Goal: Information Seeking & Learning: Learn about a topic

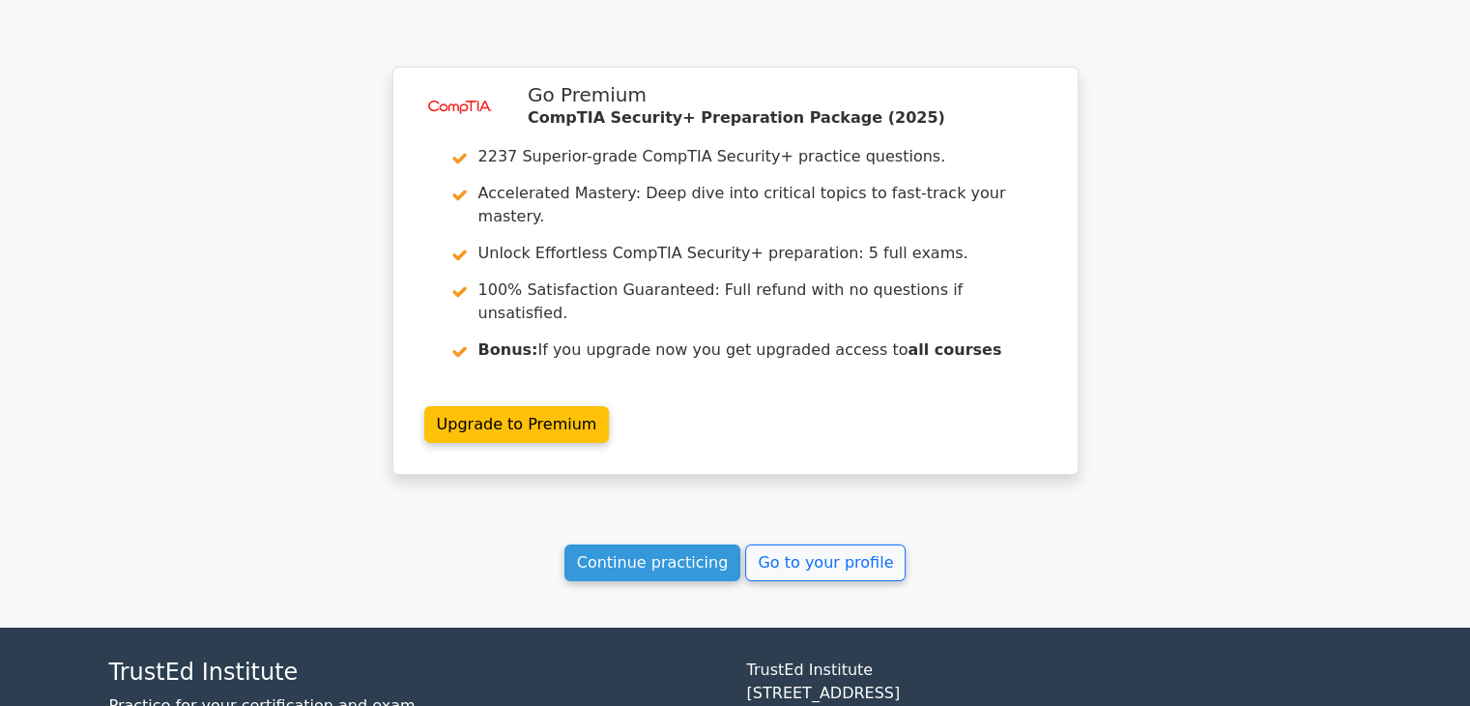
scroll to position [14070, 0]
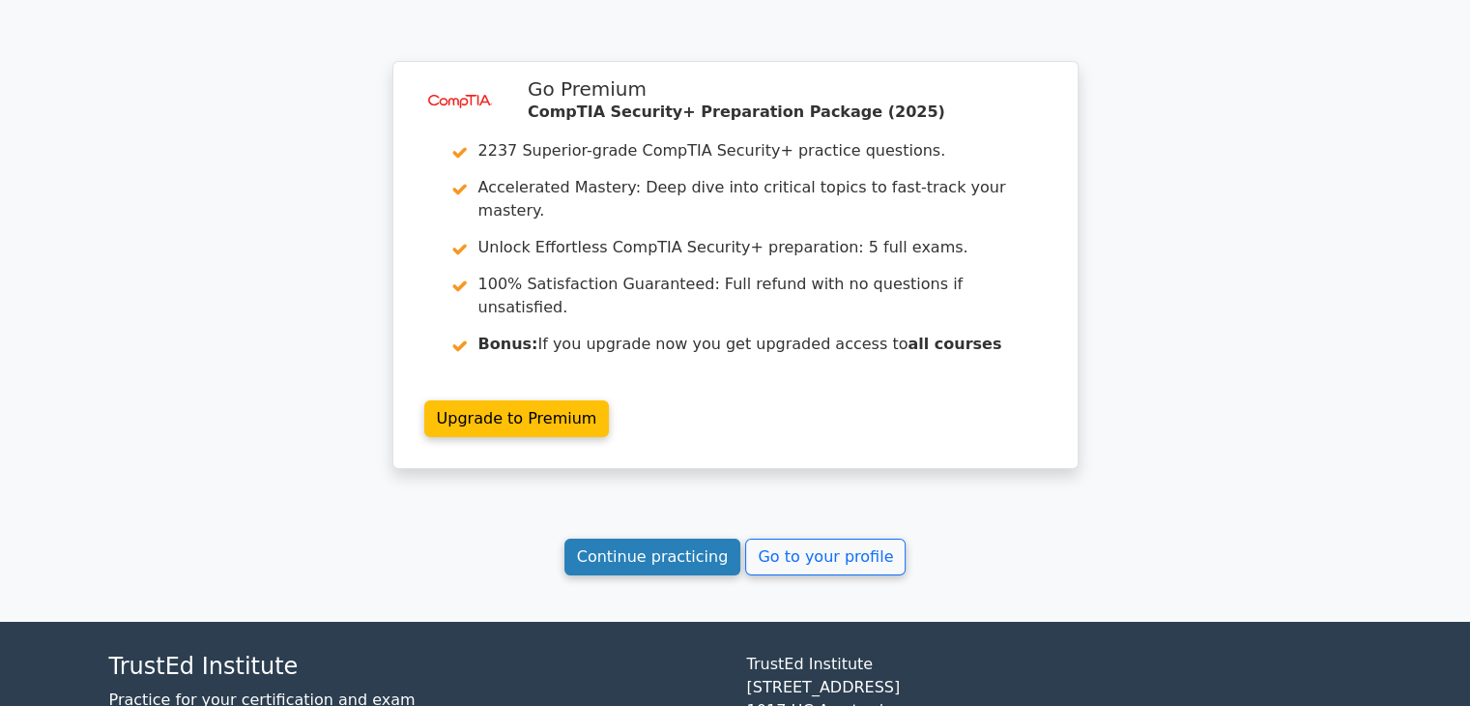
click at [674, 538] on link "Continue practicing" at bounding box center [652, 556] width 177 height 37
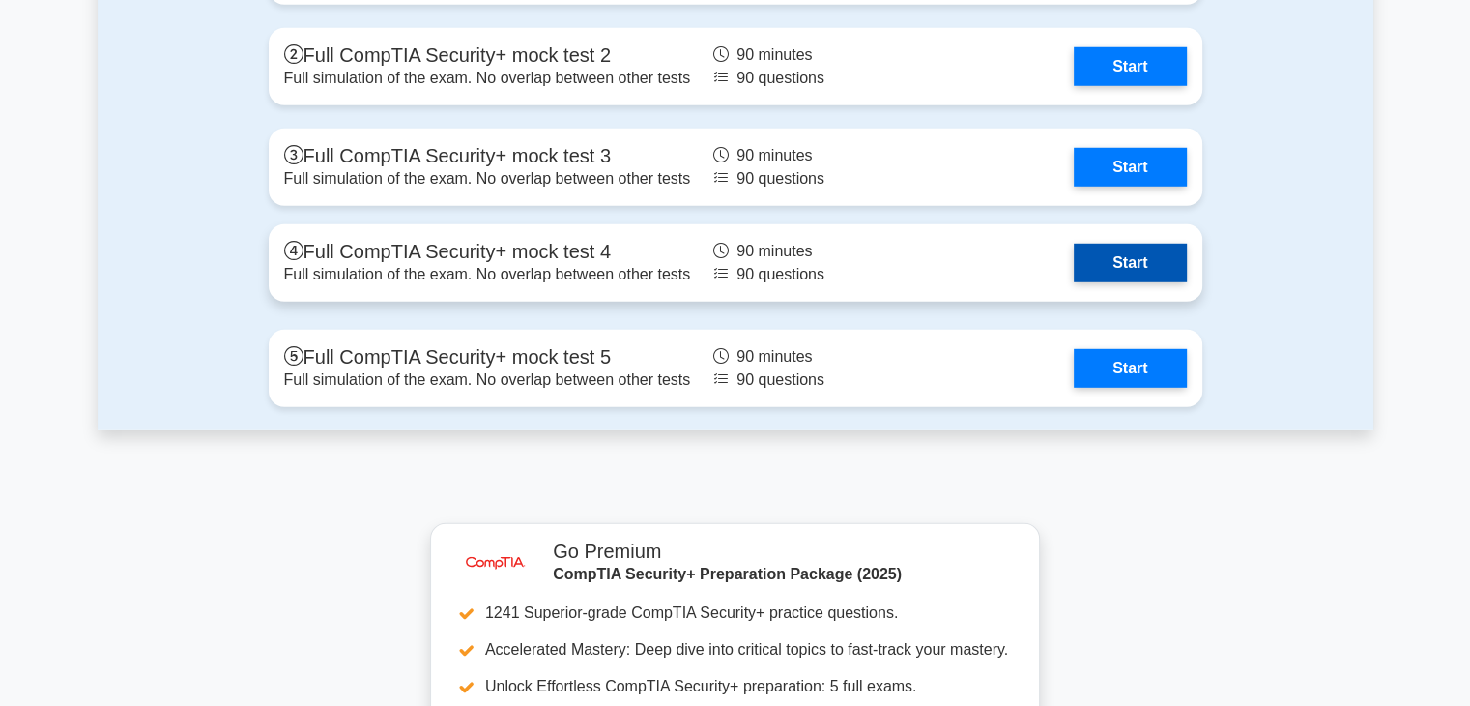
scroll to position [5412, 0]
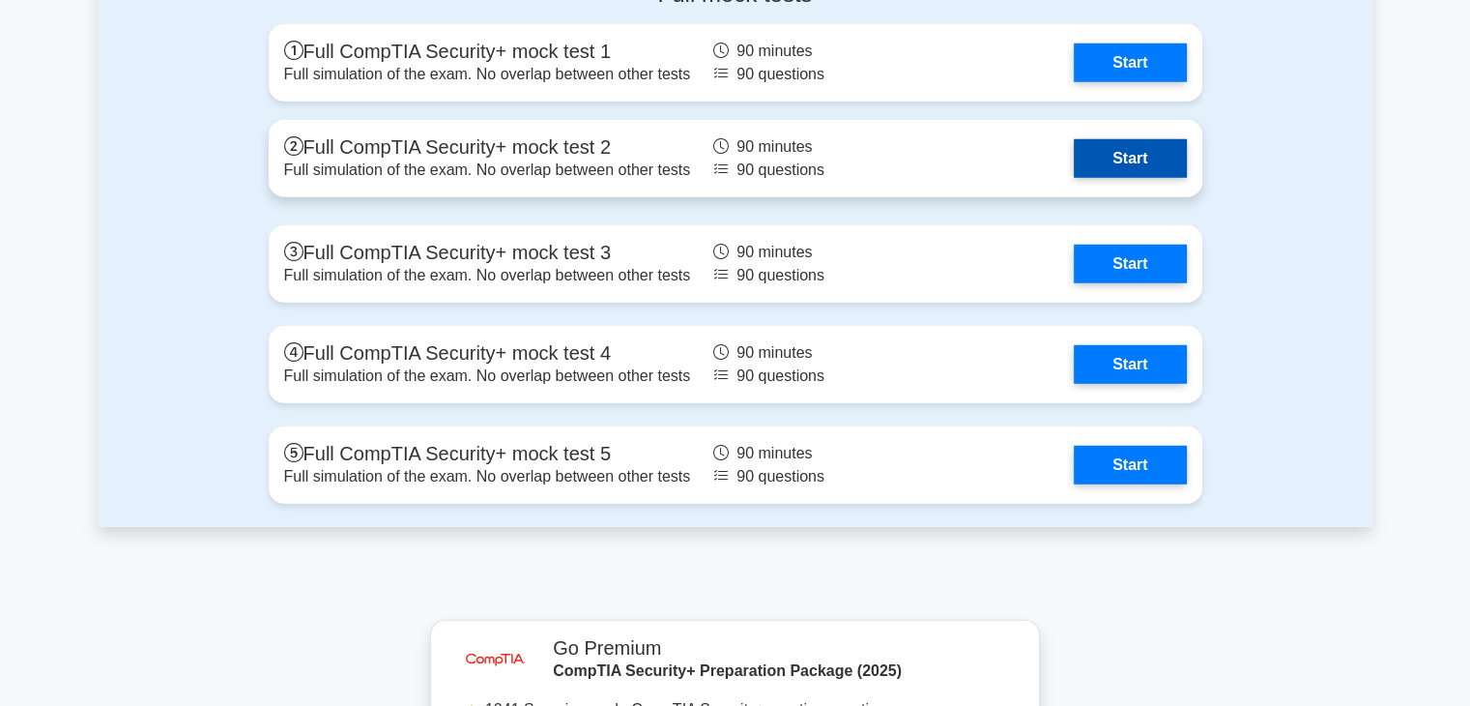
click at [1145, 160] on link "Start" at bounding box center [1130, 158] width 112 height 39
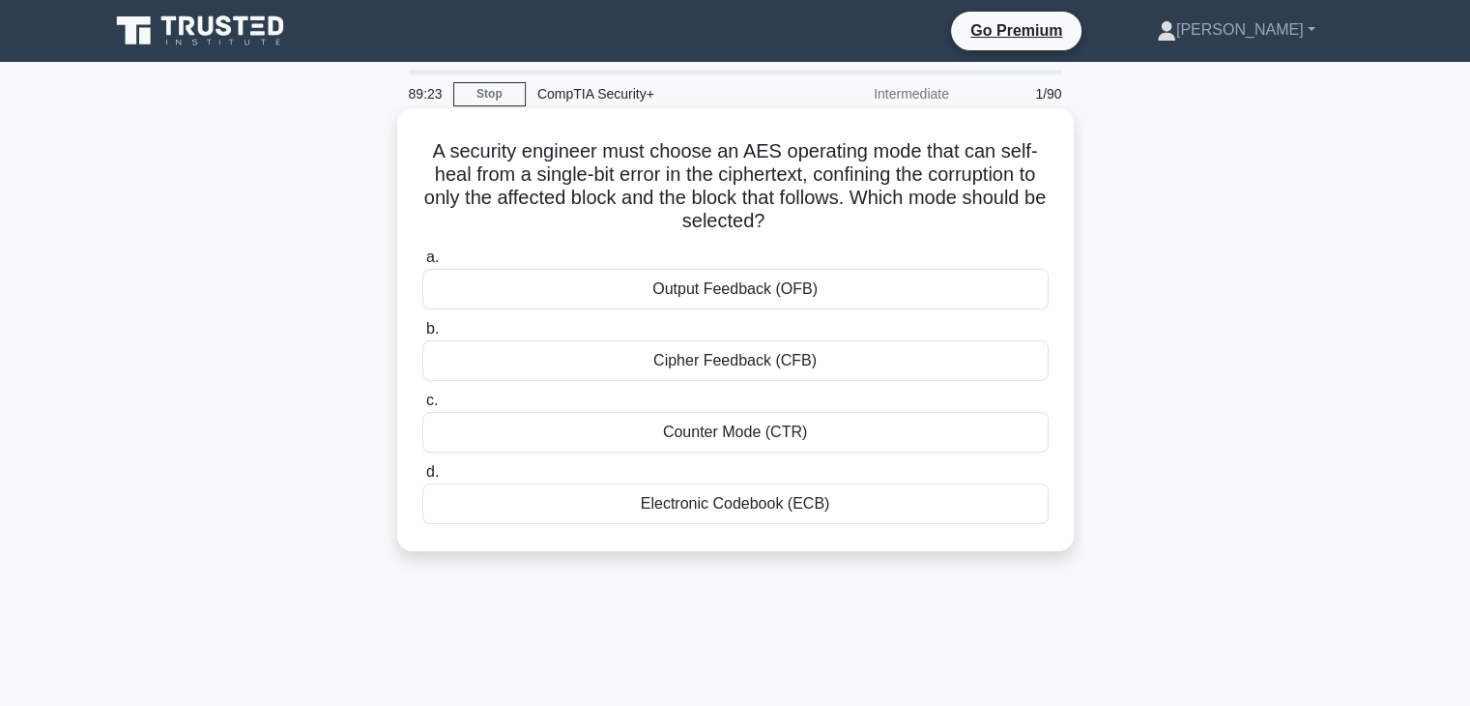
click at [547, 371] on div "Cipher Feedback (CFB)" at bounding box center [735, 360] width 626 height 41
click at [422, 335] on input "b. Cipher Feedback (CFB)" at bounding box center [422, 329] width 0 height 13
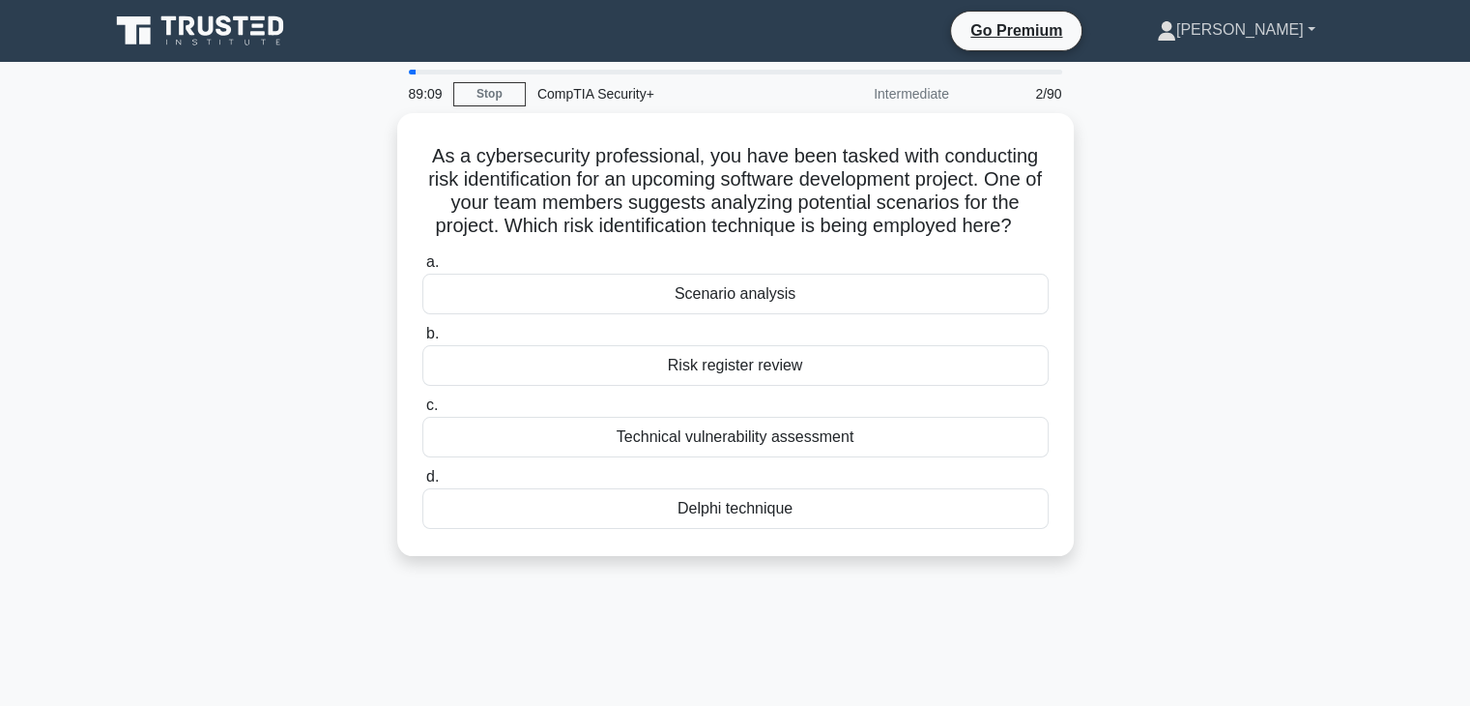
click at [1306, 32] on link "[PERSON_NAME]" at bounding box center [1236, 30] width 251 height 39
click at [1264, 237] on div "As a cybersecurity professional, you have been tasked with conducting risk iden…" at bounding box center [736, 346] width 1276 height 466
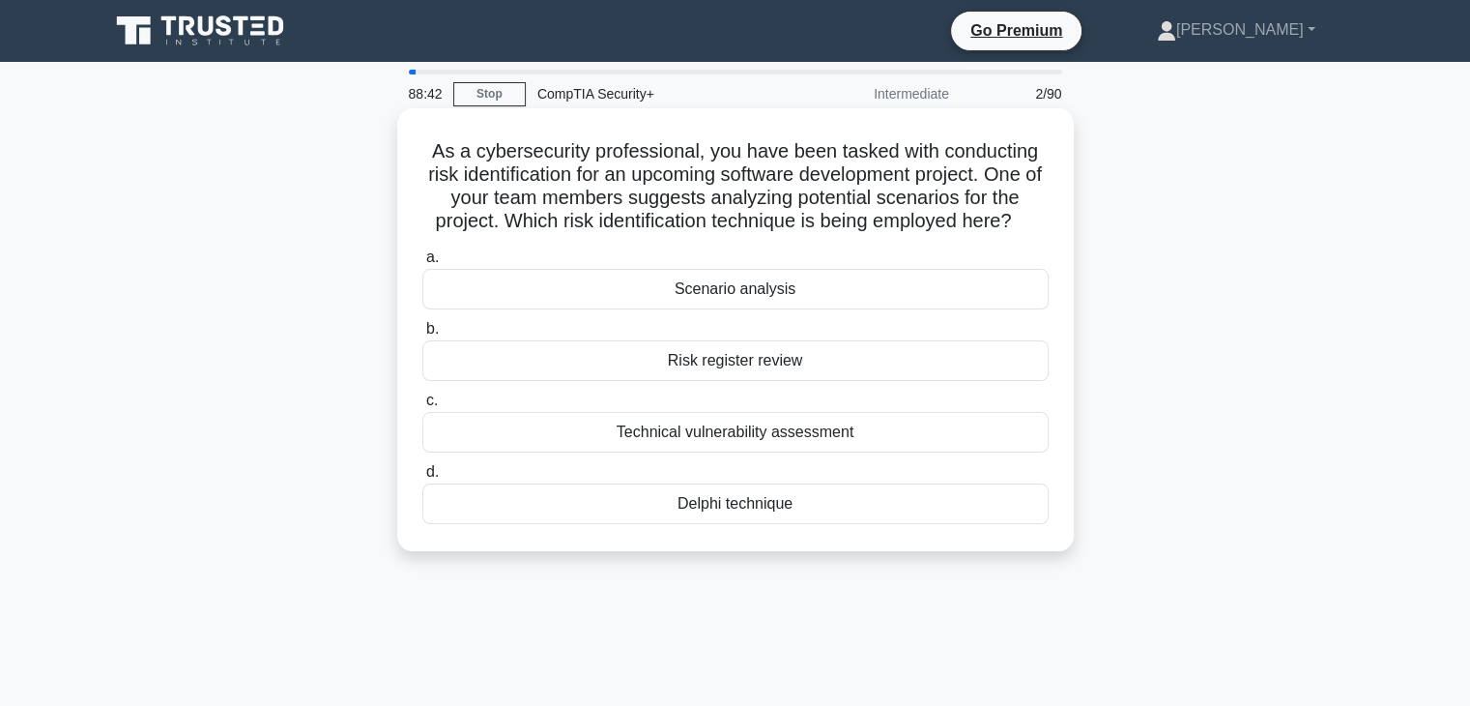
click at [837, 290] on div "Scenario analysis" at bounding box center [735, 289] width 626 height 41
click at [422, 264] on input "a. Scenario analysis" at bounding box center [422, 257] width 0 height 13
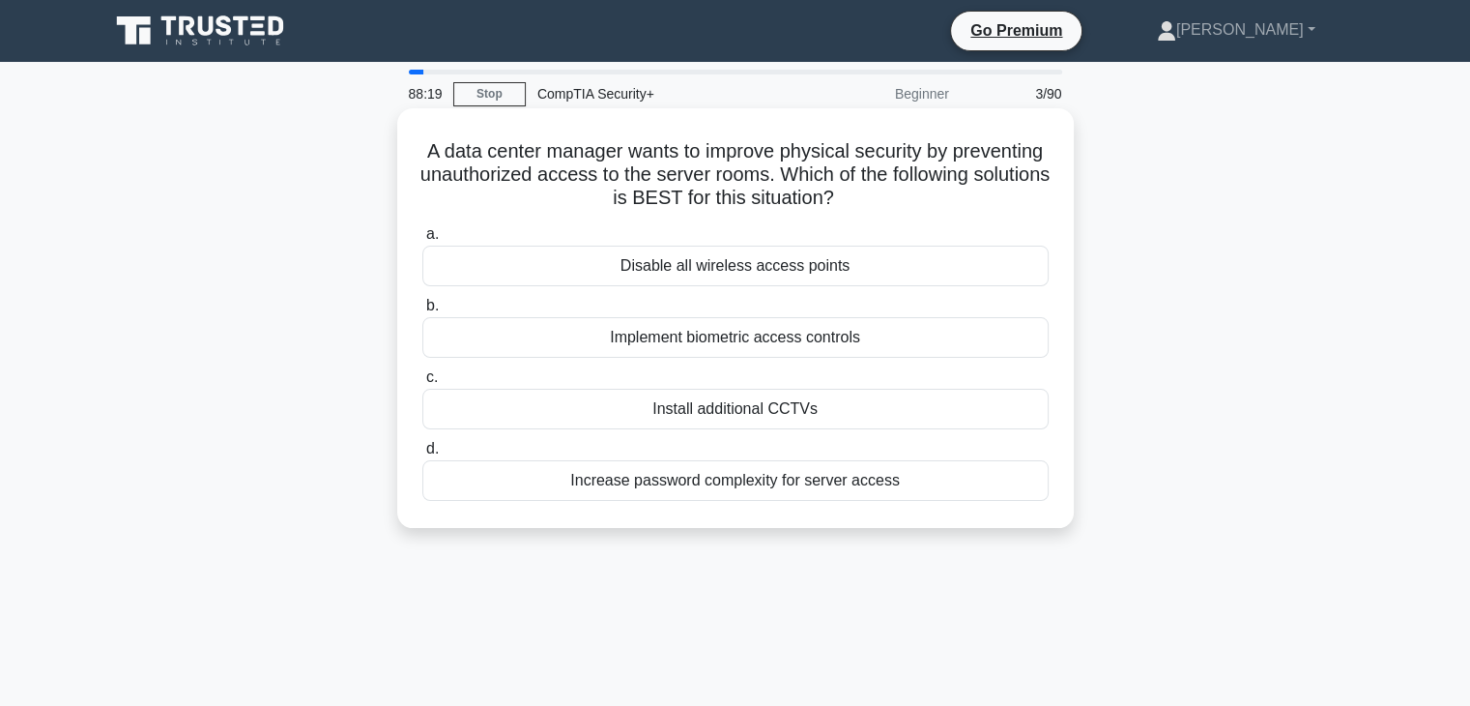
click at [771, 352] on div "Implement biometric access controls" at bounding box center [735, 337] width 626 height 41
click at [422, 312] on input "b. Implement biometric access controls" at bounding box center [422, 306] width 0 height 13
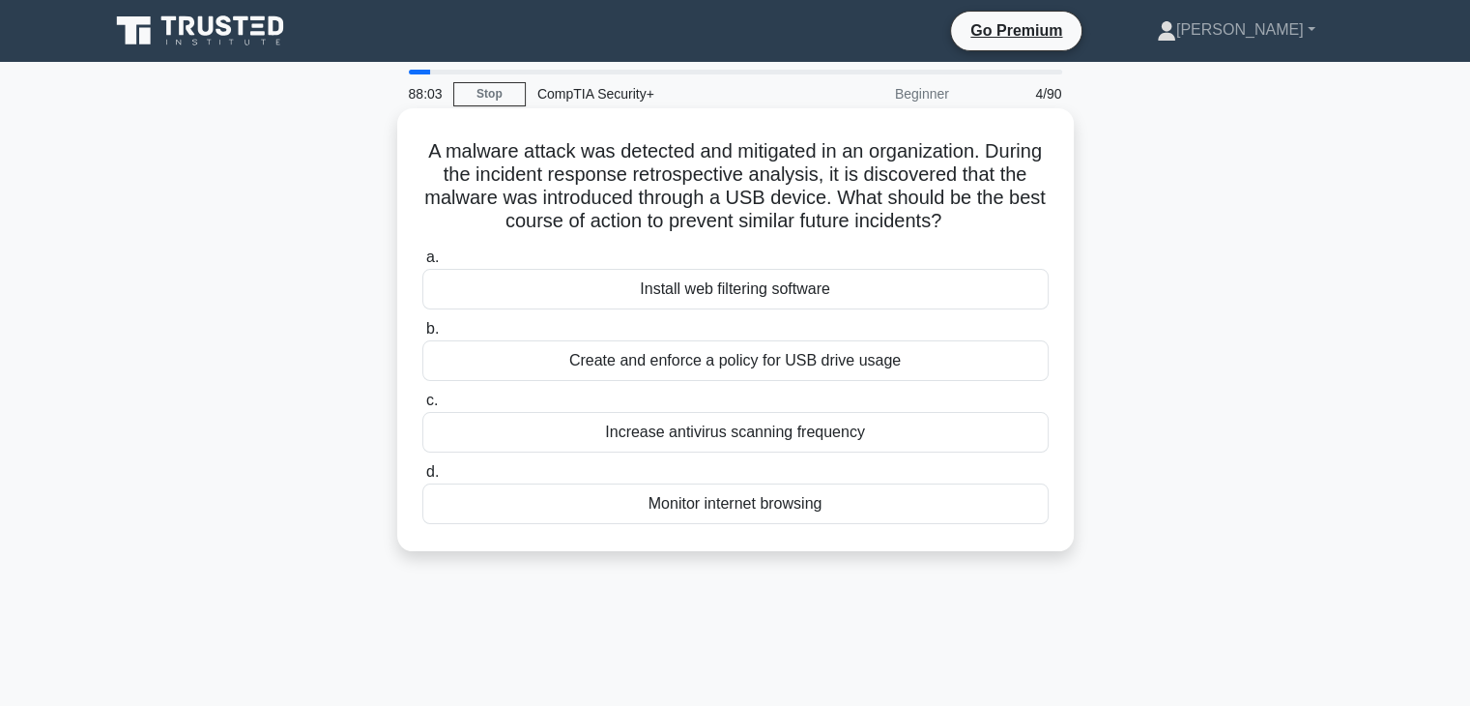
click at [909, 370] on div "Create and enforce a policy for USB drive usage" at bounding box center [735, 360] width 626 height 41
click at [422, 335] on input "b. Create and enforce a policy for USB drive usage" at bounding box center [422, 329] width 0 height 13
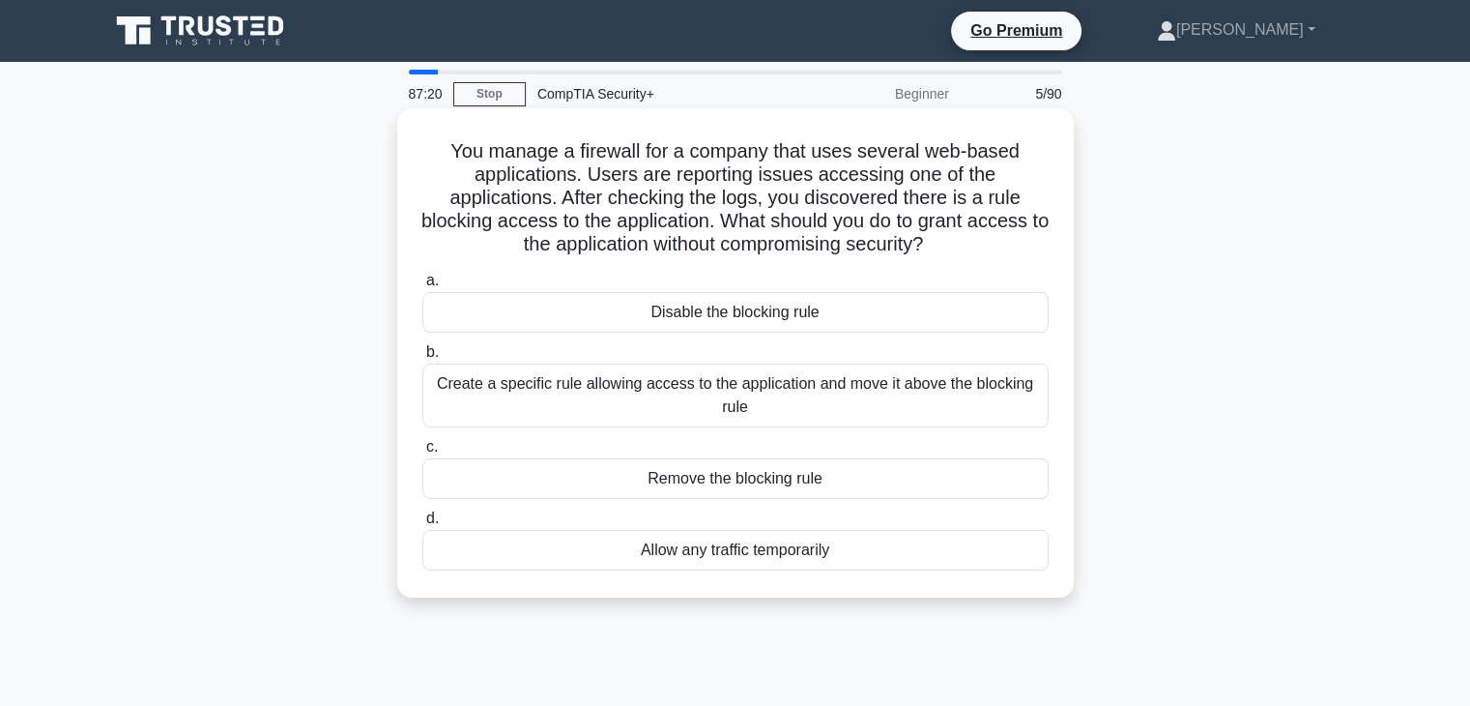
click at [874, 409] on div "Create a specific rule allowing access to the application and move it above the…" at bounding box center [735, 395] width 626 height 64
click at [422, 359] on input "b. Create a specific rule allowing access to the application and move it above …" at bounding box center [422, 352] width 0 height 13
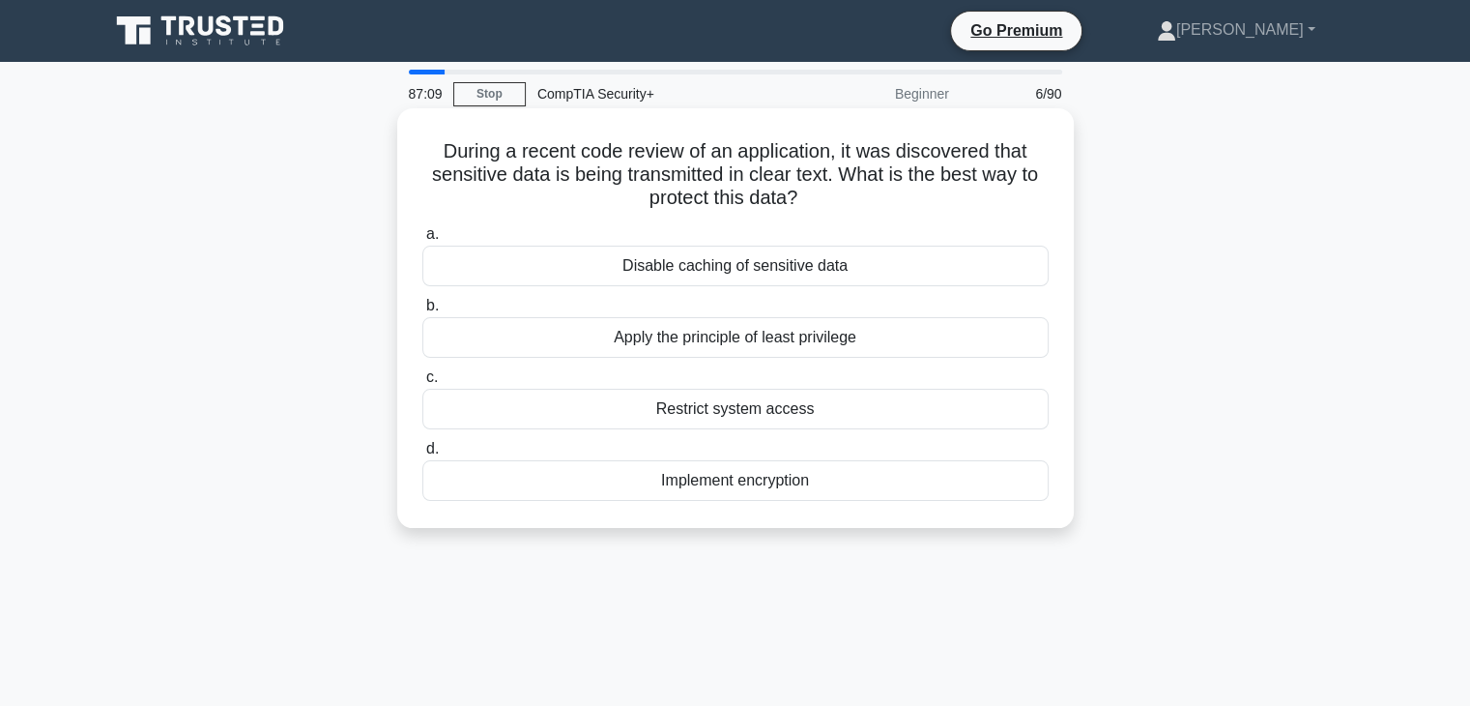
click at [621, 494] on div "Implement encryption" at bounding box center [735, 480] width 626 height 41
click at [422, 455] on input "d. Implement encryption" at bounding box center [422, 449] width 0 height 13
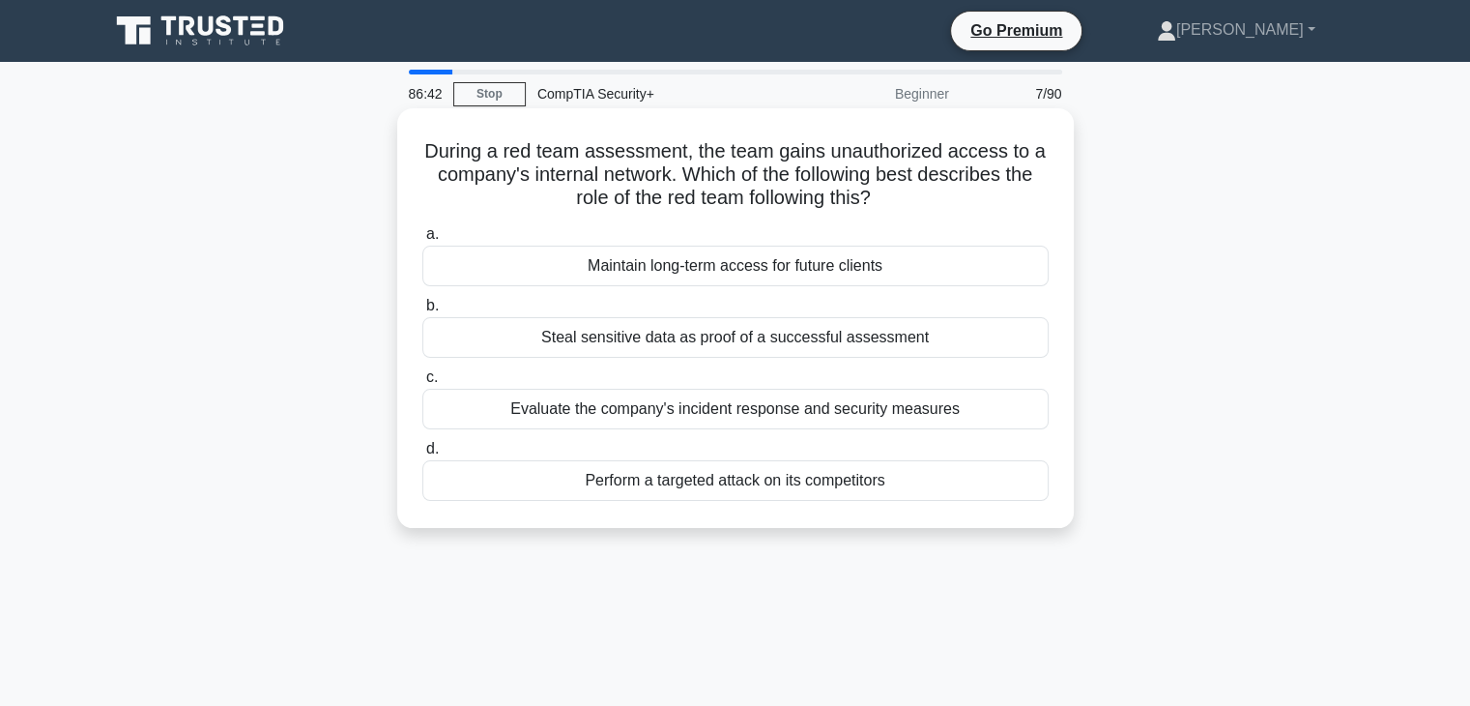
click at [587, 423] on div "Evaluate the company's incident response and security measures" at bounding box center [735, 409] width 626 height 41
click at [422, 384] on input "c. Evaluate the company's incident response and security measures" at bounding box center [422, 377] width 0 height 13
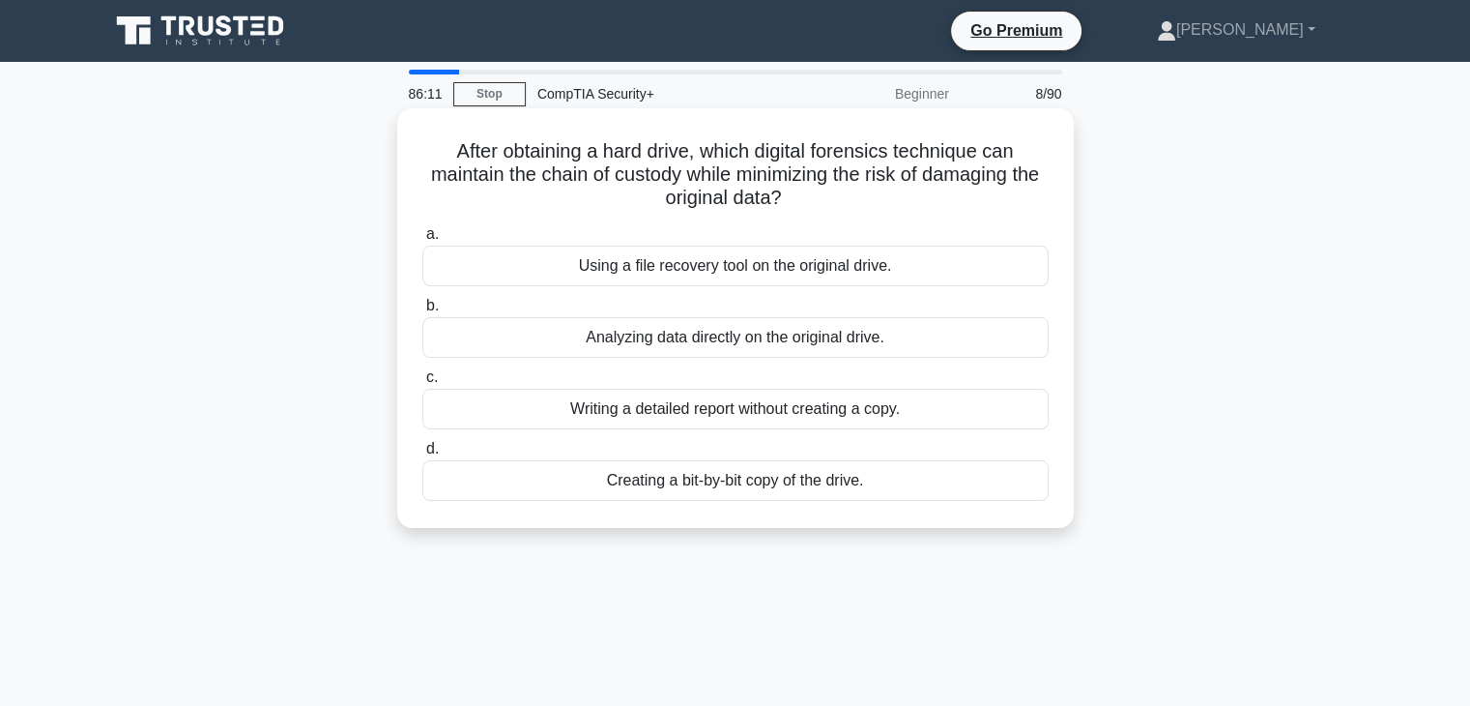
click at [794, 489] on div "Creating a bit-by-bit copy of the drive." at bounding box center [735, 480] width 626 height 41
click at [422, 455] on input "d. Creating a bit-by-bit copy of the drive." at bounding box center [422, 449] width 0 height 13
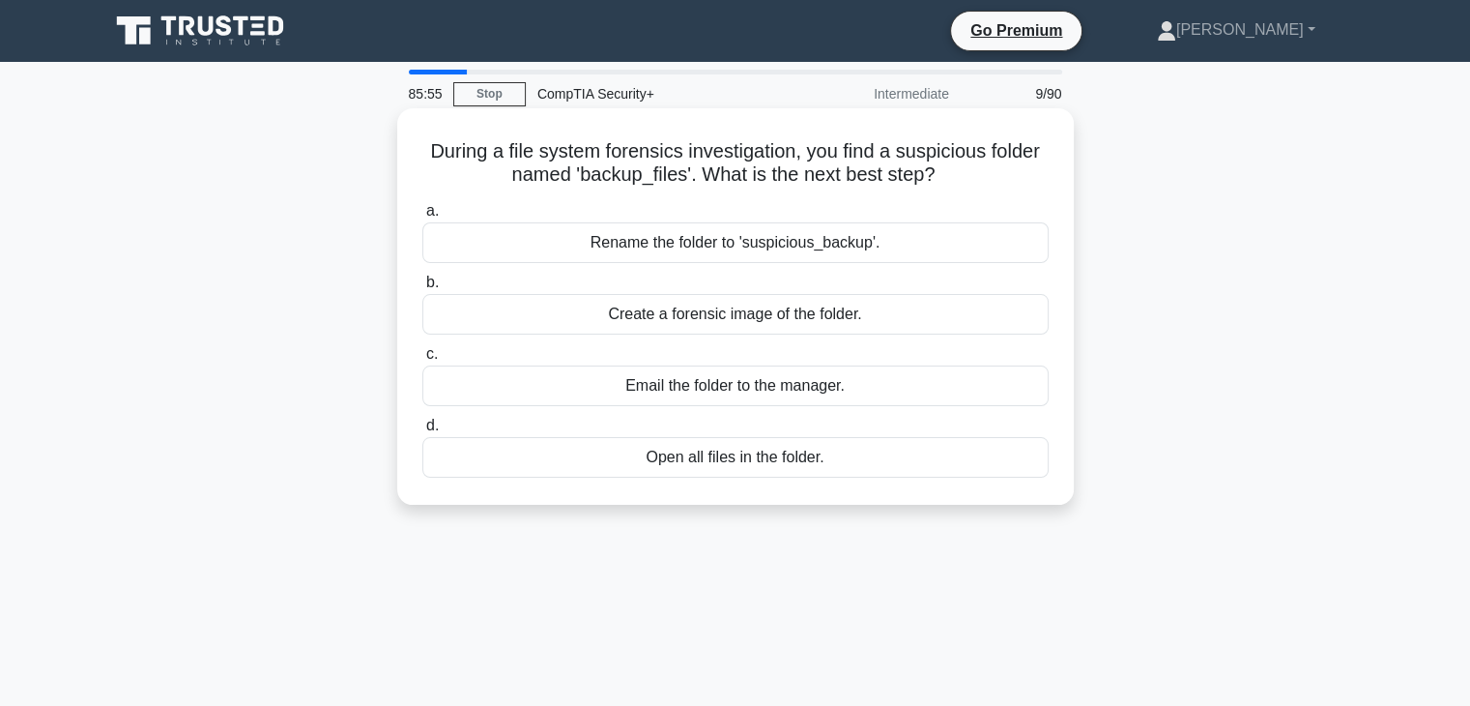
click at [554, 323] on div "Create a forensic image of the folder." at bounding box center [735, 314] width 626 height 41
click at [422, 289] on input "b. Create a forensic image of the folder." at bounding box center [422, 282] width 0 height 13
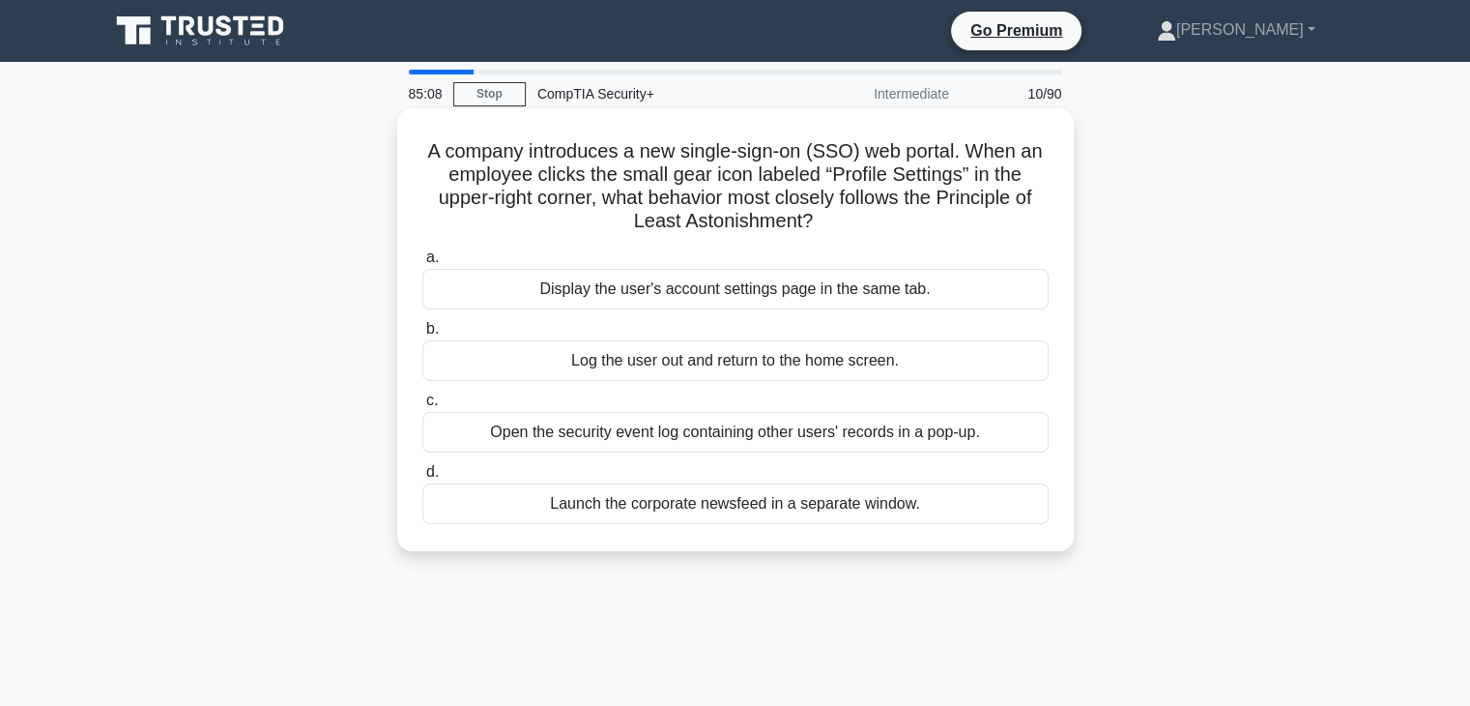
click at [889, 291] on div "Display the user's account settings page in the same tab." at bounding box center [735, 289] width 626 height 41
click at [422, 264] on input "a. Display the user's account settings page in the same tab." at bounding box center [422, 257] width 0 height 13
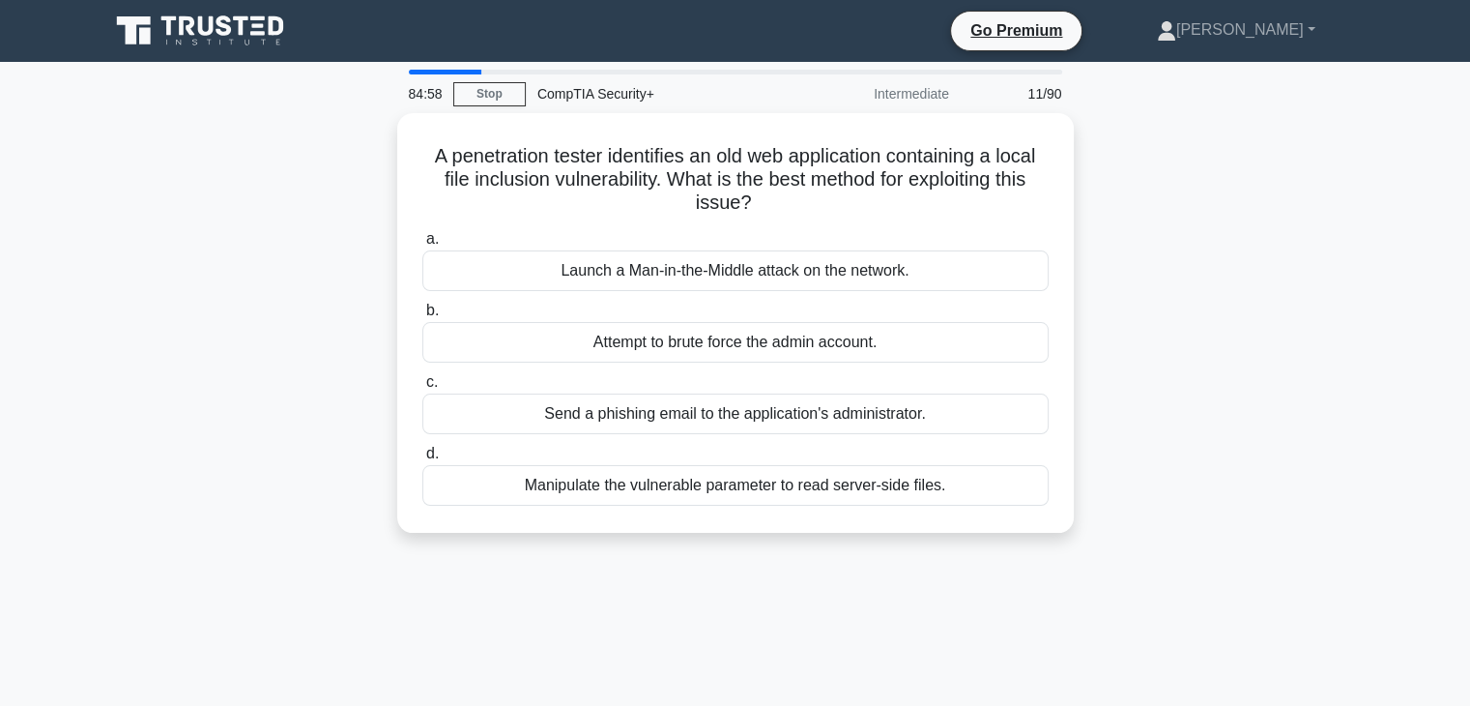
click at [724, 487] on div "Manipulate the vulnerable parameter to read server-side files." at bounding box center [735, 485] width 626 height 41
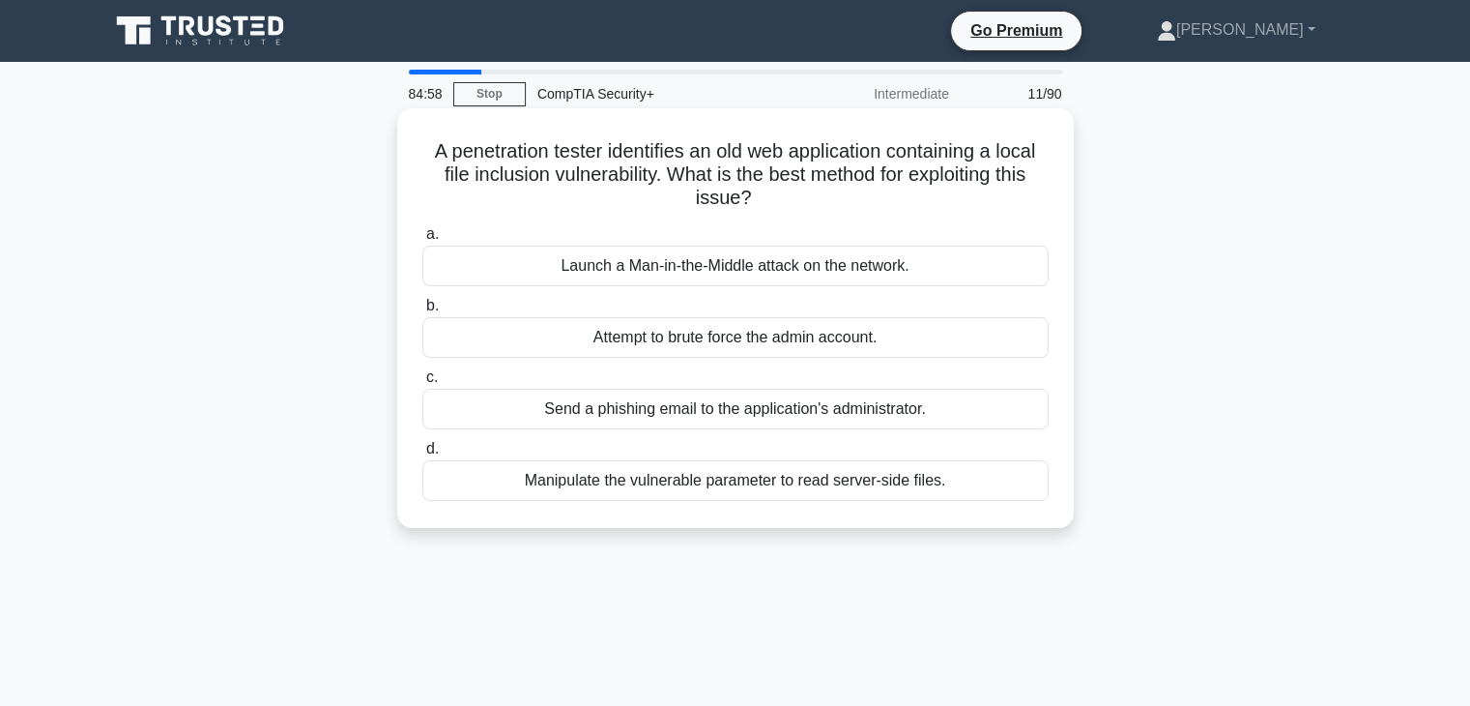
click at [422, 455] on input "d. Manipulate the vulnerable parameter to read server-side files." at bounding box center [422, 449] width 0 height 13
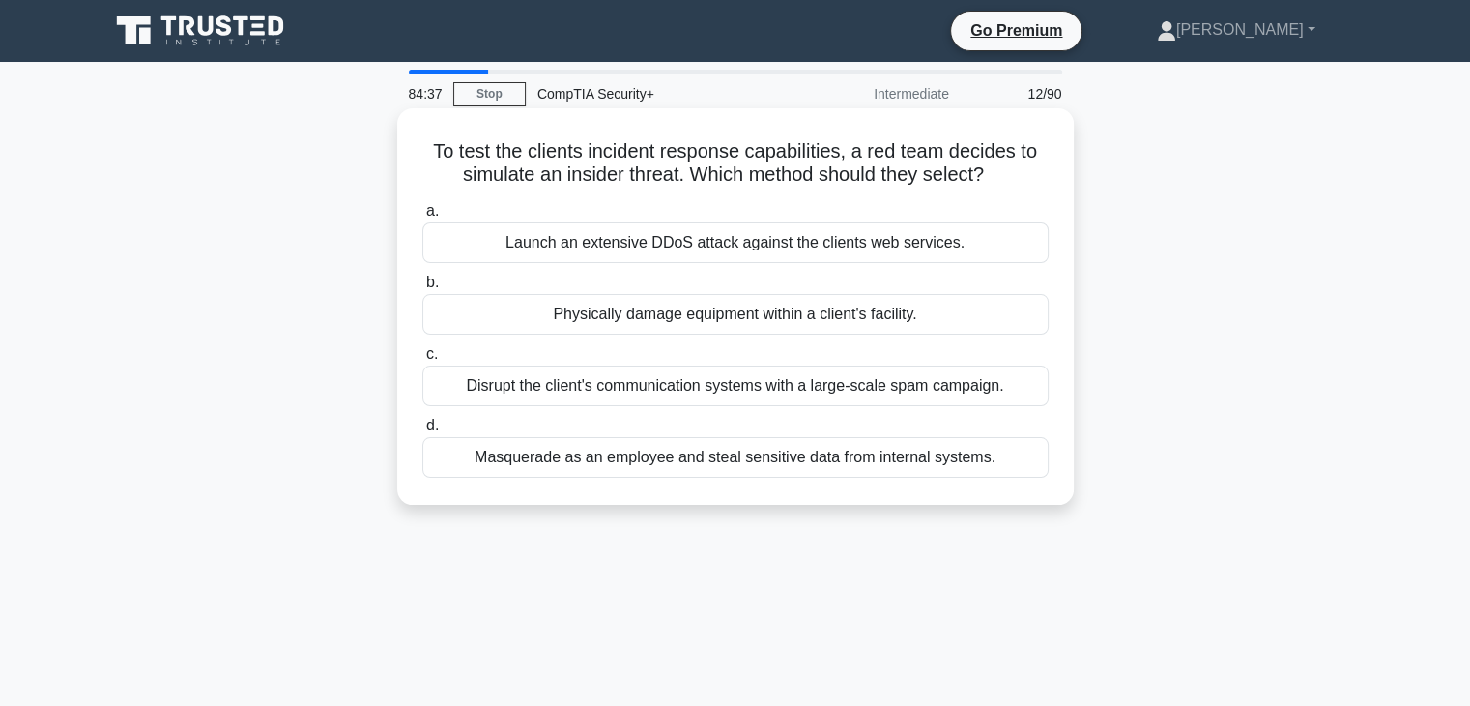
click at [583, 477] on div "Masquerade as an employee and steal sensitive data from internal systems." at bounding box center [735, 457] width 626 height 41
click at [422, 432] on input "d. Masquerade as an employee and steal sensitive data from internal systems." at bounding box center [422, 425] width 0 height 13
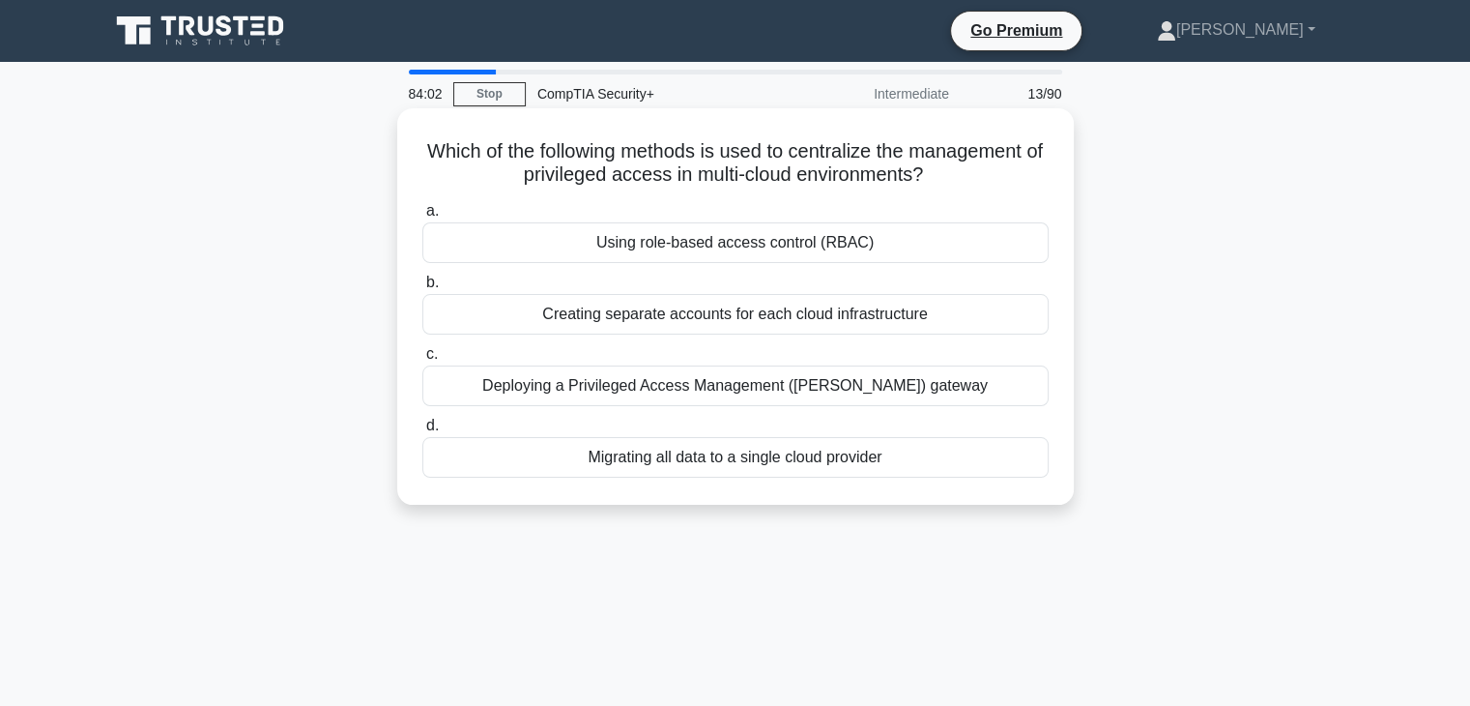
click at [824, 390] on div "Deploying a Privileged Access Management ([PERSON_NAME]) gateway" at bounding box center [735, 385] width 626 height 41
click at [422, 361] on input "c. Deploying a Privileged Access Management ([PERSON_NAME]) gateway" at bounding box center [422, 354] width 0 height 13
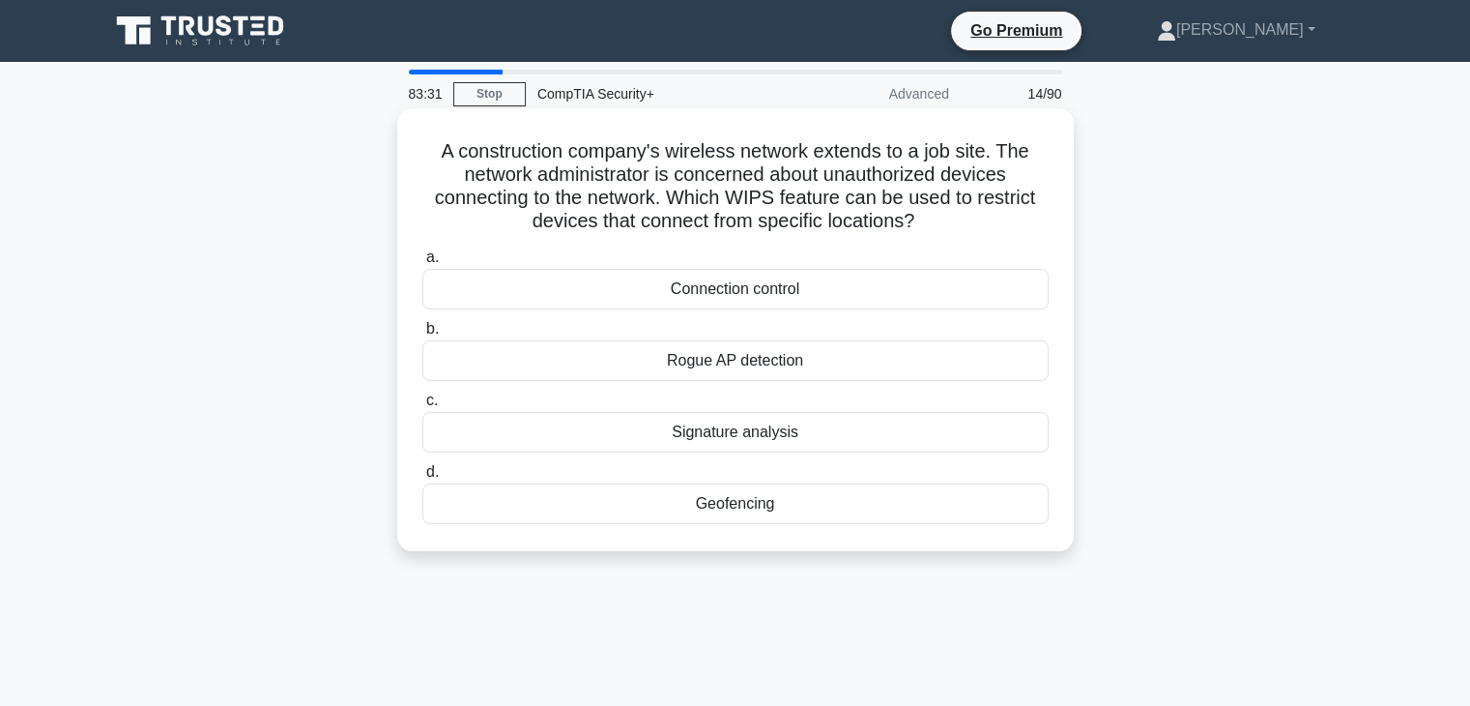
click at [723, 198] on h5 "A construction company's wireless network extends to a job site. The network ad…" at bounding box center [735, 186] width 630 height 95
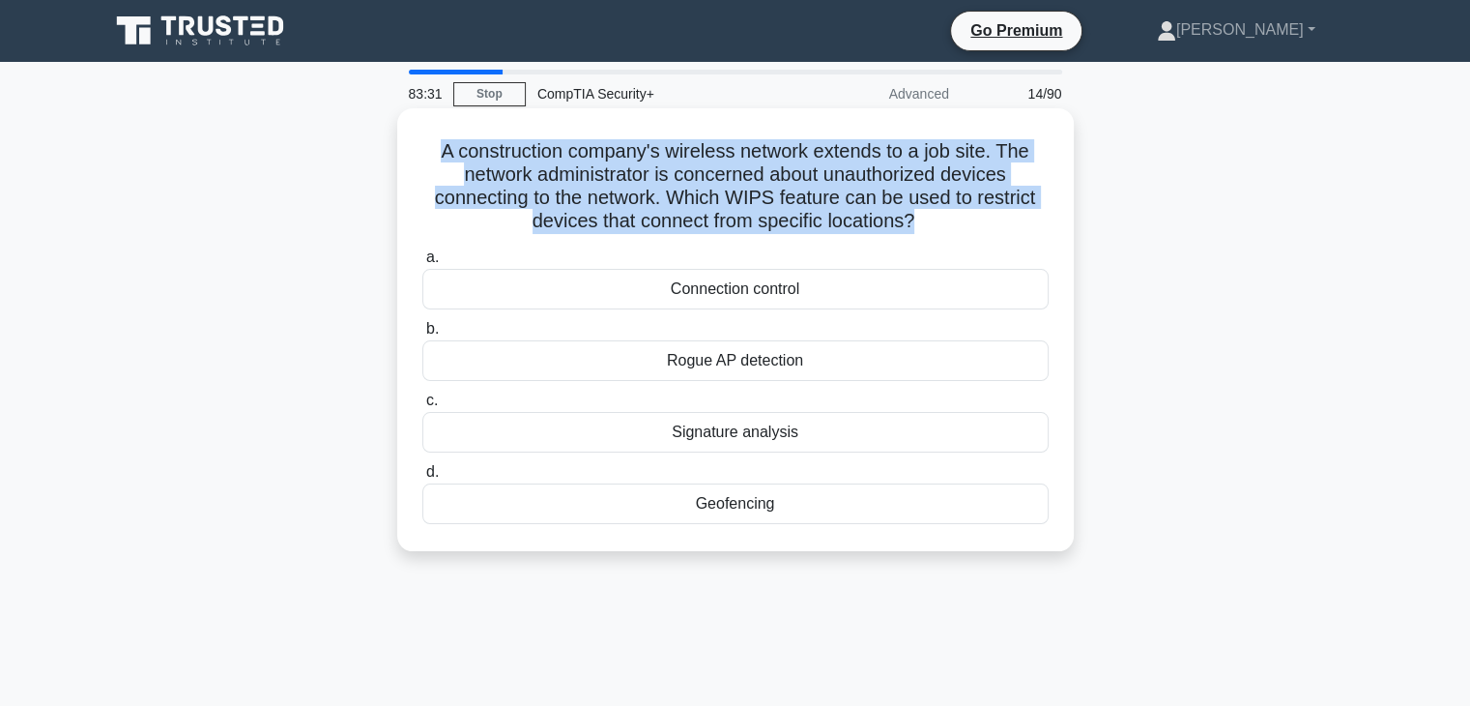
click at [723, 198] on h5 "A construction company's wireless network extends to a job site. The network ad…" at bounding box center [735, 186] width 630 height 95
copy div "A construction company's wireless network extends to a job site. The network ad…"
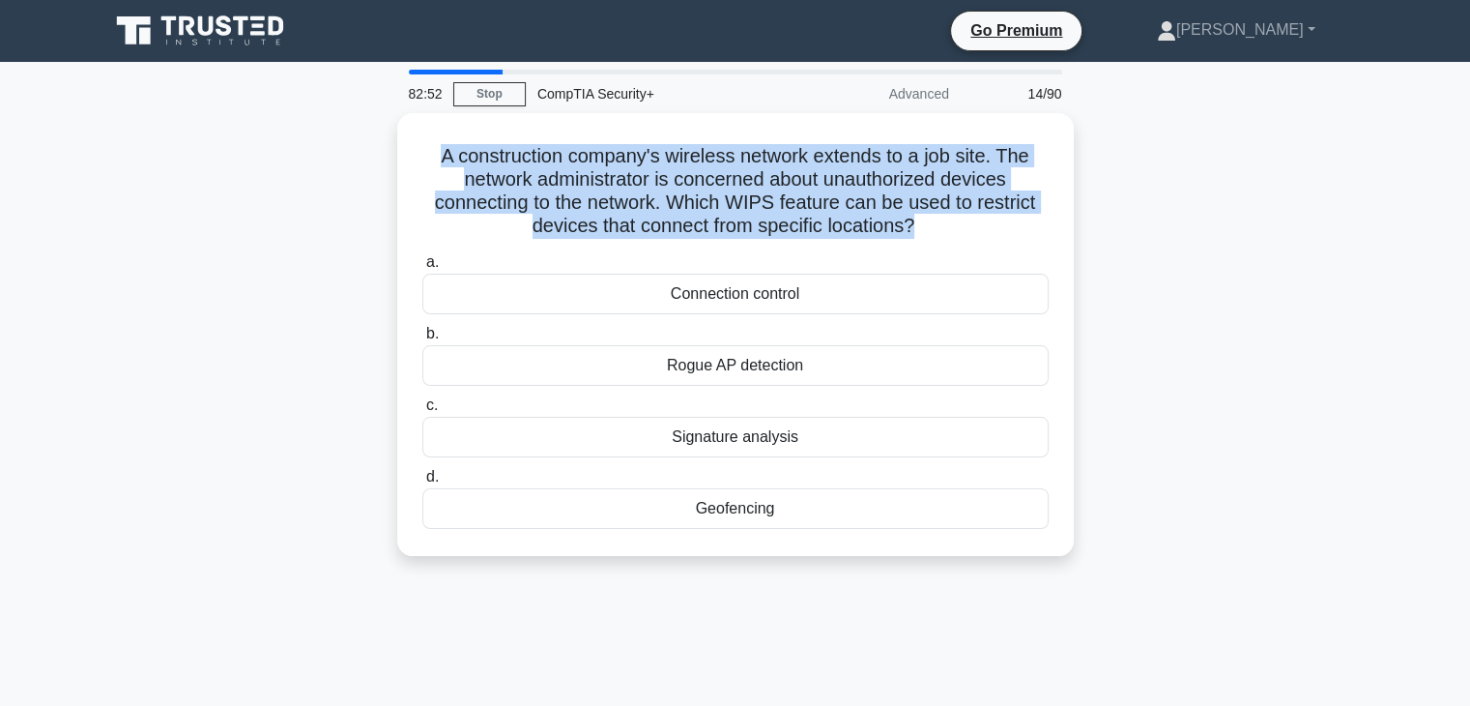
click at [1295, 439] on div "A construction company's wireless network extends to a job site. The network ad…" at bounding box center [736, 346] width 1276 height 466
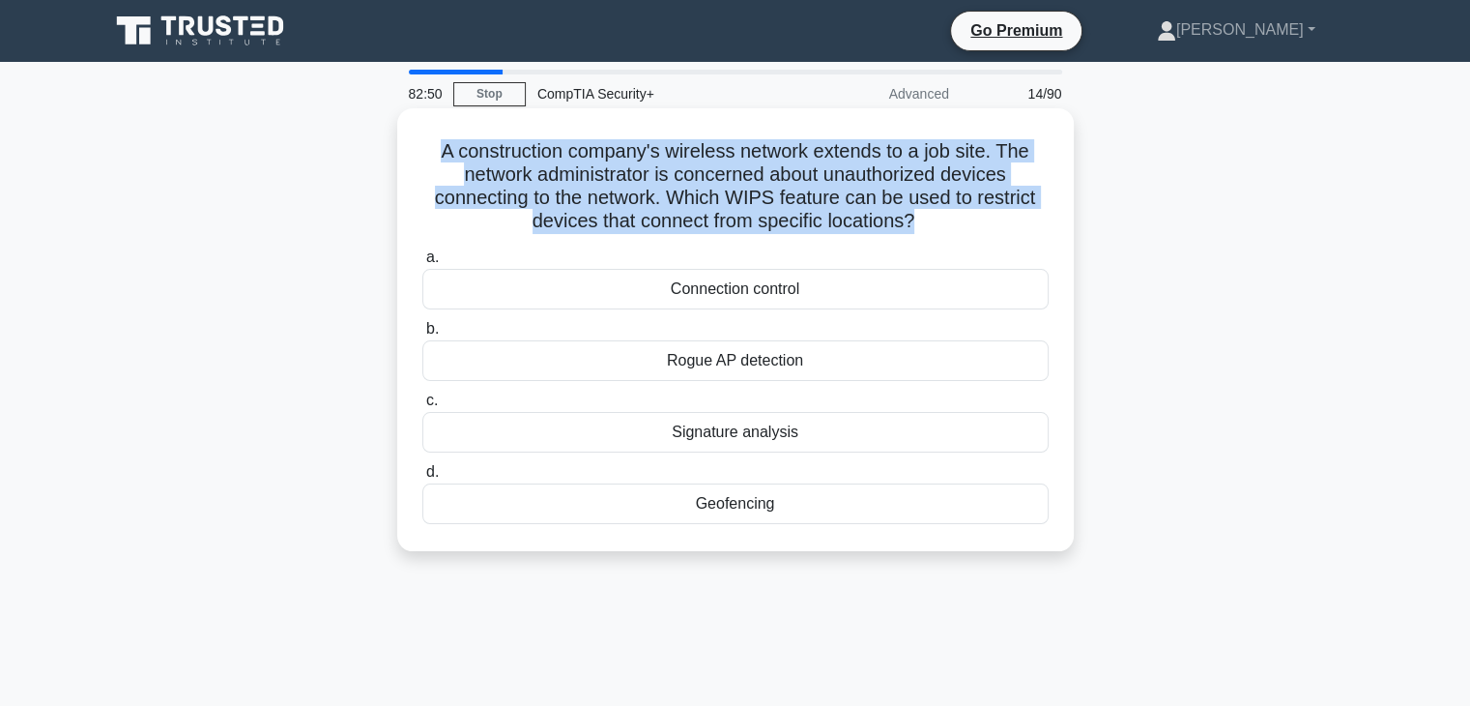
click at [737, 517] on div "Geofencing" at bounding box center [735, 503] width 626 height 41
click at [422, 478] on input "d. Geofencing" at bounding box center [422, 472] width 0 height 13
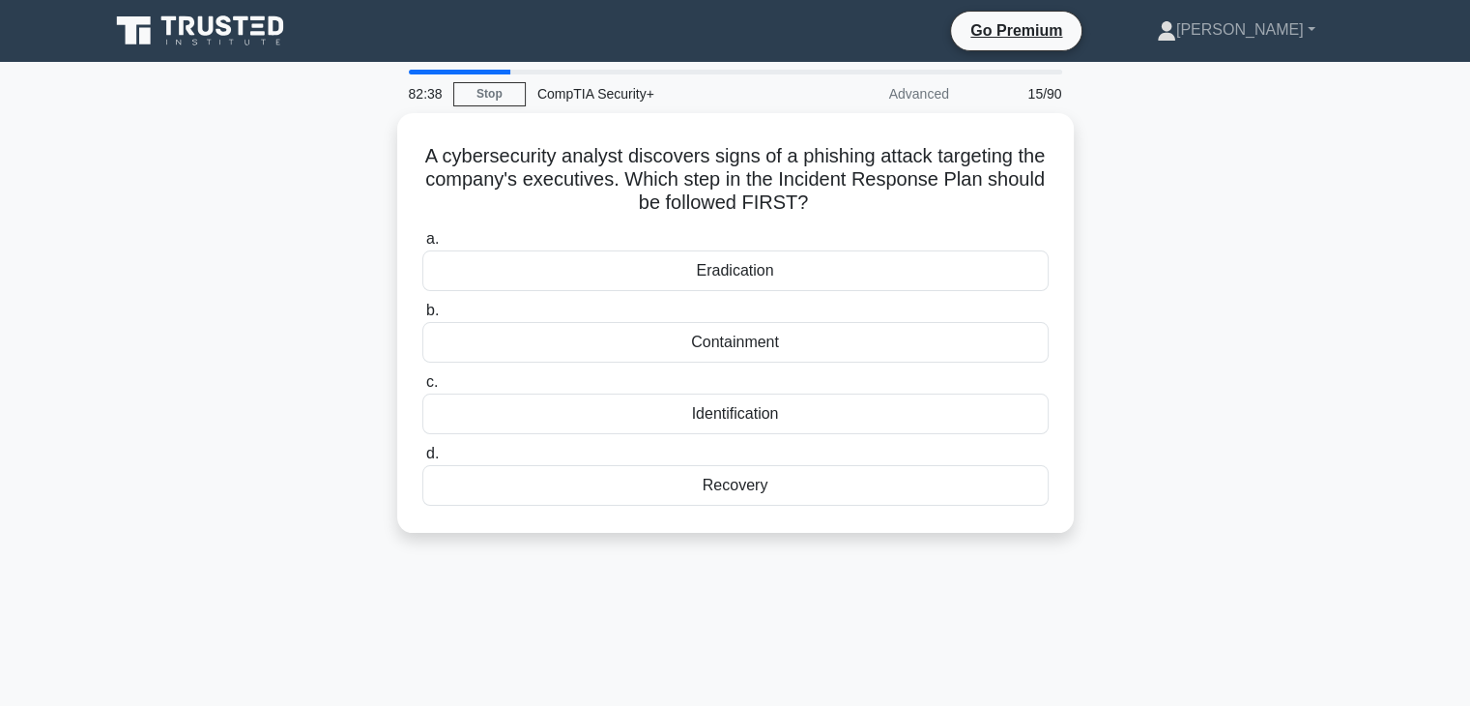
click at [846, 418] on div "Identification" at bounding box center [735, 413] width 626 height 41
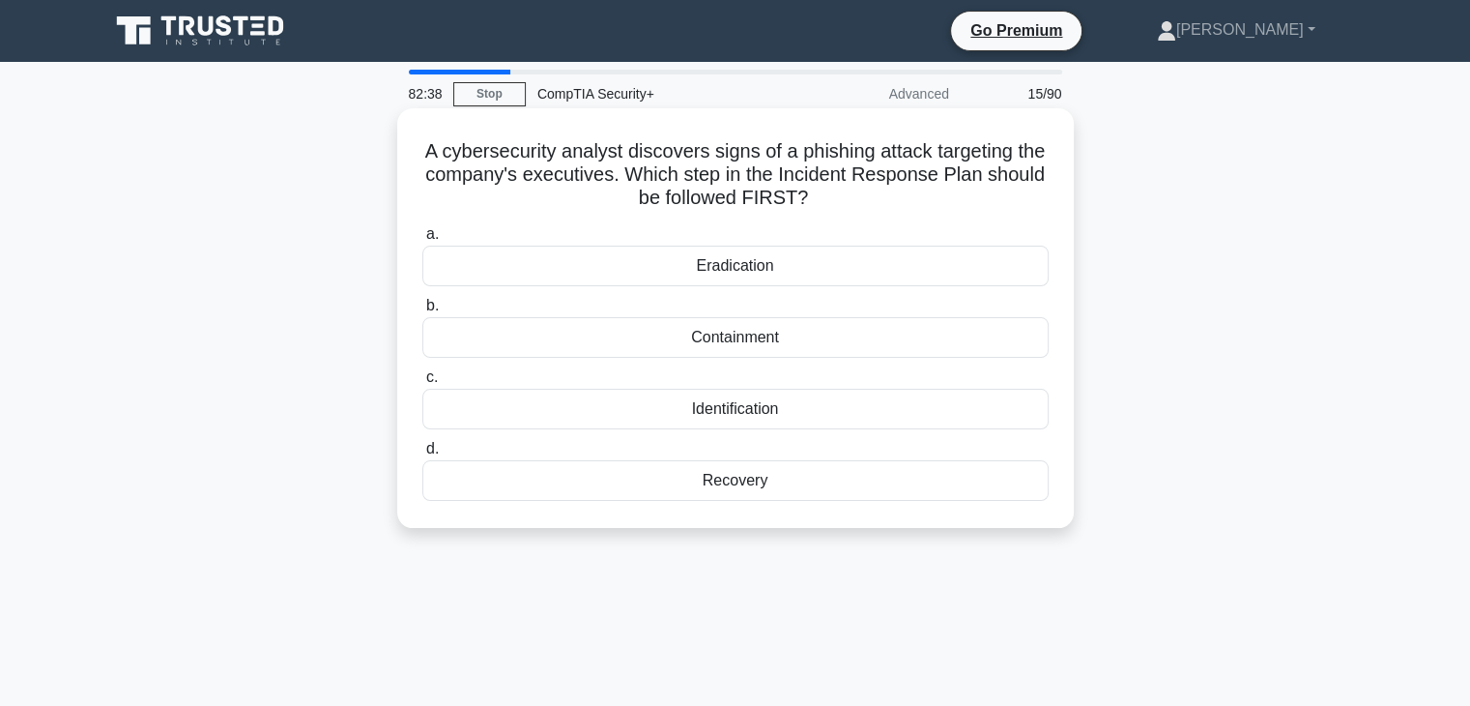
click at [422, 384] on input "c. Identification" at bounding box center [422, 377] width 0 height 13
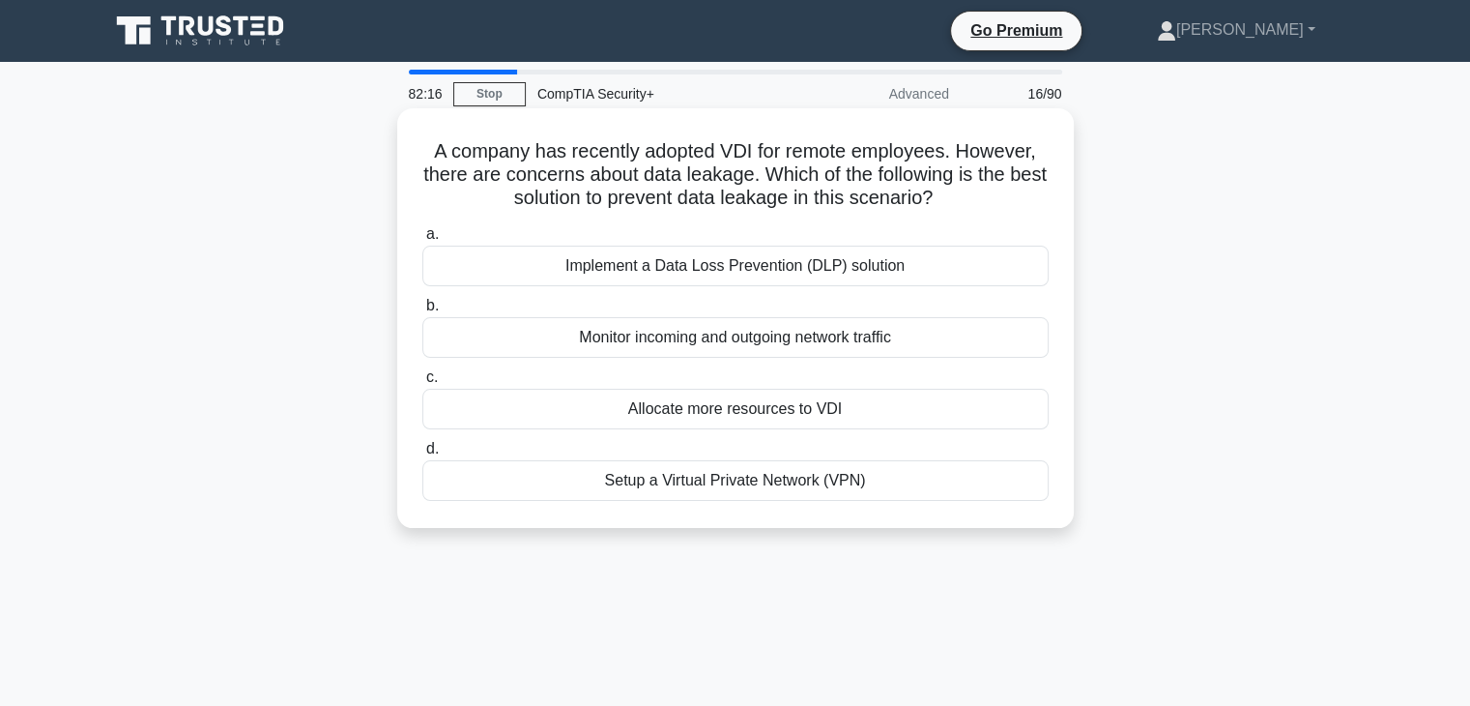
click at [901, 266] on div "Implement a Data Loss Prevention (DLP) solution" at bounding box center [735, 265] width 626 height 41
click at [422, 241] on input "a. Implement a Data Loss Prevention (DLP) solution" at bounding box center [422, 234] width 0 height 13
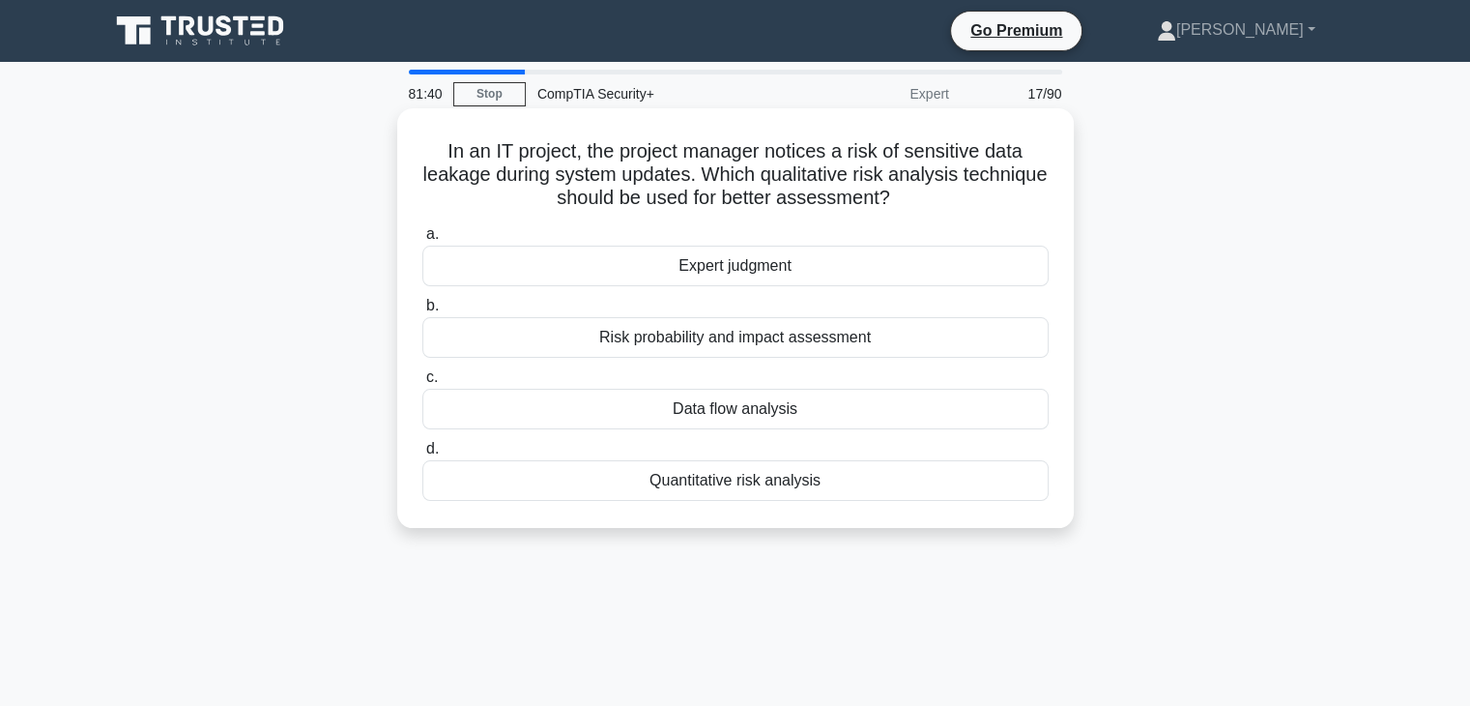
click at [870, 270] on div "Expert judgment" at bounding box center [735, 265] width 626 height 41
click at [422, 241] on input "a. Expert judgment" at bounding box center [422, 234] width 0 height 13
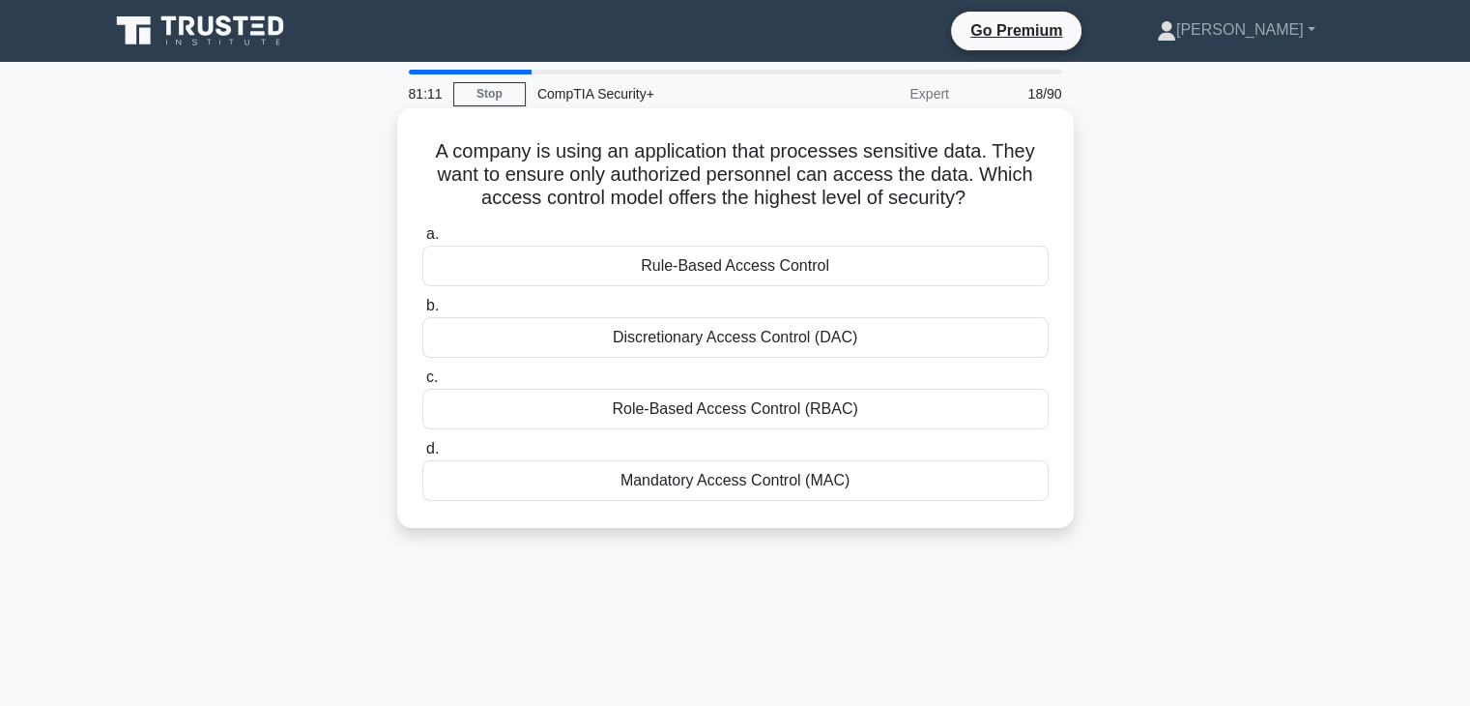
click at [774, 490] on div "Mandatory Access Control (MAC)" at bounding box center [735, 480] width 626 height 41
click at [422, 455] on input "d. Mandatory Access Control (MAC)" at bounding box center [422, 449] width 0 height 13
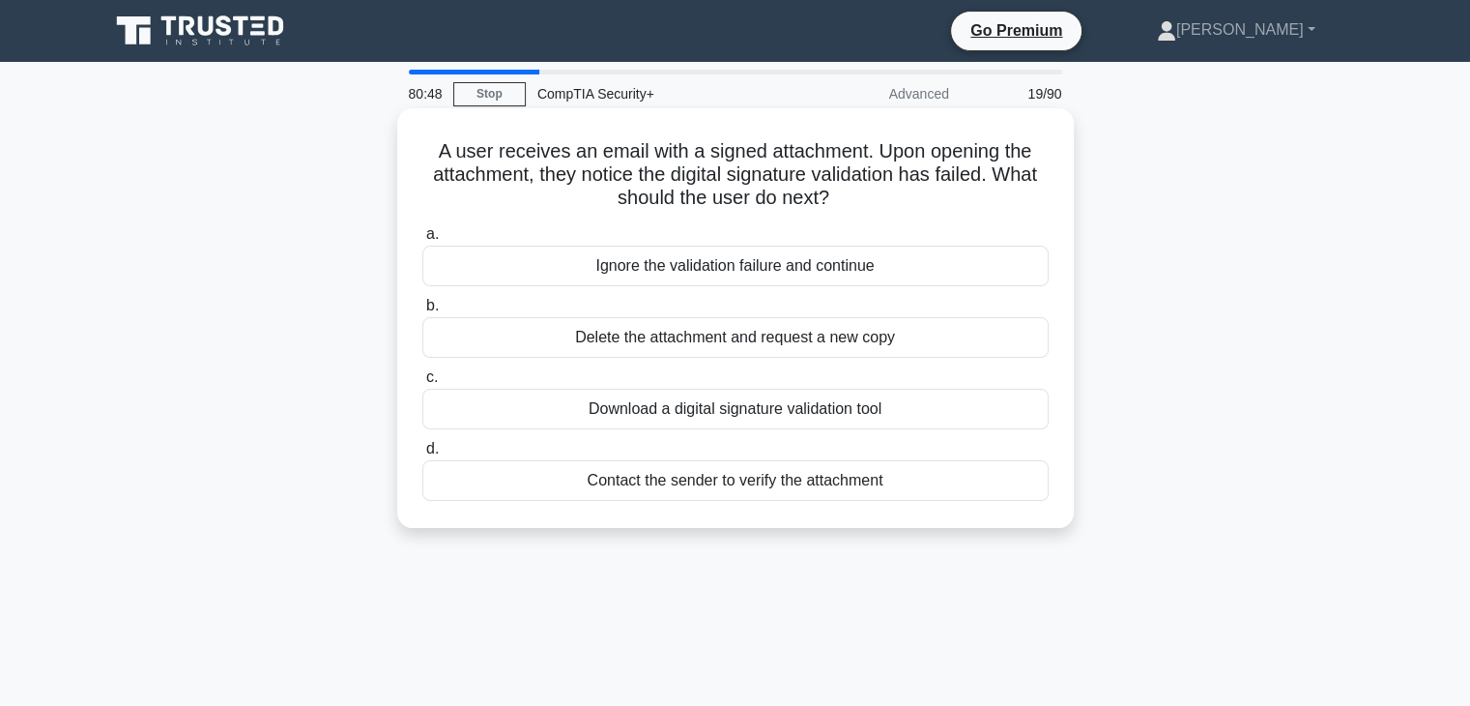
click at [702, 491] on div "Contact the sender to verify the attachment" at bounding box center [735, 480] width 626 height 41
click at [422, 455] on input "d. Contact the sender to verify the attachment" at bounding box center [422, 449] width 0 height 13
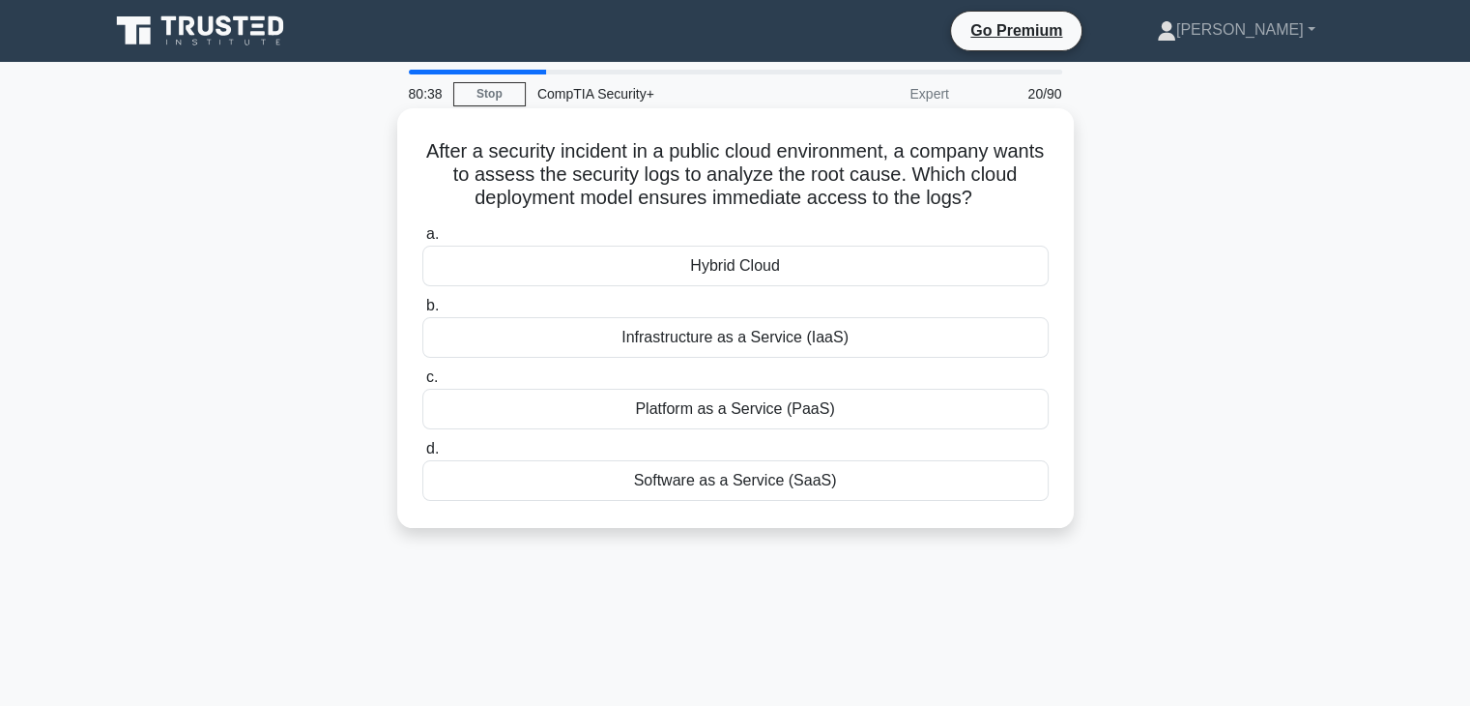
click at [754, 347] on div "Infrastructure as a Service (IaaS)" at bounding box center [735, 337] width 626 height 41
click at [422, 312] on input "b. Infrastructure as a Service (IaaS)" at bounding box center [422, 306] width 0 height 13
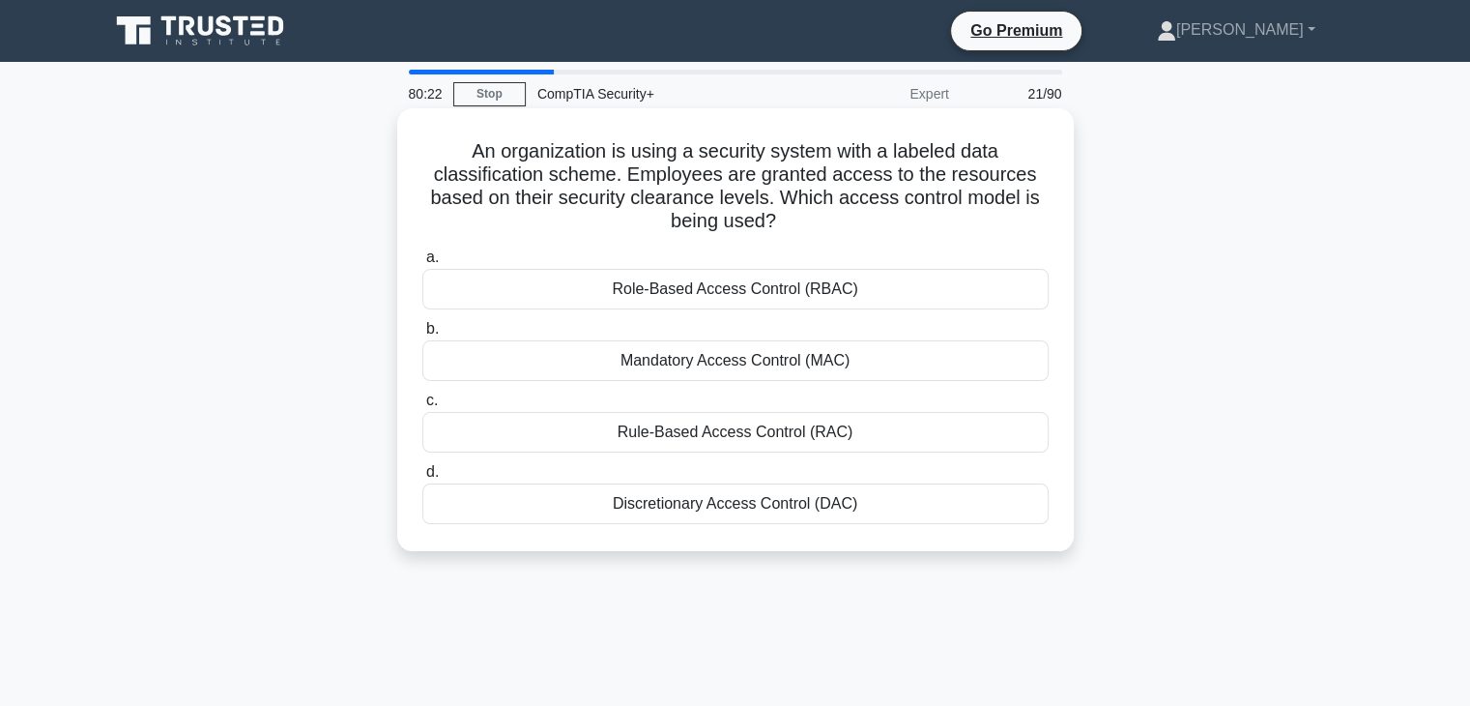
click at [776, 377] on div "Mandatory Access Control (MAC)" at bounding box center [735, 360] width 626 height 41
click at [422, 335] on input "b. Mandatory Access Control (MAC)" at bounding box center [422, 329] width 0 height 13
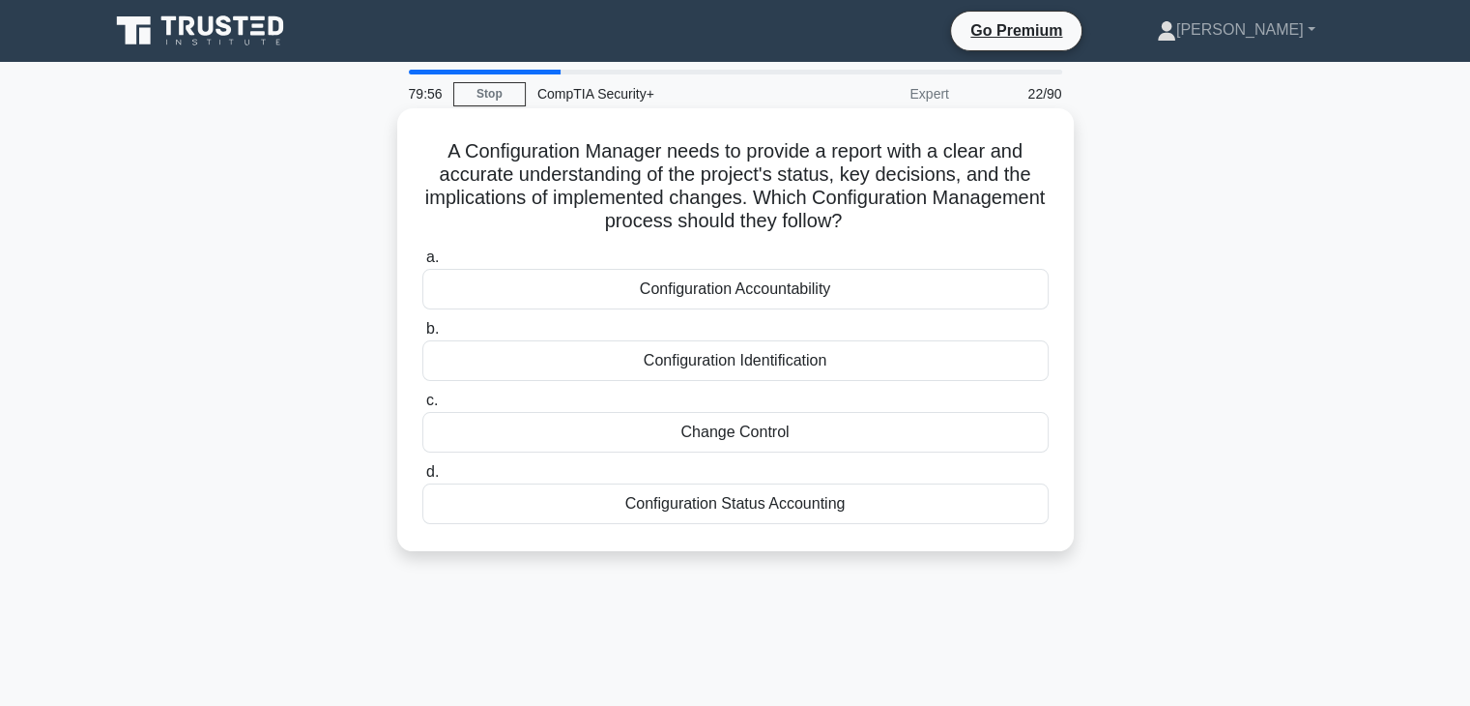
click at [629, 521] on div "Configuration Status Accounting" at bounding box center [735, 503] width 626 height 41
click at [422, 478] on input "d. Configuration Status Accounting" at bounding box center [422, 472] width 0 height 13
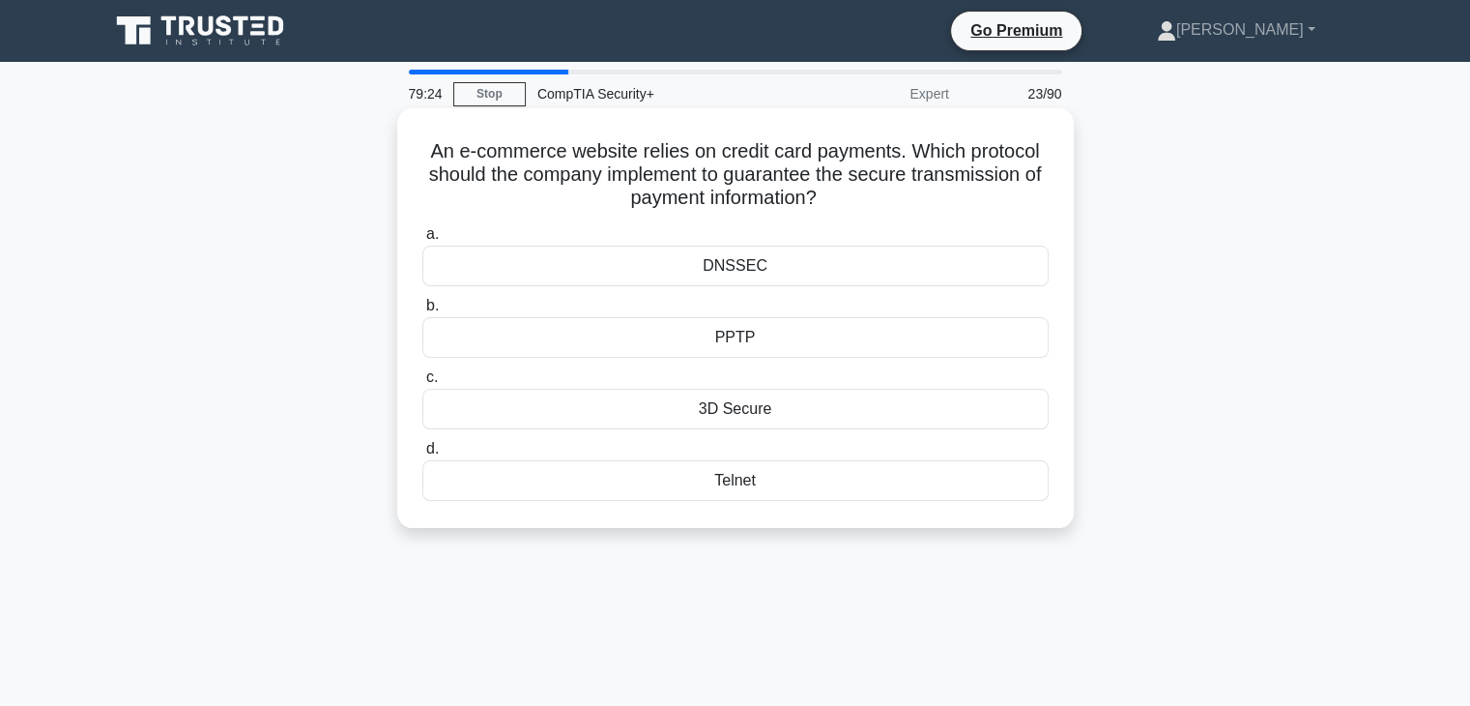
click at [751, 421] on div "3D Secure" at bounding box center [735, 409] width 626 height 41
click at [422, 384] on input "c. 3D Secure" at bounding box center [422, 377] width 0 height 13
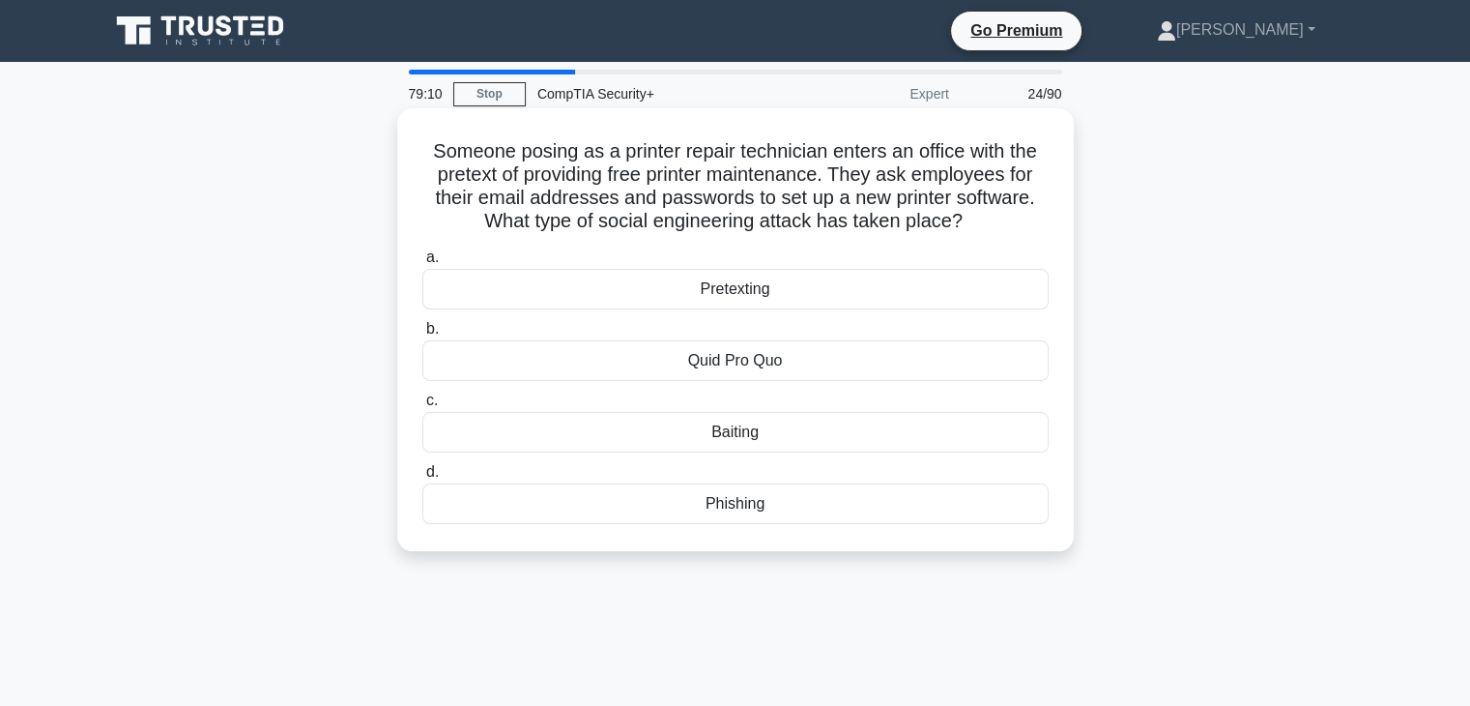
click at [827, 379] on div "Quid Pro Quo" at bounding box center [735, 360] width 626 height 41
click at [422, 335] on input "b. Quid Pro Quo" at bounding box center [422, 329] width 0 height 13
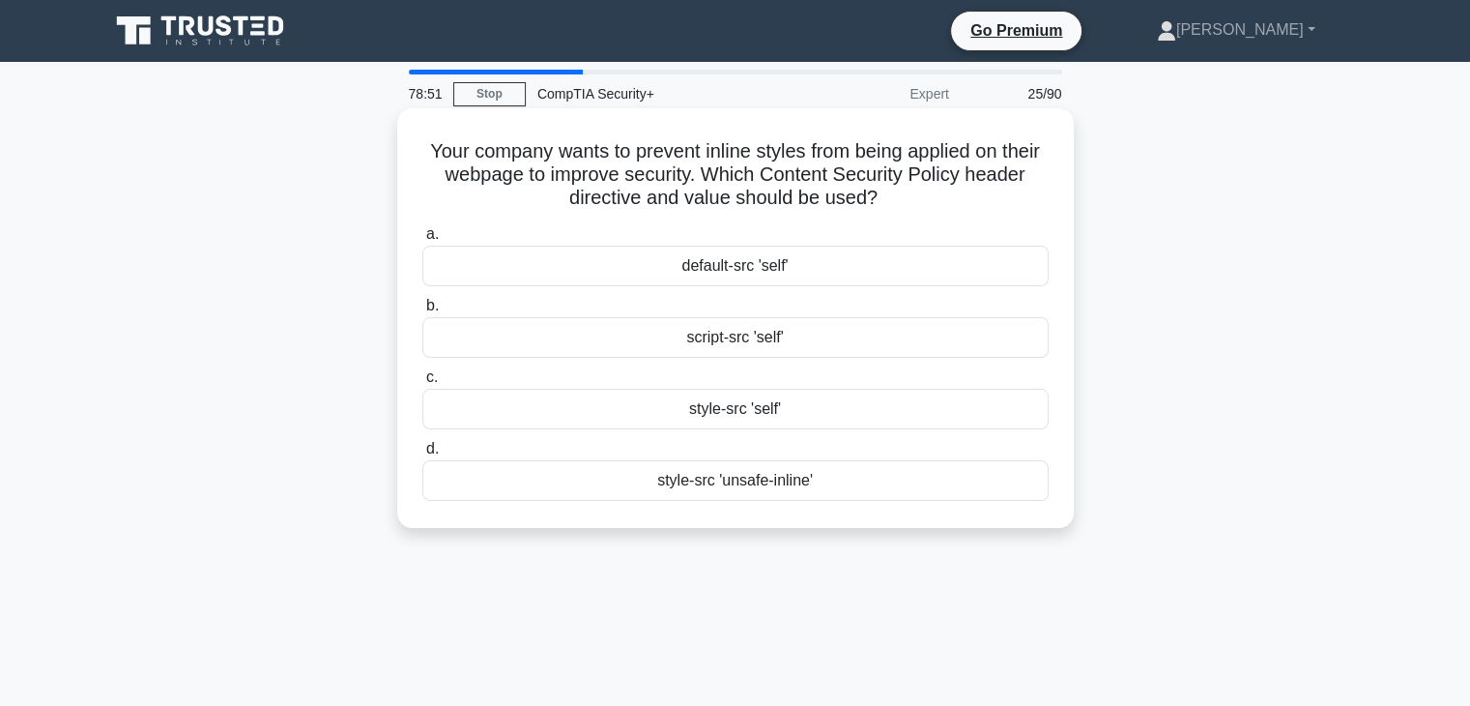
click at [823, 185] on h5 "Your company wants to prevent inline styles from being applied on their webpage…" at bounding box center [735, 175] width 630 height 72
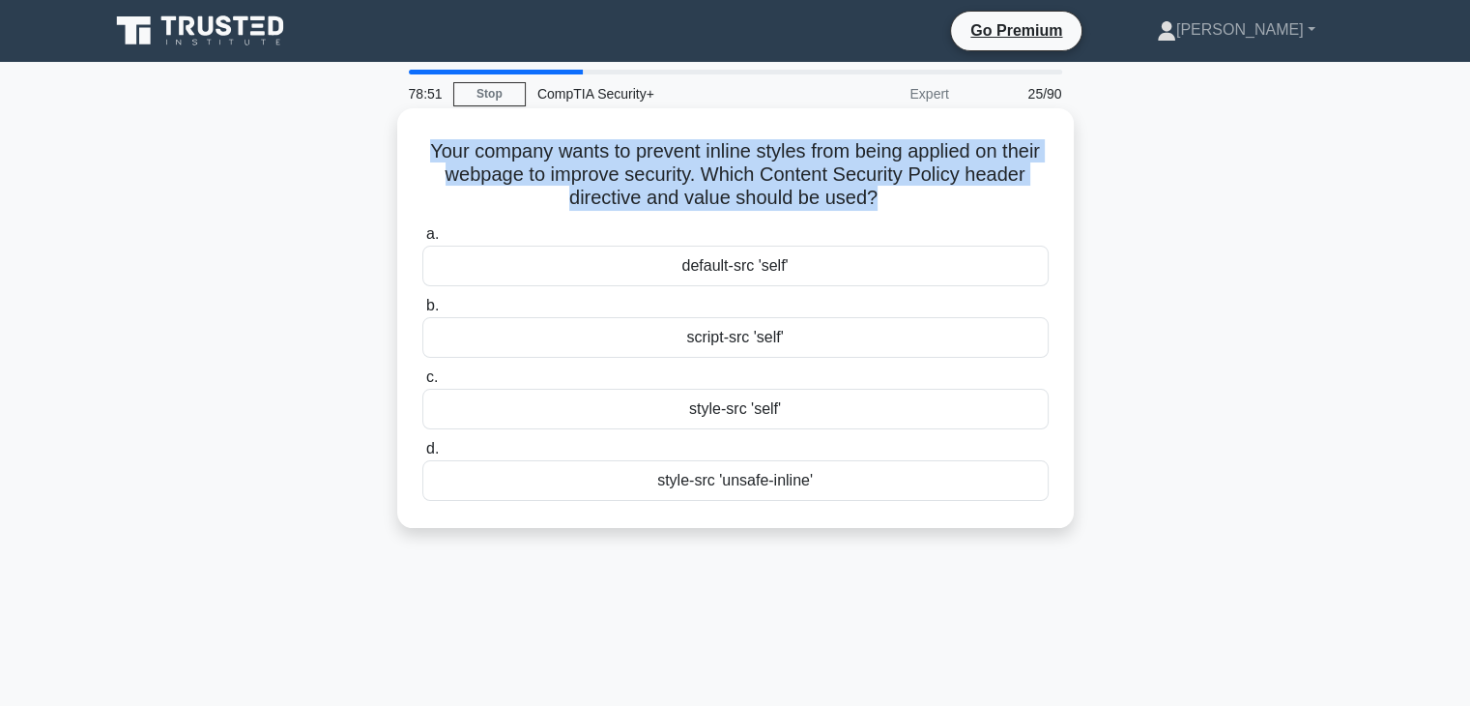
click at [823, 185] on h5 "Your company wants to prevent inline styles from being applied on their webpage…" at bounding box center [735, 175] width 630 height 72
copy div "Your company wants to prevent inline styles from being applied on their webpage…"
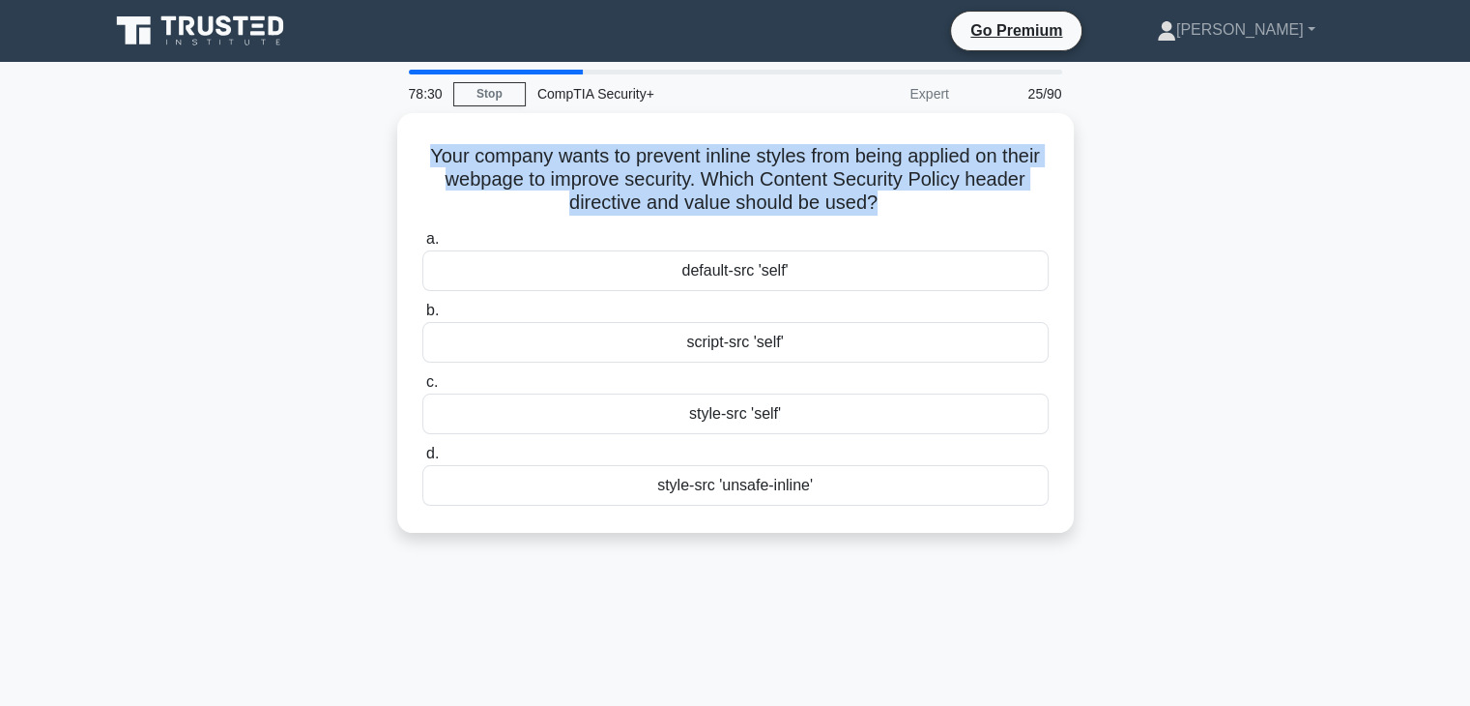
click at [1238, 508] on div "Your company wants to prevent inline styles from being applied on their webpage…" at bounding box center [736, 334] width 1276 height 443
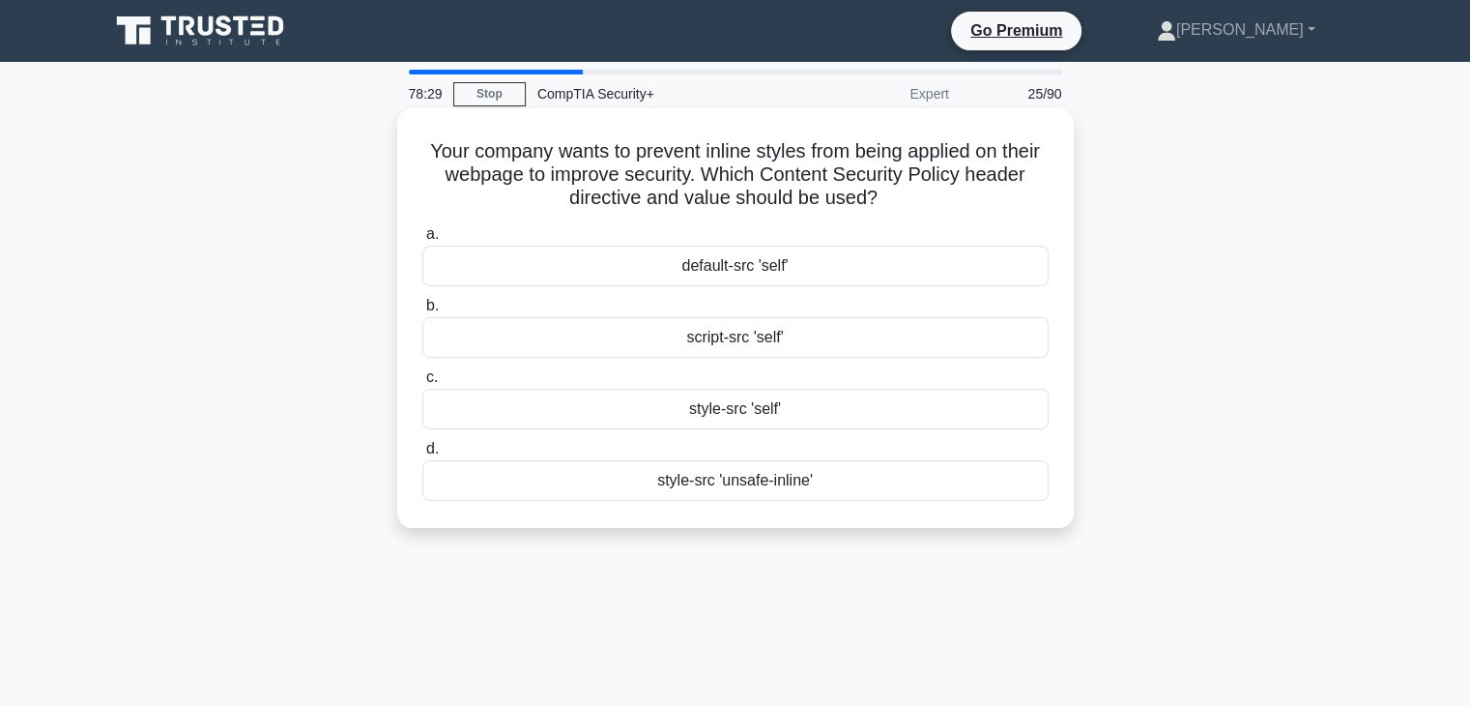
click at [768, 418] on div "style-src 'self'" at bounding box center [735, 409] width 626 height 41
click at [422, 384] on input "c. style-src 'self'" at bounding box center [422, 377] width 0 height 13
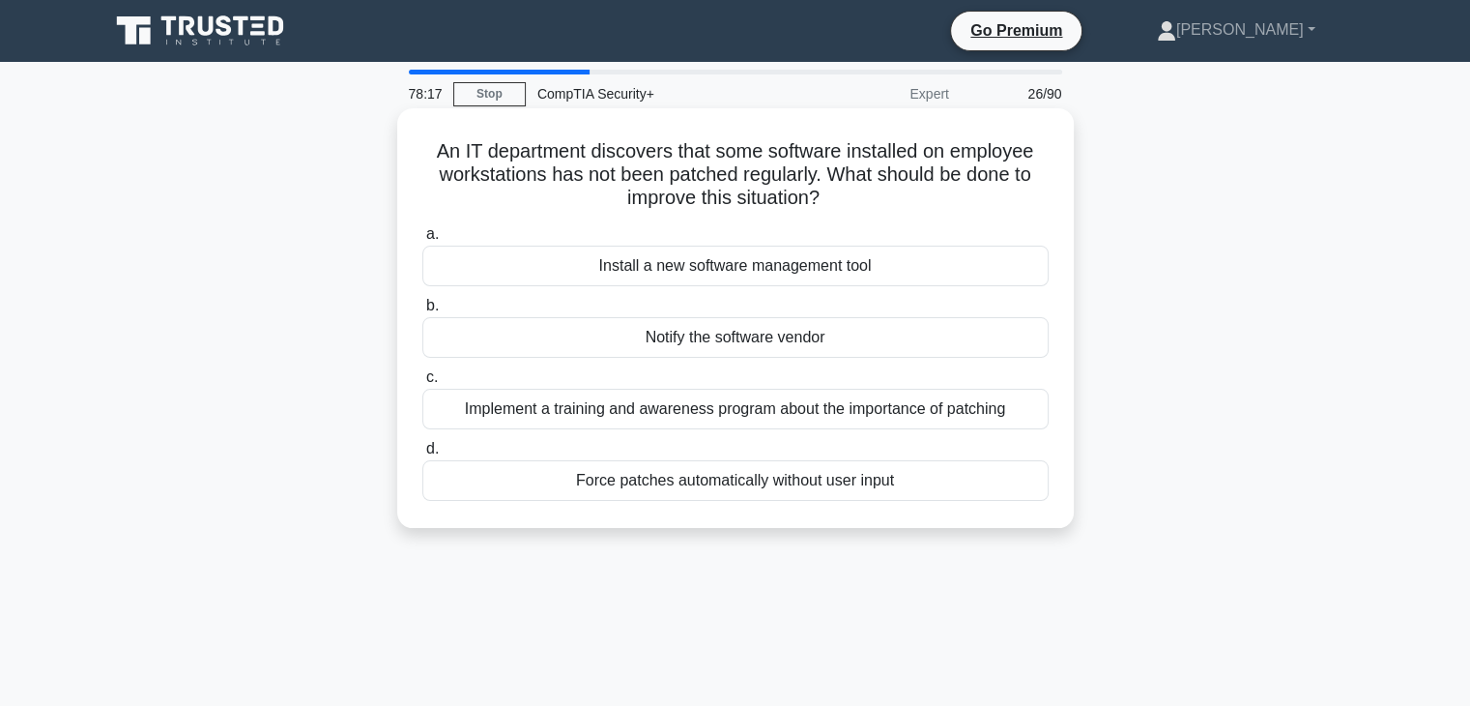
click at [725, 413] on div "Implement a training and awareness program about the importance of patching" at bounding box center [735, 409] width 626 height 41
click at [422, 384] on input "c. Implement a training and awareness program about the importance of patching" at bounding box center [422, 377] width 0 height 13
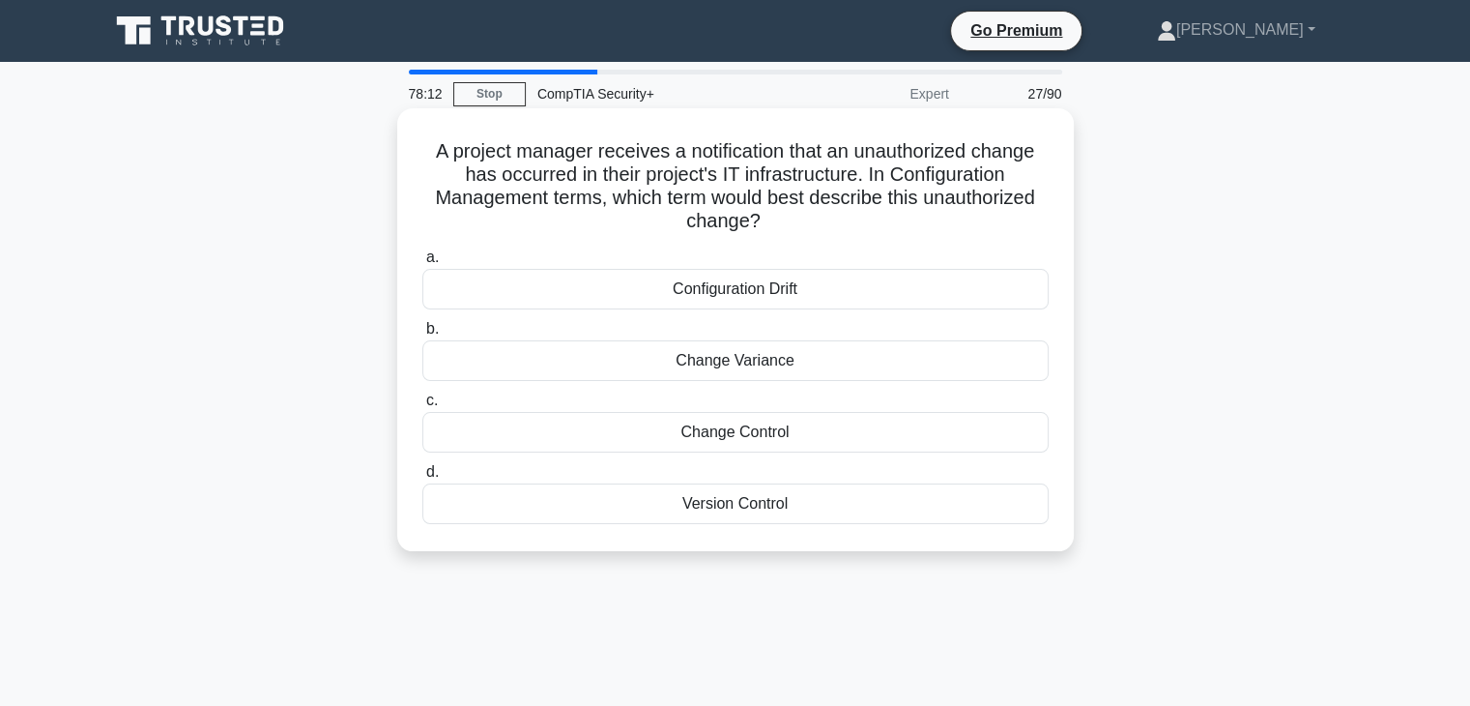
click at [811, 297] on div "Configuration Drift" at bounding box center [735, 289] width 626 height 41
click at [422, 264] on input "a. Configuration Drift" at bounding box center [422, 257] width 0 height 13
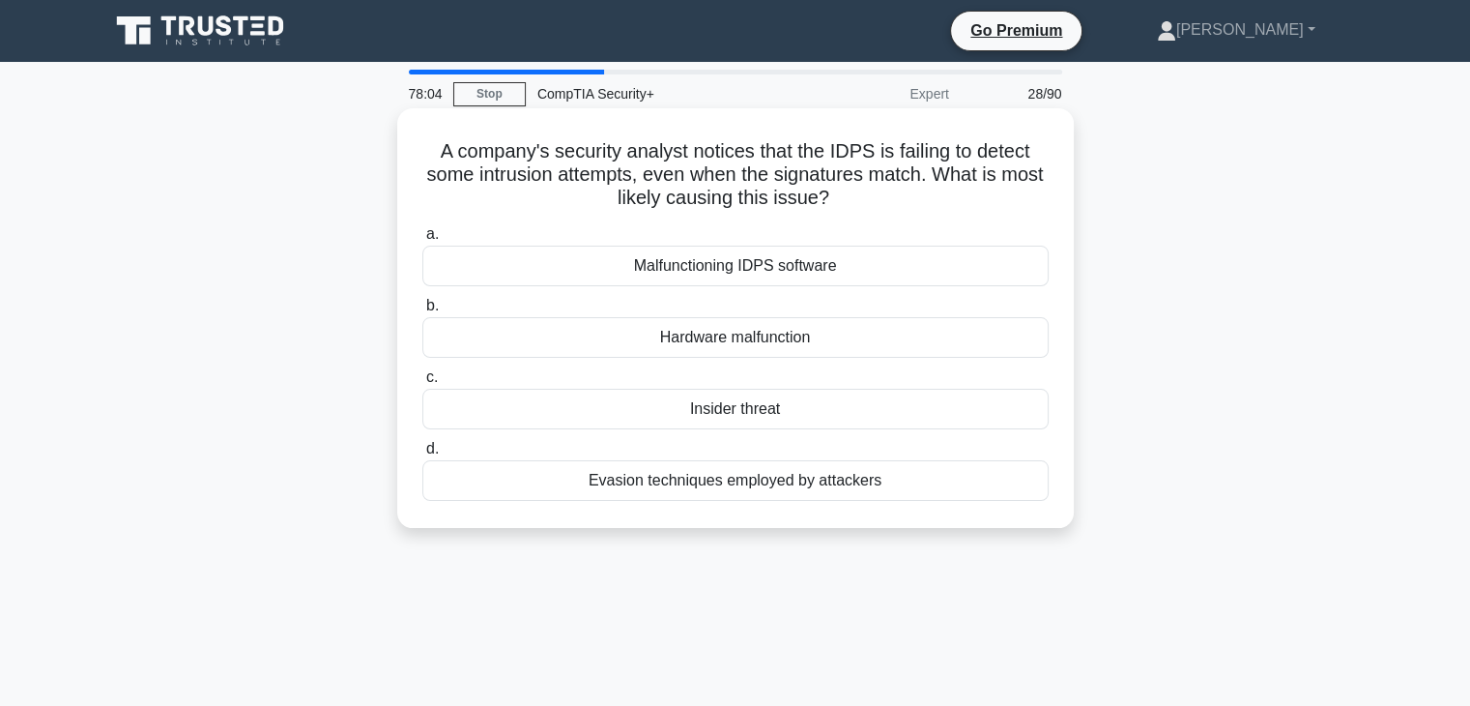
click at [717, 497] on div "Evasion techniques employed by attackers" at bounding box center [735, 480] width 626 height 41
click at [422, 455] on input "d. Evasion techniques employed by attackers" at bounding box center [422, 449] width 0 height 13
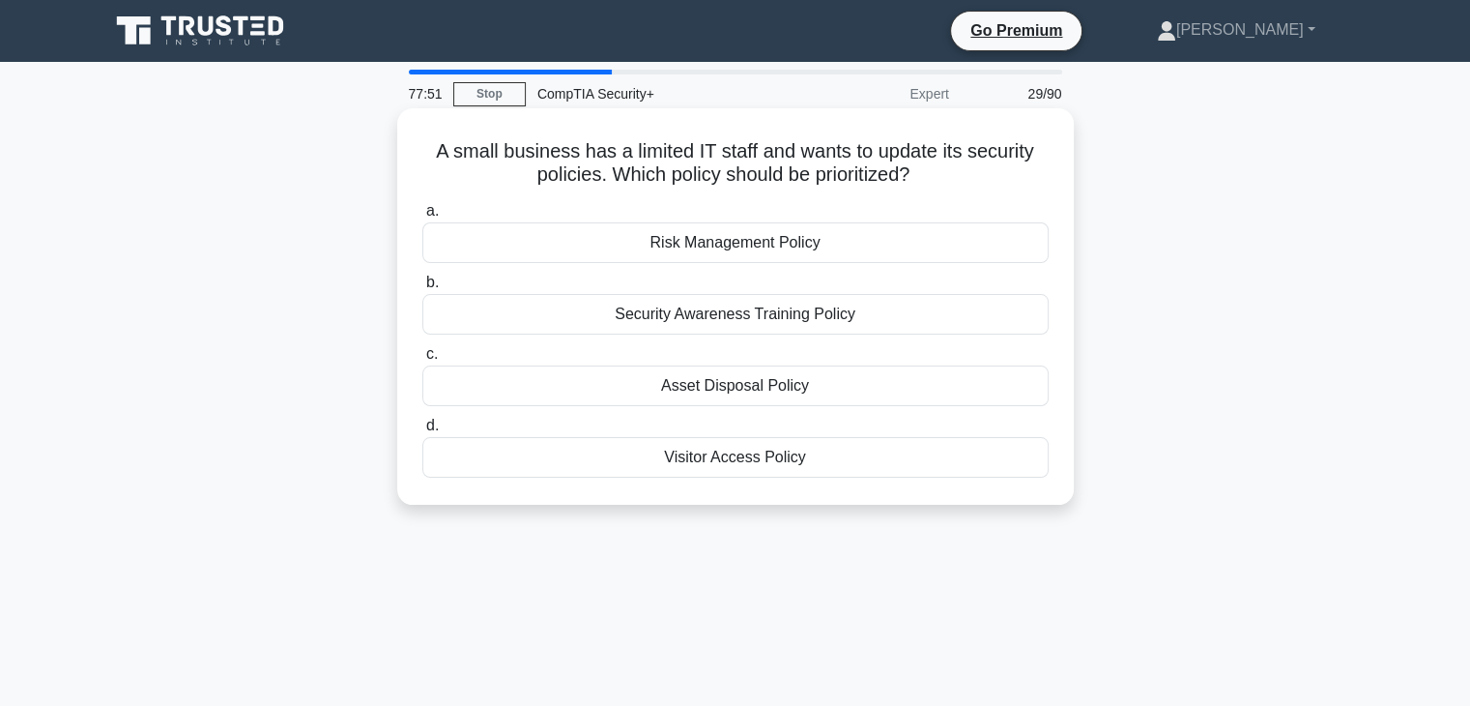
click at [793, 324] on div "Security Awareness Training Policy" at bounding box center [735, 314] width 626 height 41
click at [422, 289] on input "b. Security Awareness Training Policy" at bounding box center [422, 282] width 0 height 13
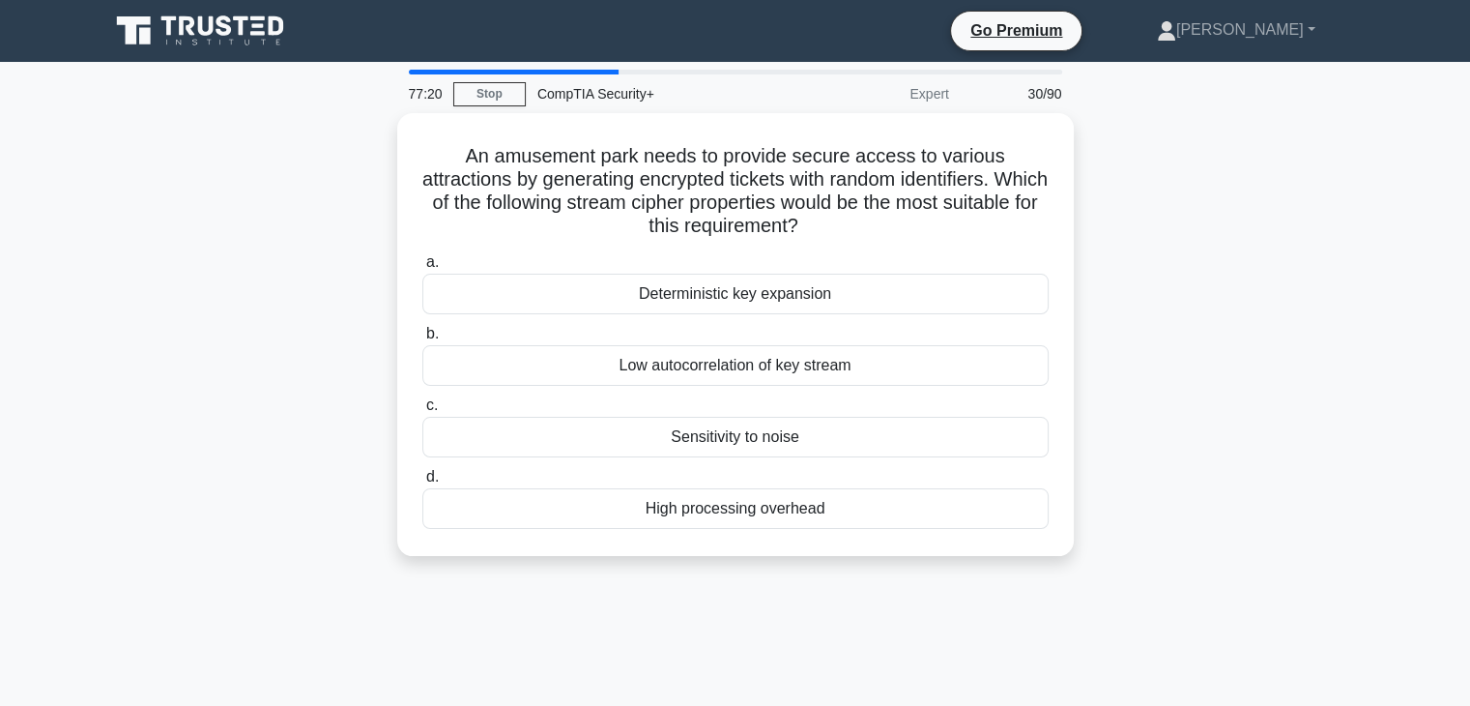
click at [803, 370] on div "Low autocorrelation of key stream" at bounding box center [735, 365] width 626 height 41
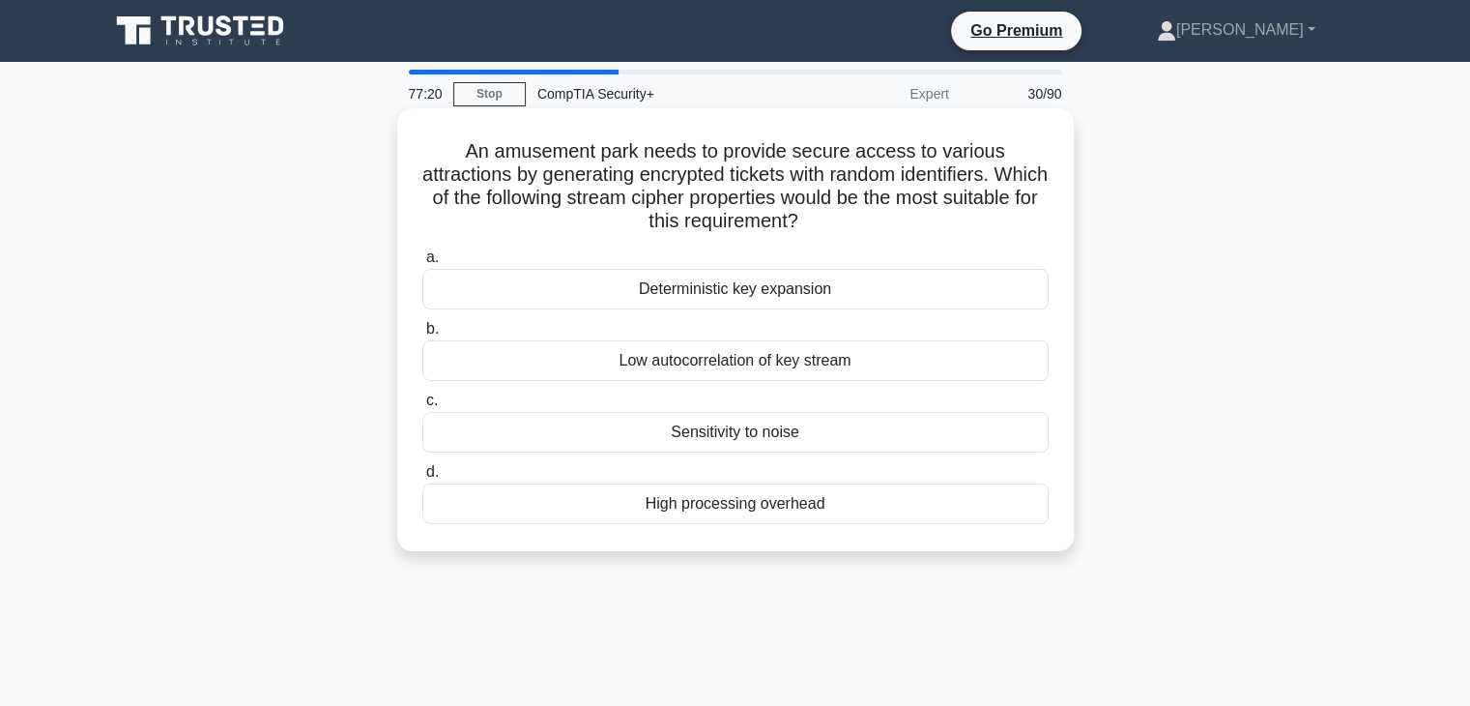
click at [422, 335] on input "b. Low autocorrelation of key stream" at bounding box center [422, 329] width 0 height 13
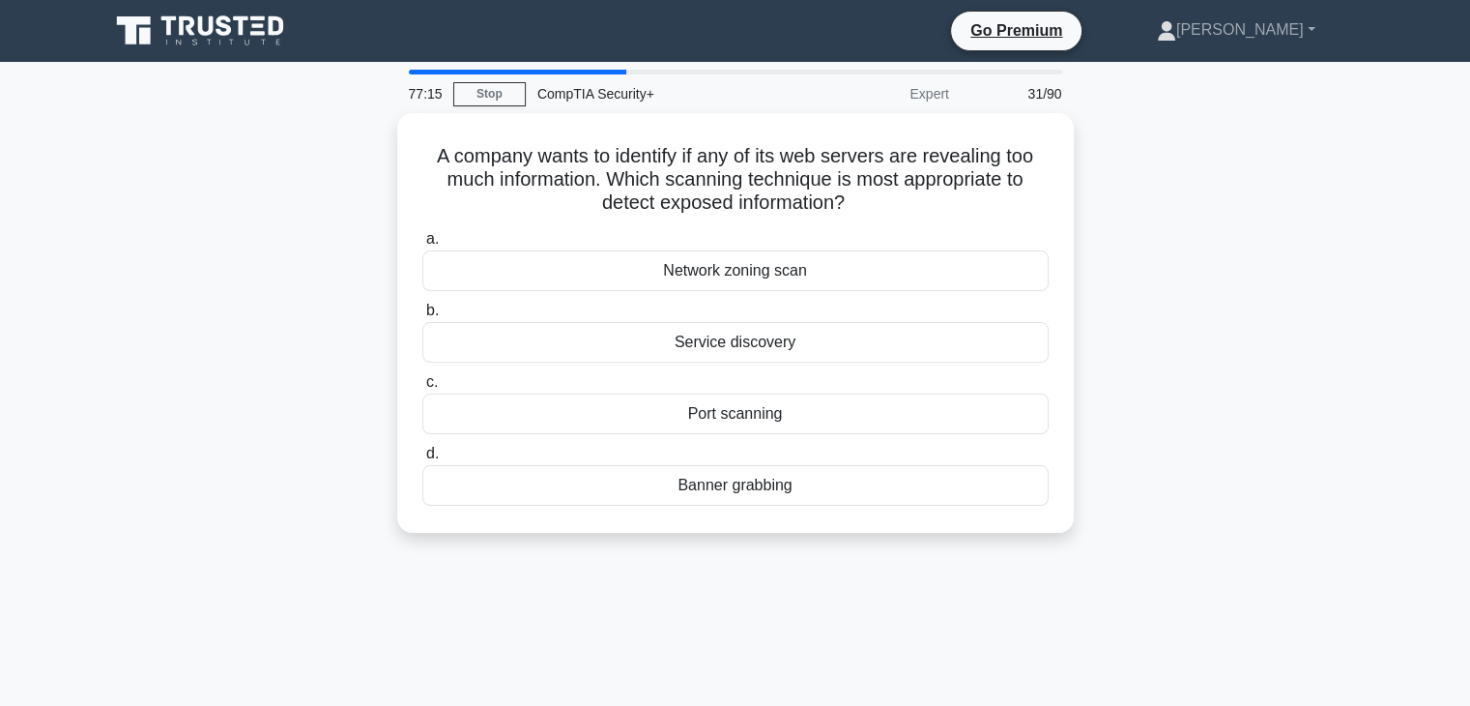
click at [749, 497] on div "Banner grabbing" at bounding box center [735, 485] width 626 height 41
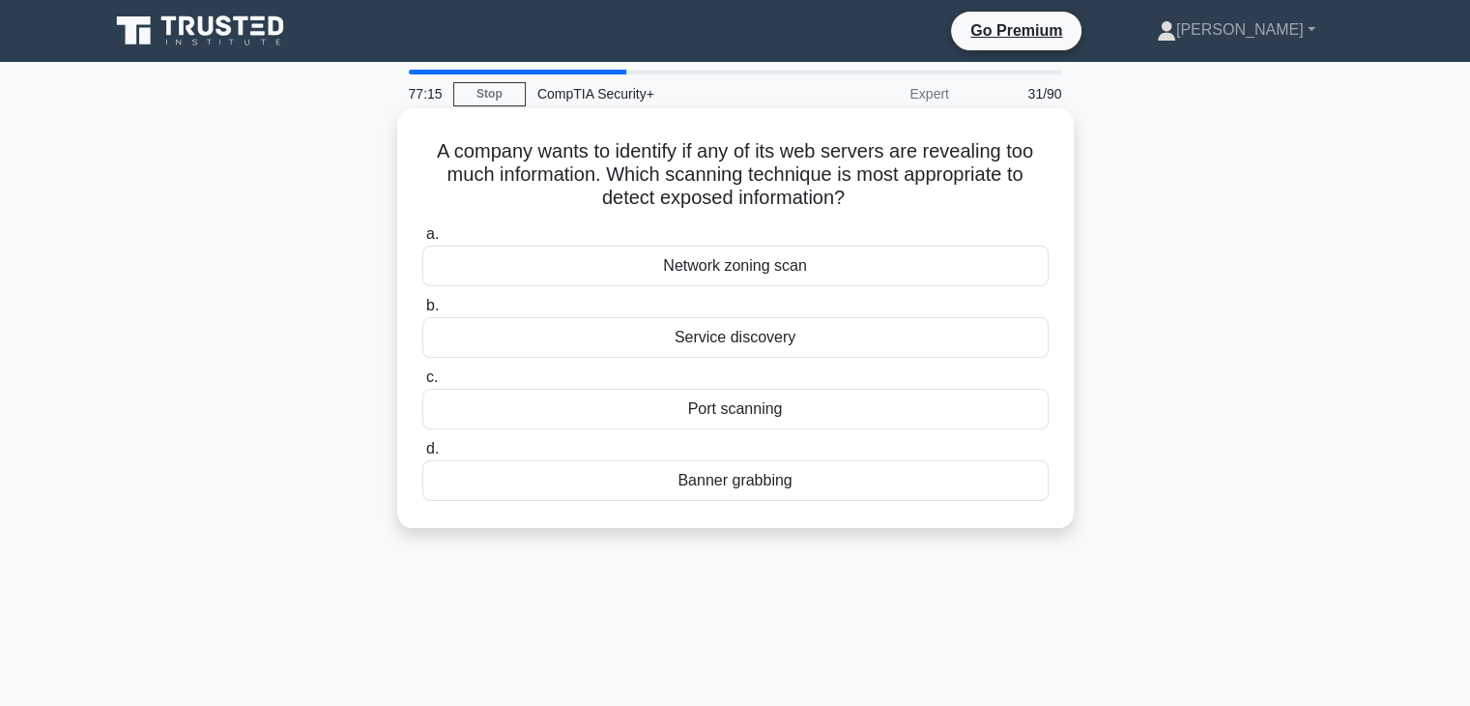
click at [422, 455] on input "d. Banner grabbing" at bounding box center [422, 449] width 0 height 13
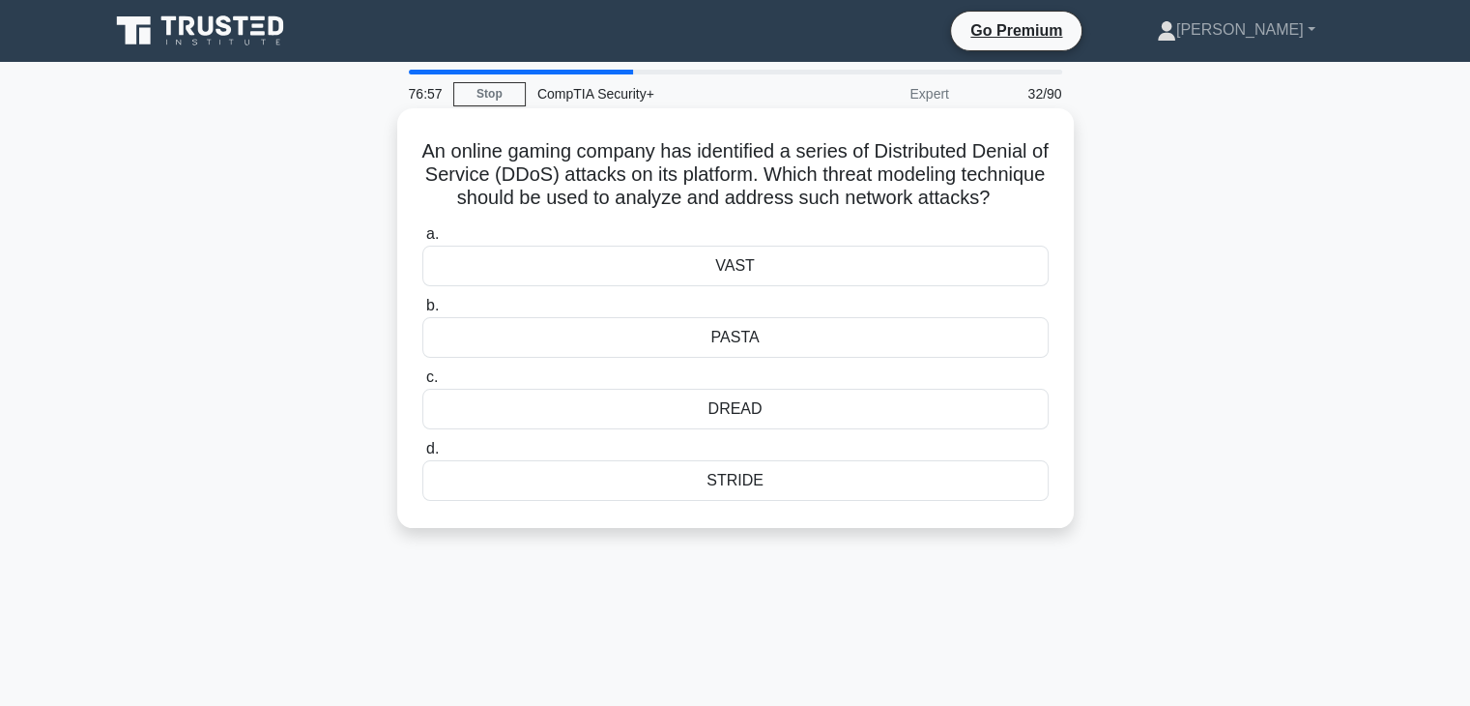
click at [785, 501] on div "STRIDE" at bounding box center [735, 480] width 626 height 41
click at [422, 455] on input "d. STRIDE" at bounding box center [422, 449] width 0 height 13
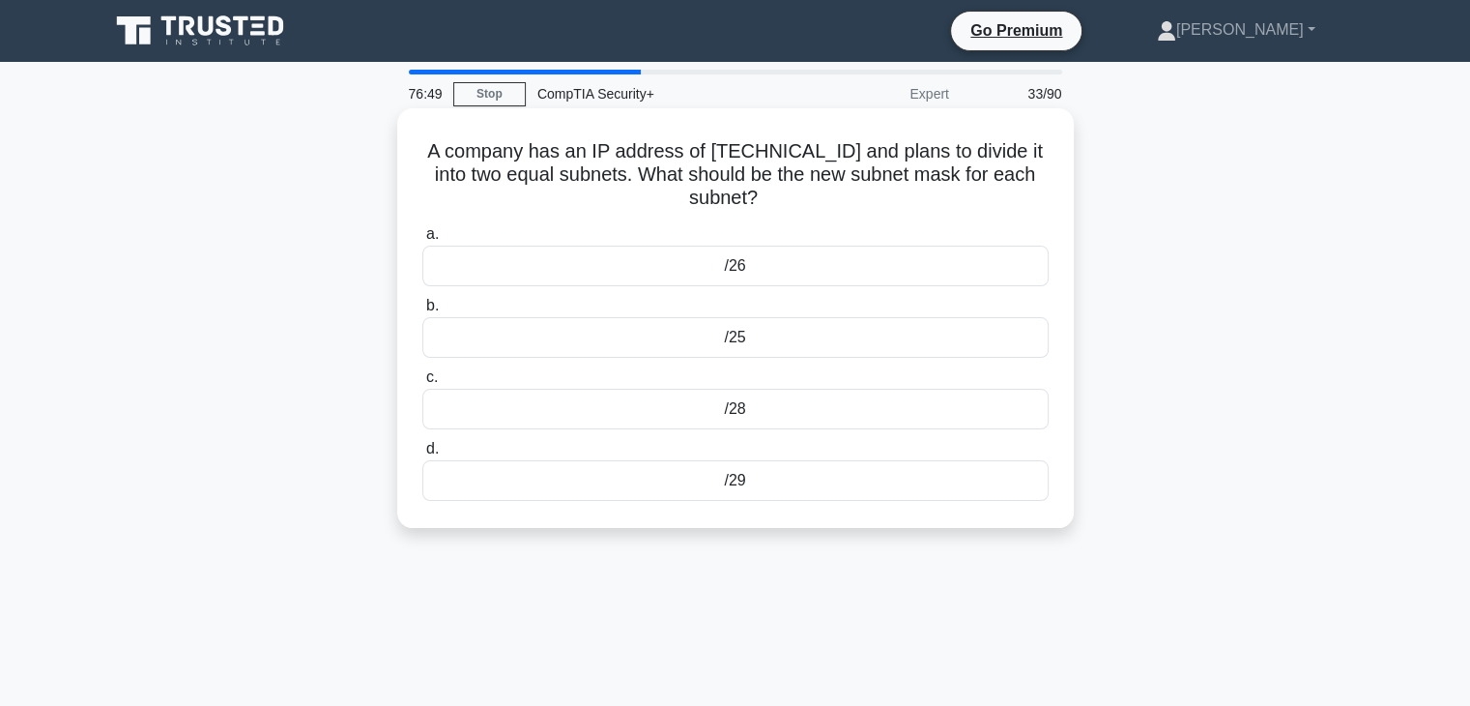
click at [875, 415] on div "/28" at bounding box center [735, 409] width 626 height 41
click at [422, 384] on input "c. /28" at bounding box center [422, 377] width 0 height 13
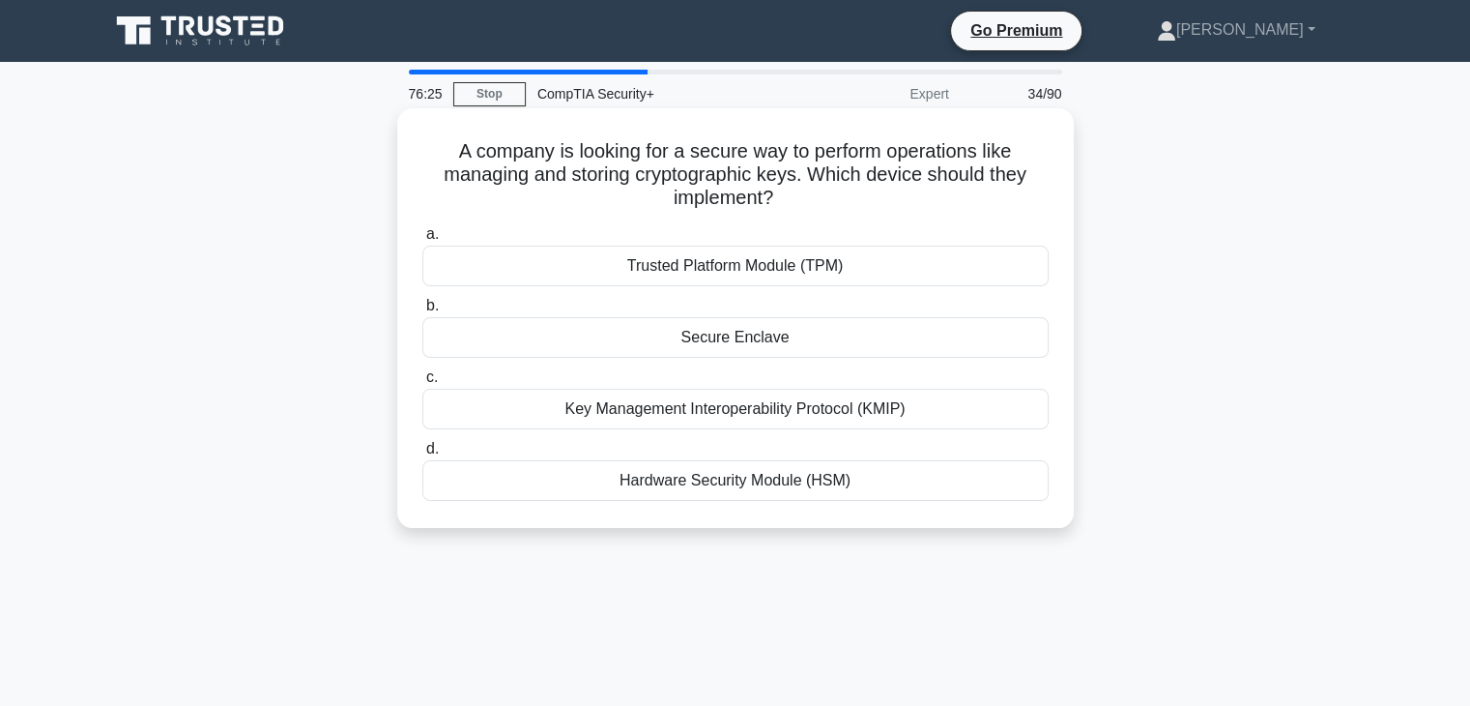
click at [854, 492] on div "Hardware Security Module (HSM)" at bounding box center [735, 480] width 626 height 41
click at [422, 455] on input "d. Hardware Security Module (HSM)" at bounding box center [422, 449] width 0 height 13
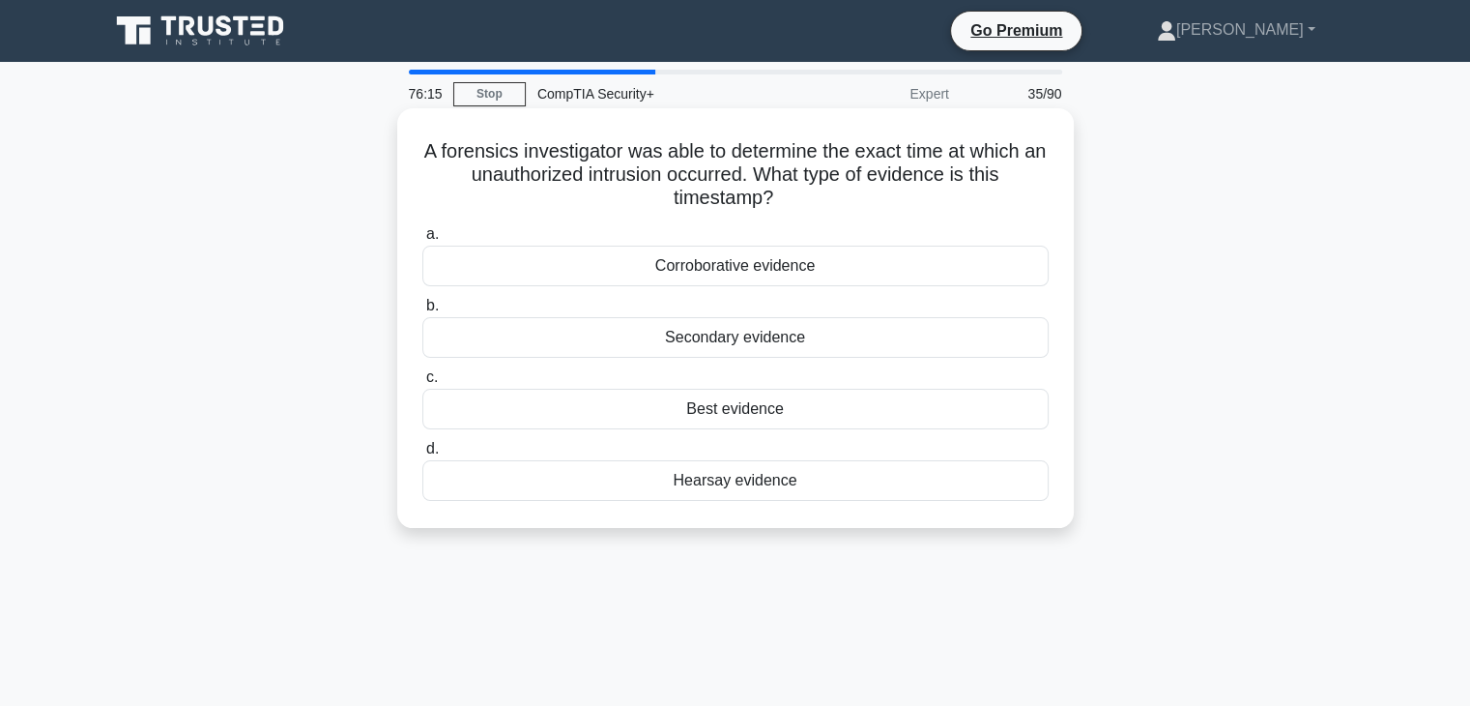
click at [825, 414] on div "Best evidence" at bounding box center [735, 409] width 626 height 41
click at [422, 384] on input "c. Best evidence" at bounding box center [422, 377] width 0 height 13
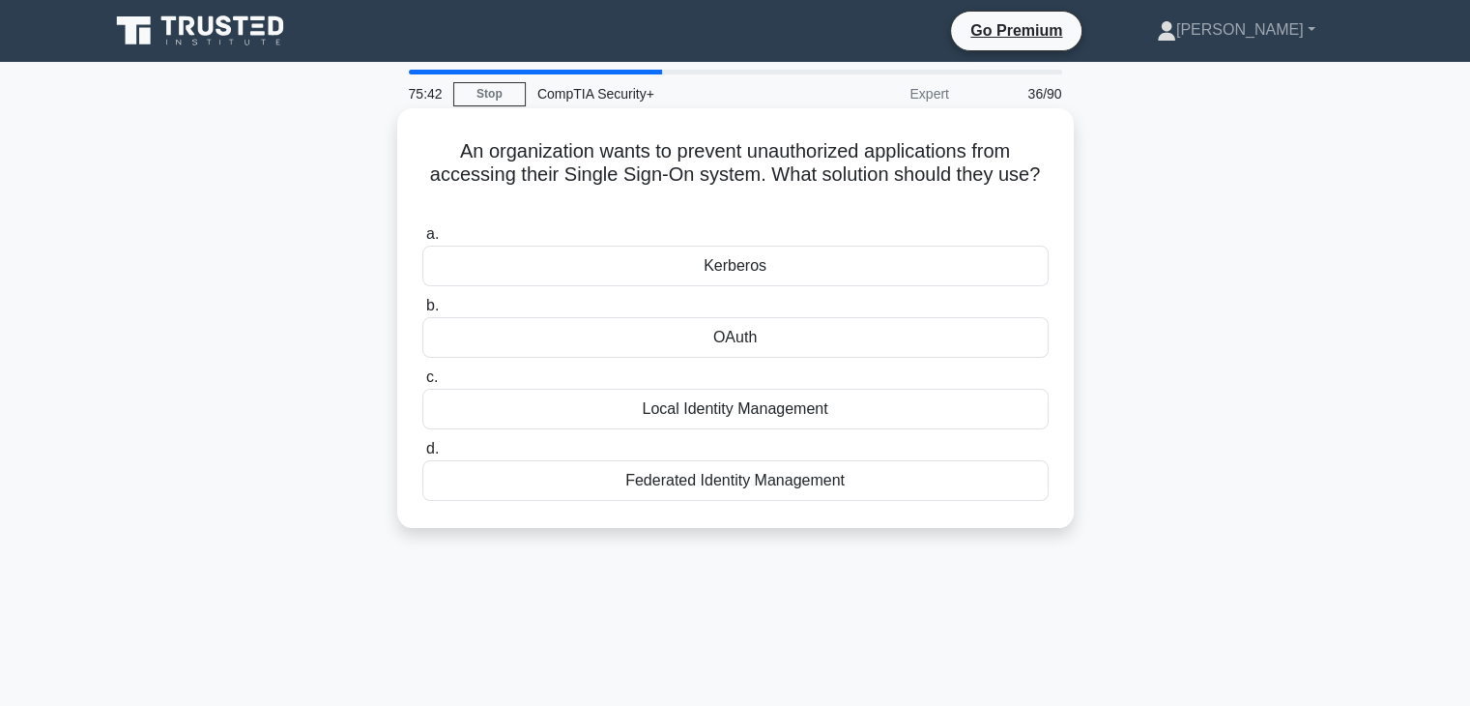
click at [839, 278] on div "Kerberos" at bounding box center [735, 265] width 626 height 41
click at [422, 241] on input "a. [GEOGRAPHIC_DATA]" at bounding box center [422, 234] width 0 height 13
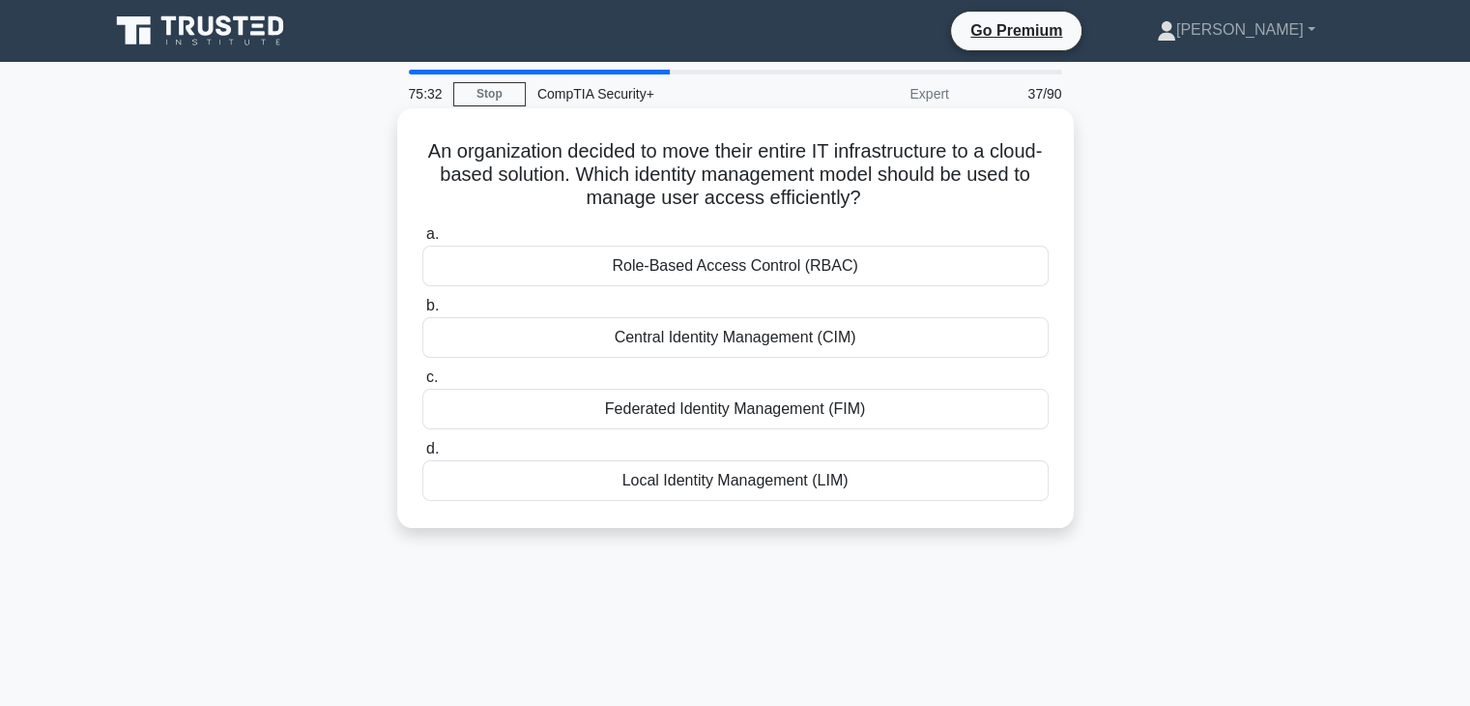
click at [783, 420] on div "Federated Identity Management (FIM)" at bounding box center [735, 409] width 626 height 41
click at [422, 384] on input "c. Federated Identity Management (FIM)" at bounding box center [422, 377] width 0 height 13
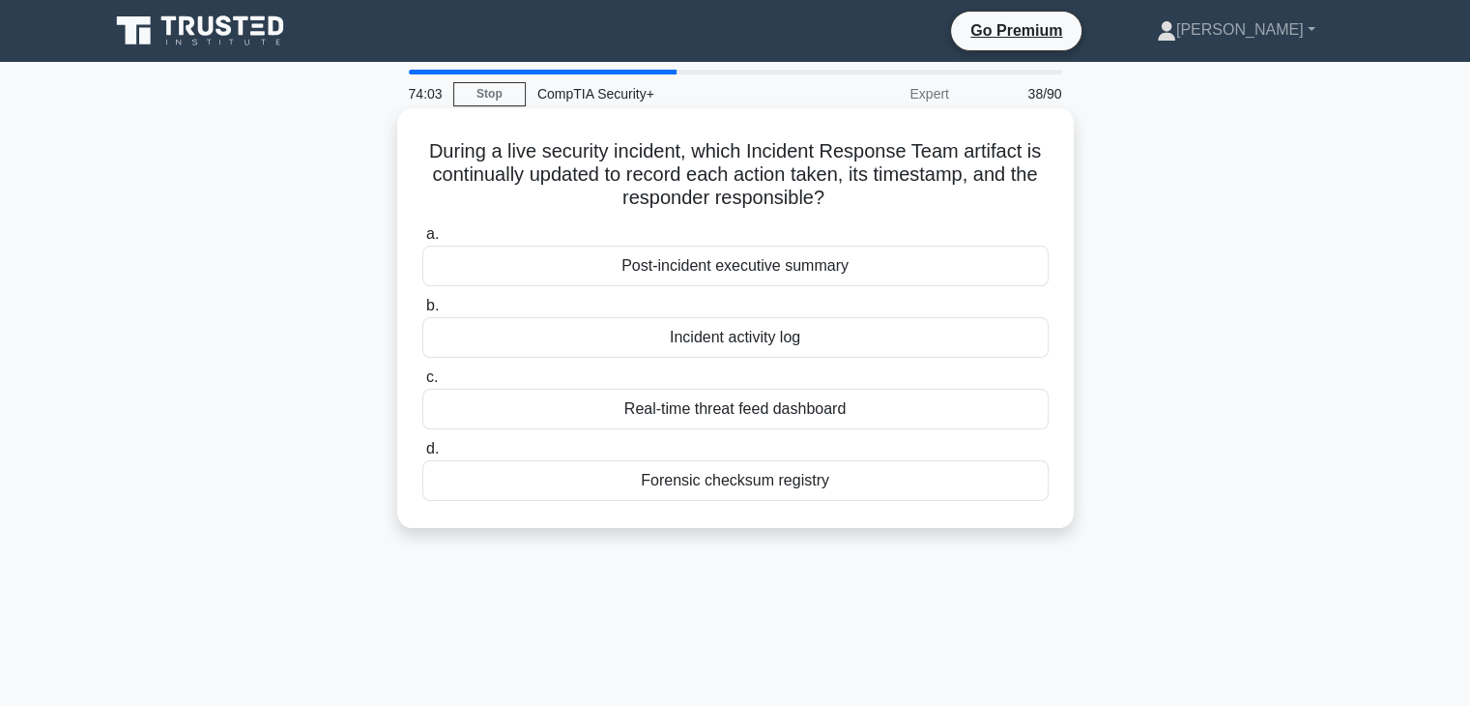
click at [820, 335] on div "Incident activity log" at bounding box center [735, 337] width 626 height 41
click at [422, 312] on input "b. Incident activity log" at bounding box center [422, 306] width 0 height 13
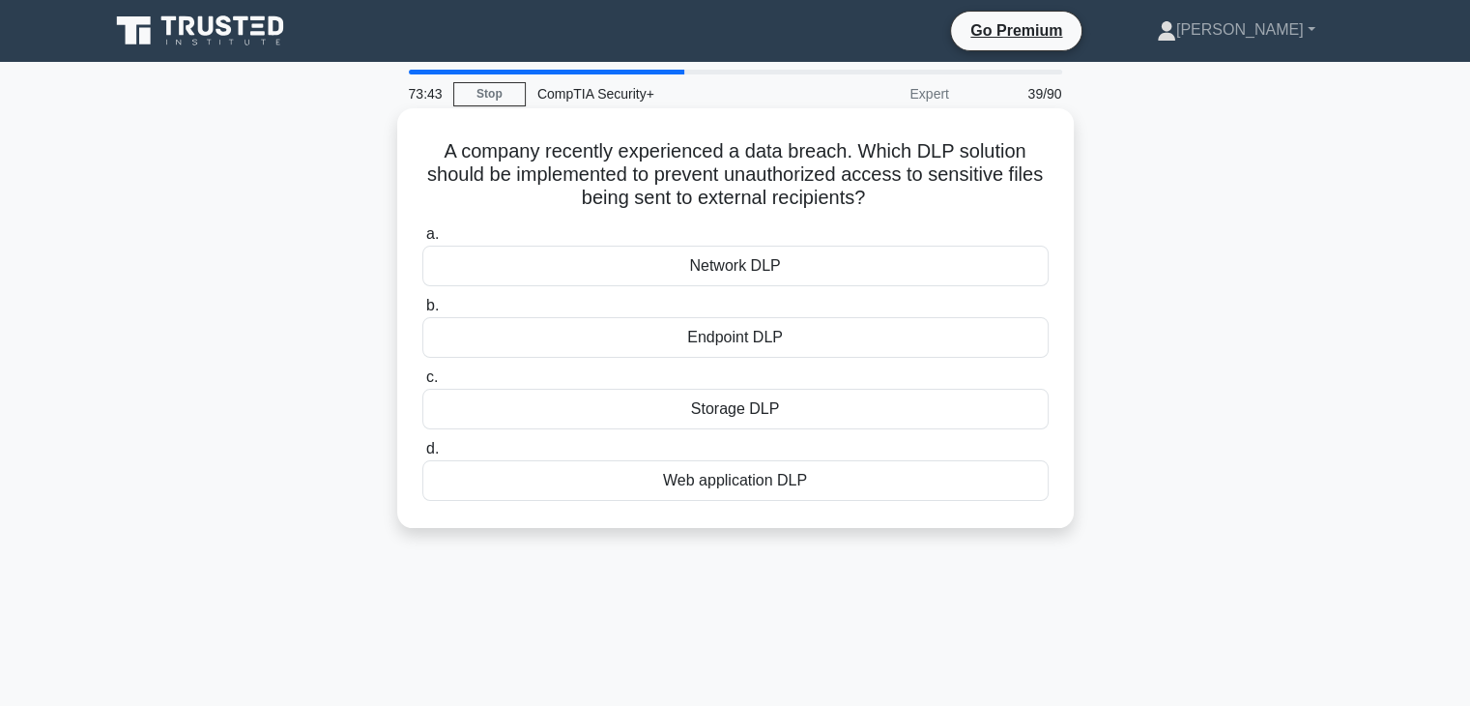
click at [856, 274] on div "Network DLP" at bounding box center [735, 265] width 626 height 41
click at [422, 241] on input "a. Network DLP" at bounding box center [422, 234] width 0 height 13
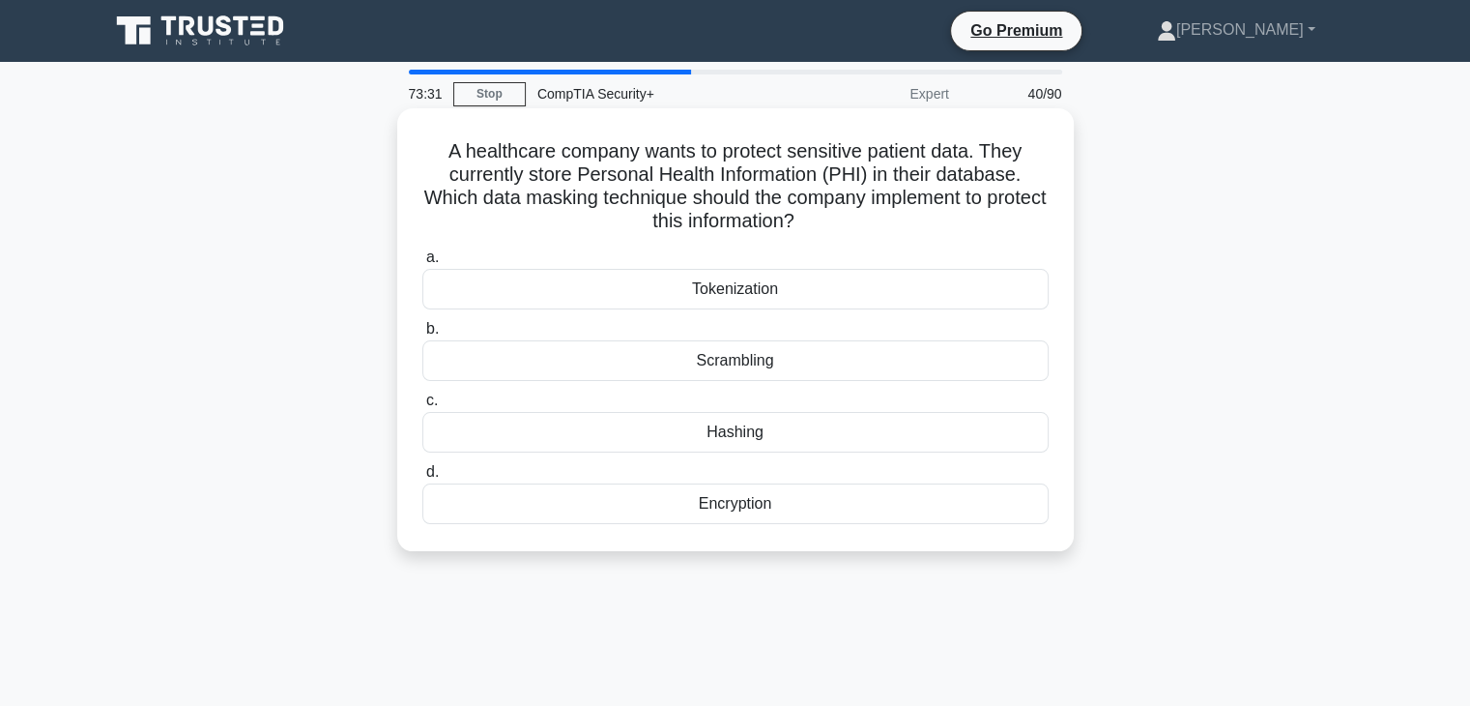
click at [870, 289] on div "Tokenization" at bounding box center [735, 289] width 626 height 41
click at [422, 264] on input "a. Tokenization" at bounding box center [422, 257] width 0 height 13
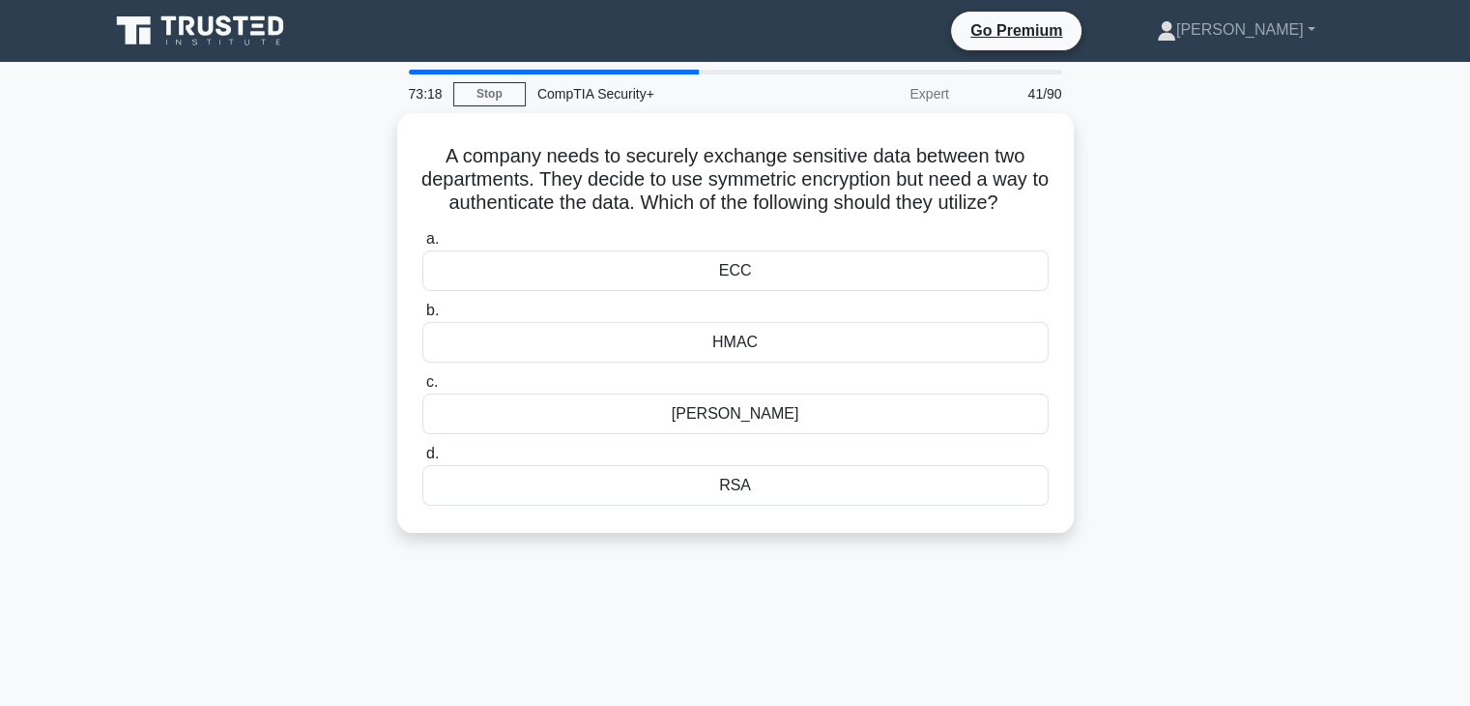
click at [850, 338] on div "HMAC" at bounding box center [735, 342] width 626 height 41
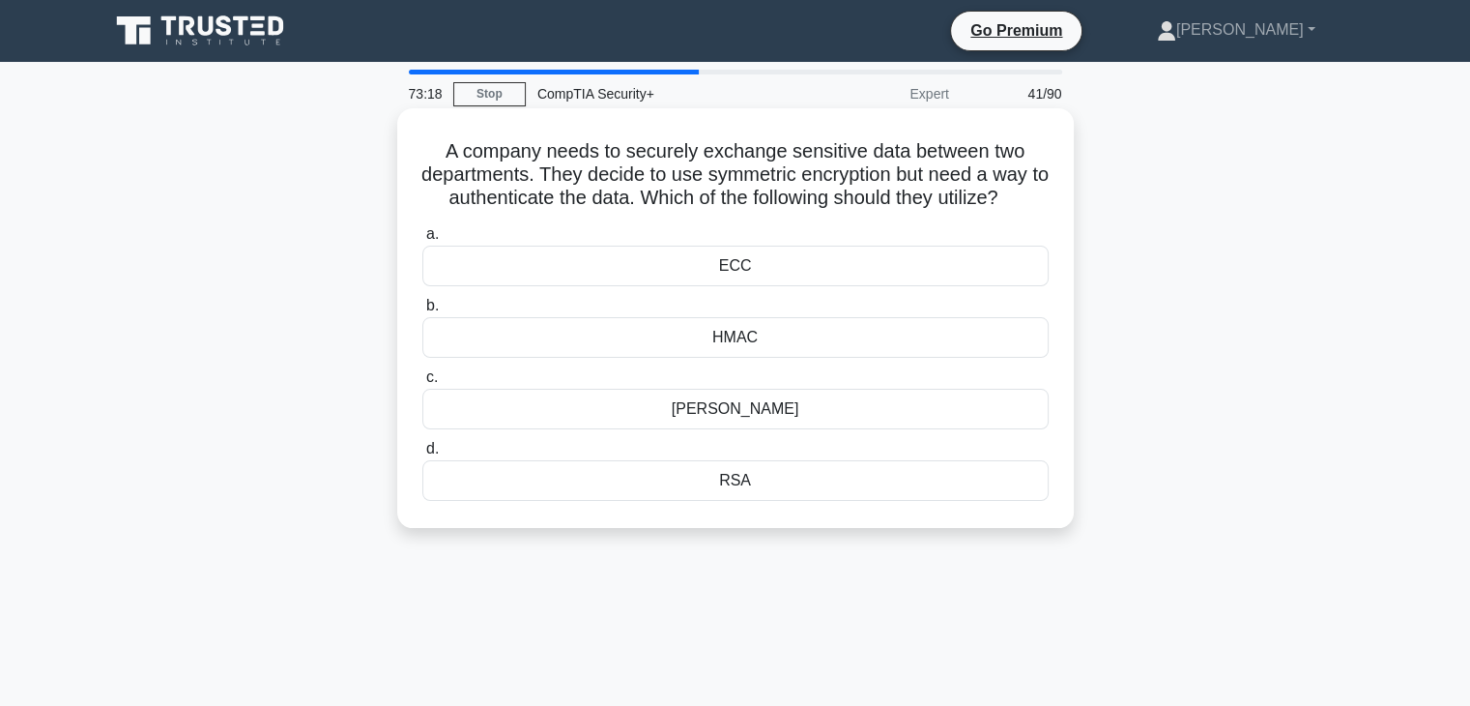
click at [422, 312] on input "b. HMAC" at bounding box center [422, 306] width 0 height 13
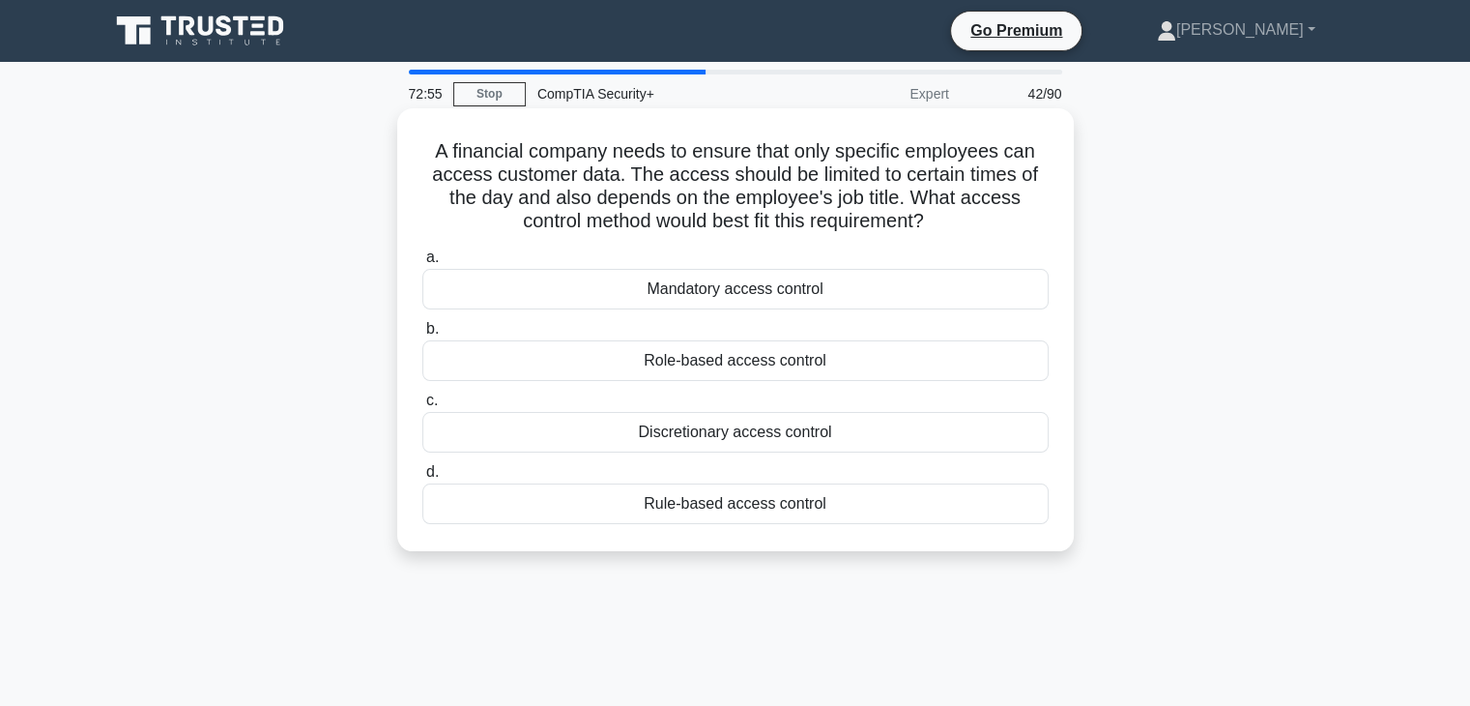
click at [731, 516] on div "Rule-based access control" at bounding box center [735, 503] width 626 height 41
click at [422, 478] on input "d. Rule-based access control" at bounding box center [422, 472] width 0 height 13
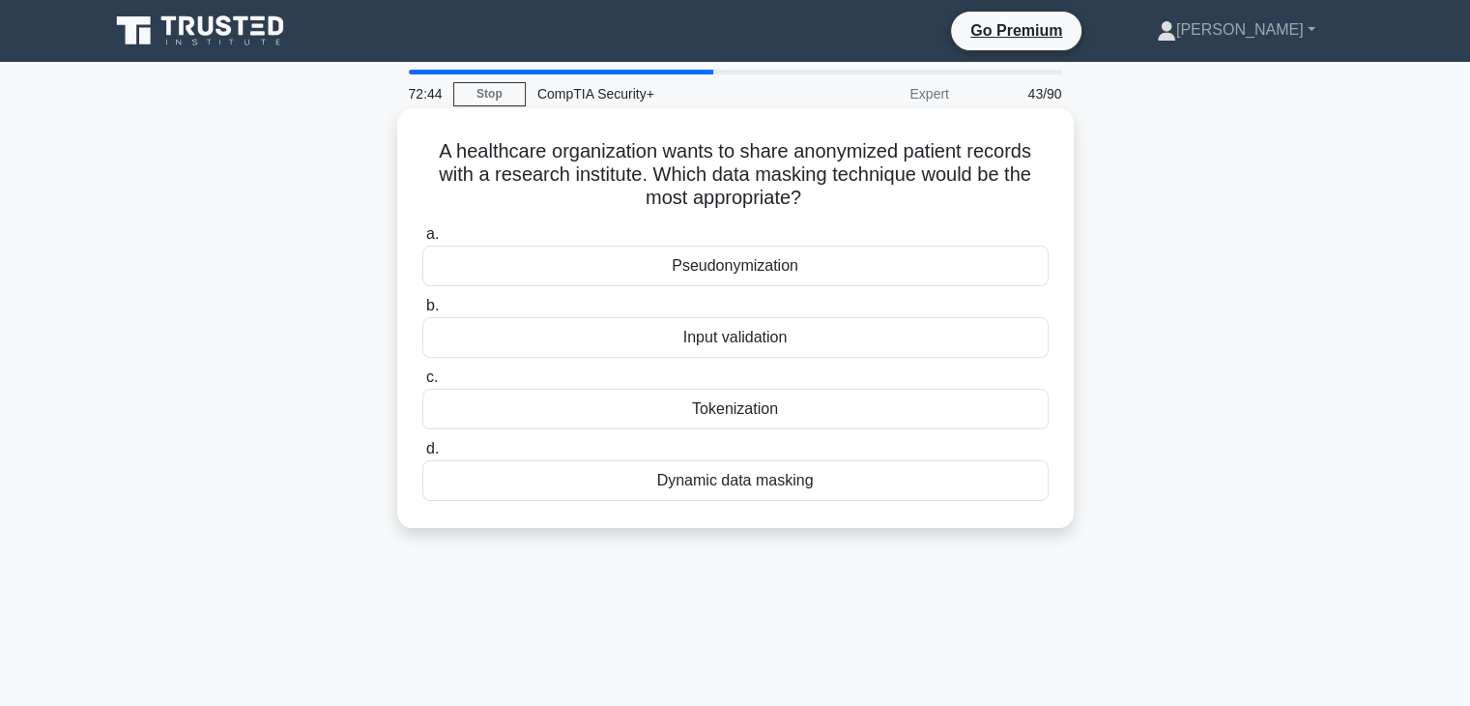
click at [899, 271] on div "Pseudonymization" at bounding box center [735, 265] width 626 height 41
click at [422, 241] on input "a. Pseudonymization" at bounding box center [422, 234] width 0 height 13
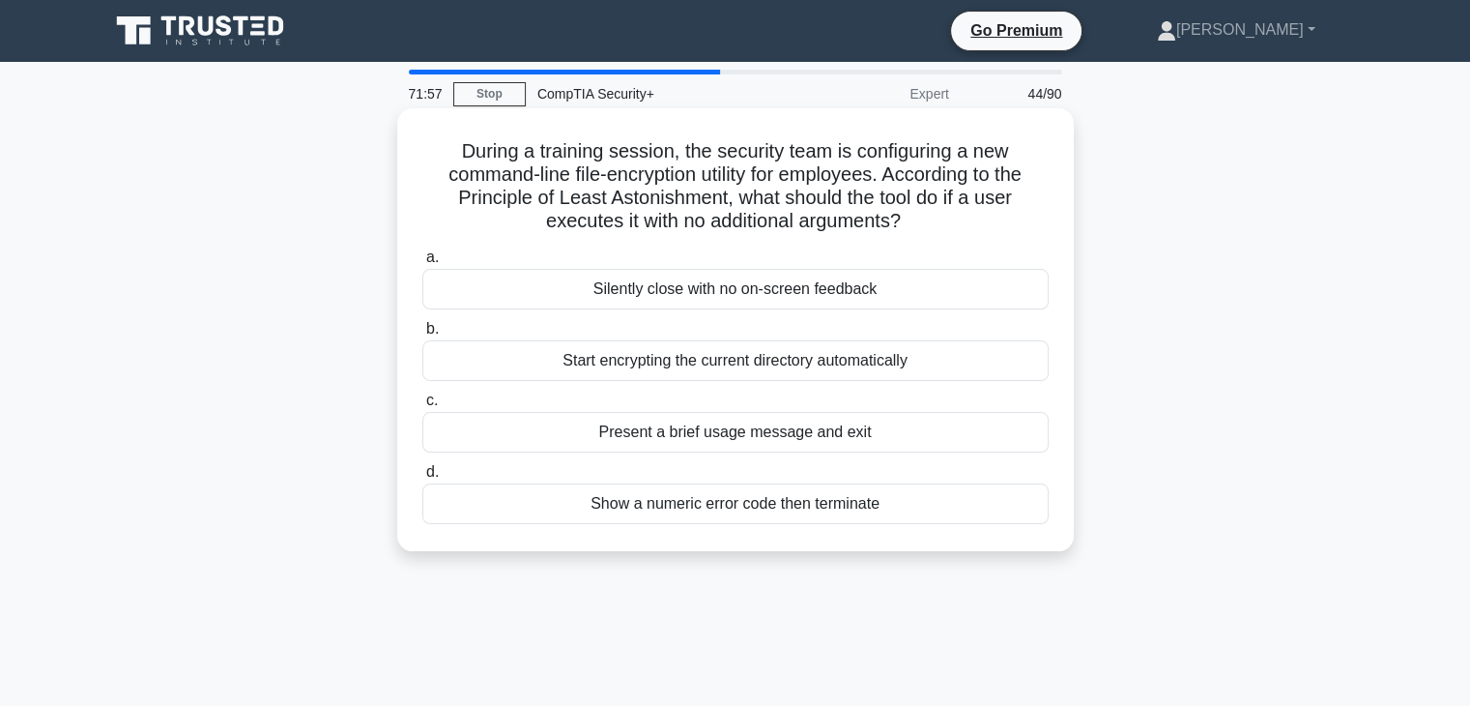
click at [852, 190] on h5 "During a training session, the security team is configuring a new command-line …" at bounding box center [735, 186] width 630 height 95
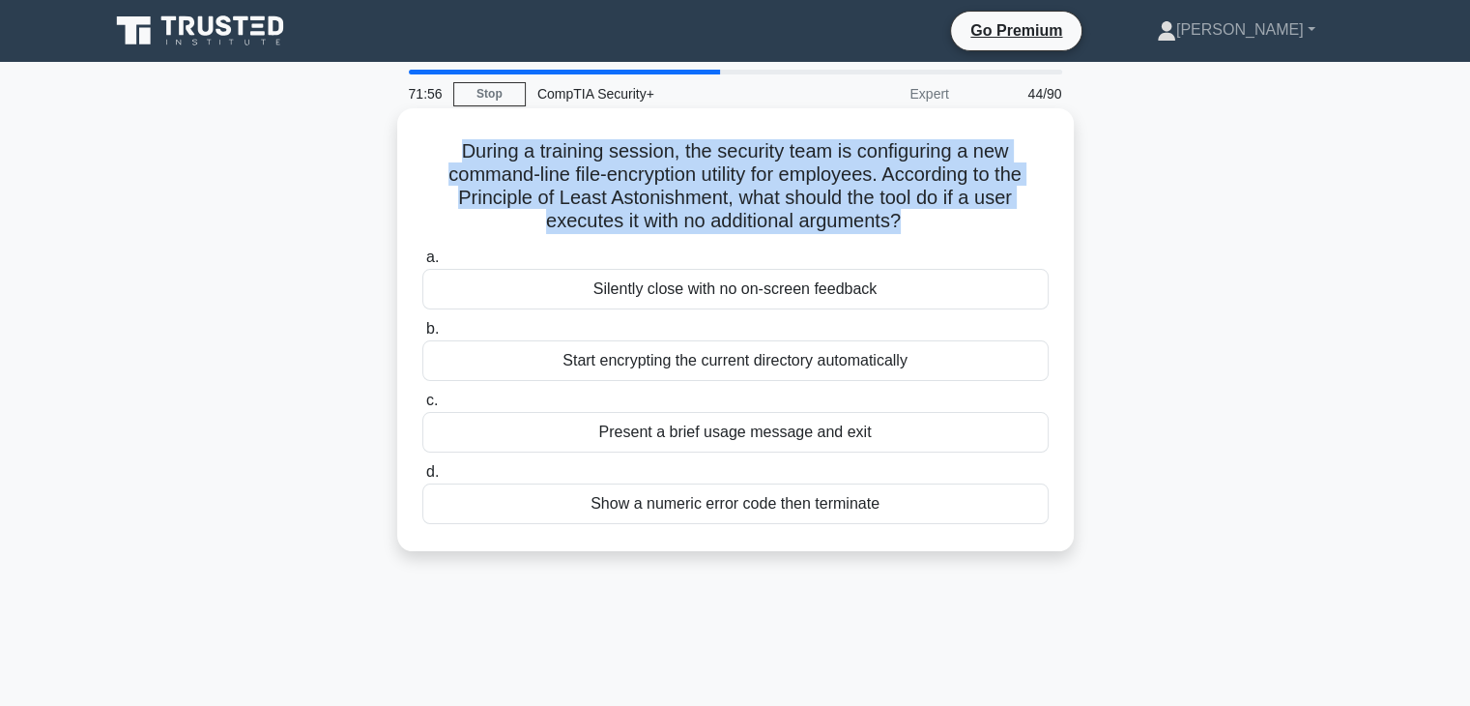
click at [852, 190] on h5 "During a training session, the security team is configuring a new command-line …" at bounding box center [735, 186] width 630 height 95
copy div "During a training session, the security team is configuring a new command-line …"
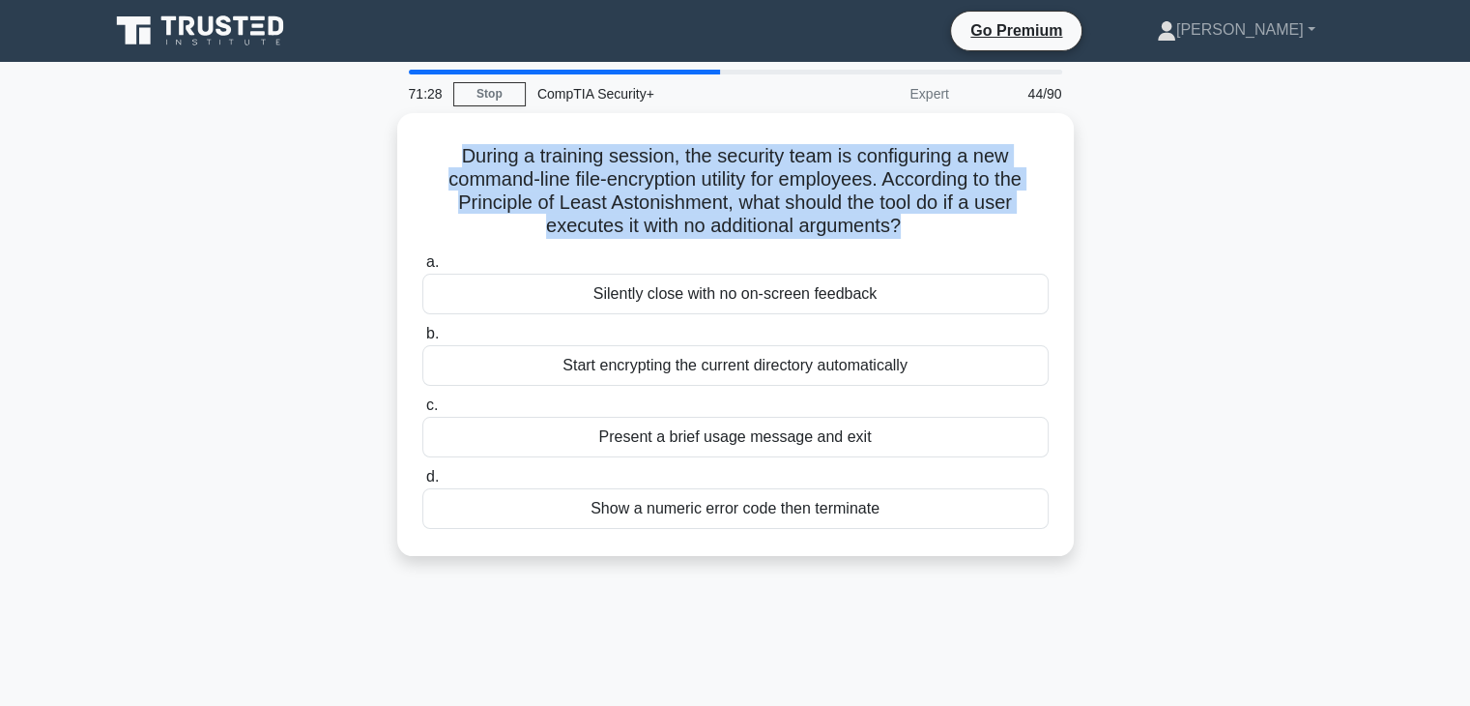
click at [1219, 500] on div "During a training session, the security team is configuring a new command-line …" at bounding box center [736, 346] width 1276 height 466
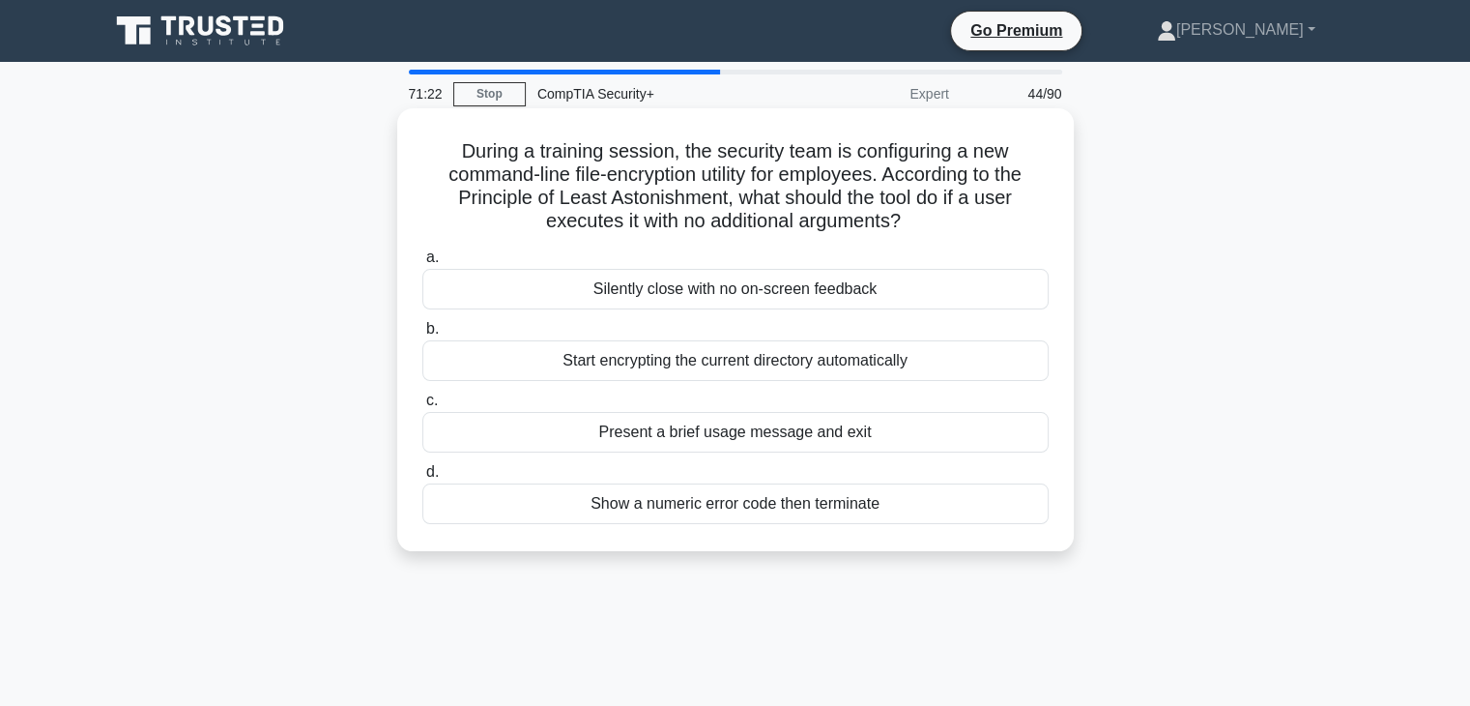
click at [802, 443] on div "Present a brief usage message and exit" at bounding box center [735, 432] width 626 height 41
click at [422, 407] on input "c. Present a brief usage message and exit" at bounding box center [422, 400] width 0 height 13
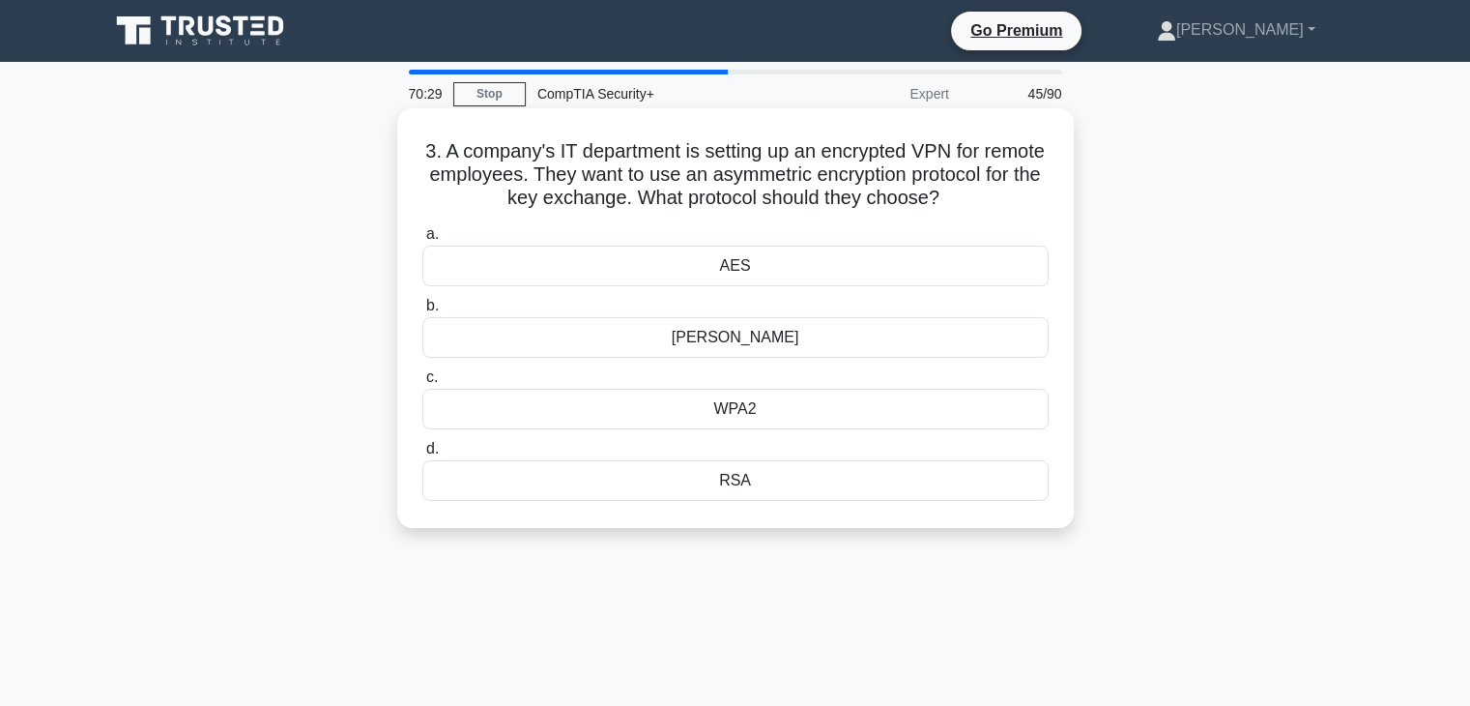
click at [781, 194] on h5 "3. A company's IT department is setting up an encrypted VPN for remote employee…" at bounding box center [735, 175] width 630 height 72
click at [778, 194] on h5 "3. A company's IT department is setting up an encrypted VPN for remote employee…" at bounding box center [735, 175] width 630 height 72
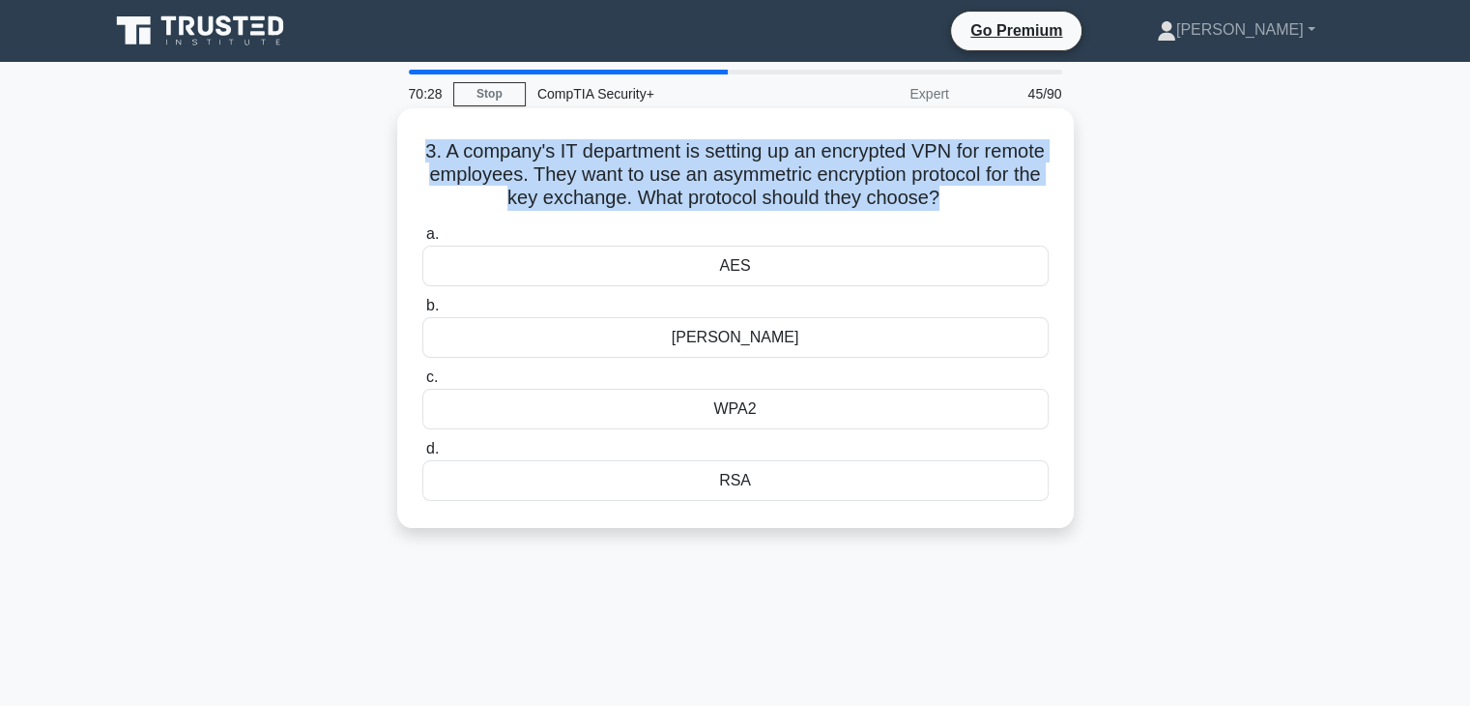
copy div "3. A company's IT department is setting up an encrypted VPN for remote employee…"
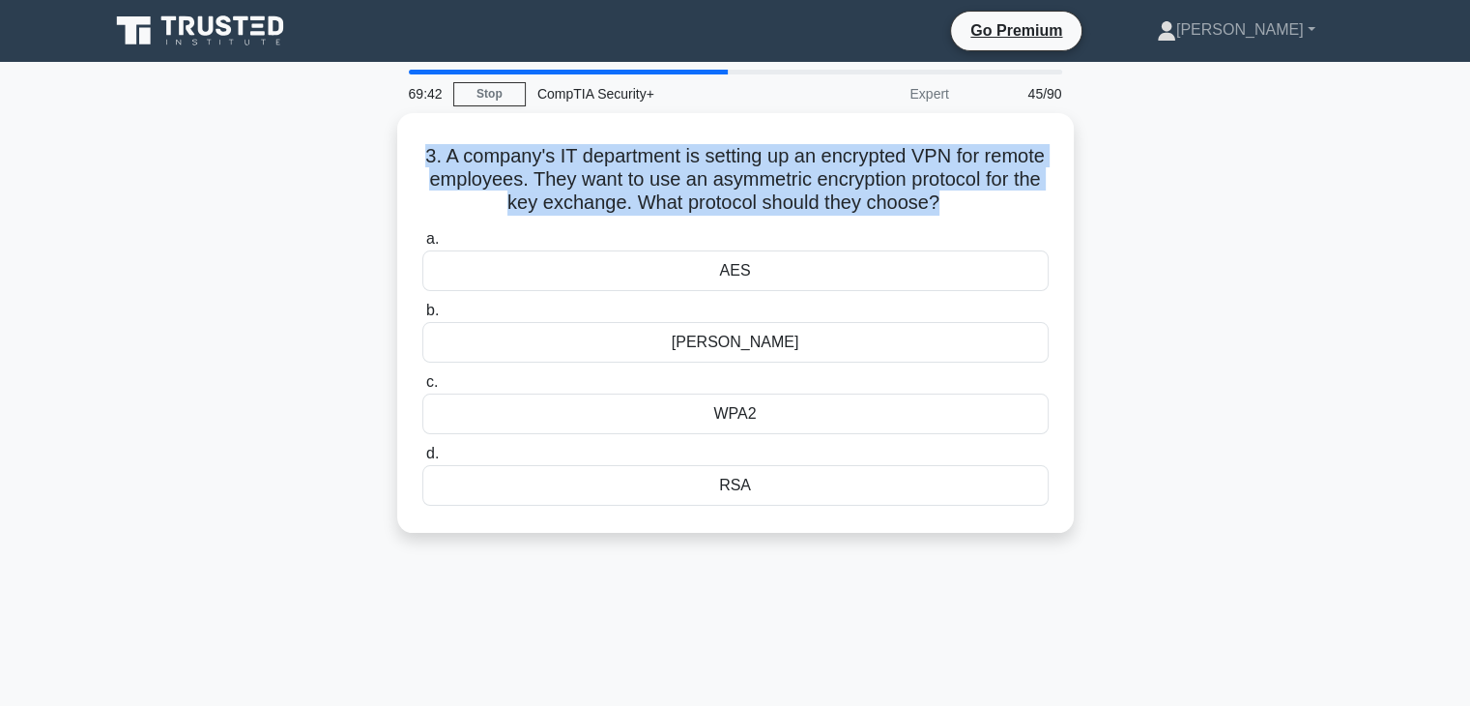
click at [1007, 650] on div "69:42 Stop CompTIA Security+ Expert 45/90 3. A company's IT department is setti…" at bounding box center [736, 553] width 1276 height 967
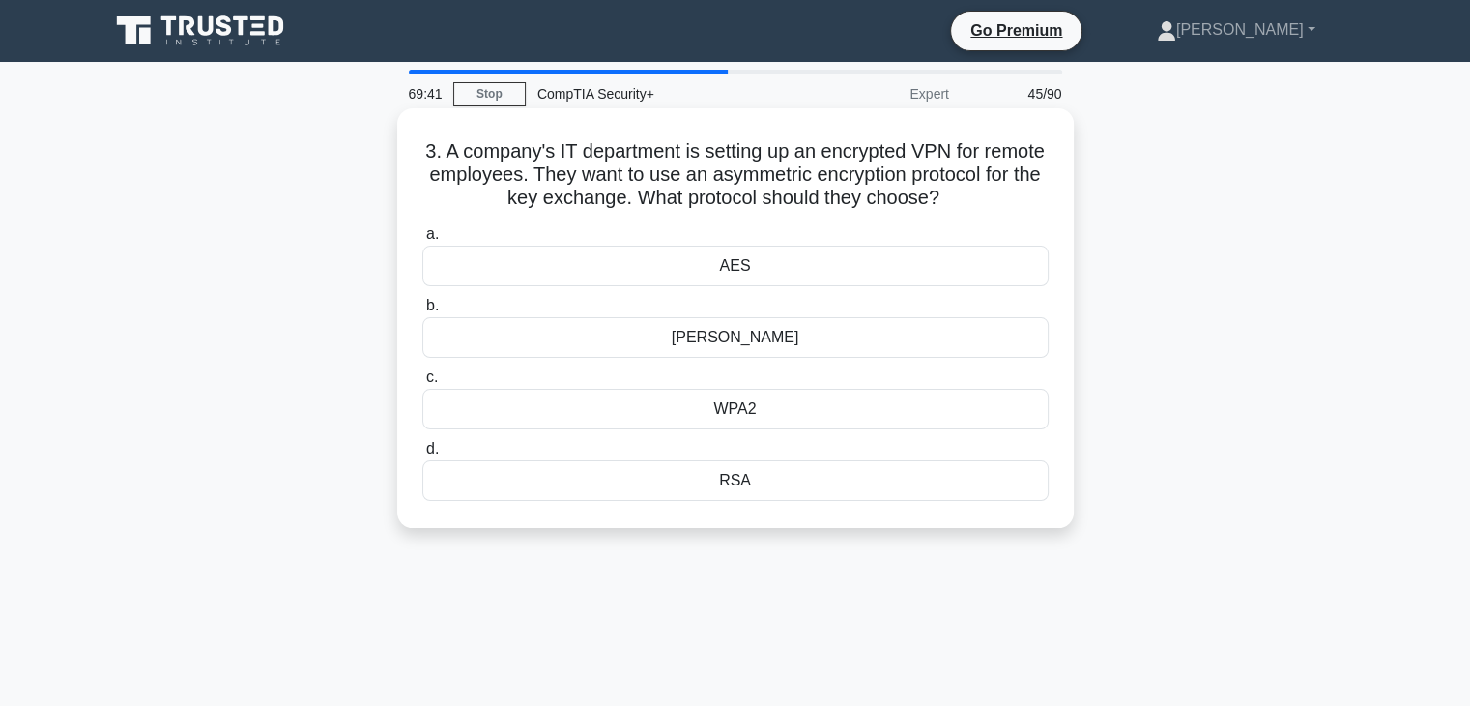
click at [909, 344] on div "[PERSON_NAME]" at bounding box center [735, 337] width 626 height 41
click at [422, 312] on input "[PERSON_NAME]" at bounding box center [422, 306] width 0 height 13
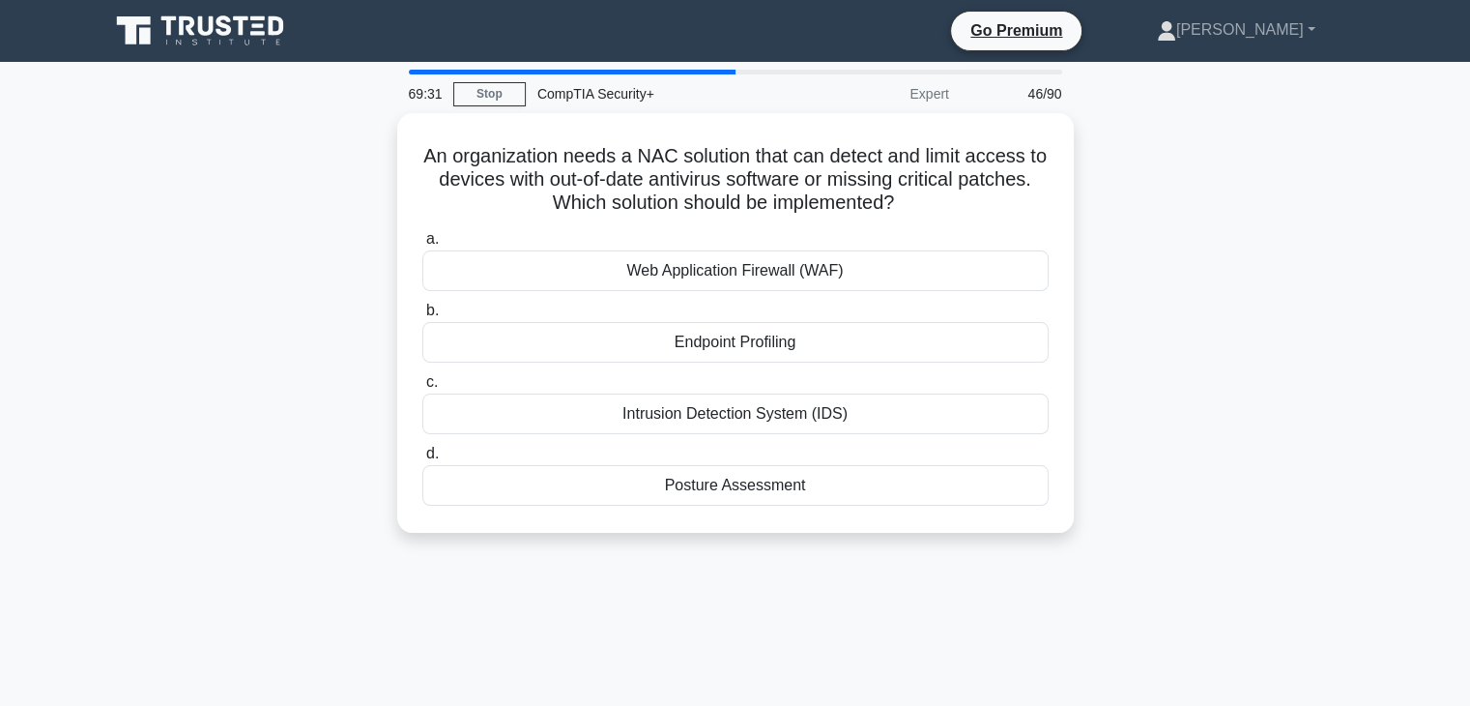
click at [804, 493] on div "Posture Assessment" at bounding box center [735, 485] width 626 height 41
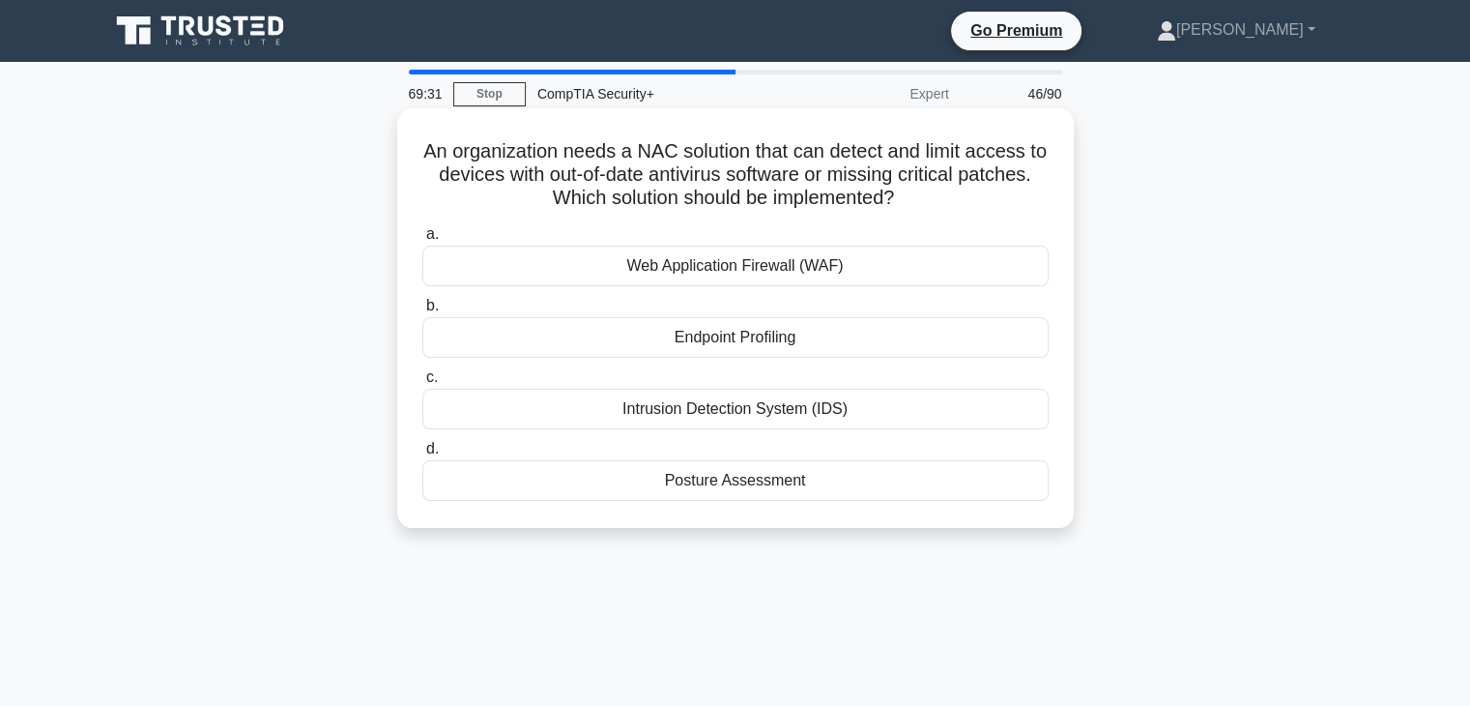
click at [422, 455] on input "d. Posture Assessment" at bounding box center [422, 449] width 0 height 13
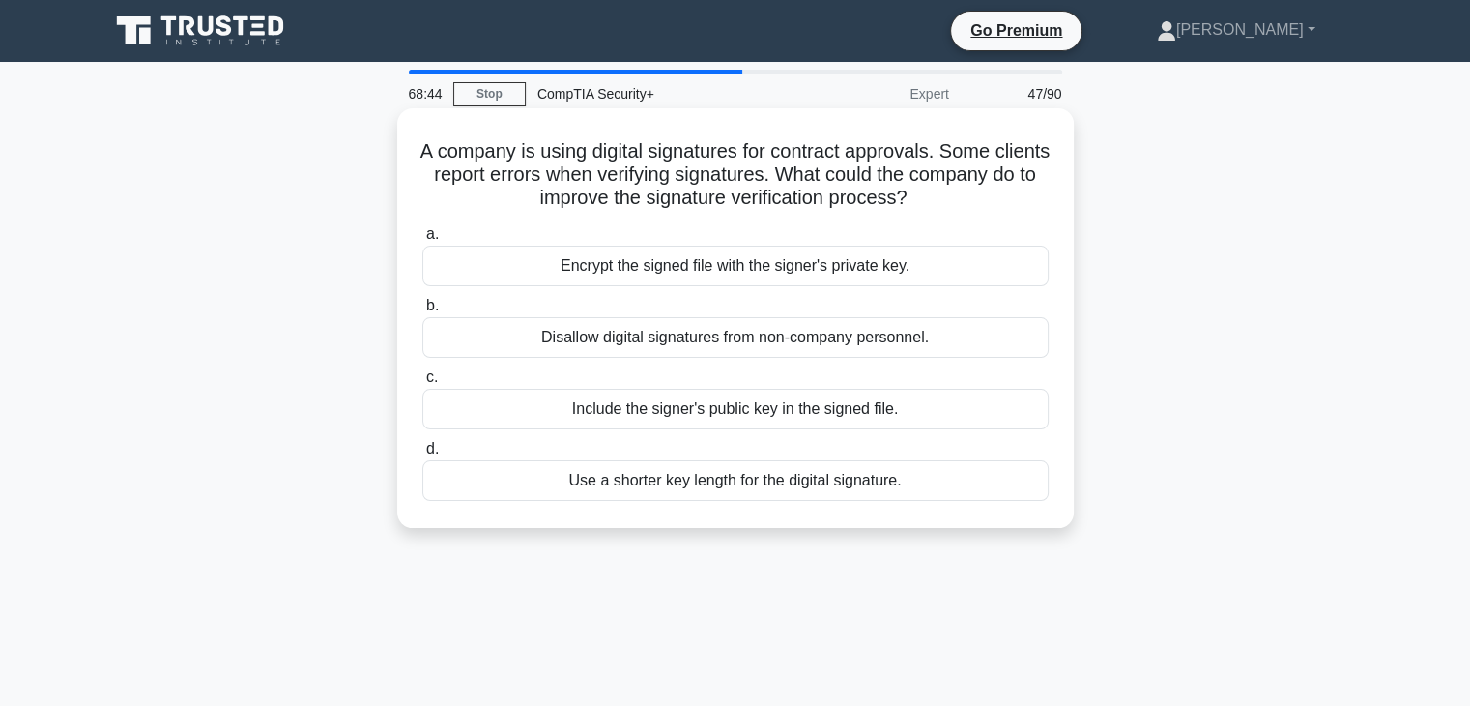
click at [836, 415] on div "Include the signer's public key in the signed file." at bounding box center [735, 409] width 626 height 41
click at [422, 384] on input "c. Include the signer's public key in the signed file." at bounding box center [422, 377] width 0 height 13
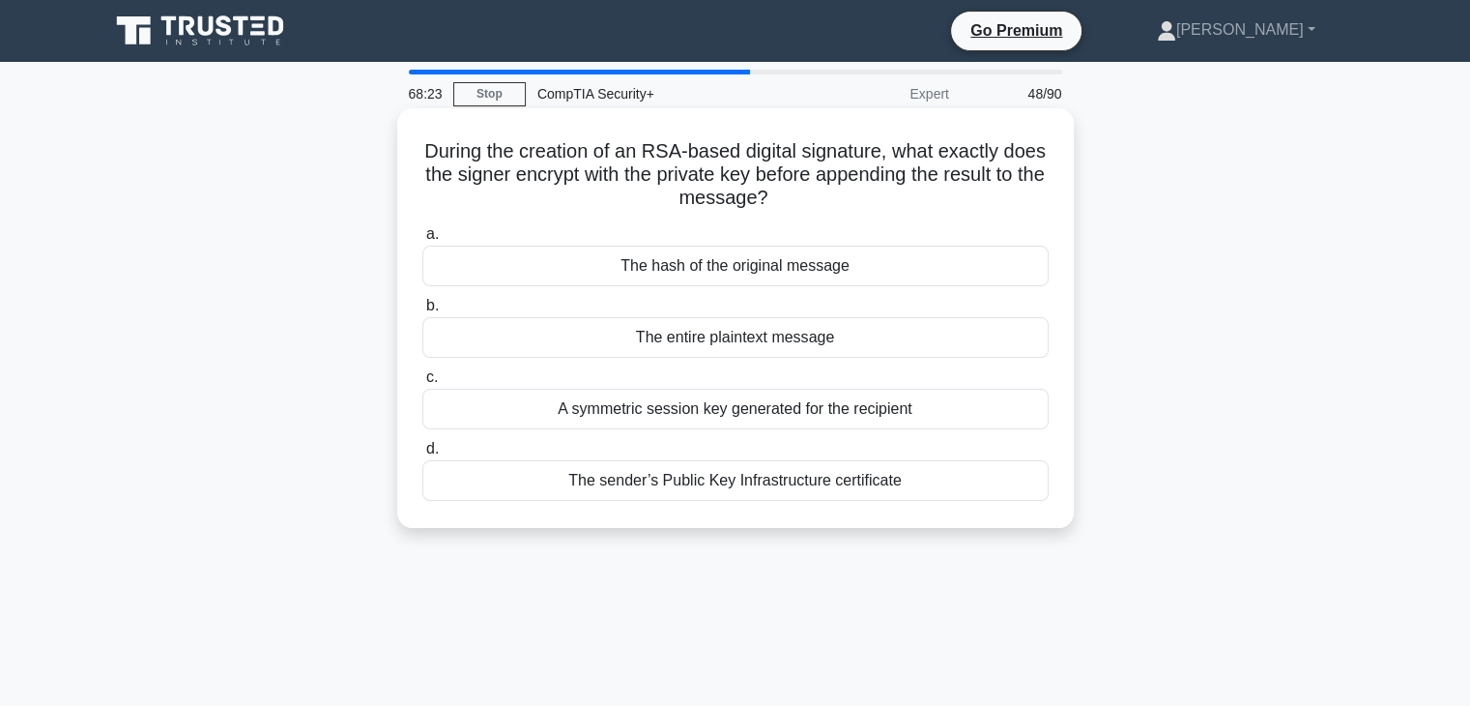
click at [889, 274] on div "The hash of the original message" at bounding box center [735, 265] width 626 height 41
click at [422, 241] on input "a. The hash of the original message" at bounding box center [422, 234] width 0 height 13
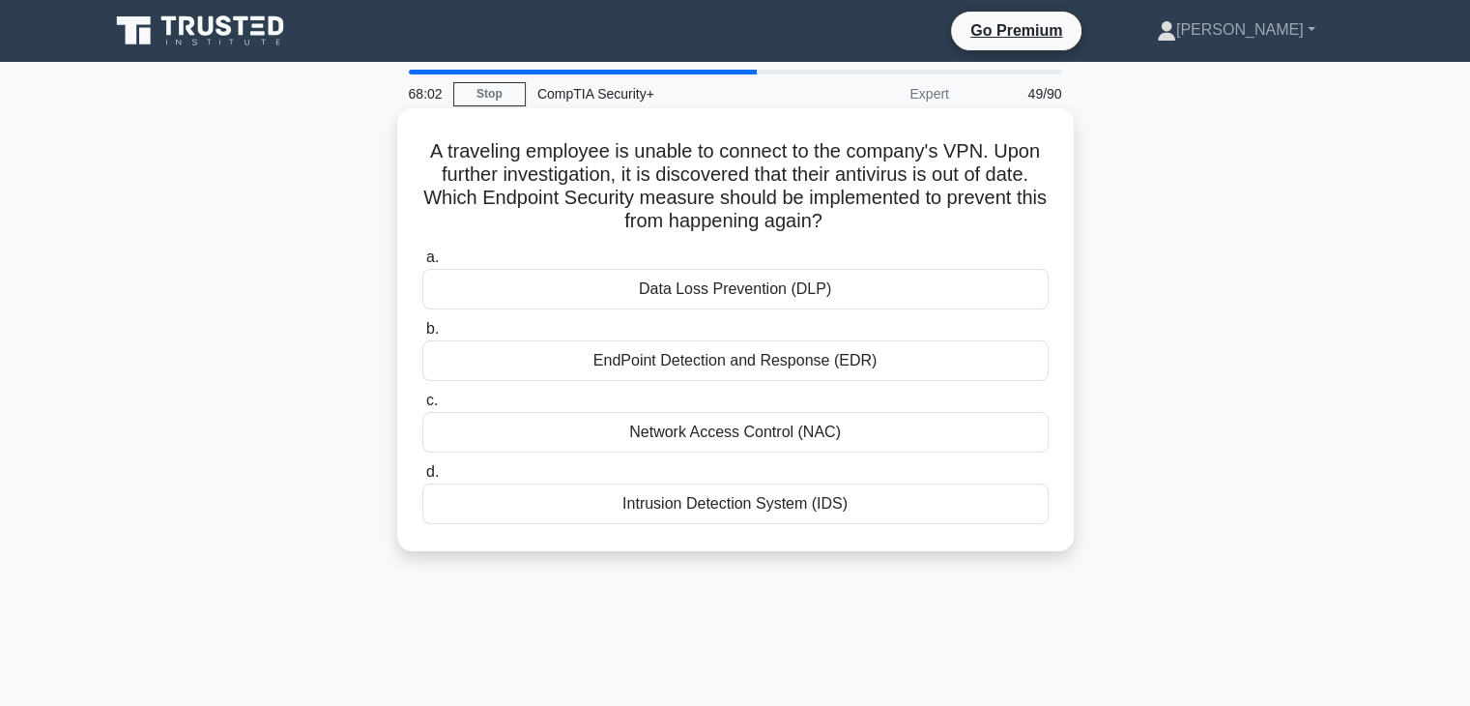
click at [771, 445] on div "Network Access Control (NAC)" at bounding box center [735, 432] width 626 height 41
click at [422, 407] on input "c. Network Access Control (NAC)" at bounding box center [422, 400] width 0 height 13
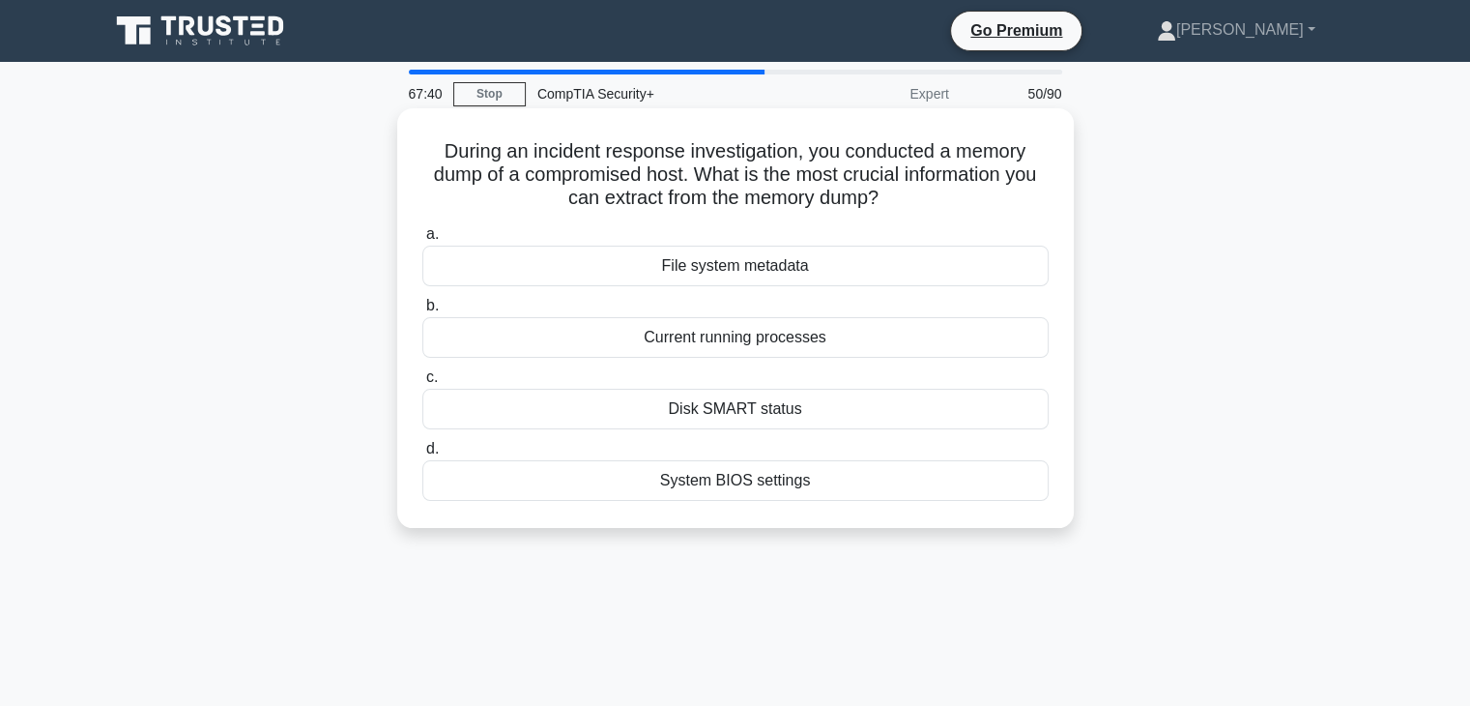
click at [838, 350] on div "Current running processes" at bounding box center [735, 337] width 626 height 41
click at [422, 312] on input "b. Current running processes" at bounding box center [422, 306] width 0 height 13
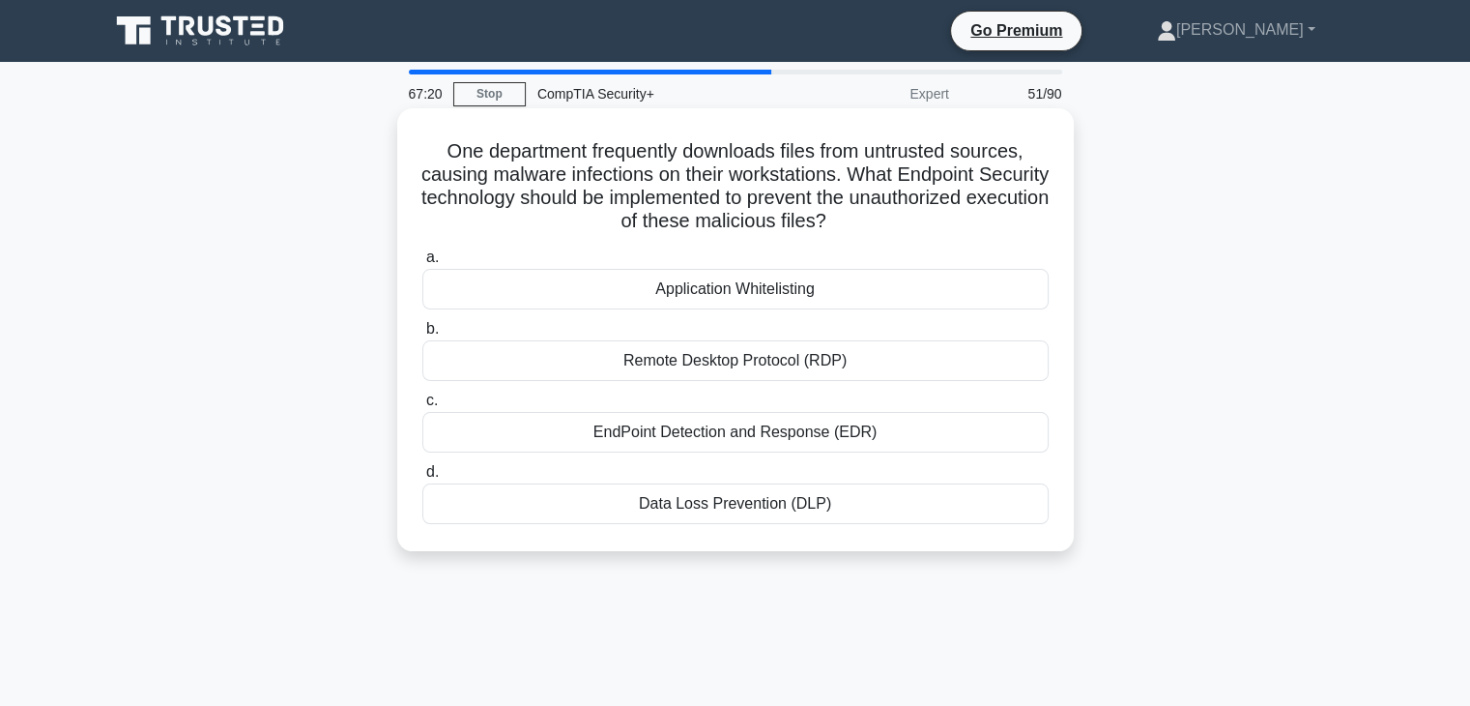
click at [847, 303] on div "Application Whitelisting" at bounding box center [735, 289] width 626 height 41
click at [422, 264] on input "a. Application Whitelisting" at bounding box center [422, 257] width 0 height 13
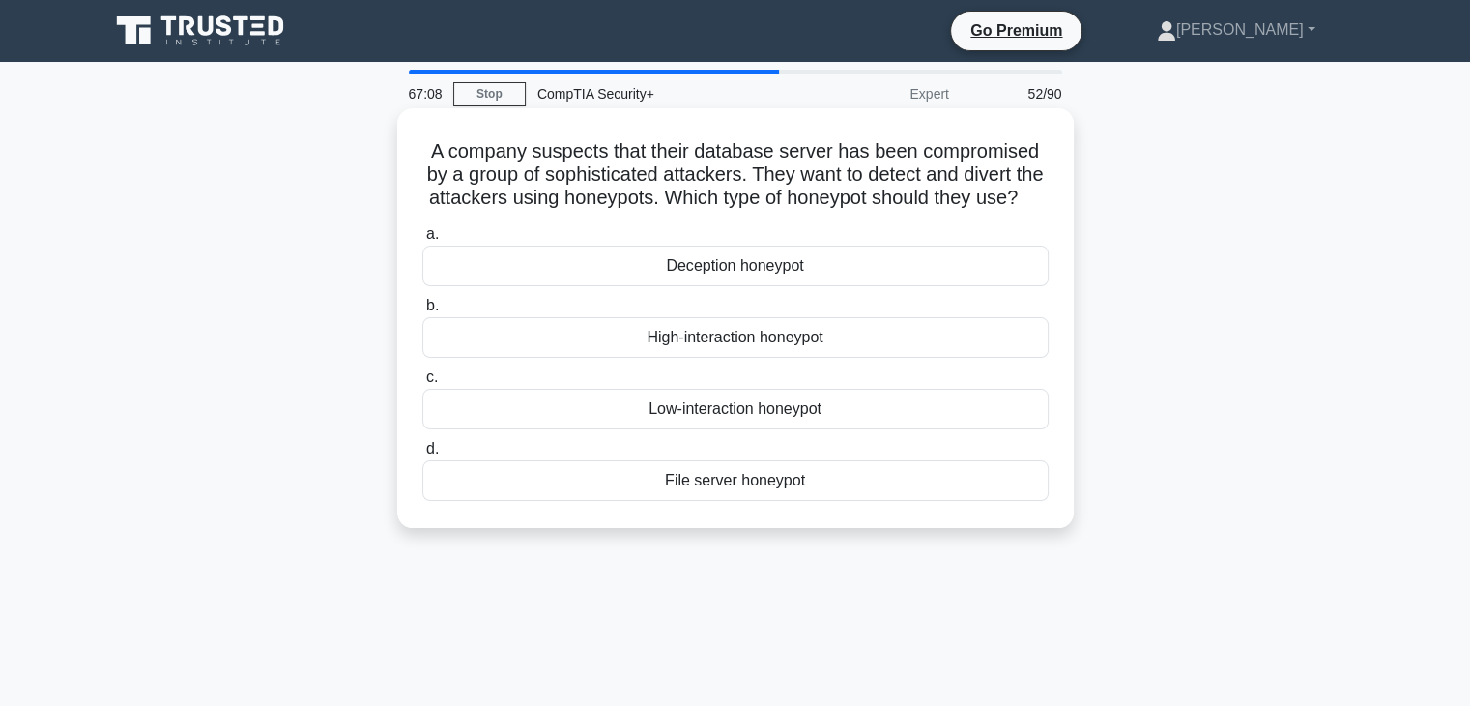
click at [796, 358] on div "High-interaction honeypot" at bounding box center [735, 337] width 626 height 41
click at [422, 312] on input "b. High-interaction honeypot" at bounding box center [422, 306] width 0 height 13
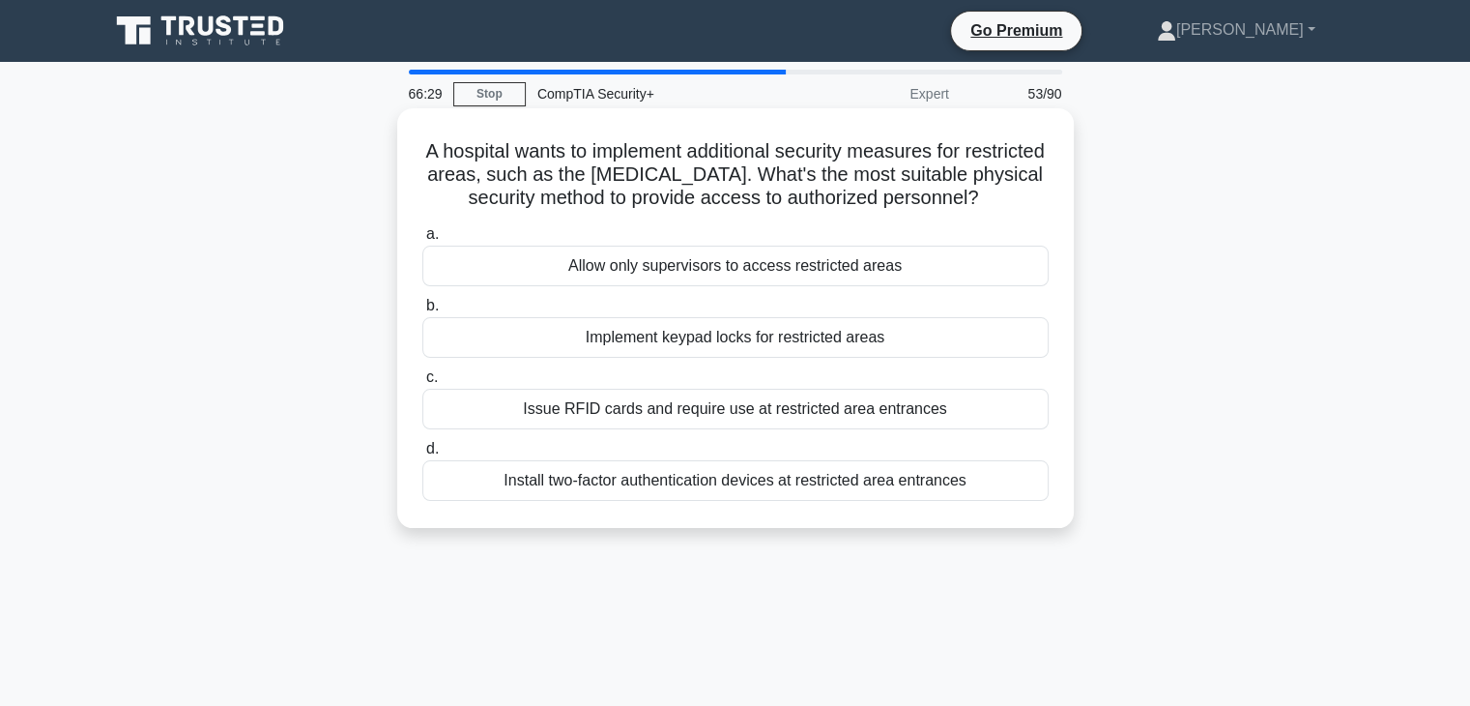
click at [561, 424] on div "Issue RFID cards and require use at restricted area entrances" at bounding box center [735, 409] width 626 height 41
click at [422, 384] on input "c. Issue RFID cards and require use at restricted area entrances" at bounding box center [422, 377] width 0 height 13
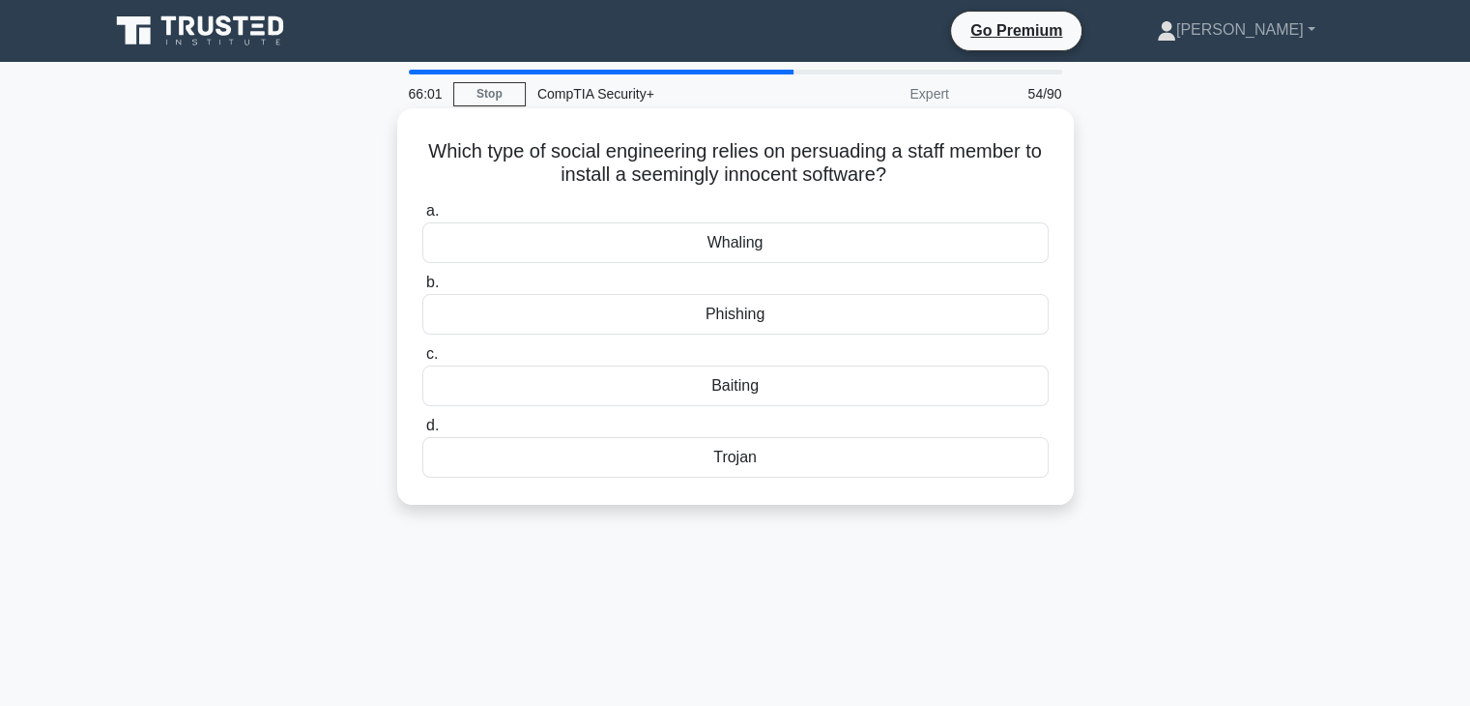
click at [827, 166] on h5 "Which type of social engineering relies on persuading a staff member to install…" at bounding box center [735, 163] width 630 height 48
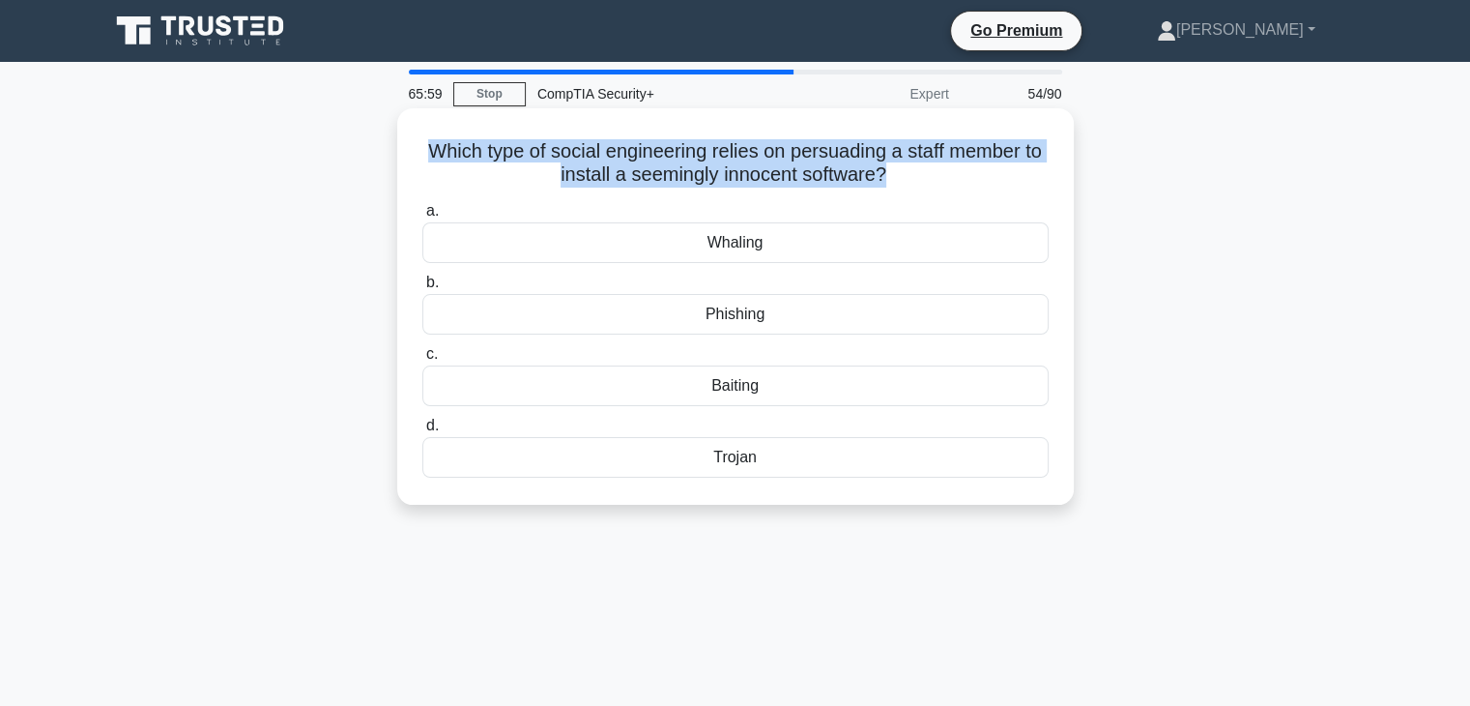
copy div "Which type of social engineering relies on persuading a staff member to install…"
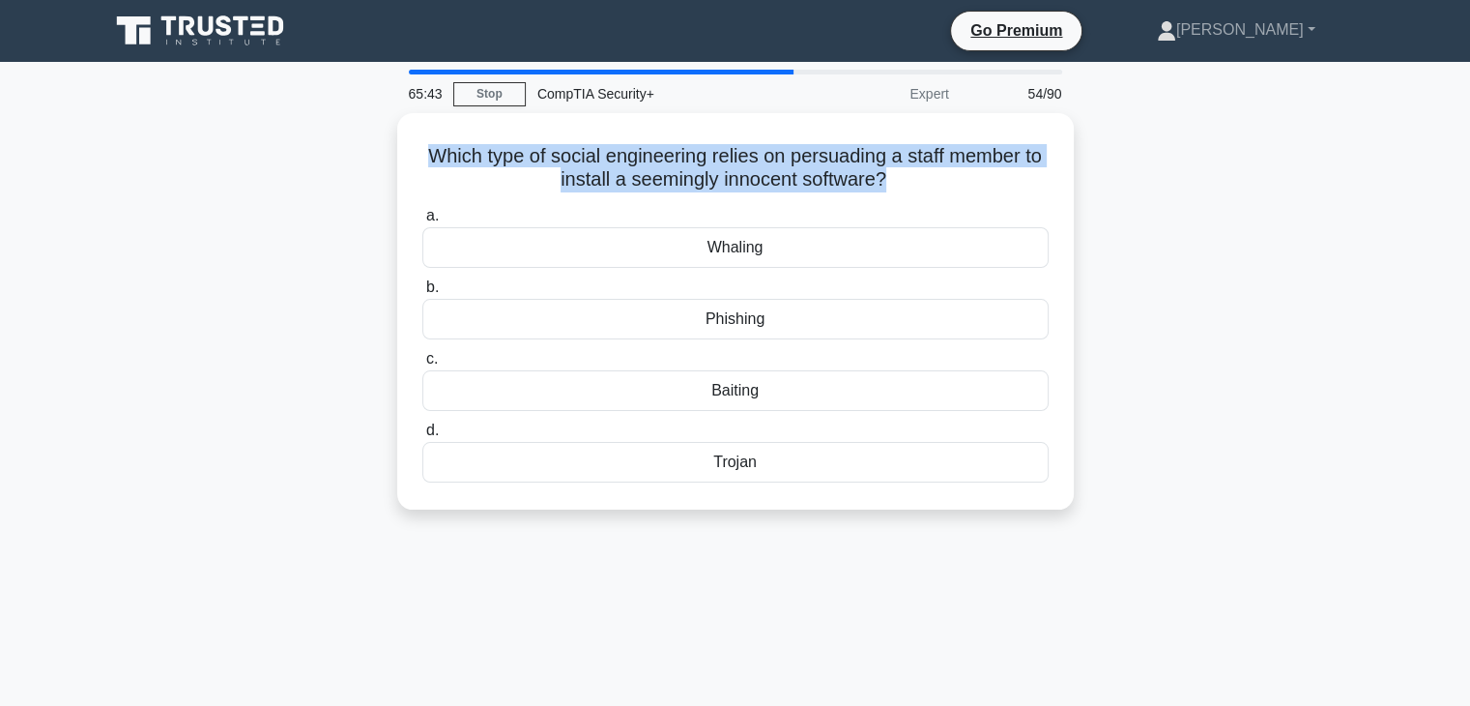
click at [1225, 546] on div "65:43 Stop CompTIA Security+ Expert 54/90 Which type of social engineering reli…" at bounding box center [736, 553] width 1276 height 967
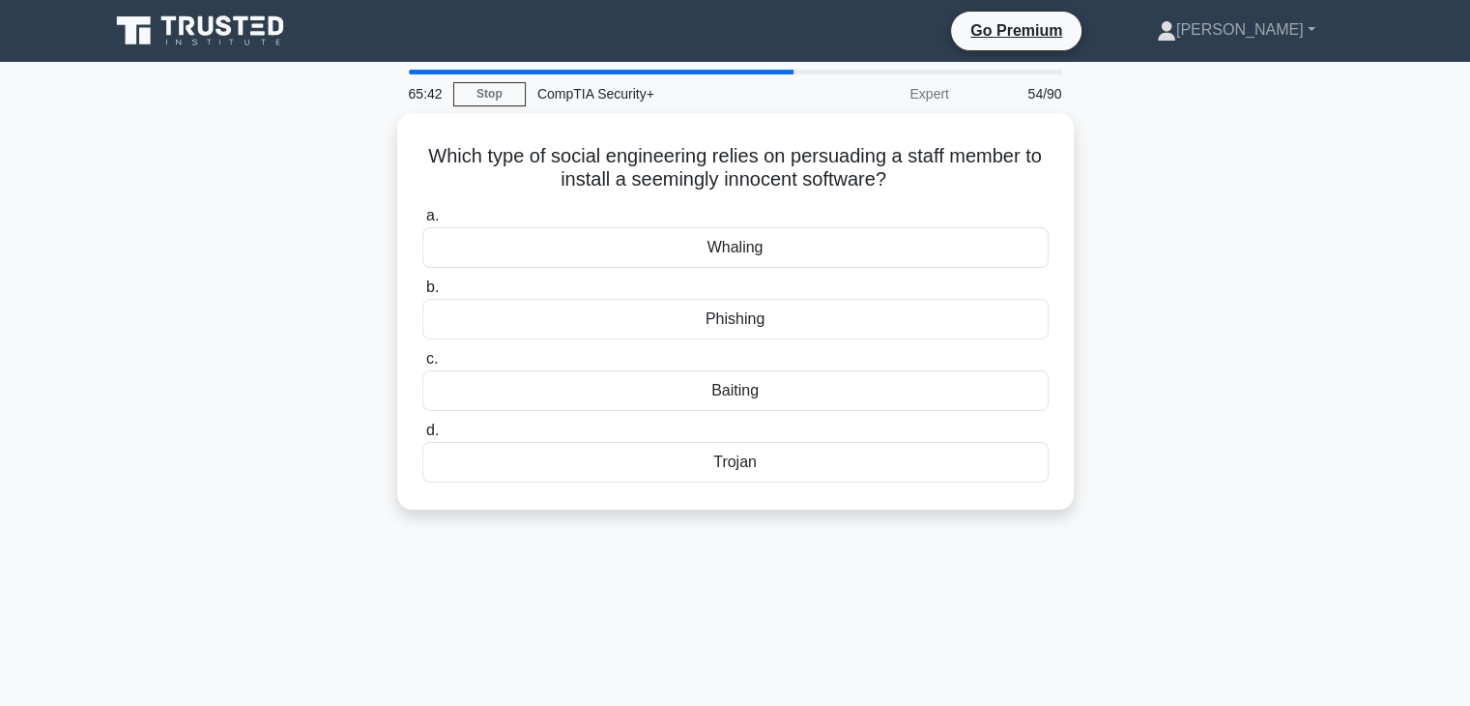
click at [850, 464] on div "Trojan" at bounding box center [735, 462] width 626 height 41
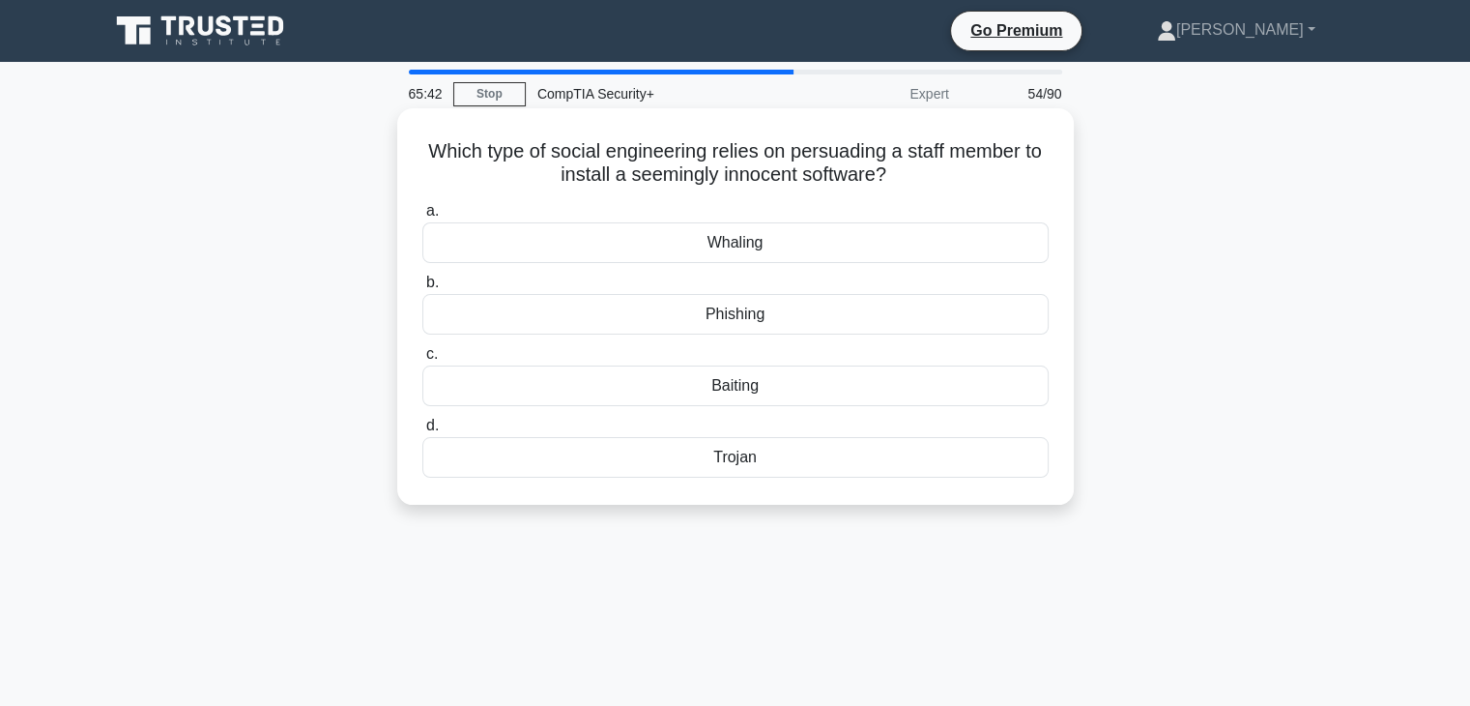
click at [422, 432] on input "d. [GEOGRAPHIC_DATA]" at bounding box center [422, 425] width 0 height 13
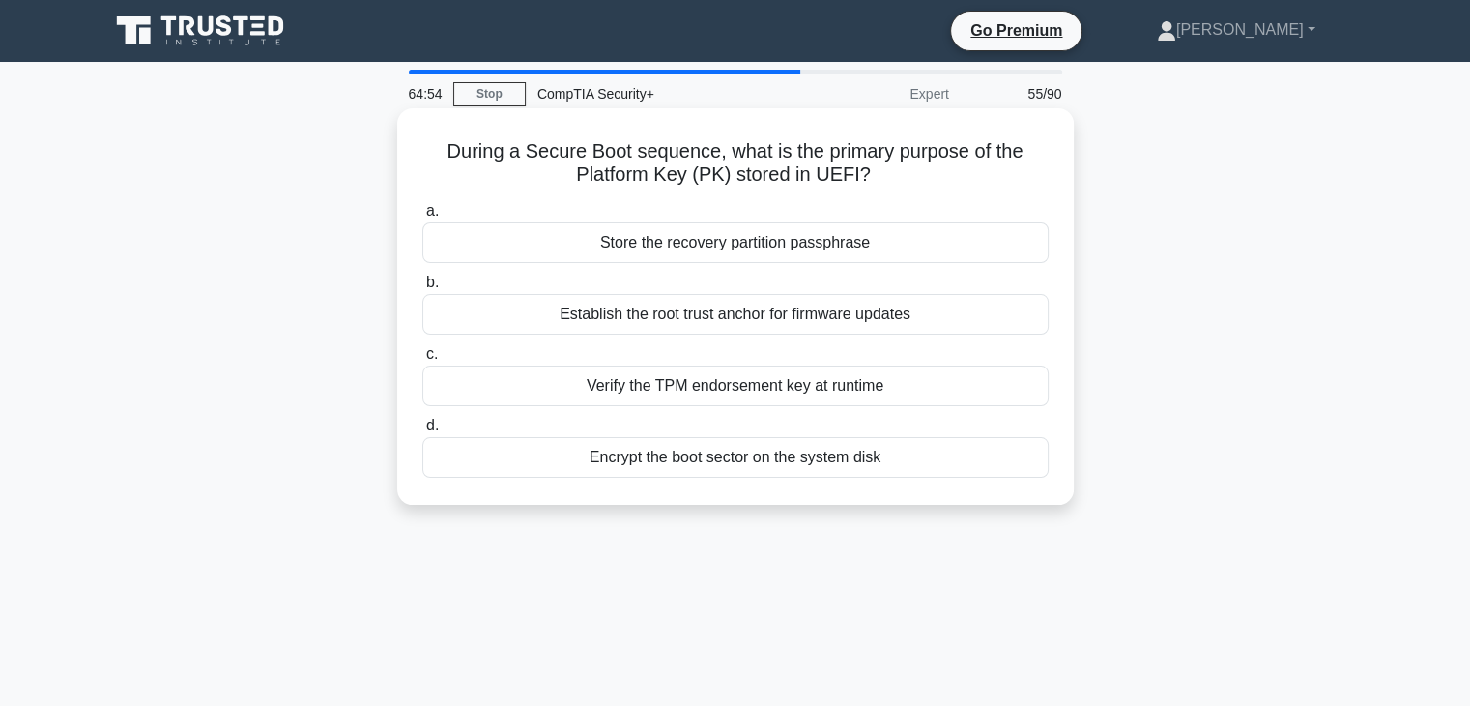
click at [794, 323] on div "Establish the root trust anchor for firmware updates" at bounding box center [735, 314] width 626 height 41
click at [422, 289] on input "b. Establish the root trust anchor for firmware updates" at bounding box center [422, 282] width 0 height 13
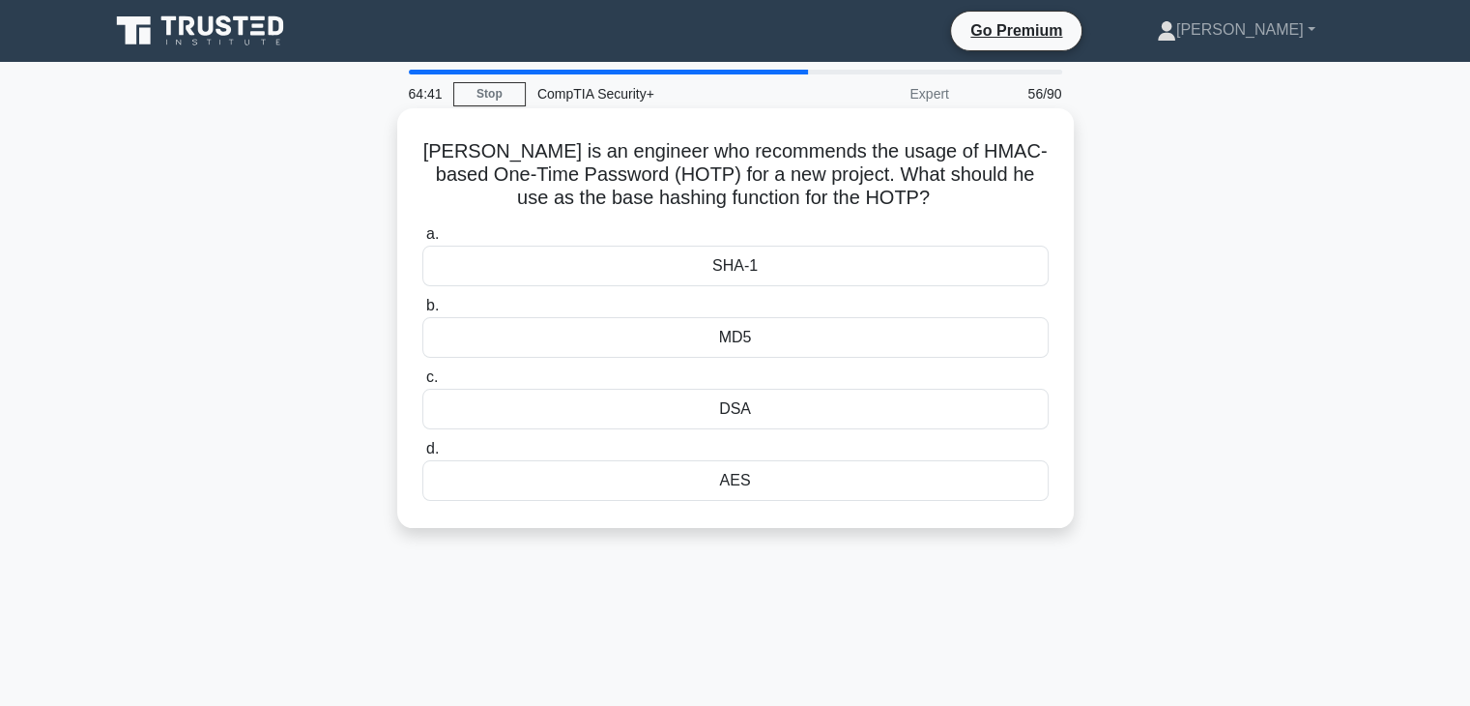
click at [835, 274] on div "SHA-1" at bounding box center [735, 265] width 626 height 41
click at [422, 241] on input "a. SHA-1" at bounding box center [422, 234] width 0 height 13
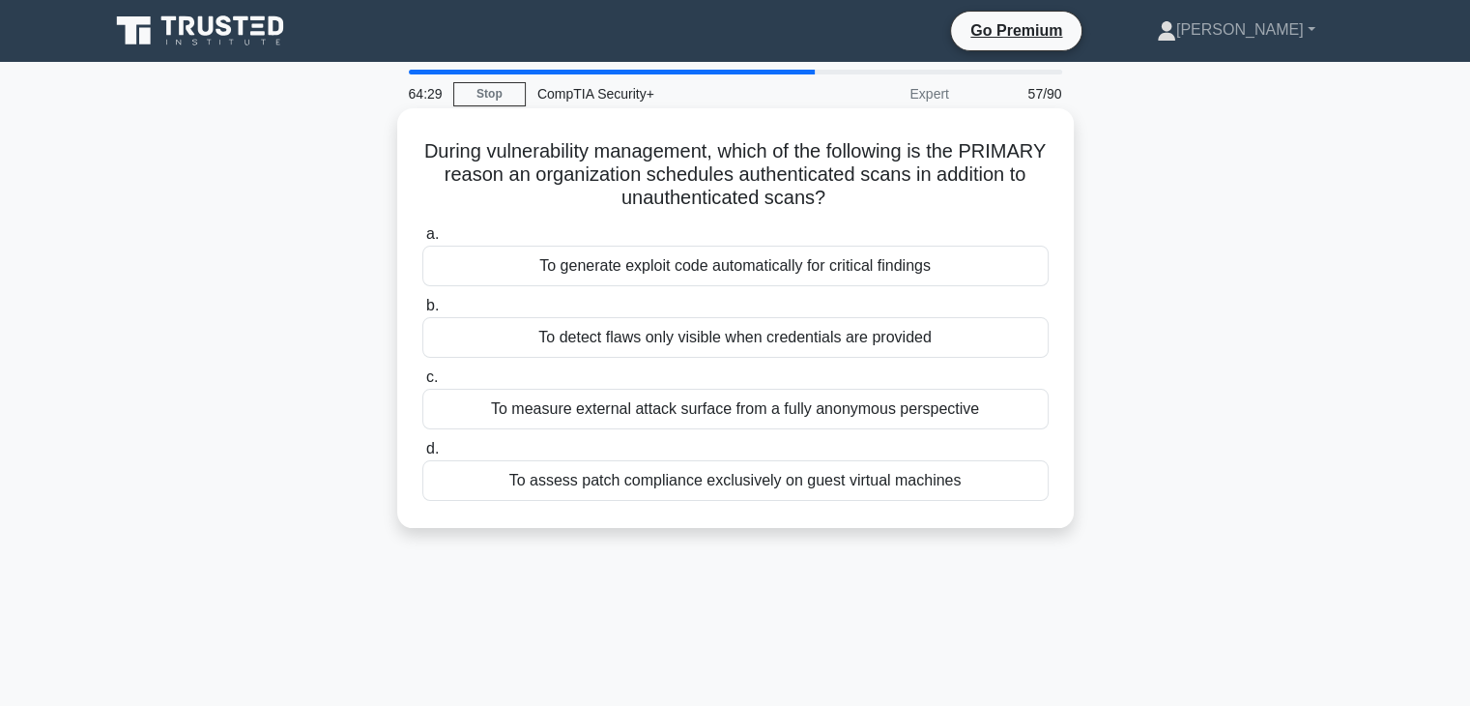
click at [841, 345] on div "To detect flaws only visible when credentials are provided" at bounding box center [735, 337] width 626 height 41
click at [422, 312] on input "b. To detect flaws only visible when credentials are provided" at bounding box center [422, 306] width 0 height 13
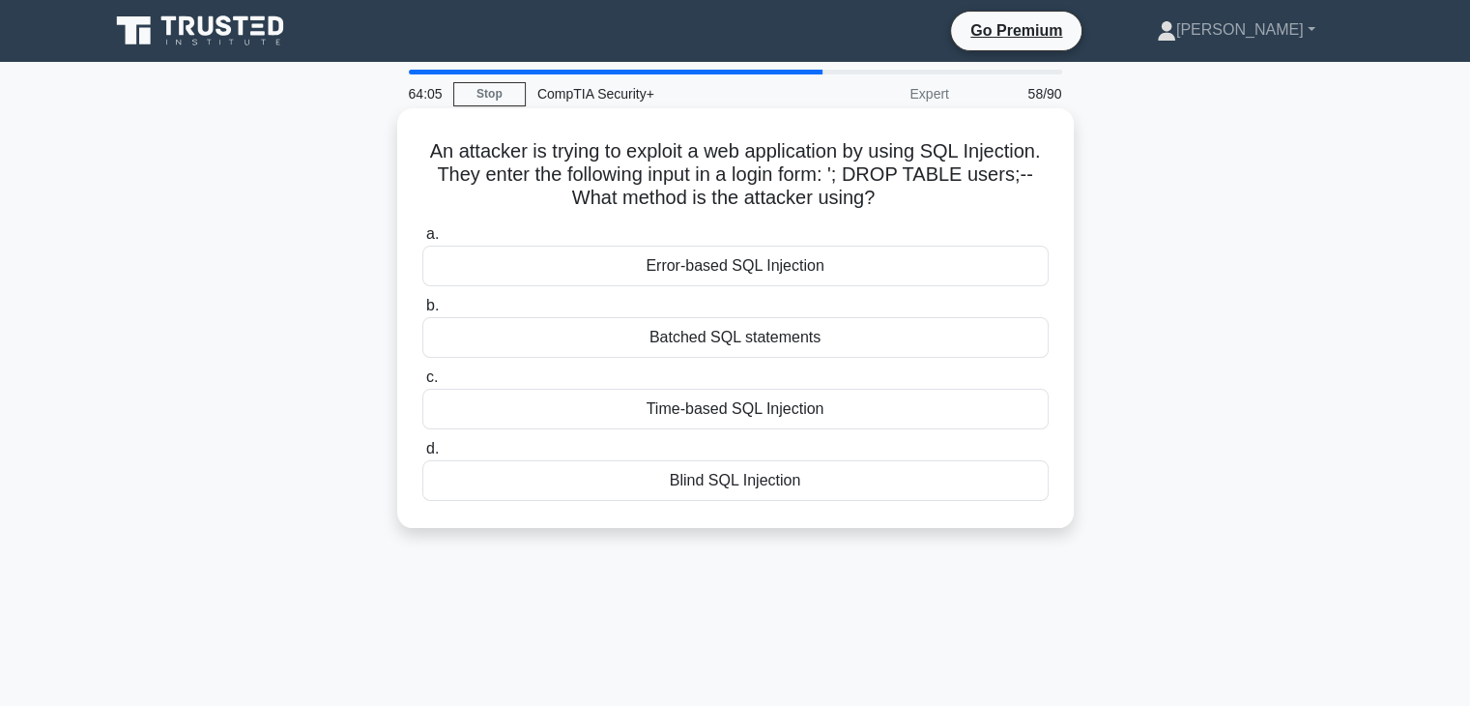
click at [841, 345] on div "Batched SQL statements" at bounding box center [735, 337] width 626 height 41
click at [422, 312] on input "b. Batched SQL statements" at bounding box center [422, 306] width 0 height 13
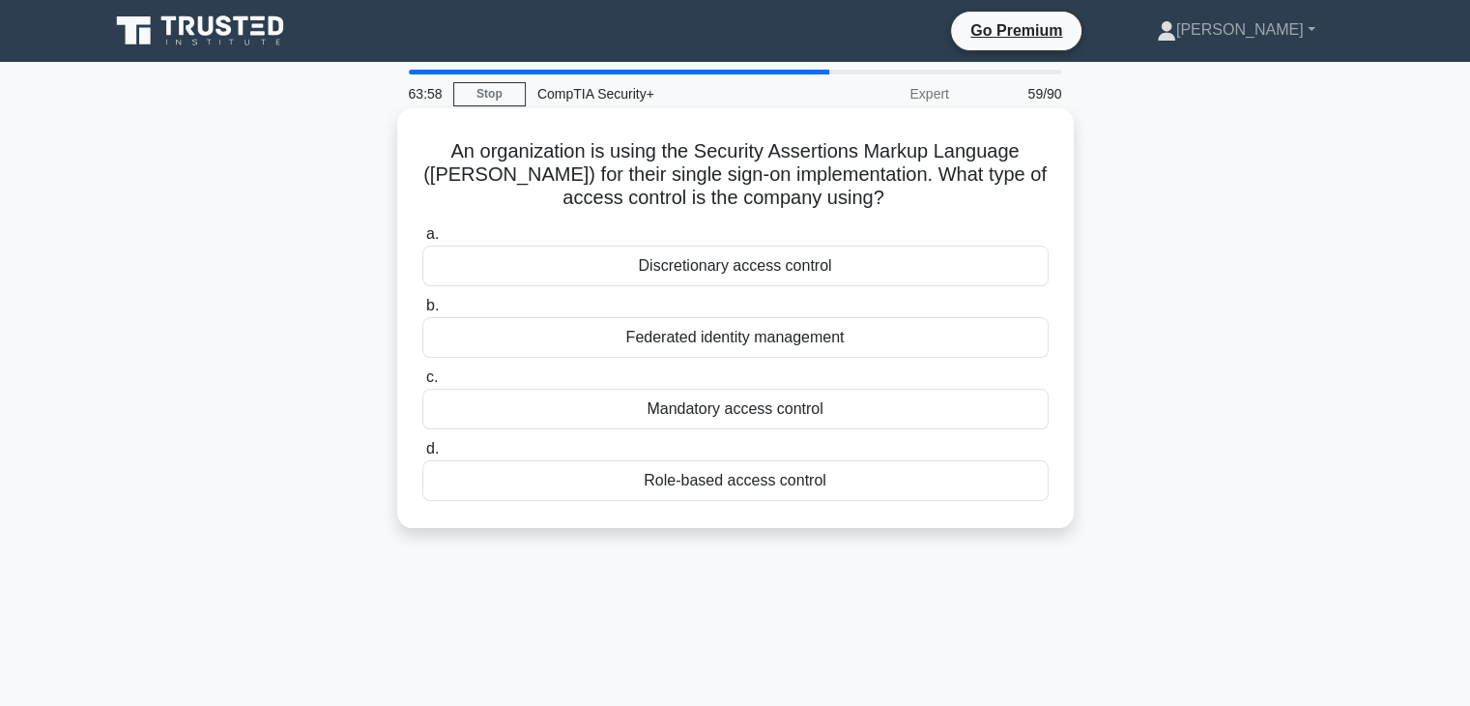
click at [851, 338] on div "Federated identity management" at bounding box center [735, 337] width 626 height 41
click at [422, 312] on input "b. Federated identity management" at bounding box center [422, 306] width 0 height 13
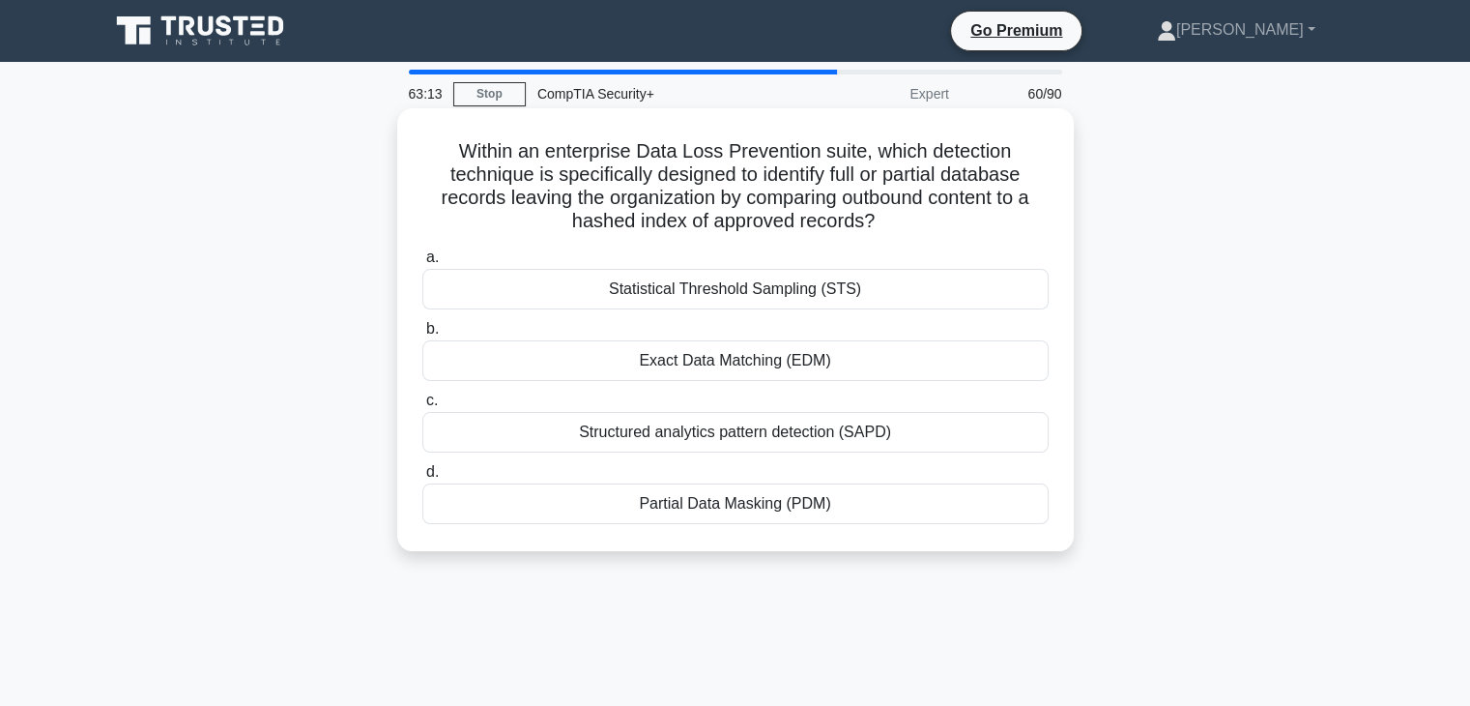
click at [828, 369] on div "Exact Data Matching (EDM)" at bounding box center [735, 360] width 626 height 41
click at [422, 335] on input "b. Exact Data Matching (EDM)" at bounding box center [422, 329] width 0 height 13
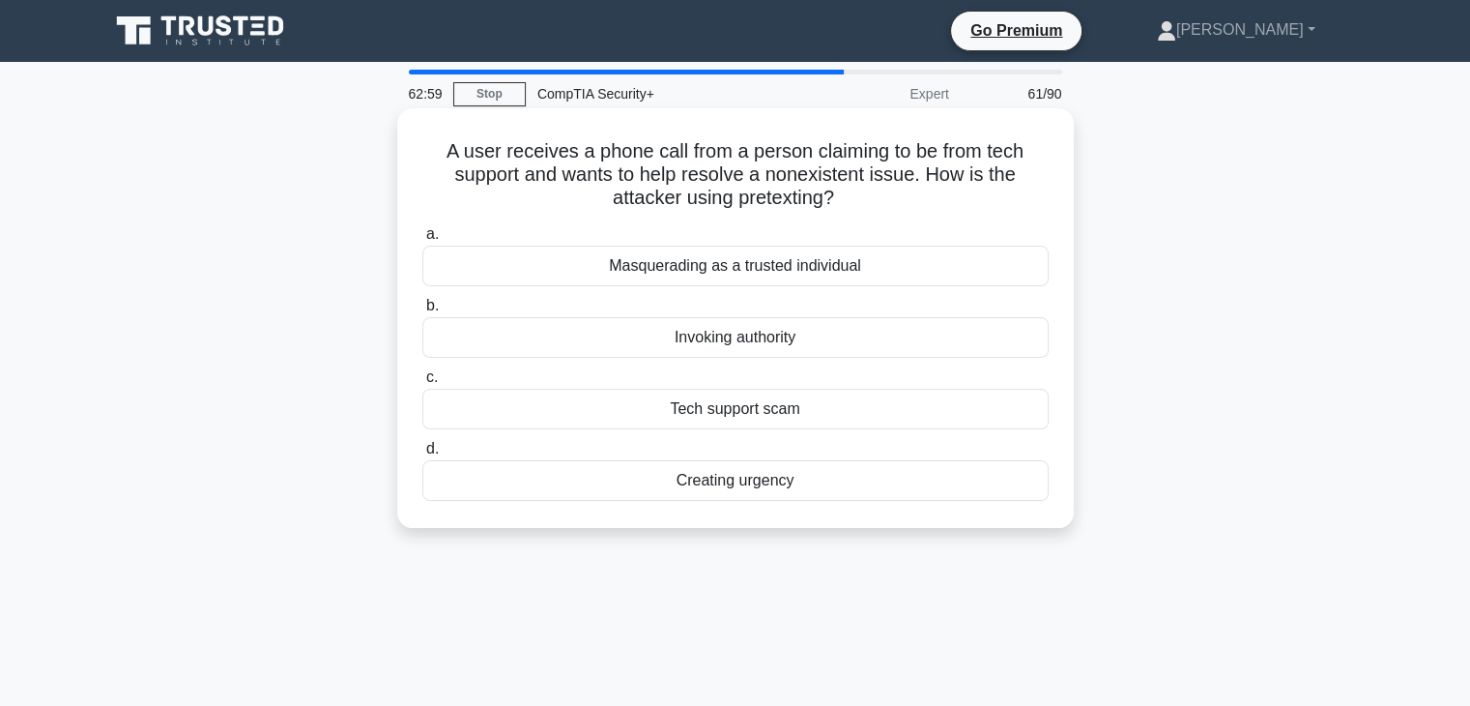
click at [810, 424] on div "Tech support scam" at bounding box center [735, 409] width 626 height 41
click at [422, 384] on input "c. Tech support scam" at bounding box center [422, 377] width 0 height 13
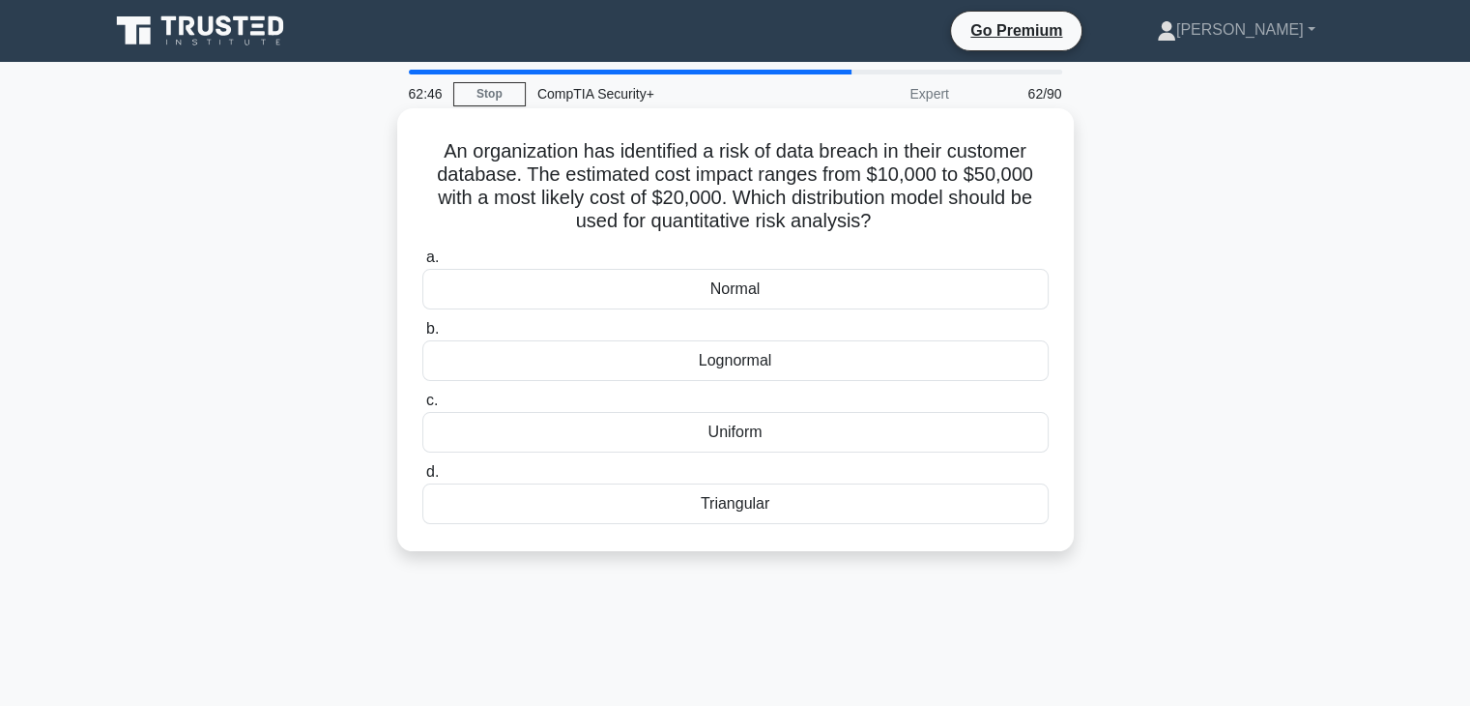
click at [765, 518] on div "Triangular" at bounding box center [735, 503] width 626 height 41
click at [422, 478] on input "d. Triangular" at bounding box center [422, 472] width 0 height 13
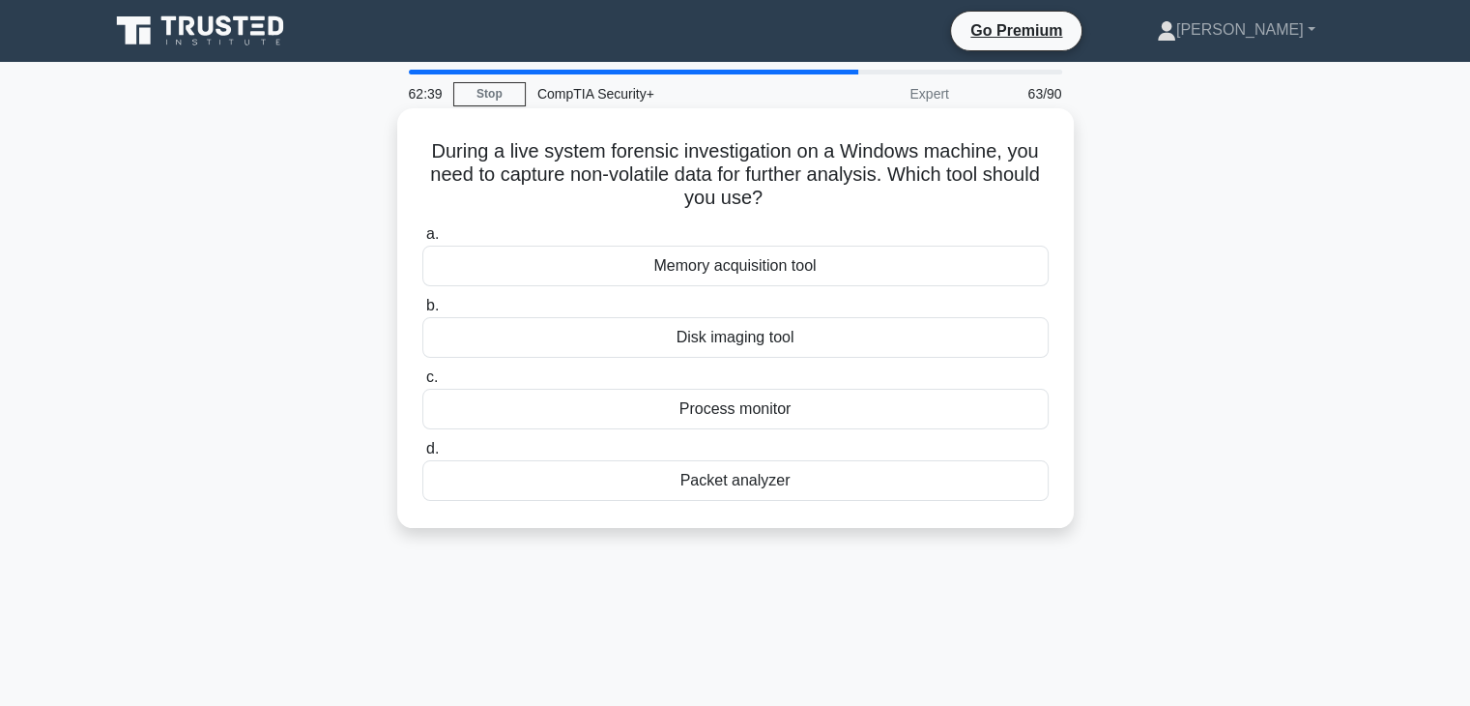
click at [805, 350] on div "Disk imaging tool" at bounding box center [735, 337] width 626 height 41
click at [422, 312] on input "b. Disk imaging tool" at bounding box center [422, 306] width 0 height 13
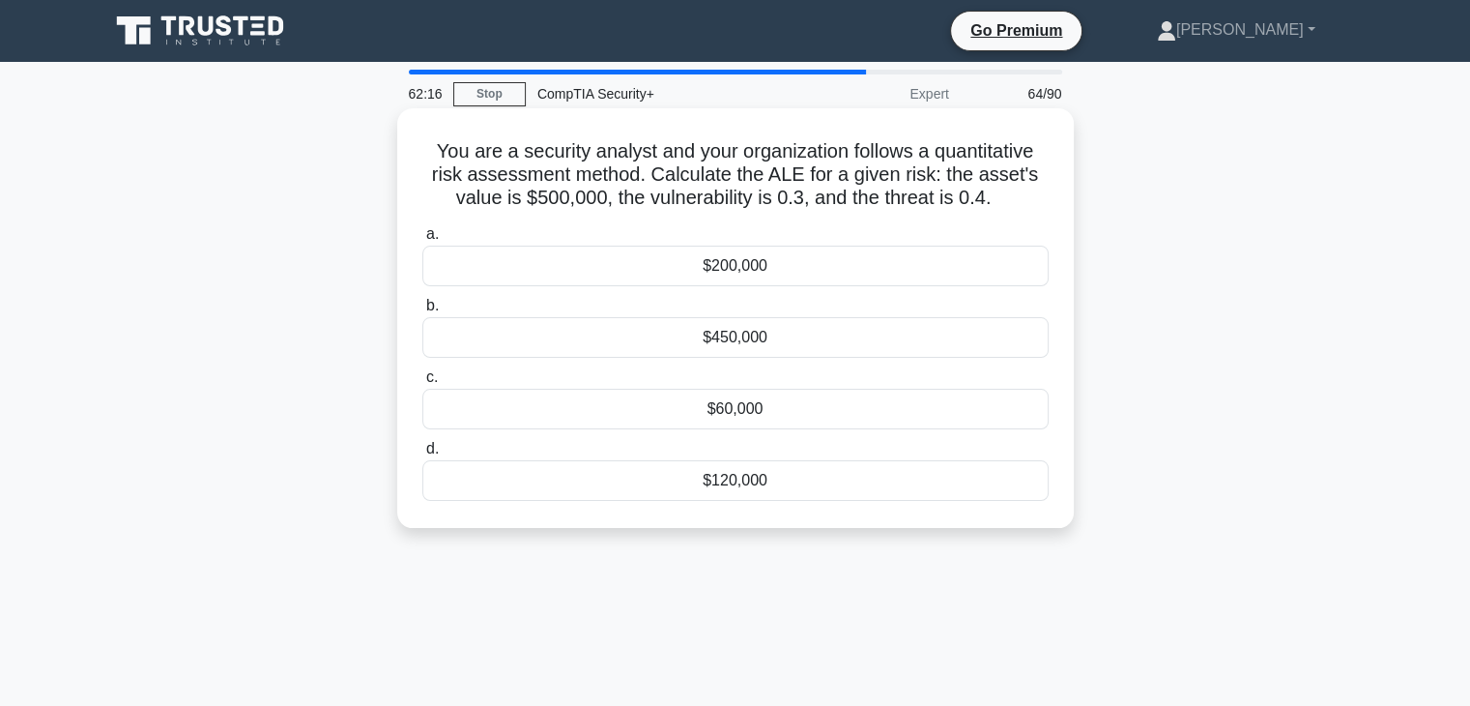
click at [805, 418] on div "$60,000" at bounding box center [735, 409] width 626 height 41
click at [422, 384] on input "c. $60,000" at bounding box center [422, 377] width 0 height 13
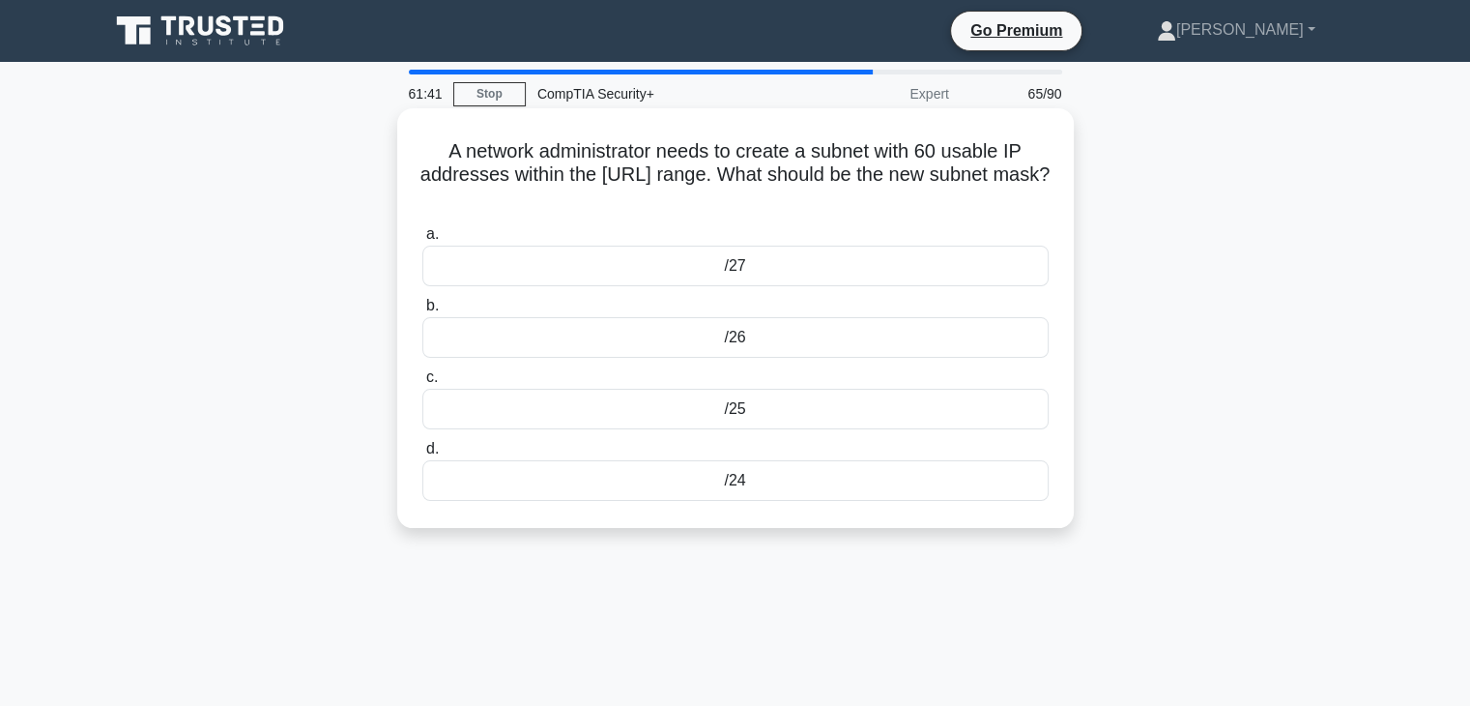
click at [901, 179] on h5 "A network administrator needs to create a subnet with 60 usable IP addresses wi…" at bounding box center [735, 175] width 630 height 72
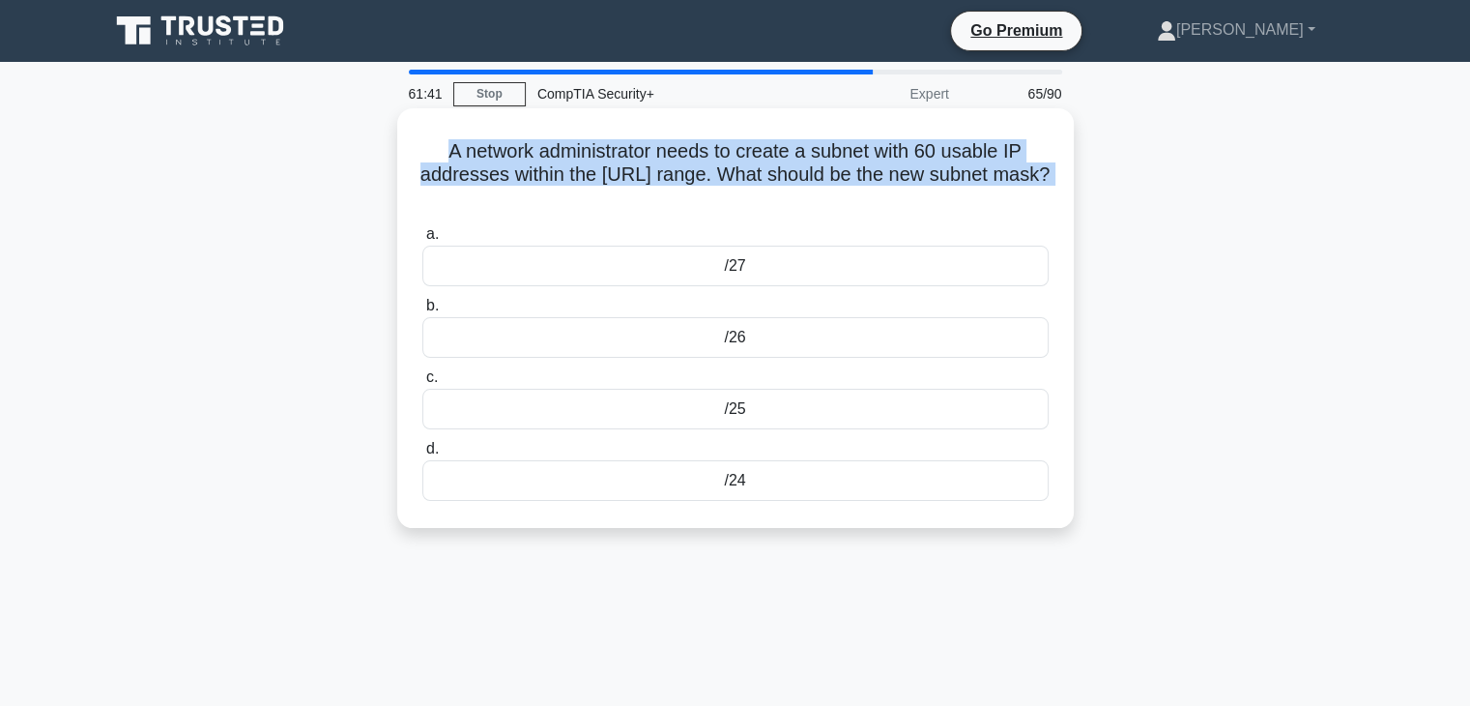
click at [901, 179] on h5 "A network administrator needs to create a subnet with 60 usable IP addresses wi…" at bounding box center [735, 175] width 630 height 72
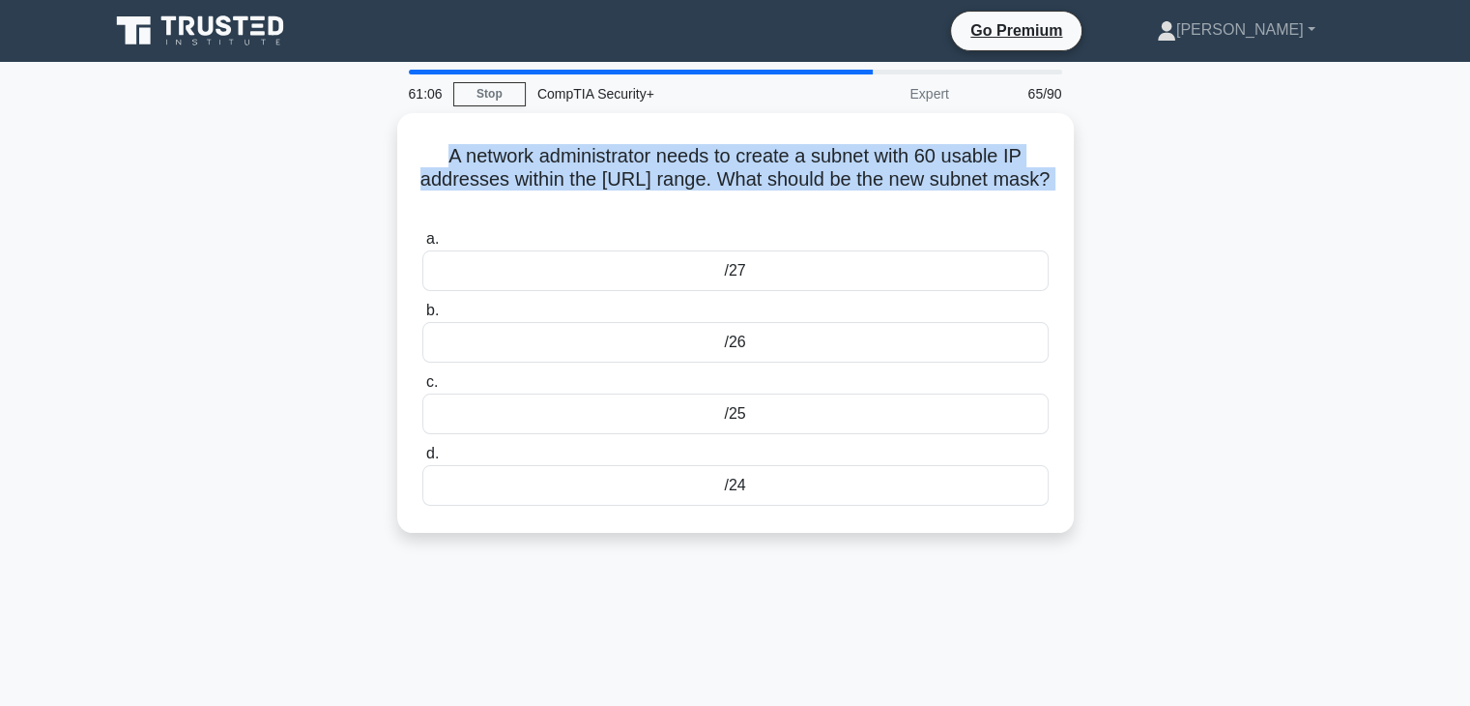
click at [1099, 633] on div "61:06 Stop CompTIA Security+ Expert 65/90 A network administrator needs to crea…" at bounding box center [736, 553] width 1276 height 967
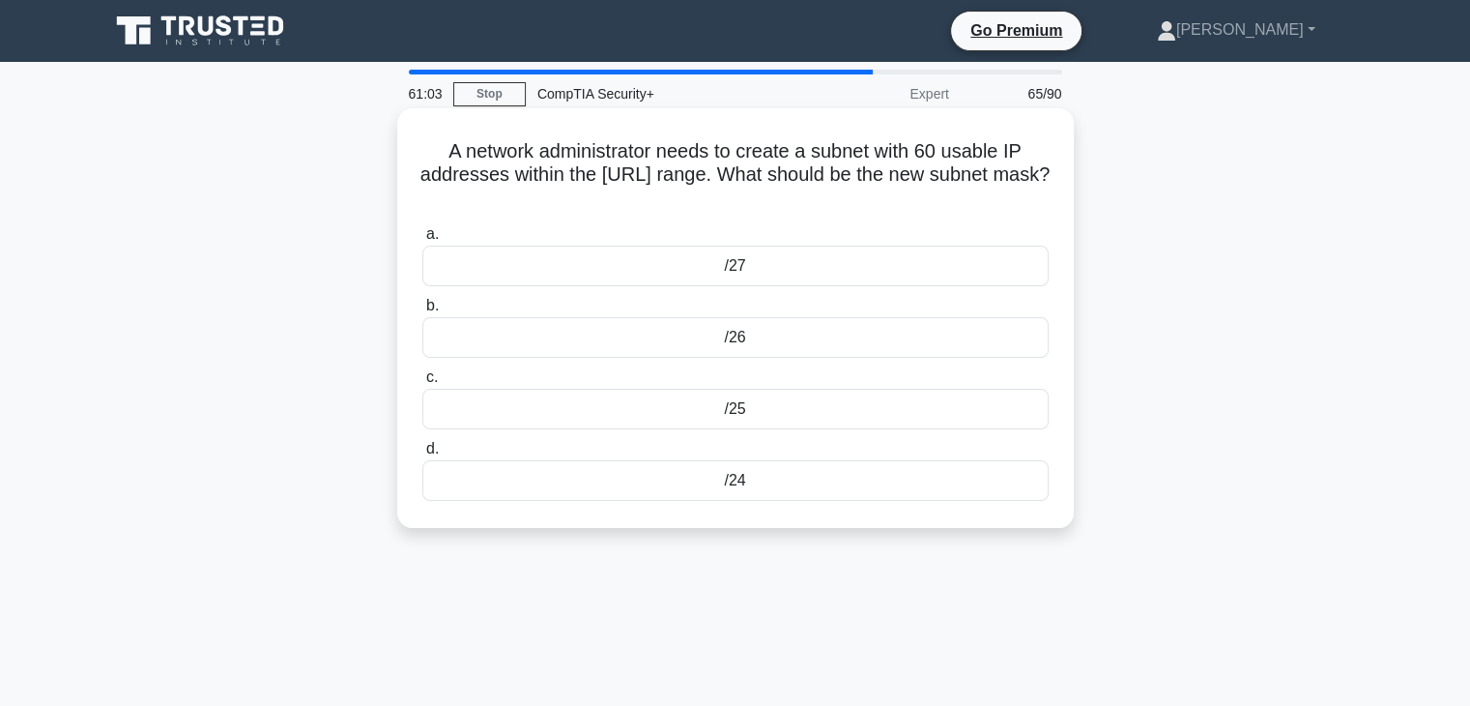
click at [951, 343] on div "/26" at bounding box center [735, 337] width 626 height 41
click at [422, 312] on input "b. /26" at bounding box center [422, 306] width 0 height 13
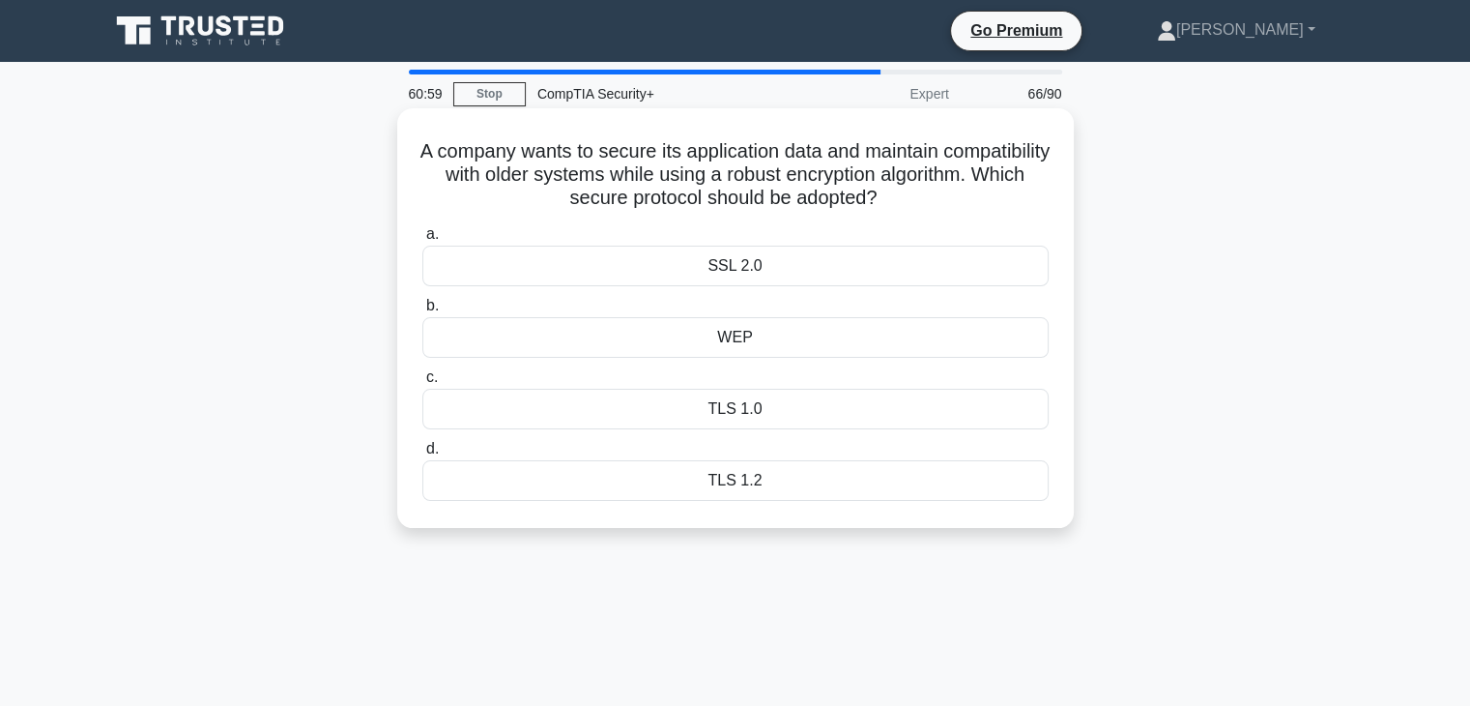
click at [801, 496] on div "TLS 1.2" at bounding box center [735, 480] width 626 height 41
click at [422, 455] on input "d. TLS 1.2" at bounding box center [422, 449] width 0 height 13
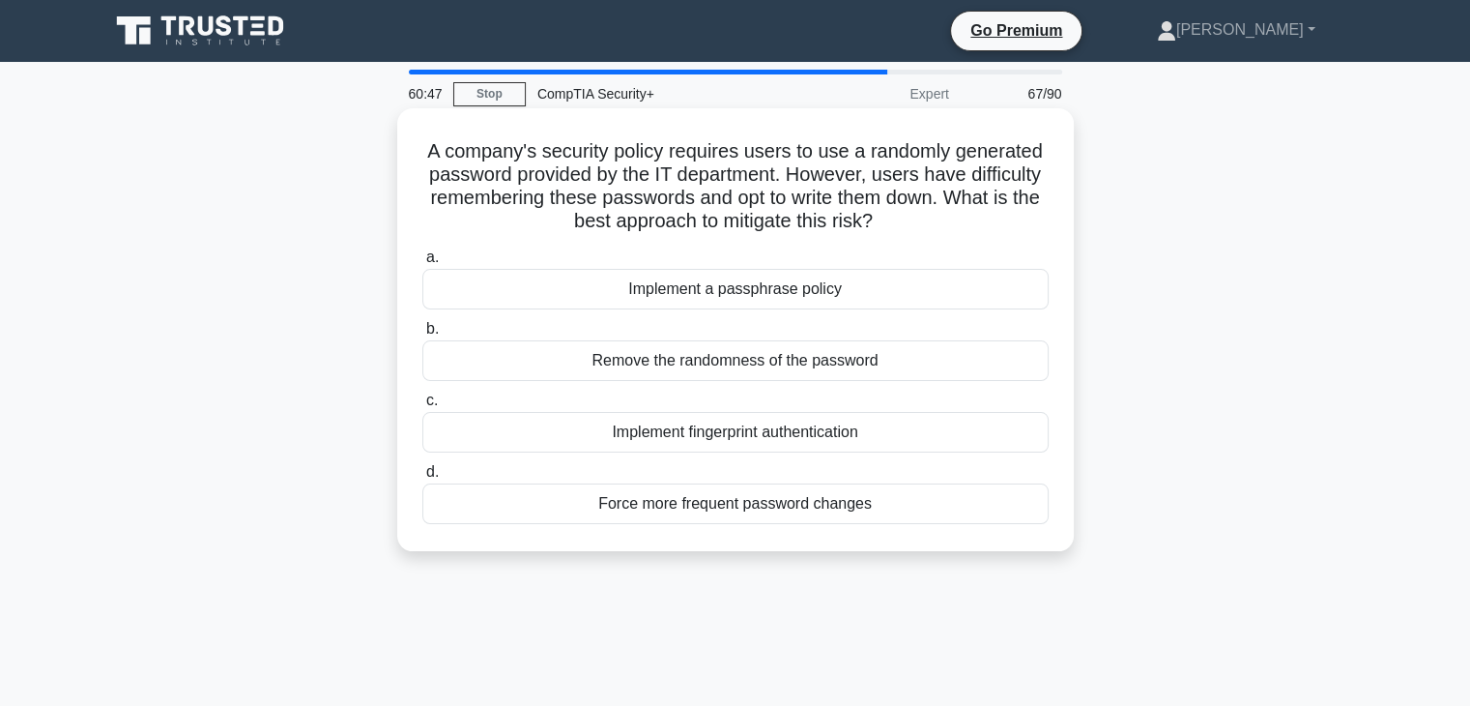
click at [880, 290] on div "Implement a passphrase policy" at bounding box center [735, 289] width 626 height 41
click at [422, 264] on input "a. Implement a passphrase policy" at bounding box center [422, 257] width 0 height 13
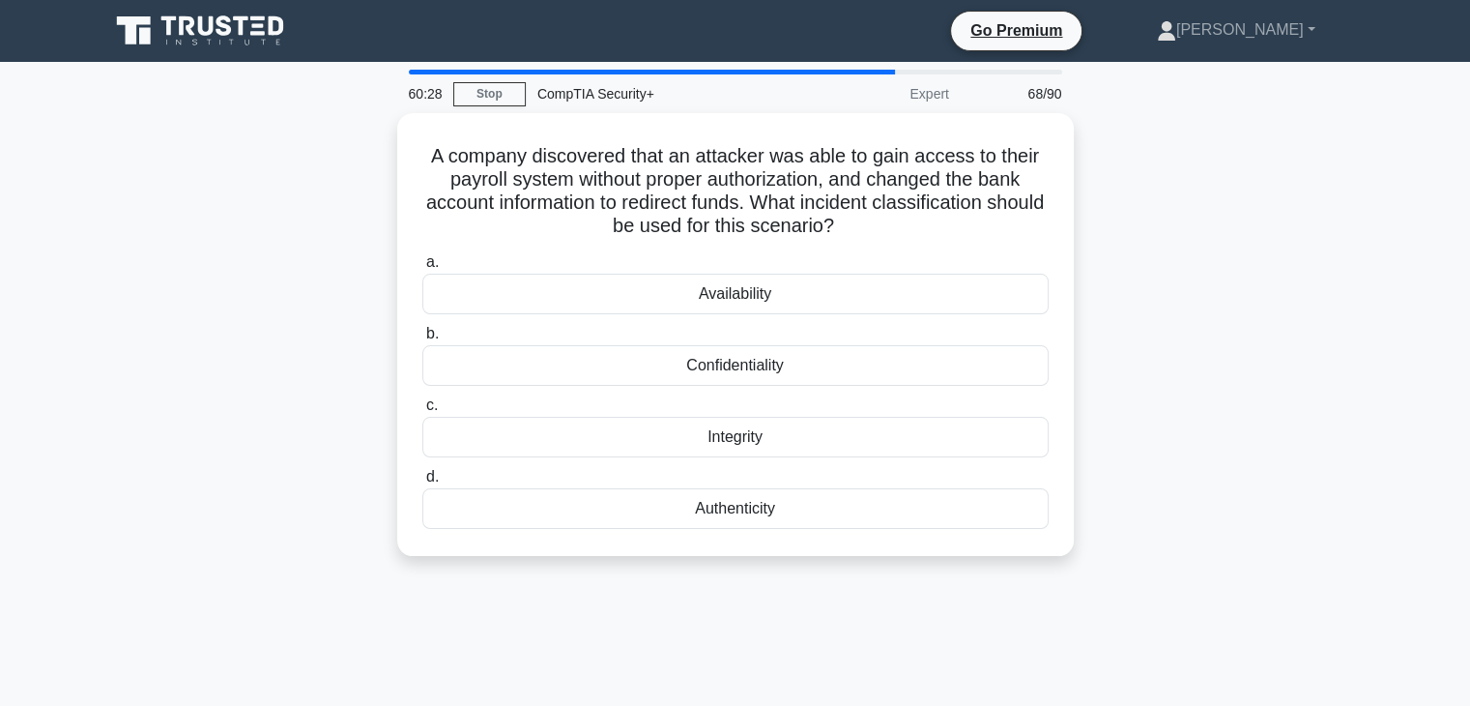
click at [776, 524] on div "Authenticity" at bounding box center [735, 508] width 626 height 41
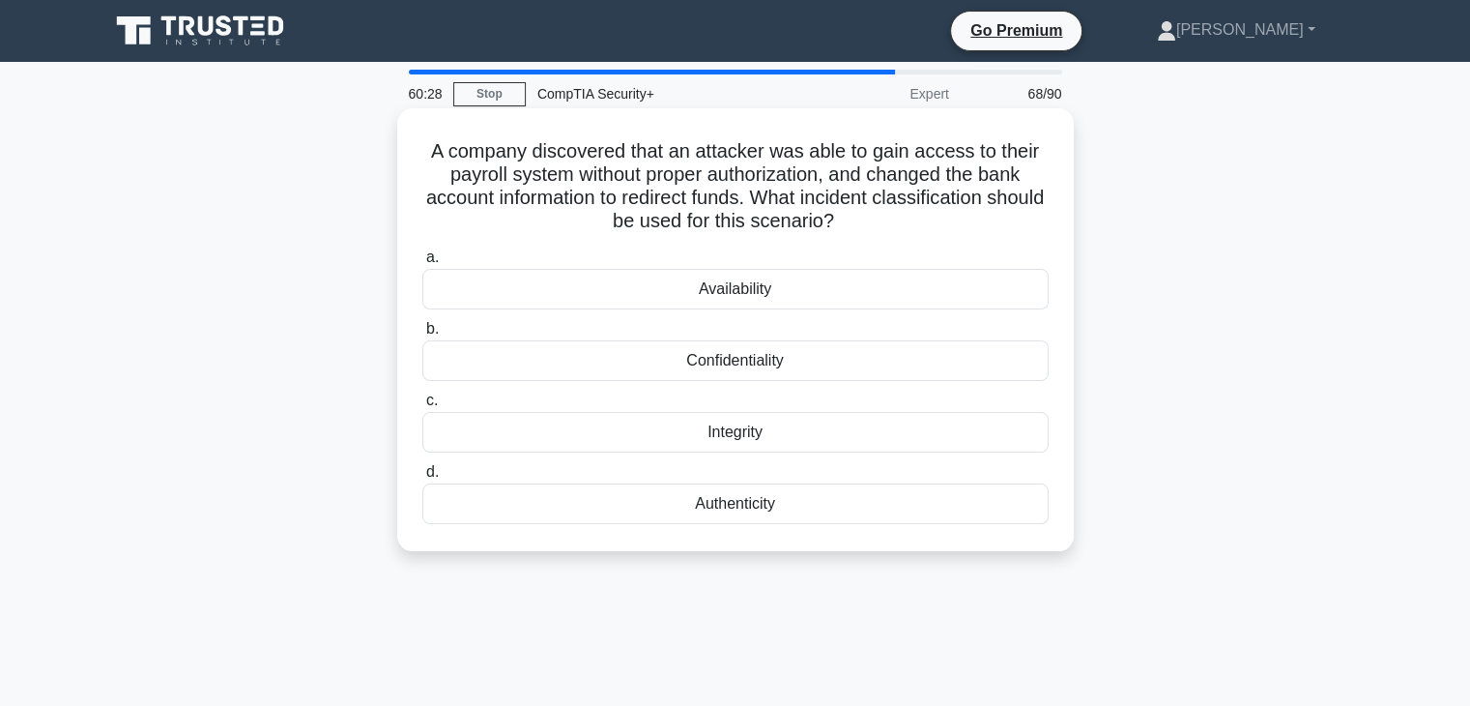
click at [422, 478] on input "d. Authenticity" at bounding box center [422, 472] width 0 height 13
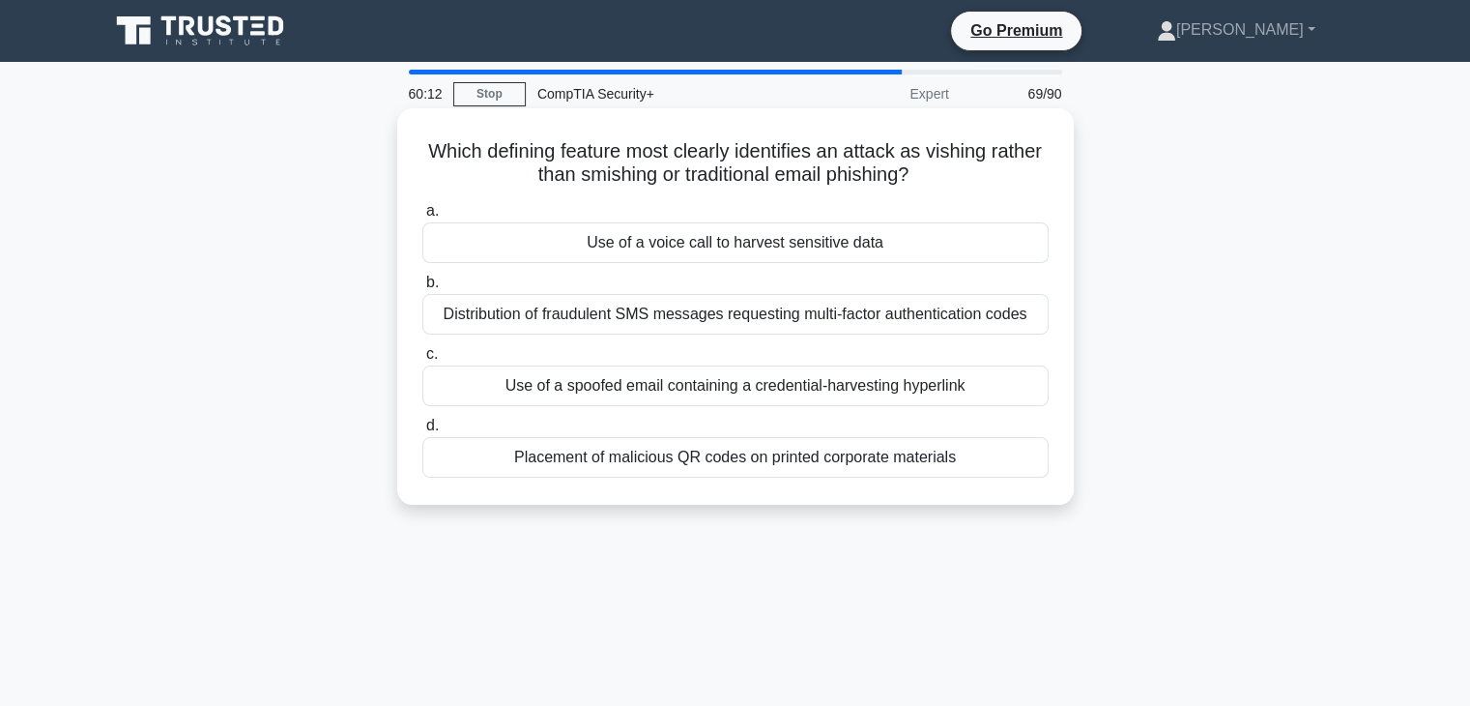
click at [913, 251] on div "Use of a voice call to harvest sensitive data" at bounding box center [735, 242] width 626 height 41
click at [422, 217] on input "a. Use of a voice call to harvest sensitive data" at bounding box center [422, 211] width 0 height 13
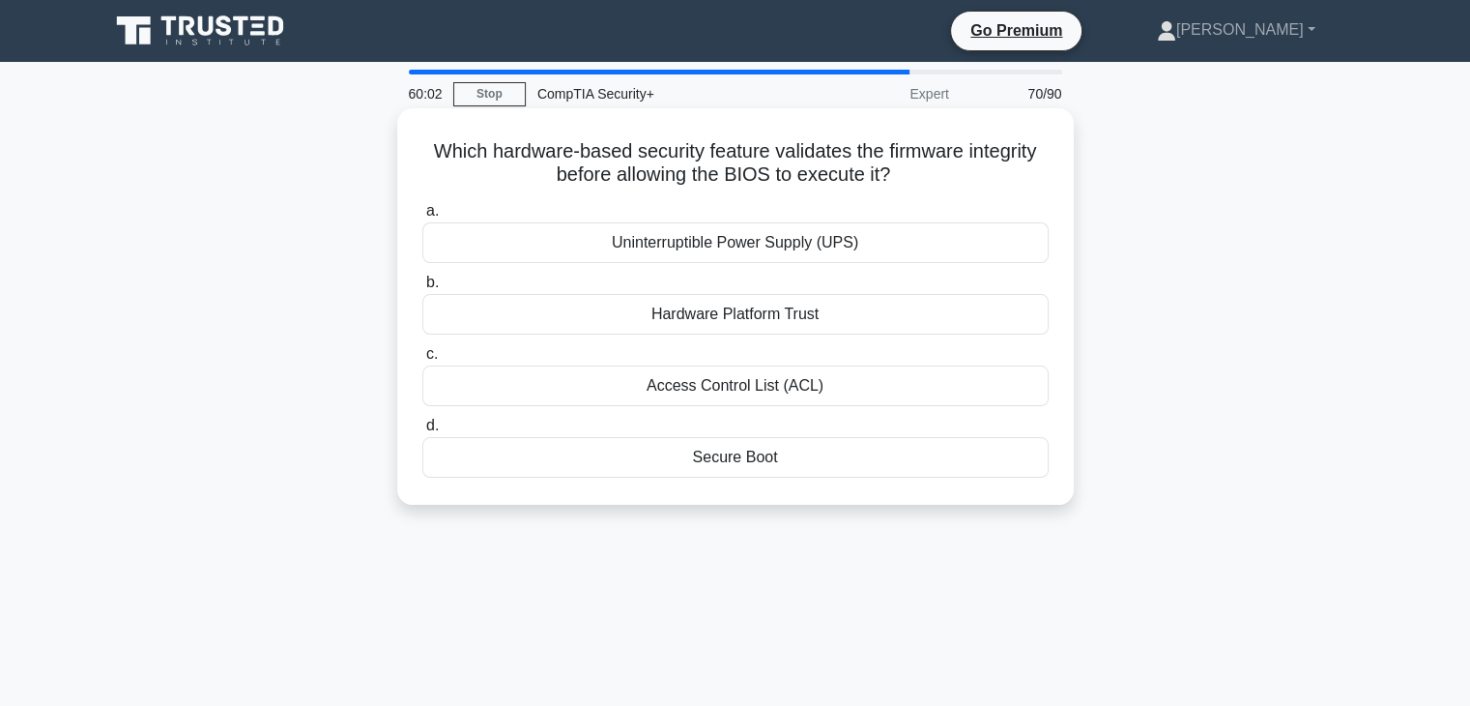
click at [767, 473] on div "Secure Boot" at bounding box center [735, 457] width 626 height 41
click at [422, 432] on input "d. Secure Boot" at bounding box center [422, 425] width 0 height 13
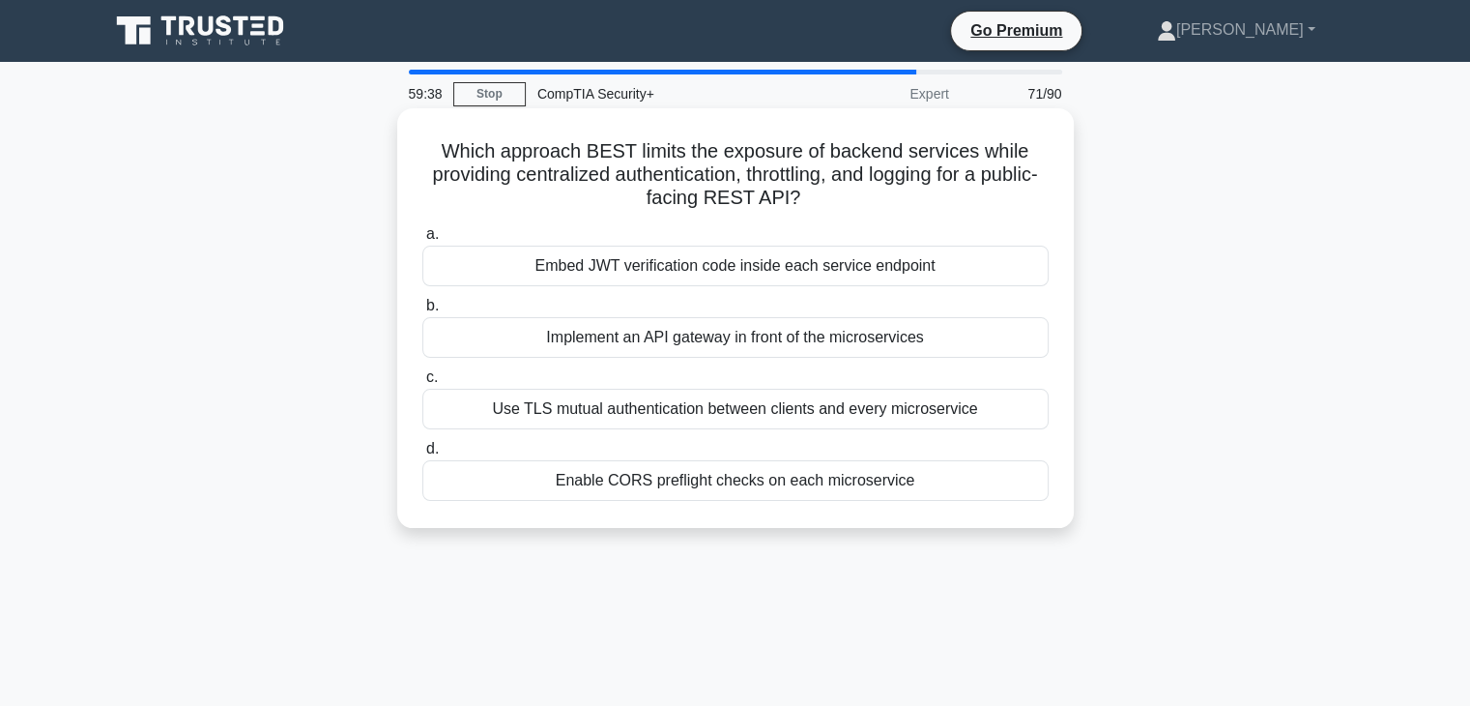
click at [851, 340] on div "Implement an API gateway in front of the microservices" at bounding box center [735, 337] width 626 height 41
click at [422, 312] on input "b. Implement an API gateway in front of the microservices" at bounding box center [422, 306] width 0 height 13
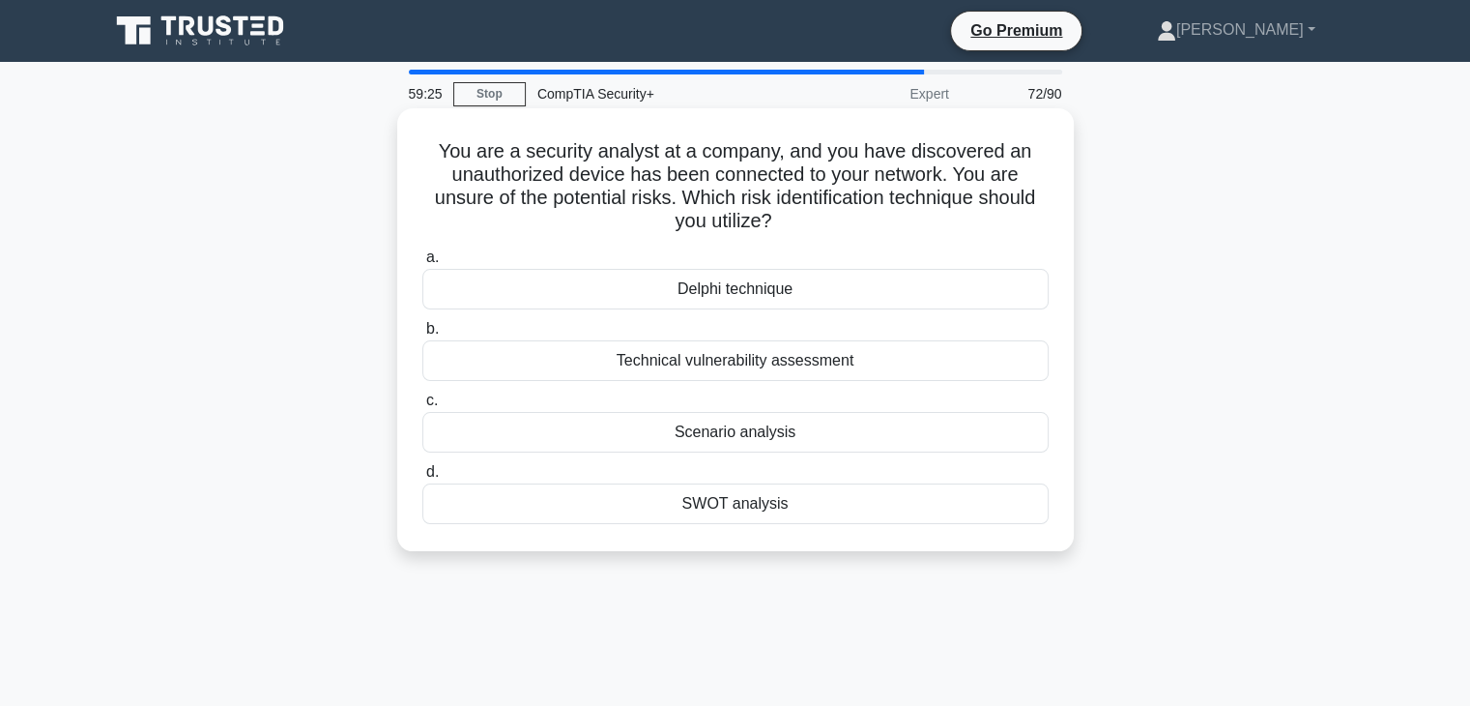
click at [880, 373] on div "Technical vulnerability assessment" at bounding box center [735, 360] width 626 height 41
click at [422, 335] on input "b. Technical vulnerability assessment" at bounding box center [422, 329] width 0 height 13
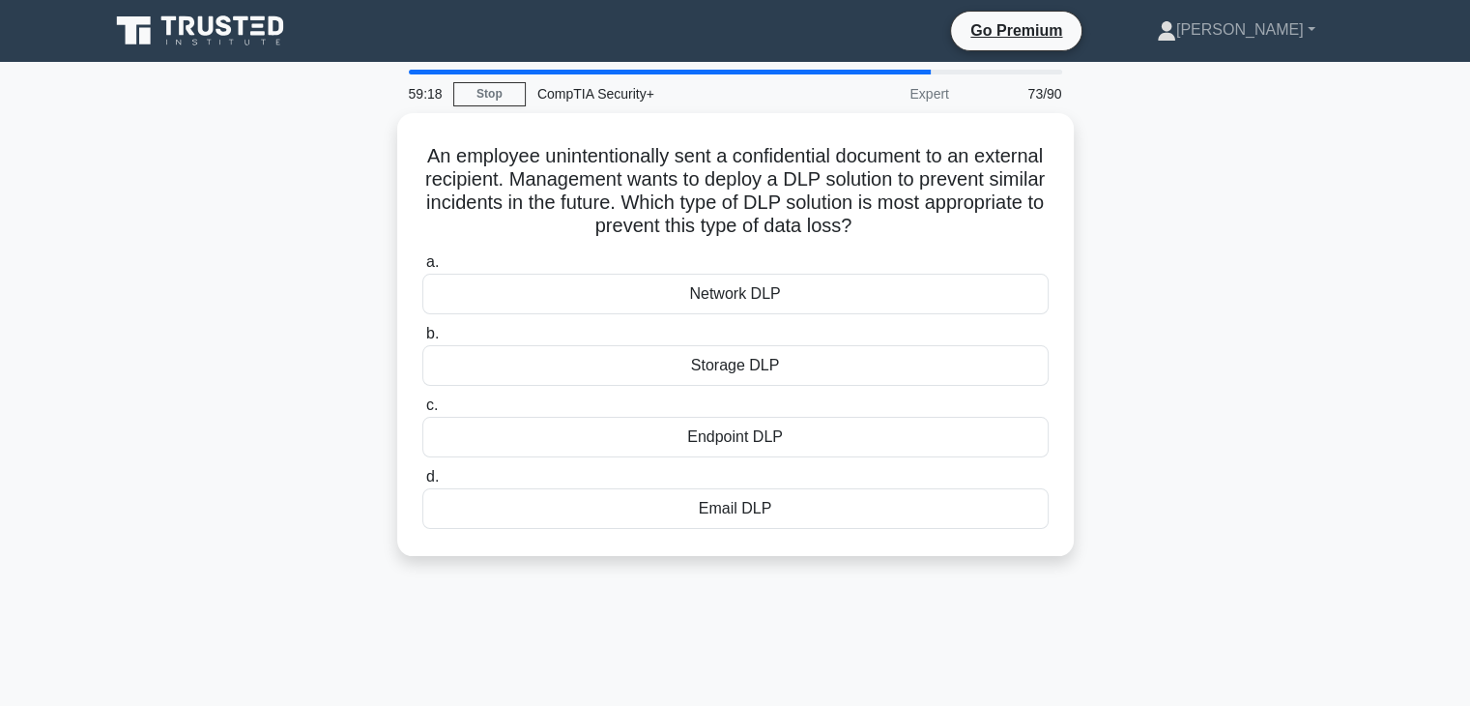
click at [783, 522] on div "Email DLP" at bounding box center [735, 508] width 626 height 41
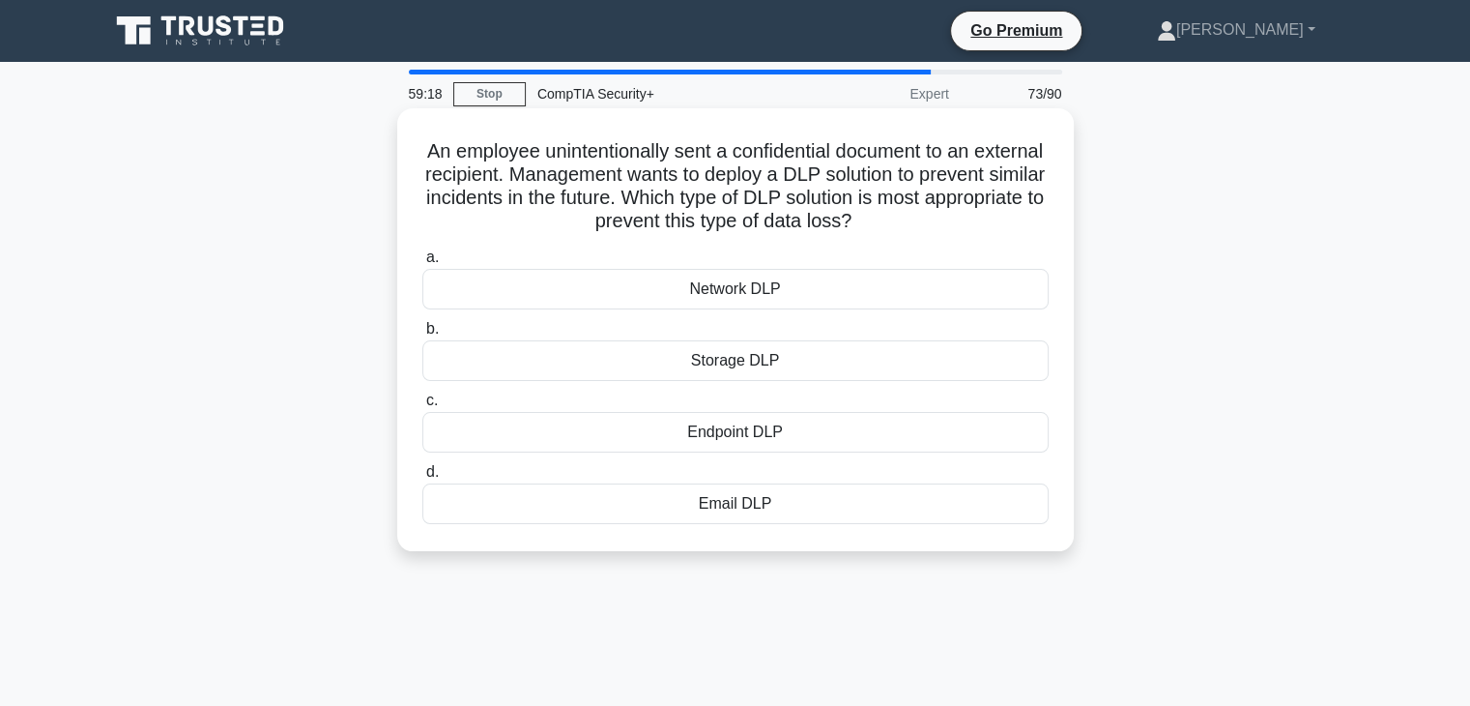
click at [422, 478] on input "d. Email DLP" at bounding box center [422, 472] width 0 height 13
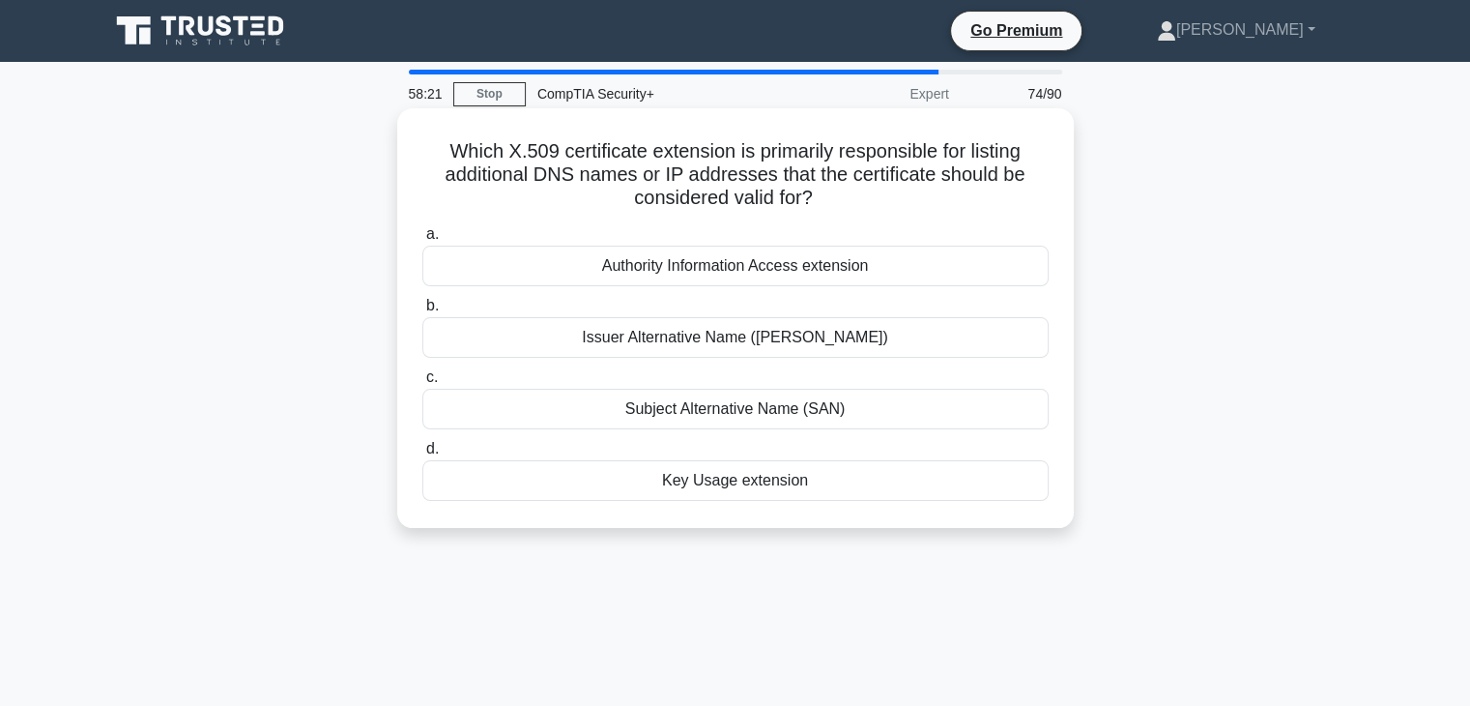
click at [812, 152] on h5 "Which X.509 certificate extension is primarily responsible for listing addition…" at bounding box center [735, 175] width 630 height 72
click at [815, 155] on h5 "Which X.509 certificate extension is primarily responsible for listing addition…" at bounding box center [735, 175] width 630 height 72
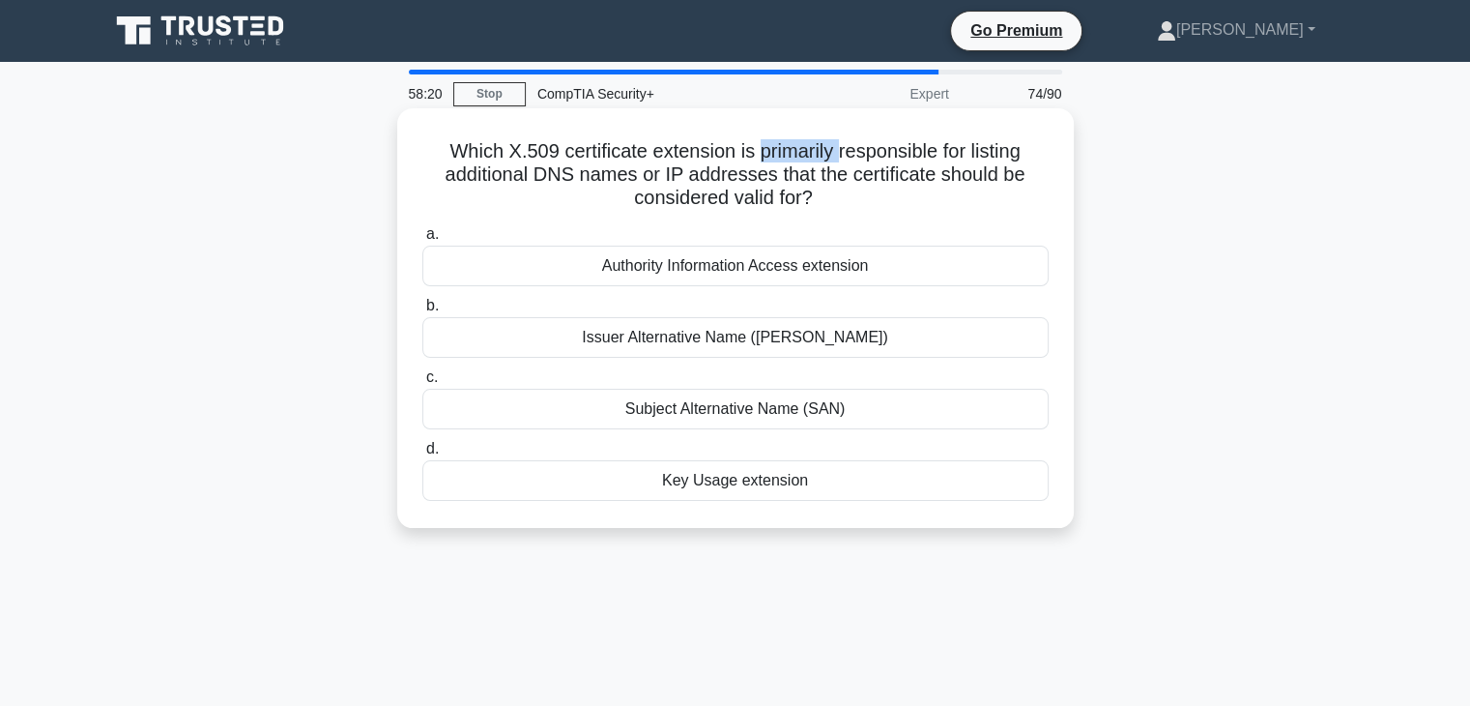
click at [815, 155] on h5 "Which X.509 certificate extension is primarily responsible for listing addition…" at bounding box center [735, 175] width 630 height 72
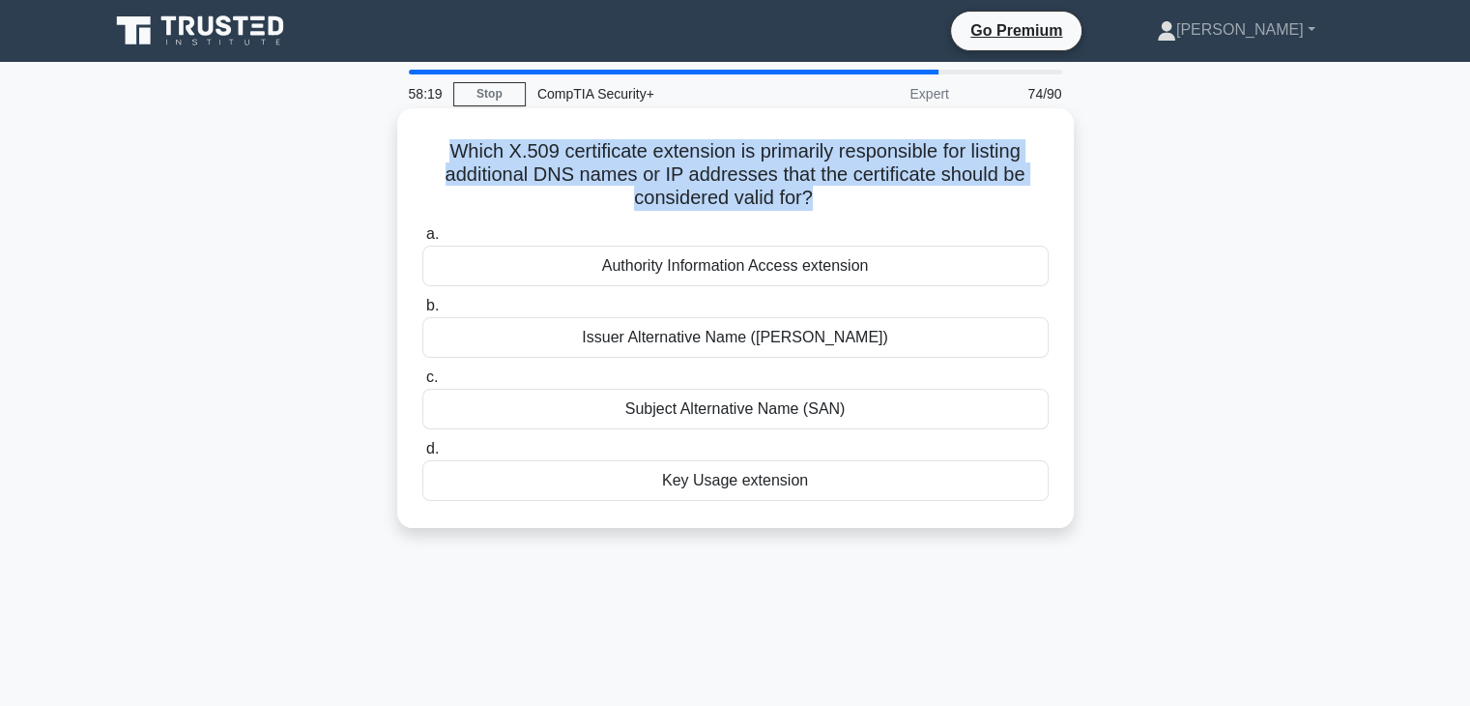
copy div "Which X.509 certificate extension is primarily responsible for listing addition…"
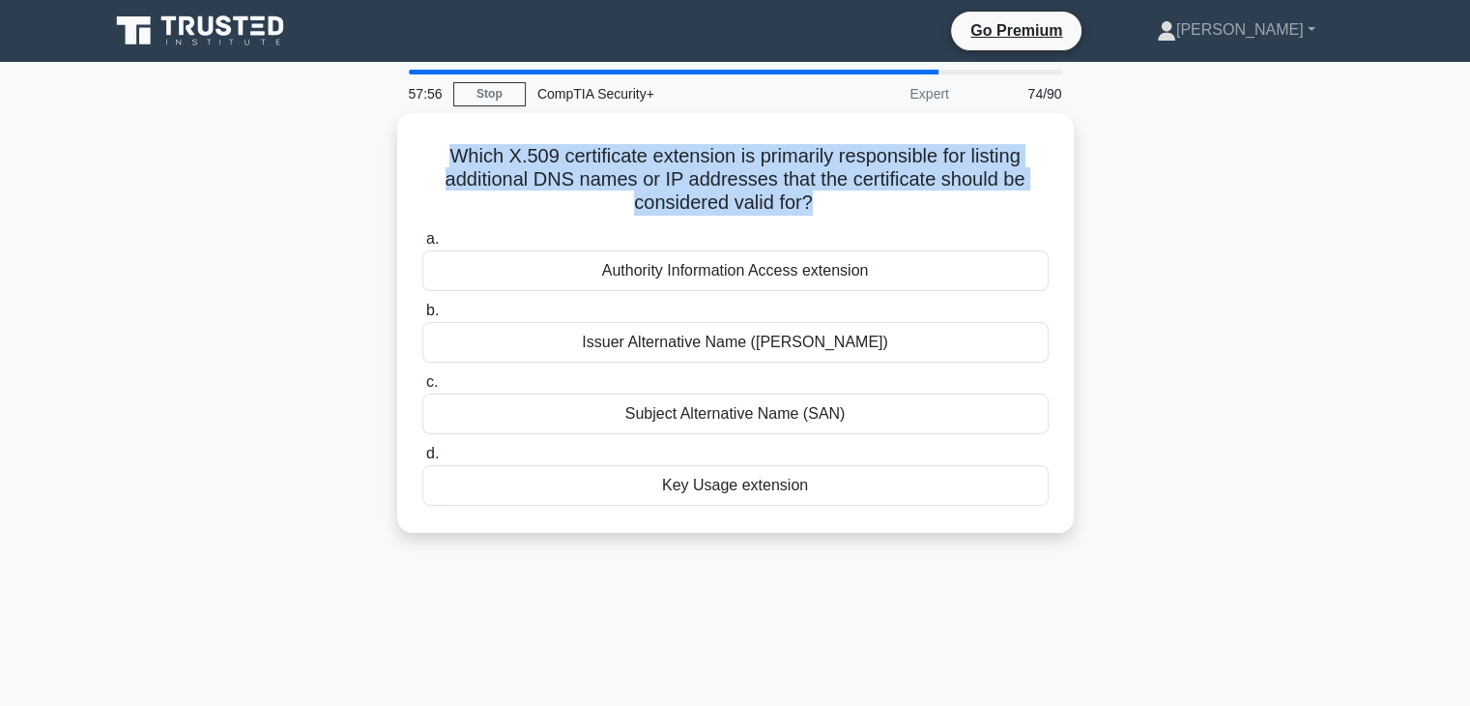
click at [1319, 441] on div "Which X.509 certificate extension is primarily responsible for listing addition…" at bounding box center [736, 334] width 1276 height 443
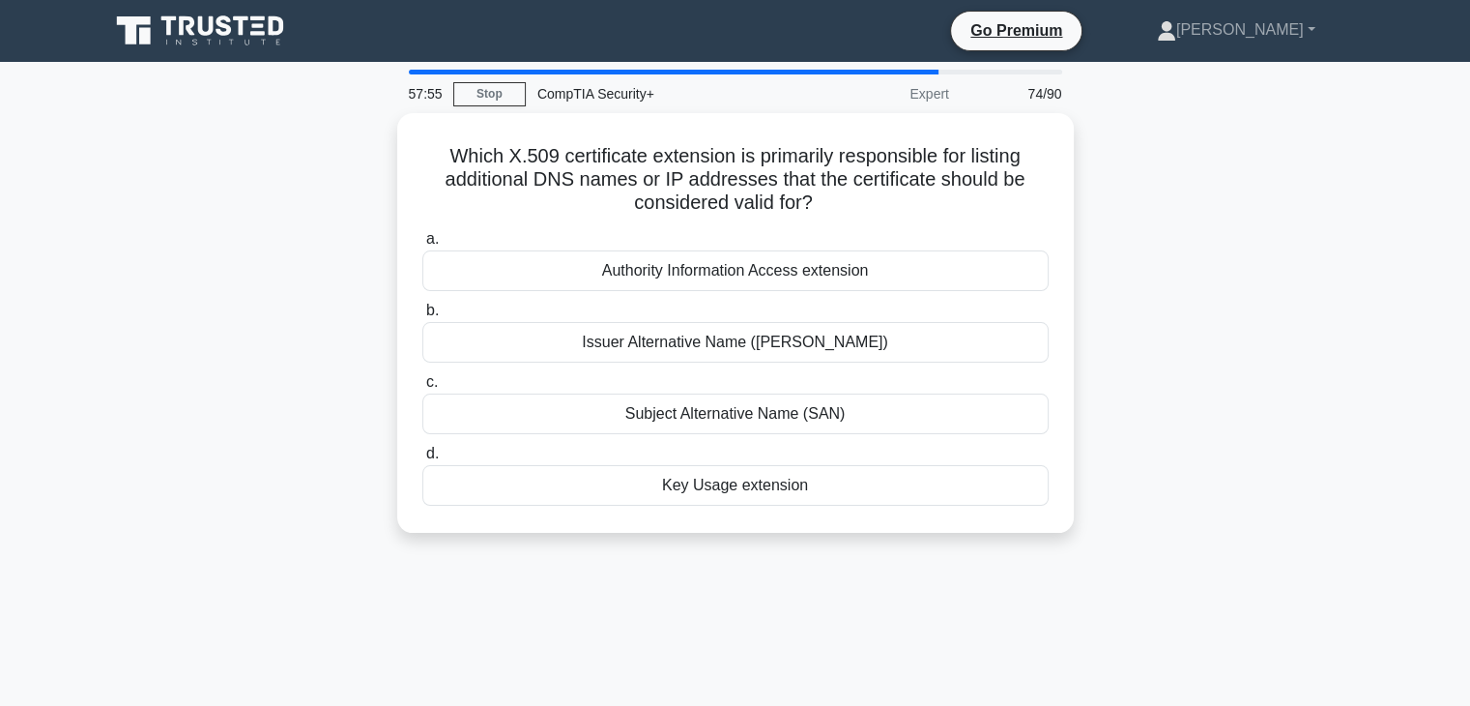
click at [841, 411] on div "Subject Alternative Name (SAN)" at bounding box center [735, 413] width 626 height 41
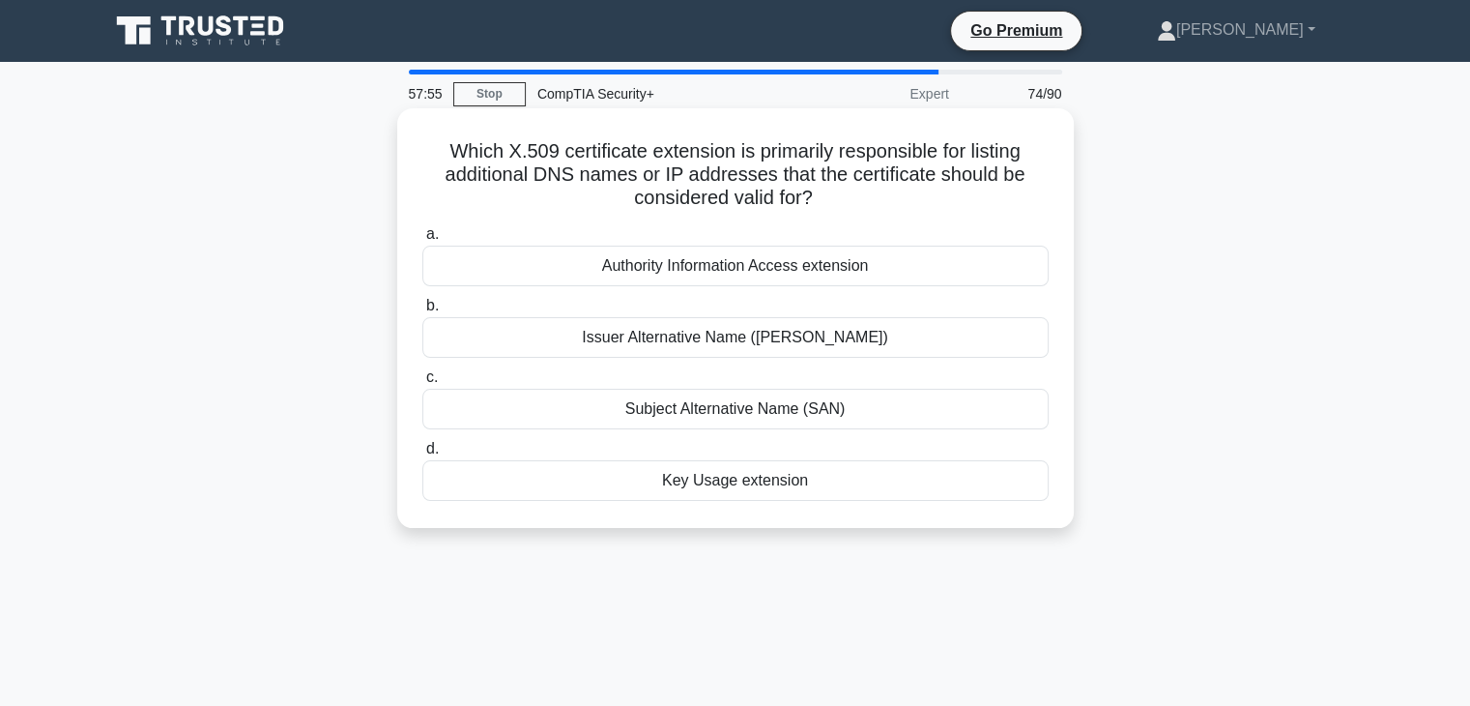
click at [422, 384] on input "c. Subject Alternative Name (SAN)" at bounding box center [422, 377] width 0 height 13
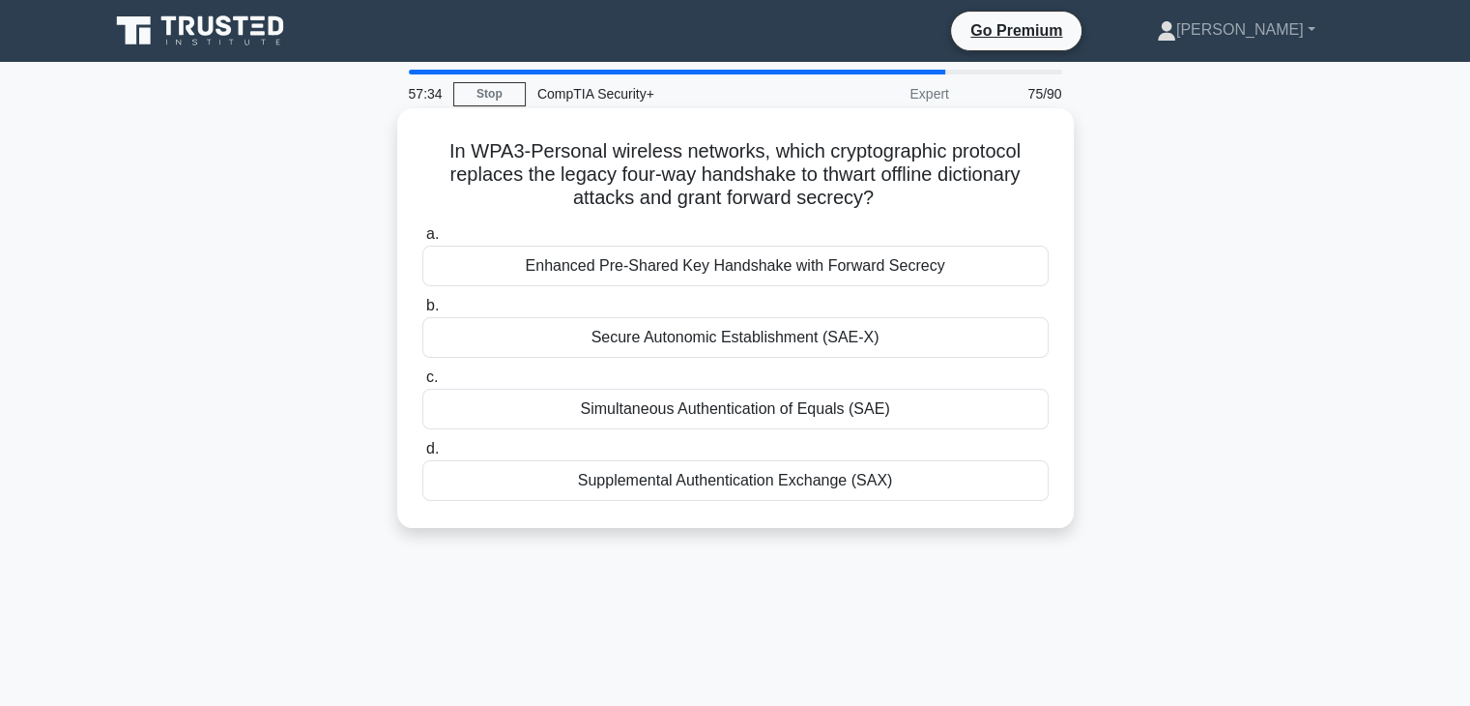
click at [886, 425] on div "Simultaneous Authentication of Equals (SAE)" at bounding box center [735, 409] width 626 height 41
click at [422, 384] on input "c. Simultaneous Authentication of Equals (SAE)" at bounding box center [422, 377] width 0 height 13
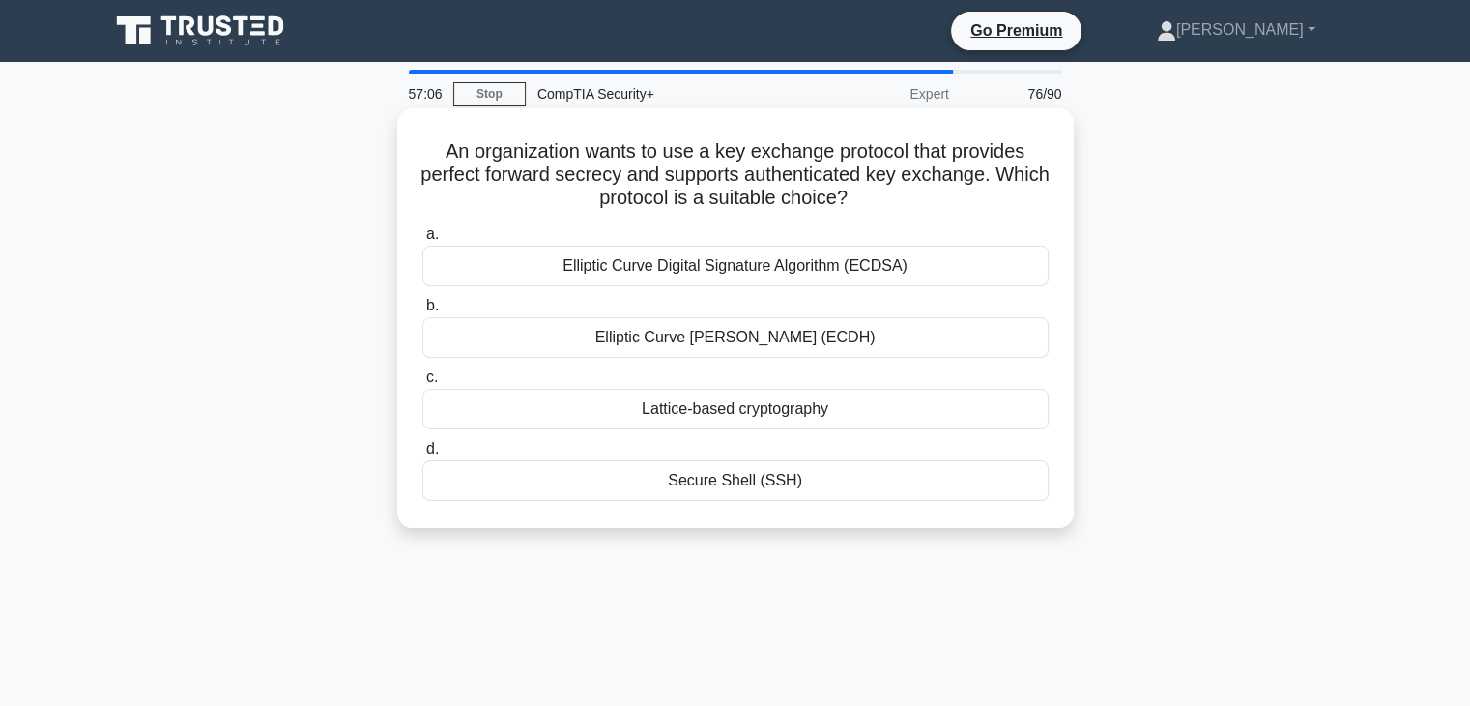
click at [851, 349] on div "Elliptic Curve [PERSON_NAME] (ECDH)" at bounding box center [735, 337] width 626 height 41
click at [422, 312] on input "b. Elliptic Curve [PERSON_NAME] (ECDH)" at bounding box center [422, 306] width 0 height 13
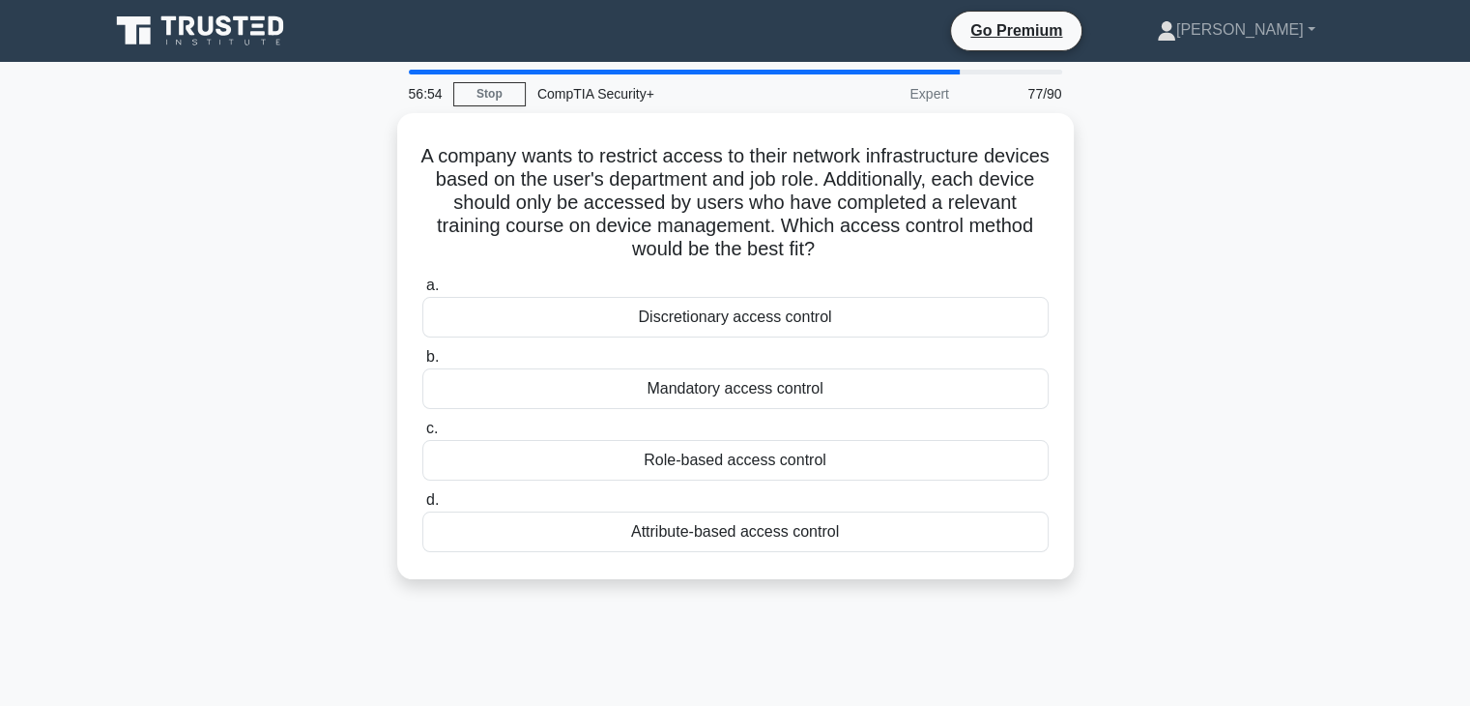
click at [806, 545] on div "Attribute-based access control" at bounding box center [735, 531] width 626 height 41
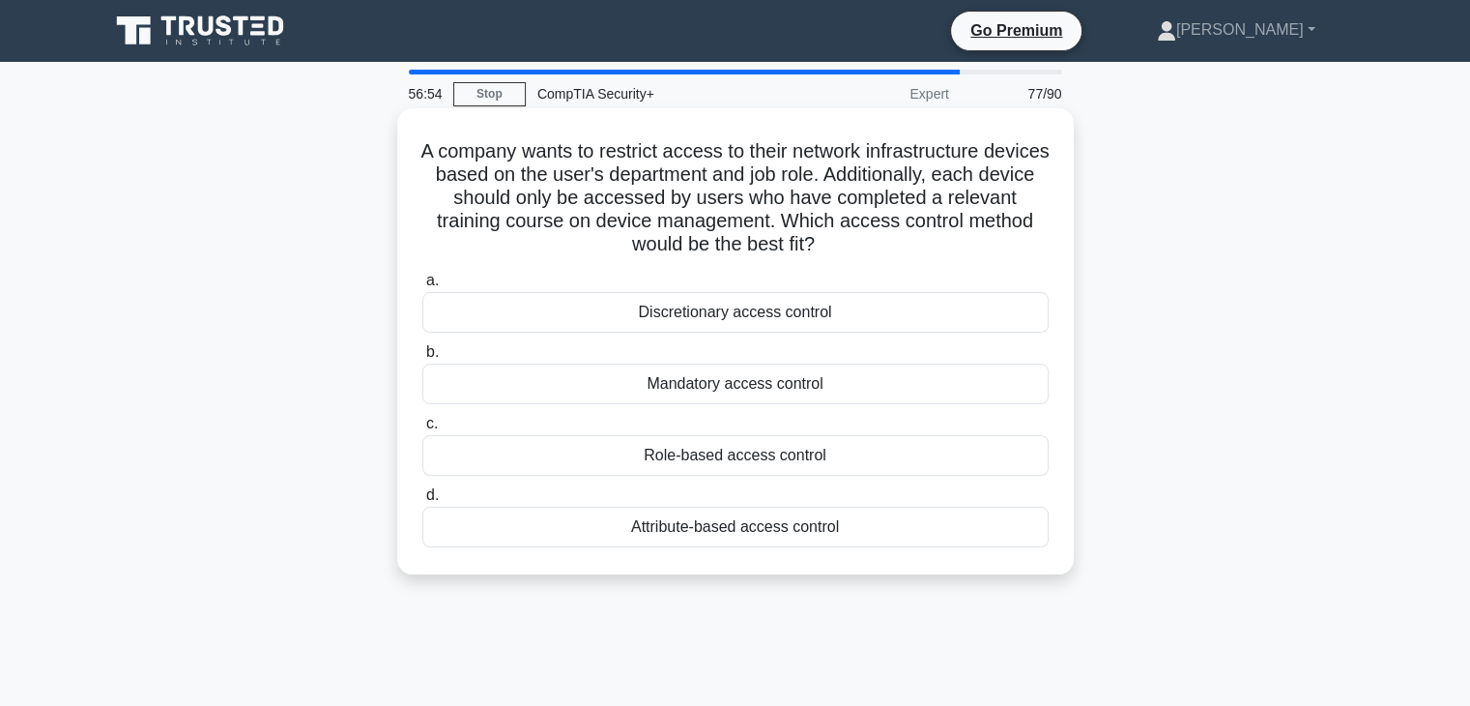
click at [422, 502] on input "d. Attribute-based access control" at bounding box center [422, 495] width 0 height 13
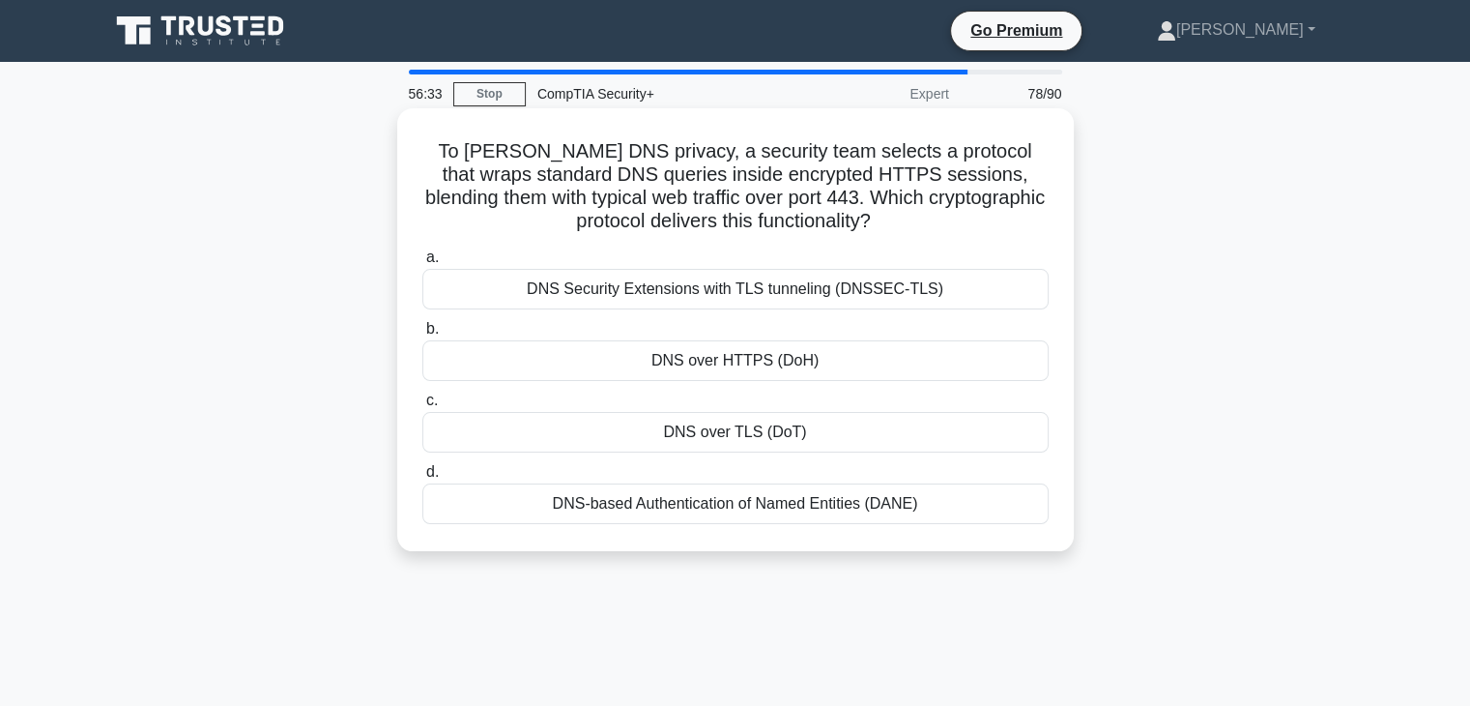
click at [862, 375] on div "DNS over HTTPS (DoH)" at bounding box center [735, 360] width 626 height 41
click at [422, 335] on input "b. DNS over HTTPS (DoH)" at bounding box center [422, 329] width 0 height 13
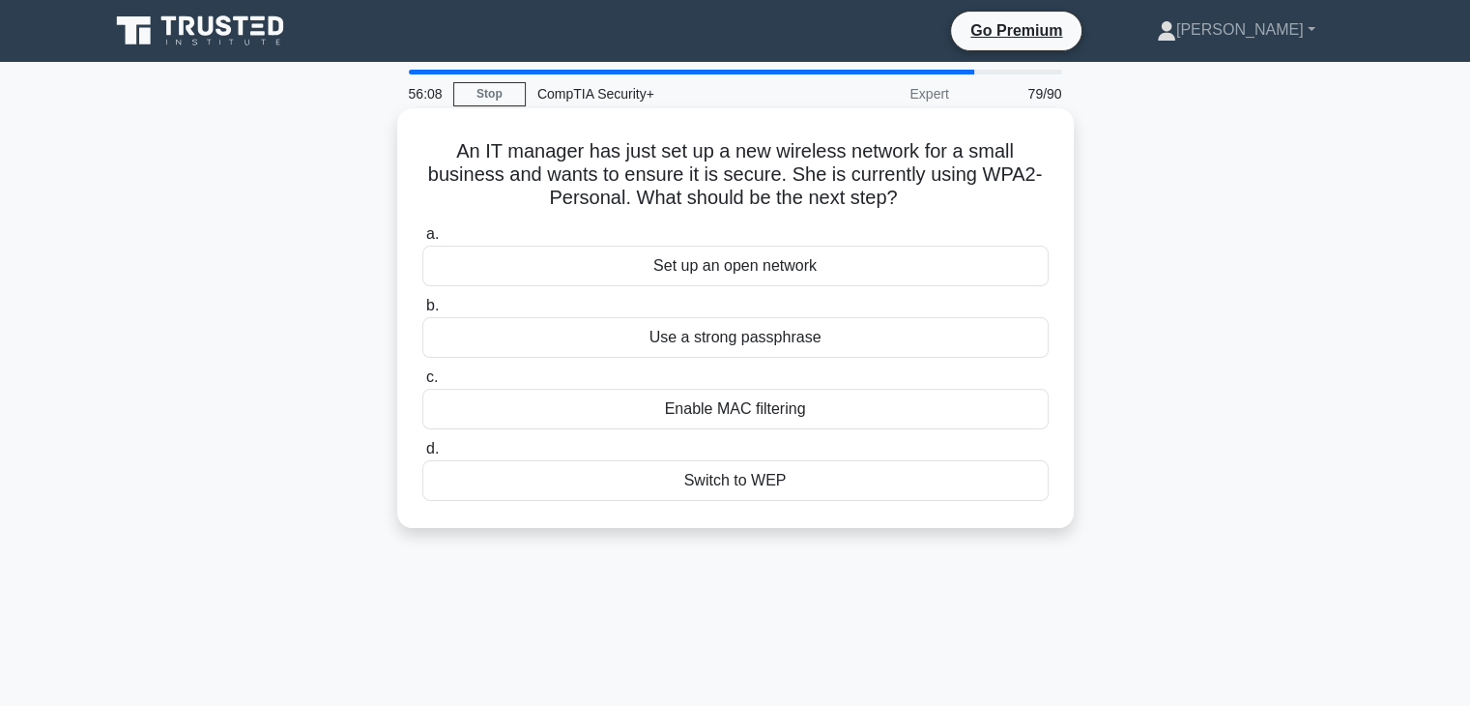
click at [908, 348] on div "Use a strong passphrase" at bounding box center [735, 337] width 626 height 41
click at [422, 312] on input "b. Use a strong passphrase" at bounding box center [422, 306] width 0 height 13
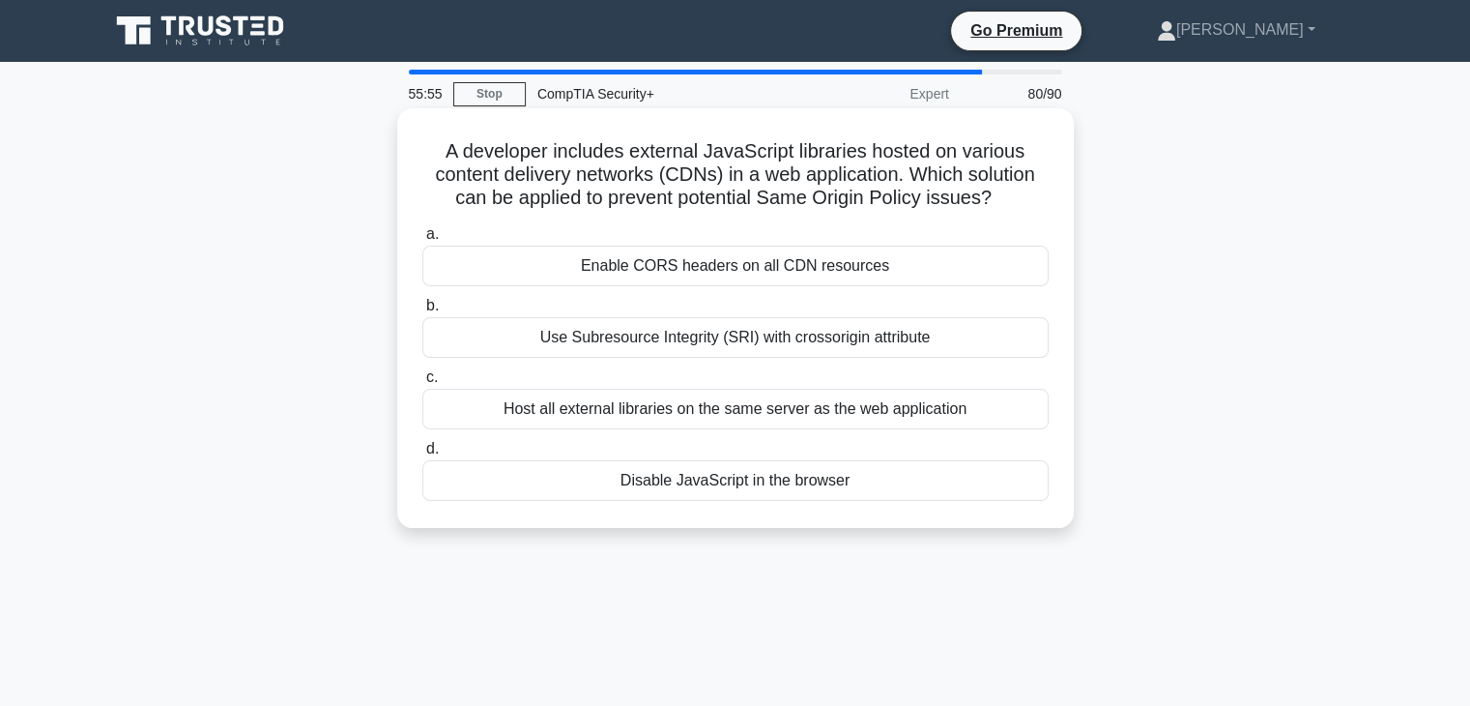
click at [898, 352] on div "Use Subresource Integrity (SRI) with crossorigin attribute" at bounding box center [735, 337] width 626 height 41
click at [422, 312] on input "b. Use Subresource Integrity (SRI) with crossorigin attribute" at bounding box center [422, 306] width 0 height 13
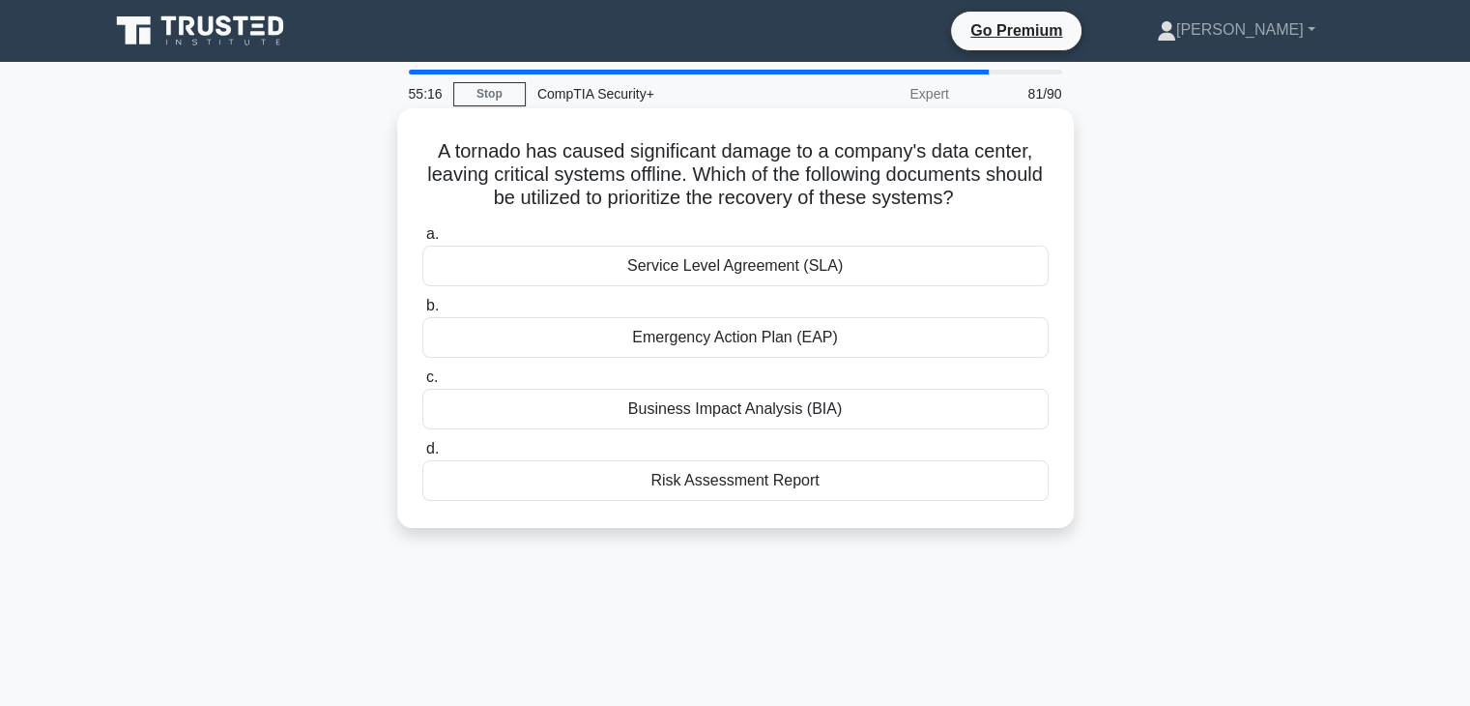
click at [870, 419] on div "Business Impact Analysis (BIA)" at bounding box center [735, 409] width 626 height 41
click at [422, 384] on input "c. Business Impact Analysis (BIA)" at bounding box center [422, 377] width 0 height 13
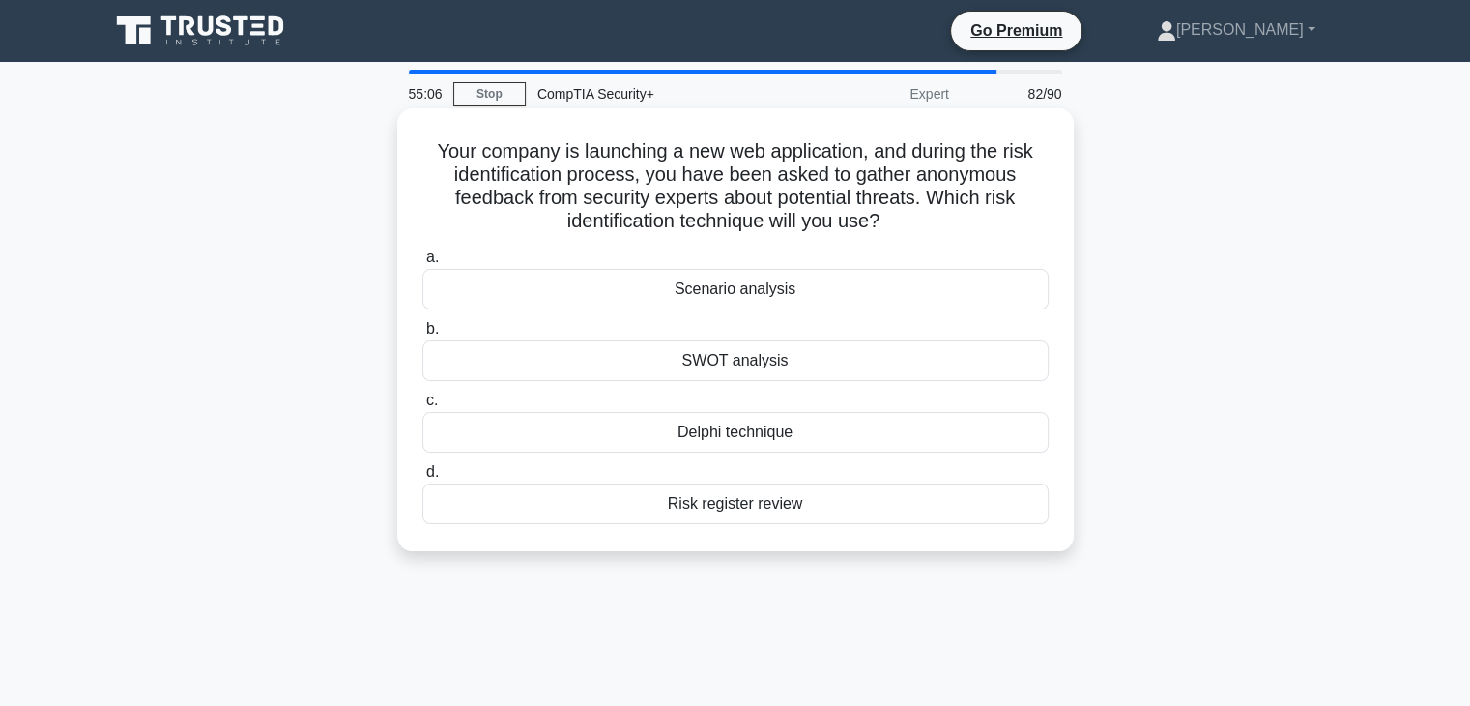
click at [821, 441] on div "Delphi technique" at bounding box center [735, 432] width 626 height 41
click at [422, 407] on input "c. Delphi technique" at bounding box center [422, 400] width 0 height 13
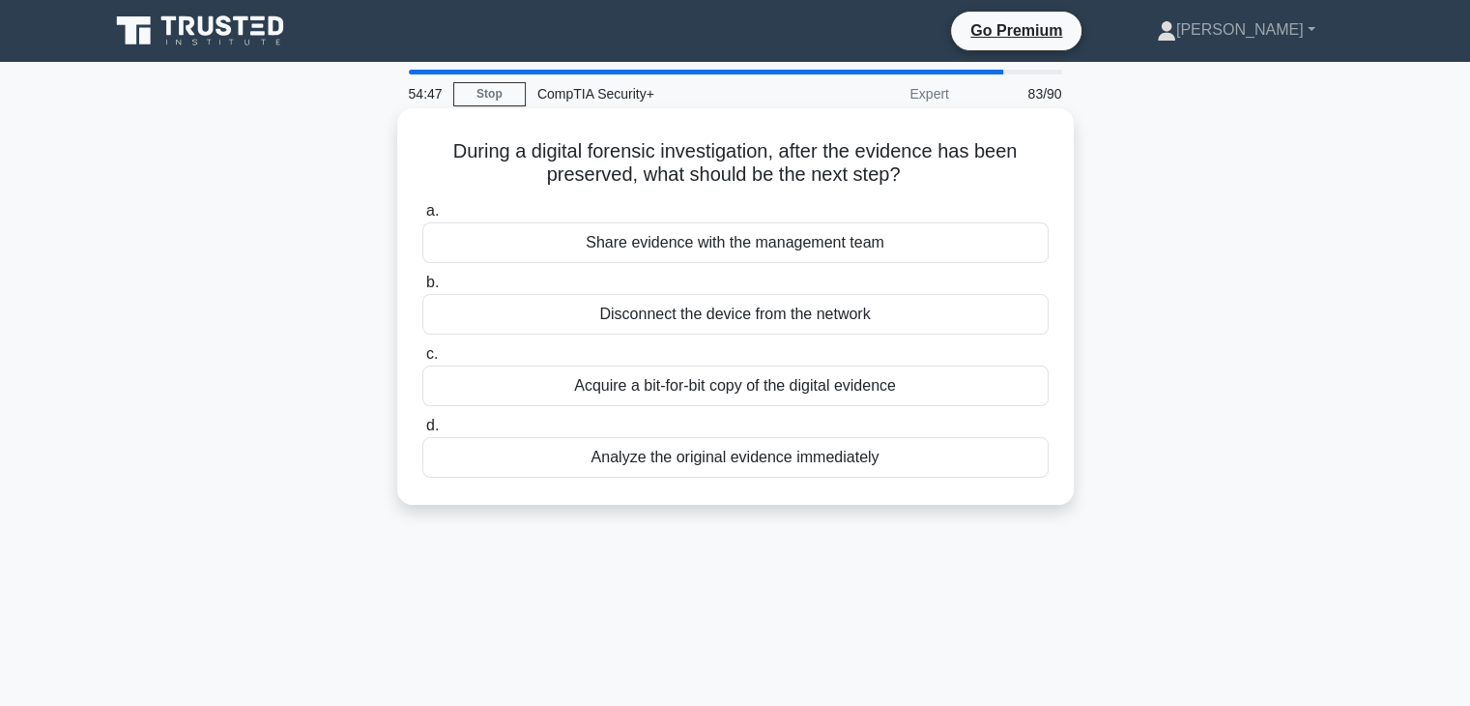
click at [895, 392] on div "Acquire a bit-for-bit copy of the digital evidence" at bounding box center [735, 385] width 626 height 41
click at [422, 361] on input "c. Acquire a bit-for-bit copy of the digital evidence" at bounding box center [422, 354] width 0 height 13
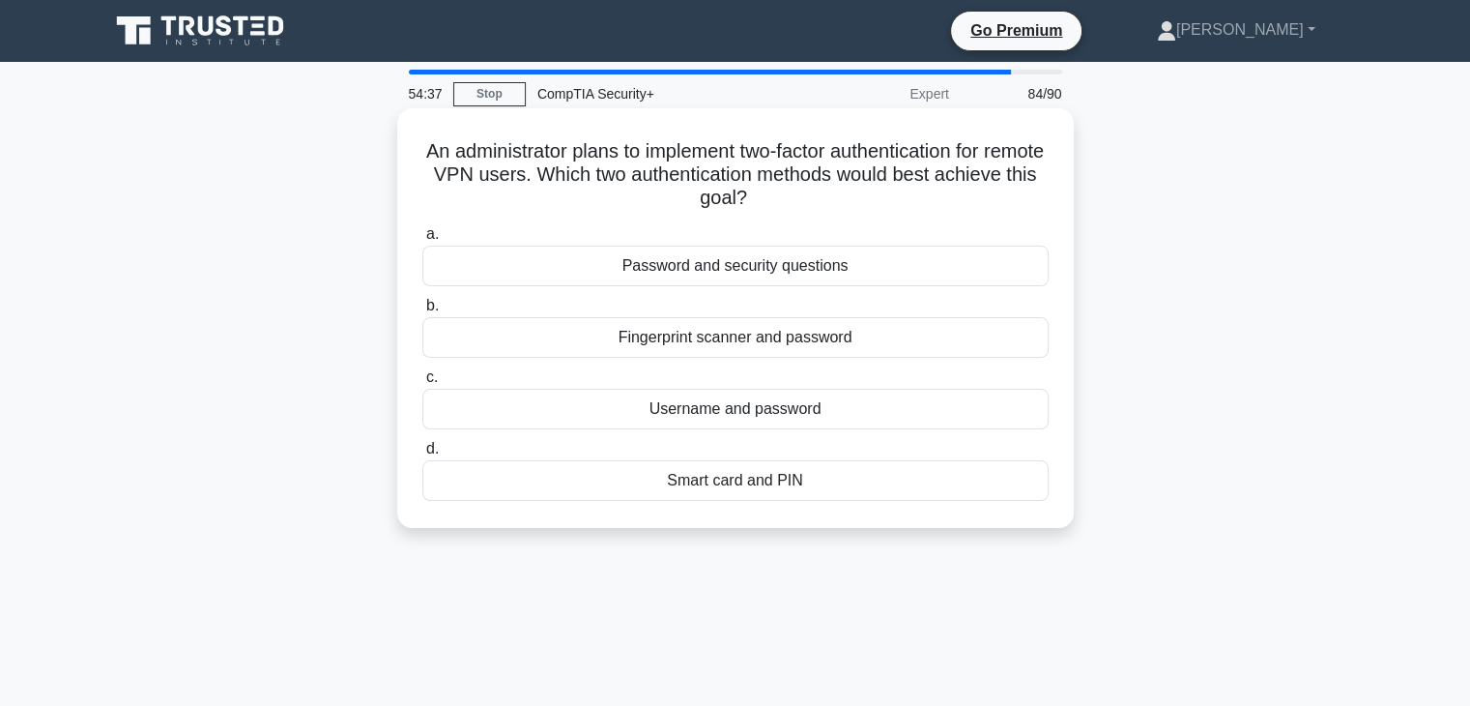
click at [938, 343] on div "Fingerprint scanner and password" at bounding box center [735, 337] width 626 height 41
click at [422, 312] on input "b. Fingerprint scanner and password" at bounding box center [422, 306] width 0 height 13
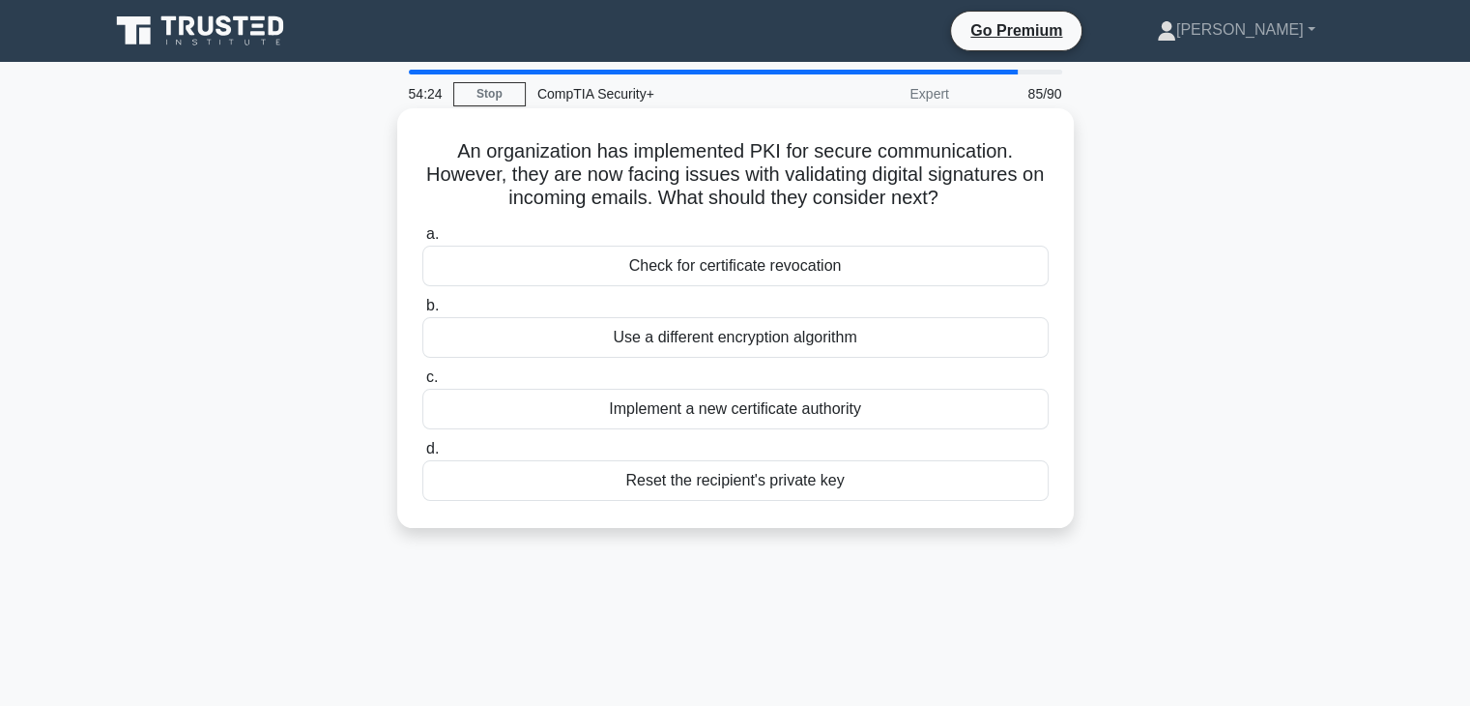
click at [998, 271] on div "Check for certificate revocation" at bounding box center [735, 265] width 626 height 41
click at [422, 241] on input "a. Check for certificate revocation" at bounding box center [422, 234] width 0 height 13
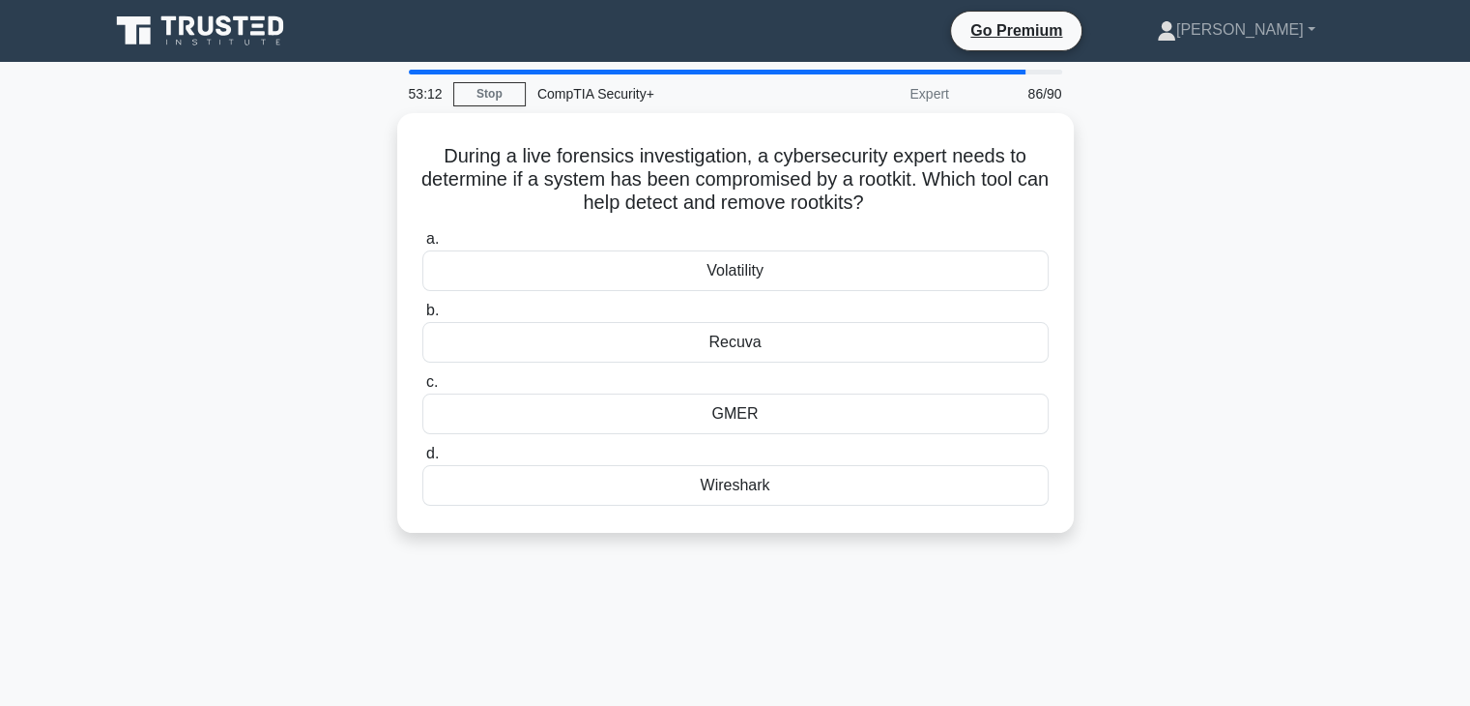
click at [820, 415] on div "GMER" at bounding box center [735, 413] width 626 height 41
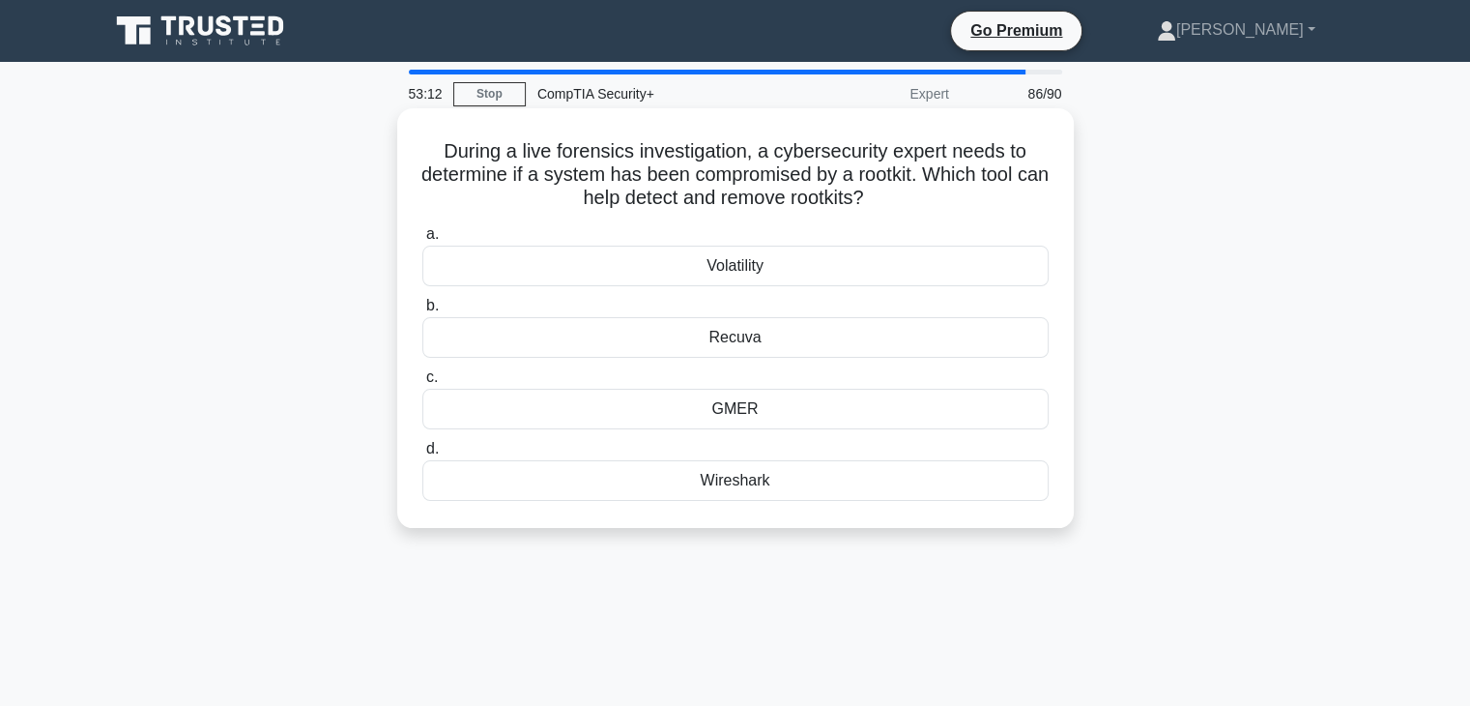
click at [422, 384] on input "c. GMER" at bounding box center [422, 377] width 0 height 13
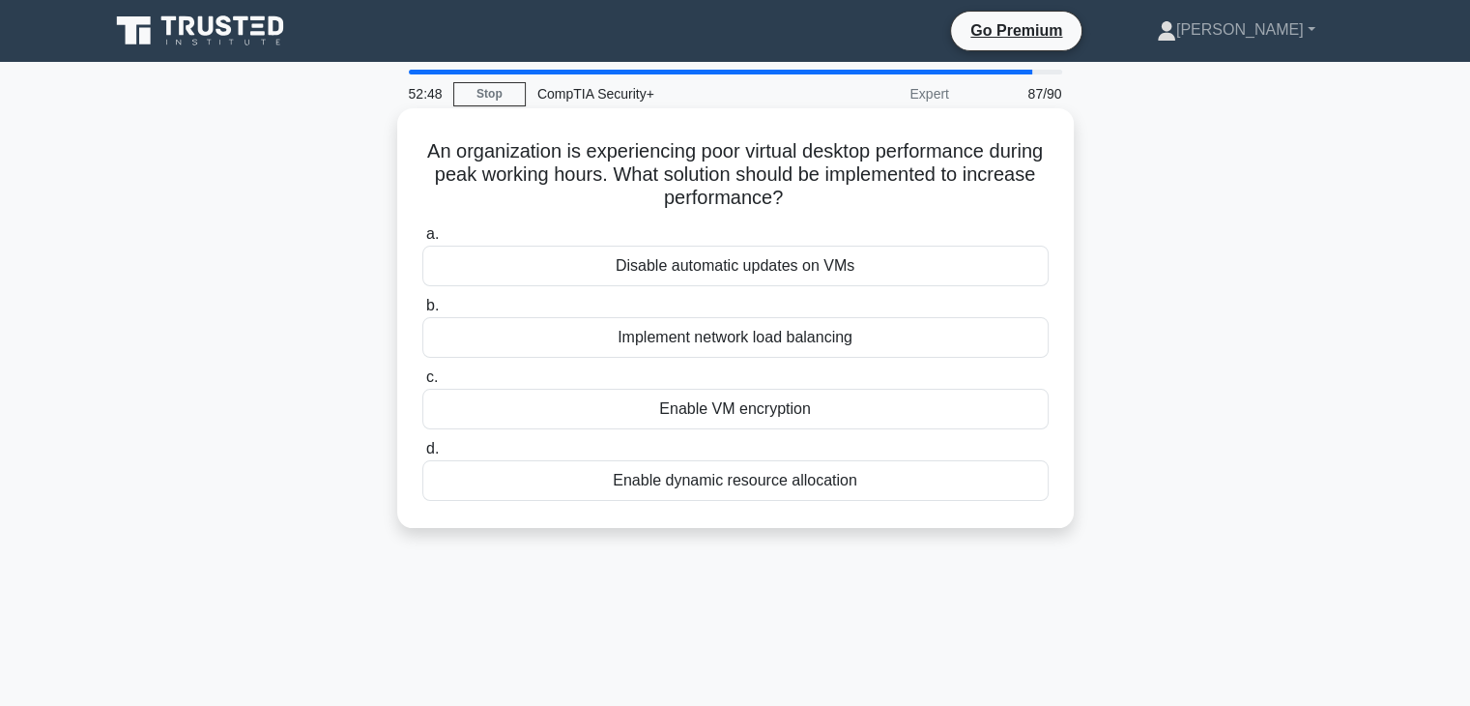
click at [730, 489] on div "Enable dynamic resource allocation" at bounding box center [735, 480] width 626 height 41
click at [422, 455] on input "d. Enable dynamic resource allocation" at bounding box center [422, 449] width 0 height 13
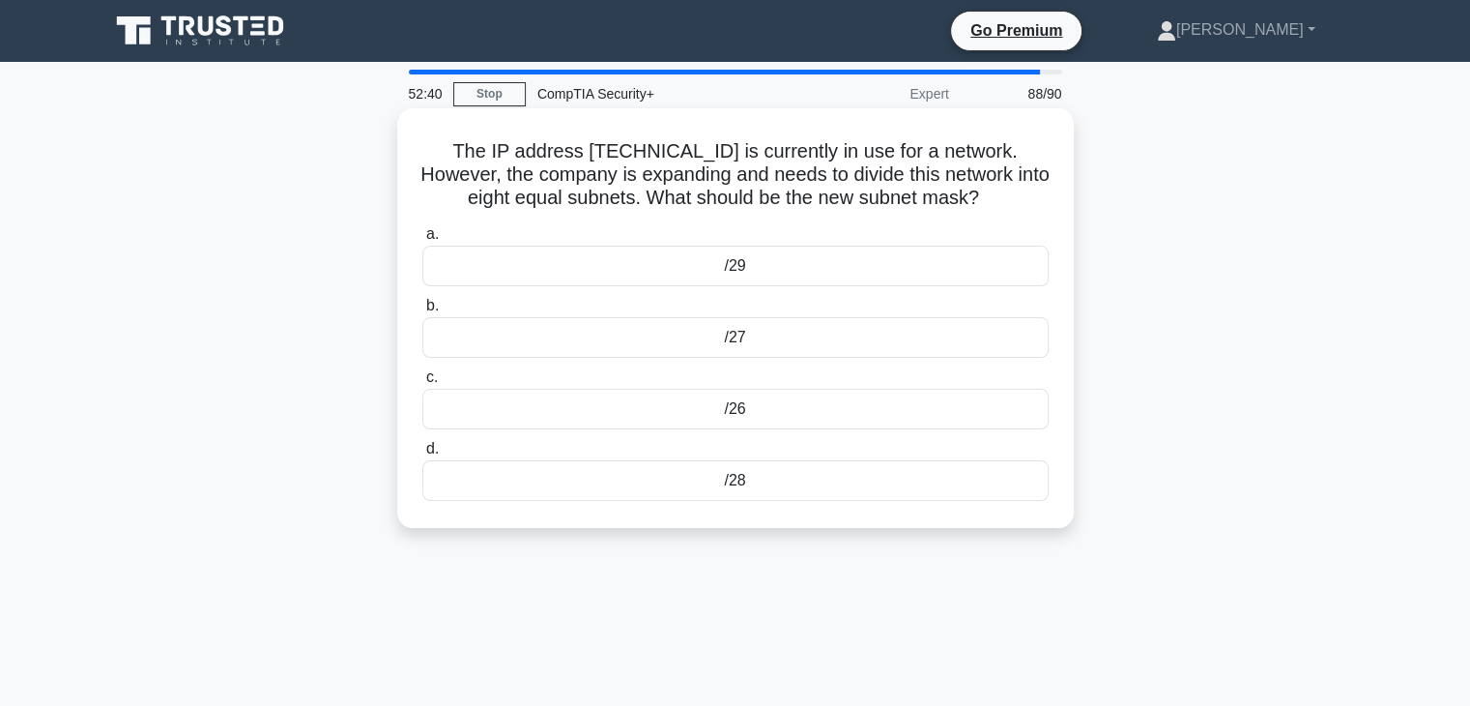
click at [839, 351] on div "/27" at bounding box center [735, 337] width 626 height 41
click at [422, 312] on input "b. /27" at bounding box center [422, 306] width 0 height 13
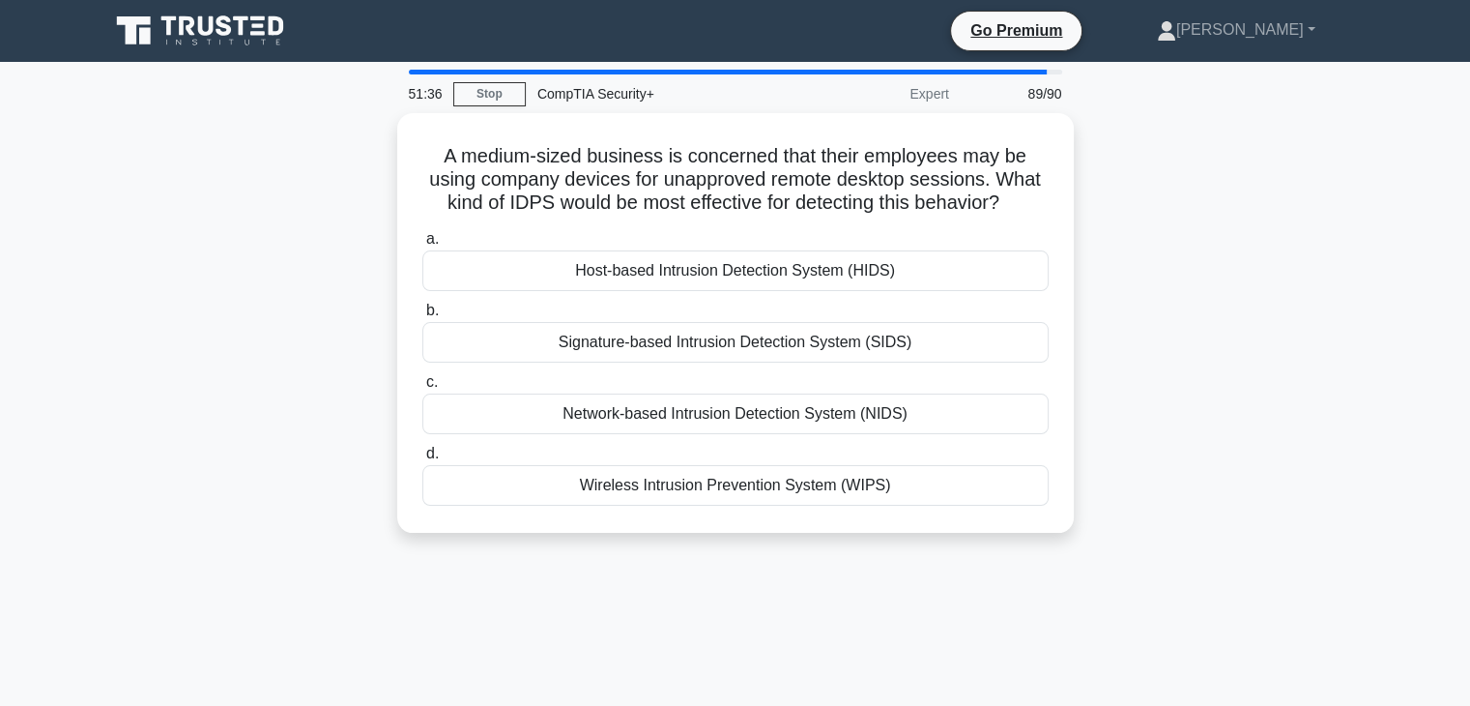
click at [875, 276] on div "Host-based Intrusion Detection System (HIDS)" at bounding box center [735, 270] width 626 height 41
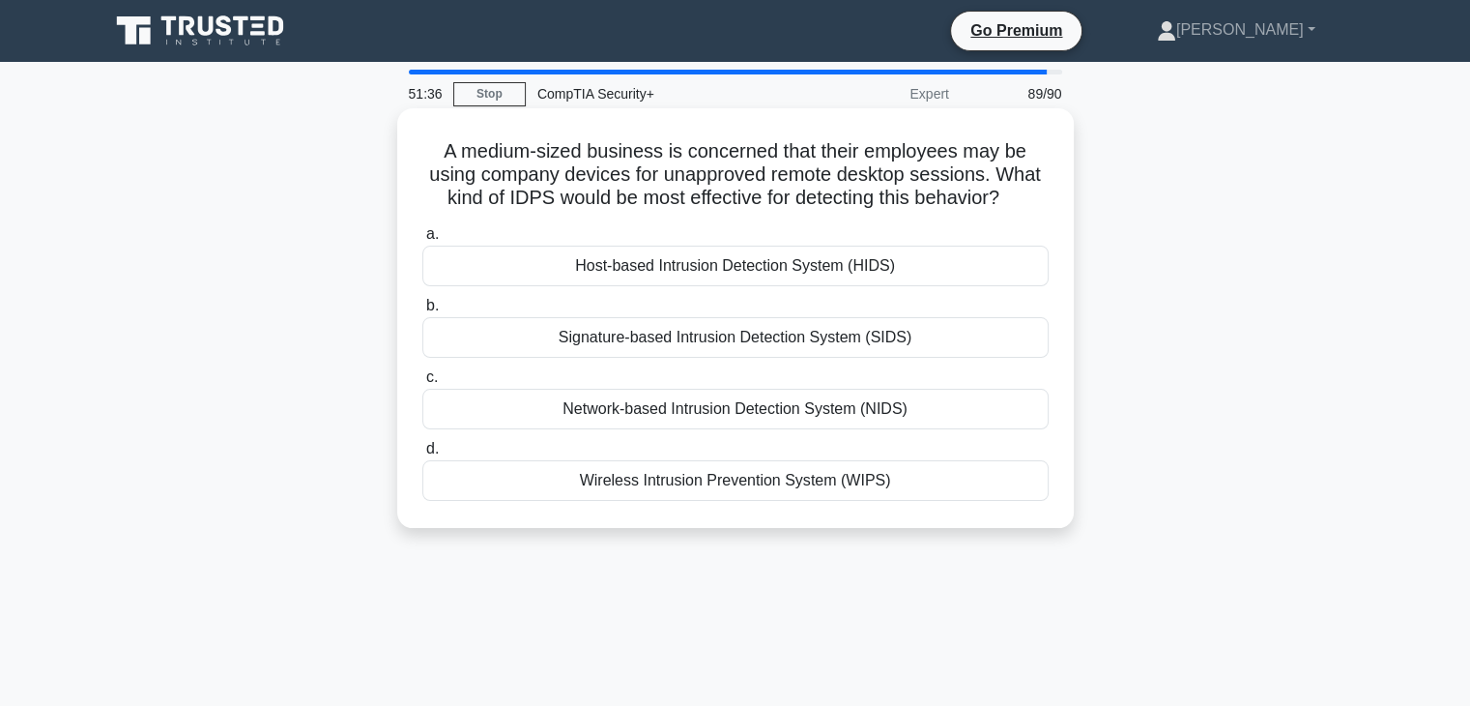
click at [422, 241] on input "a. Host-based Intrusion Detection System (HIDS)" at bounding box center [422, 234] width 0 height 13
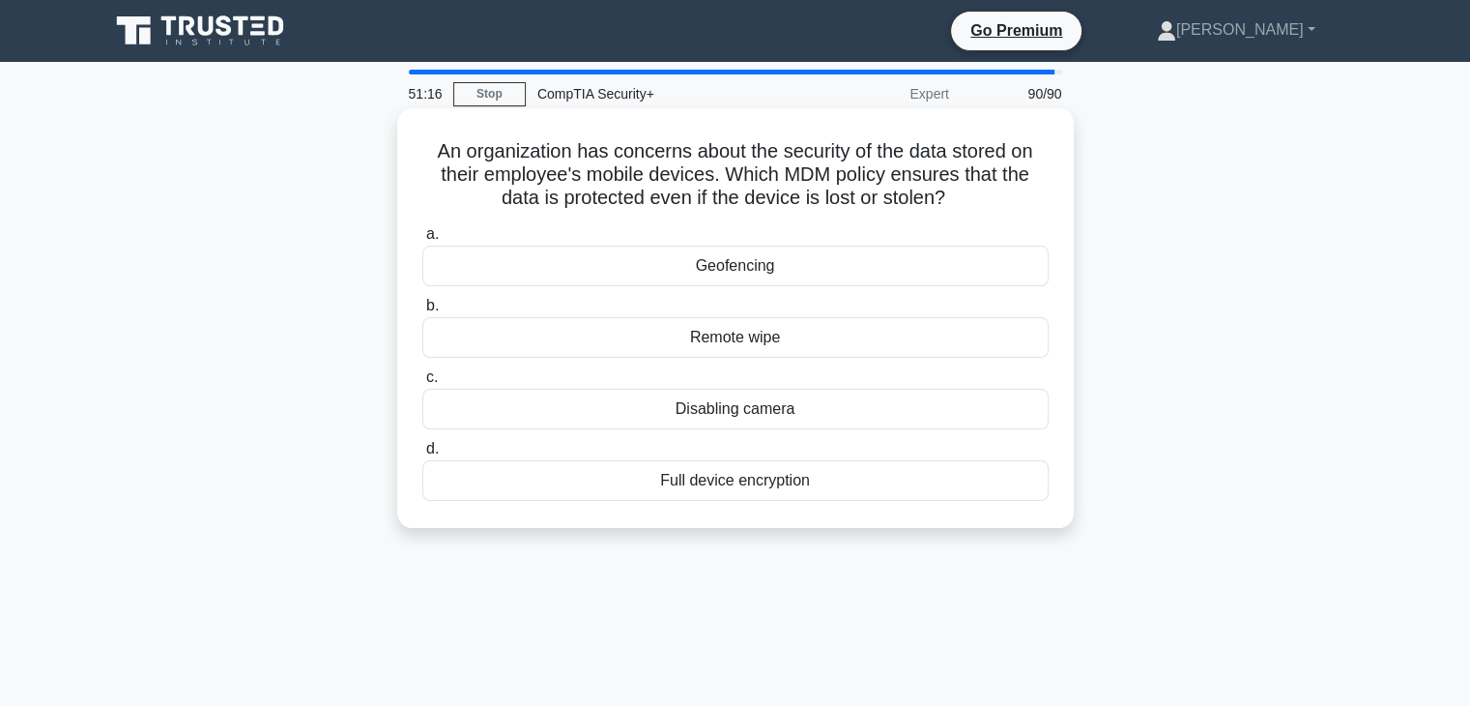
click at [924, 355] on div "Remote wipe" at bounding box center [735, 337] width 626 height 41
click at [422, 312] on input "b. Remote wipe" at bounding box center [422, 306] width 0 height 13
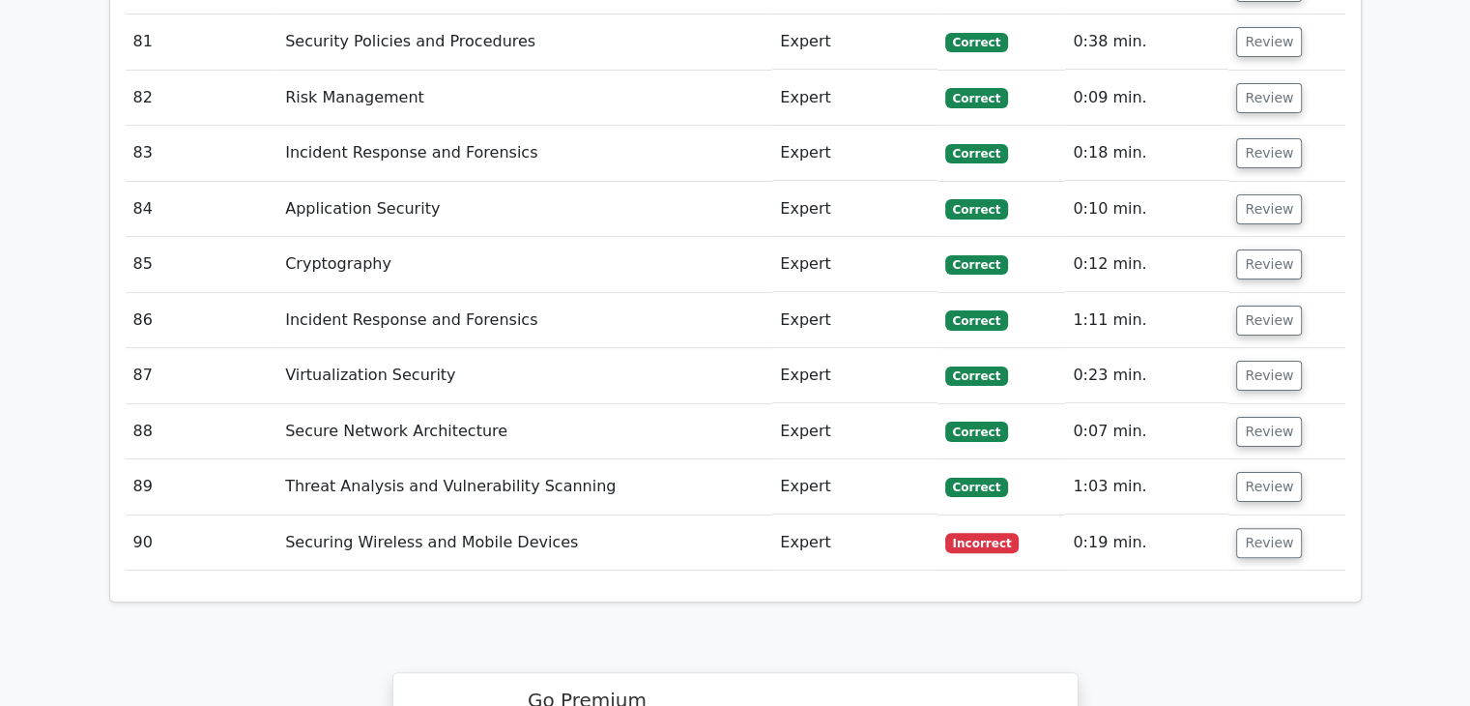
scroll to position [7682, 0]
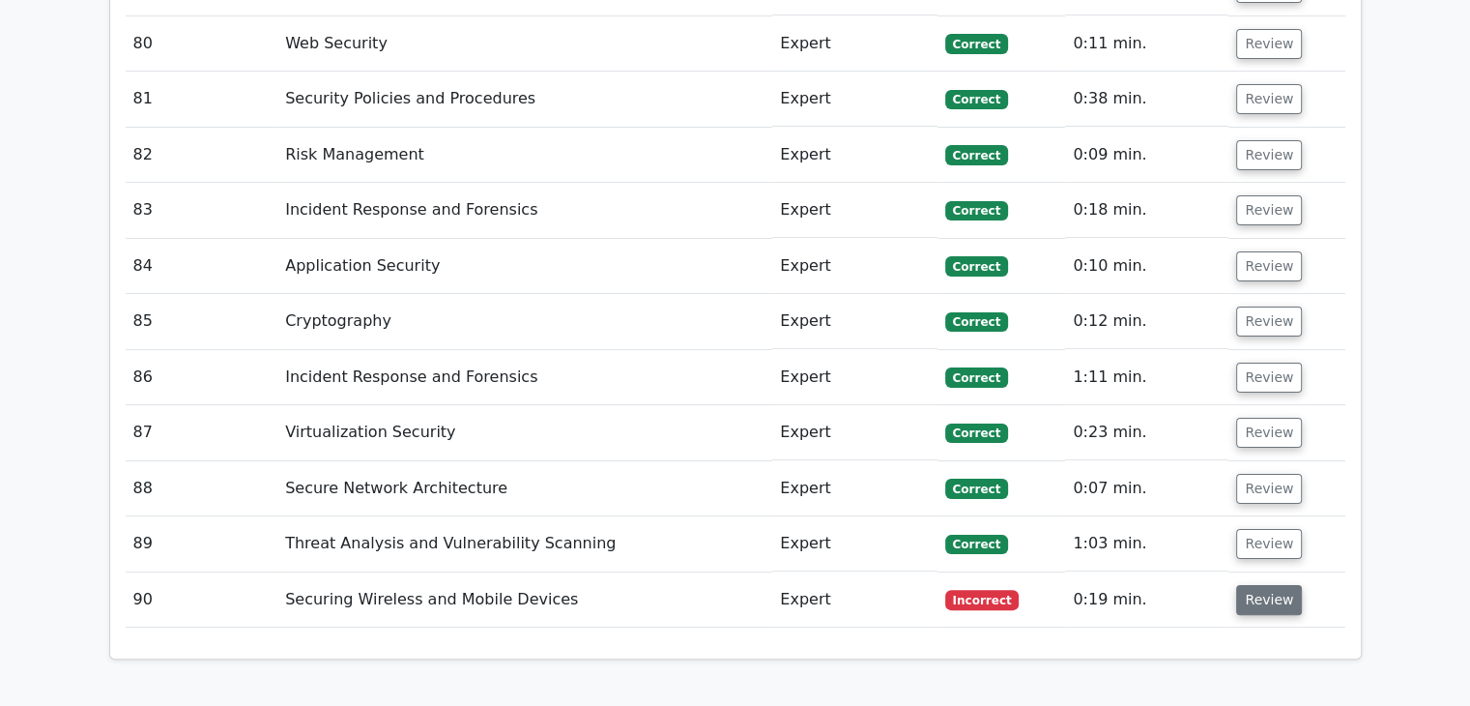
click at [1243, 585] on button "Review" at bounding box center [1269, 600] width 66 height 30
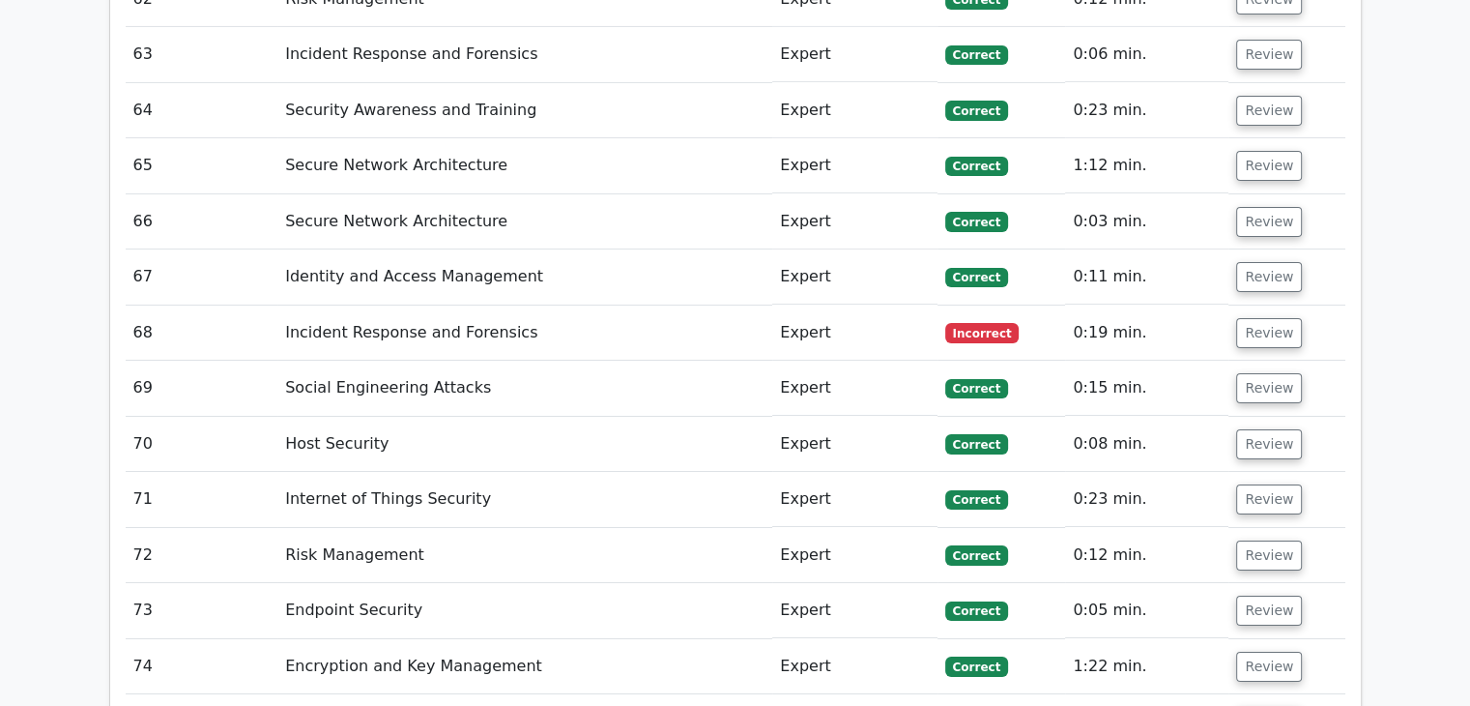
scroll to position [6720, 0]
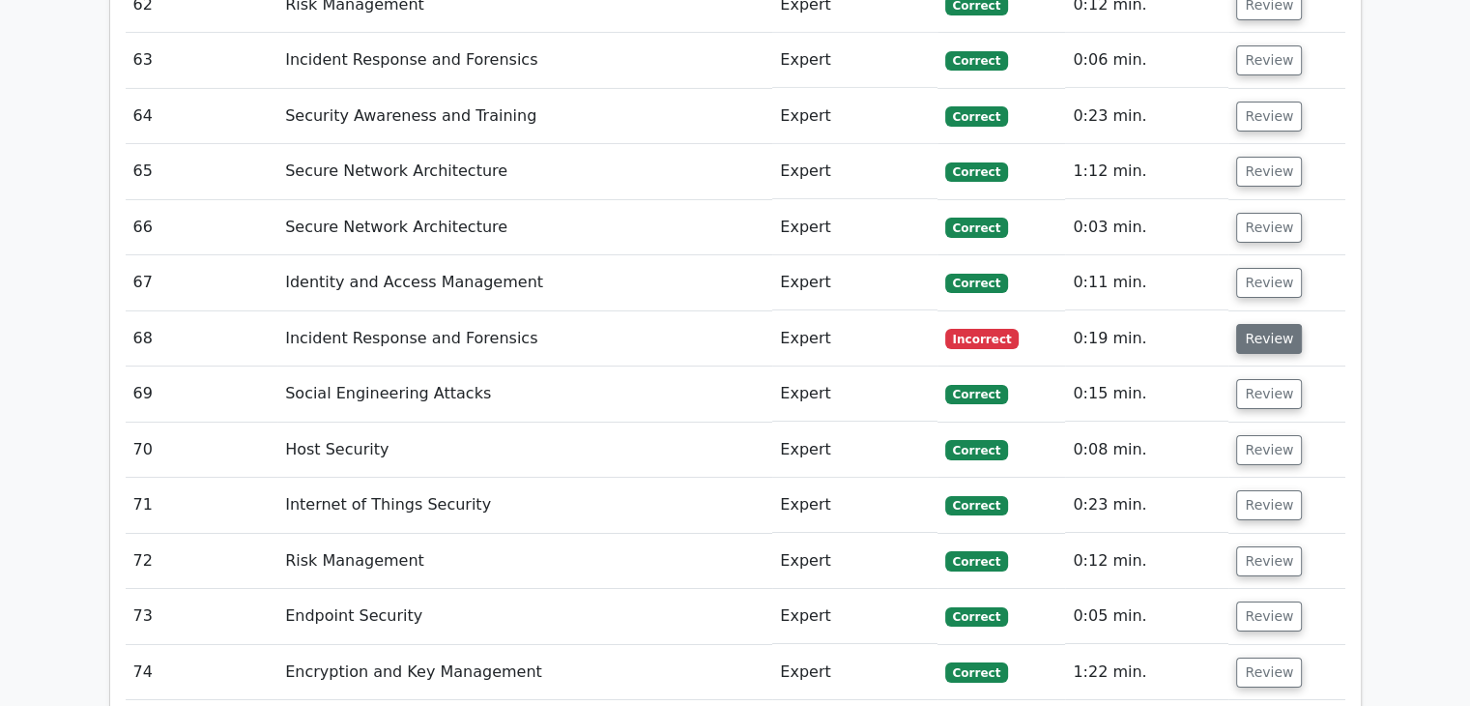
click at [1257, 324] on button "Review" at bounding box center [1269, 339] width 66 height 30
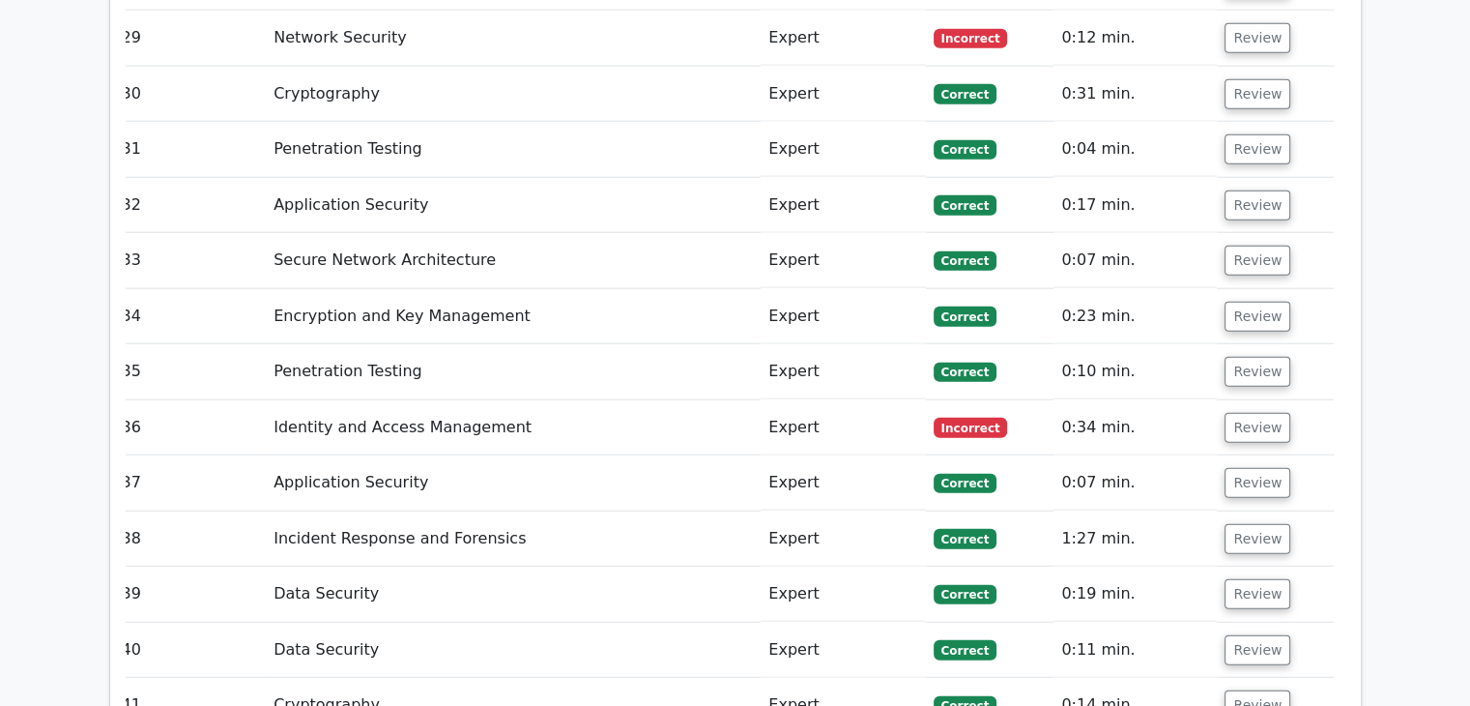
scroll to position [4852, 0]
click at [1256, 414] on button "Review" at bounding box center [1258, 429] width 66 height 30
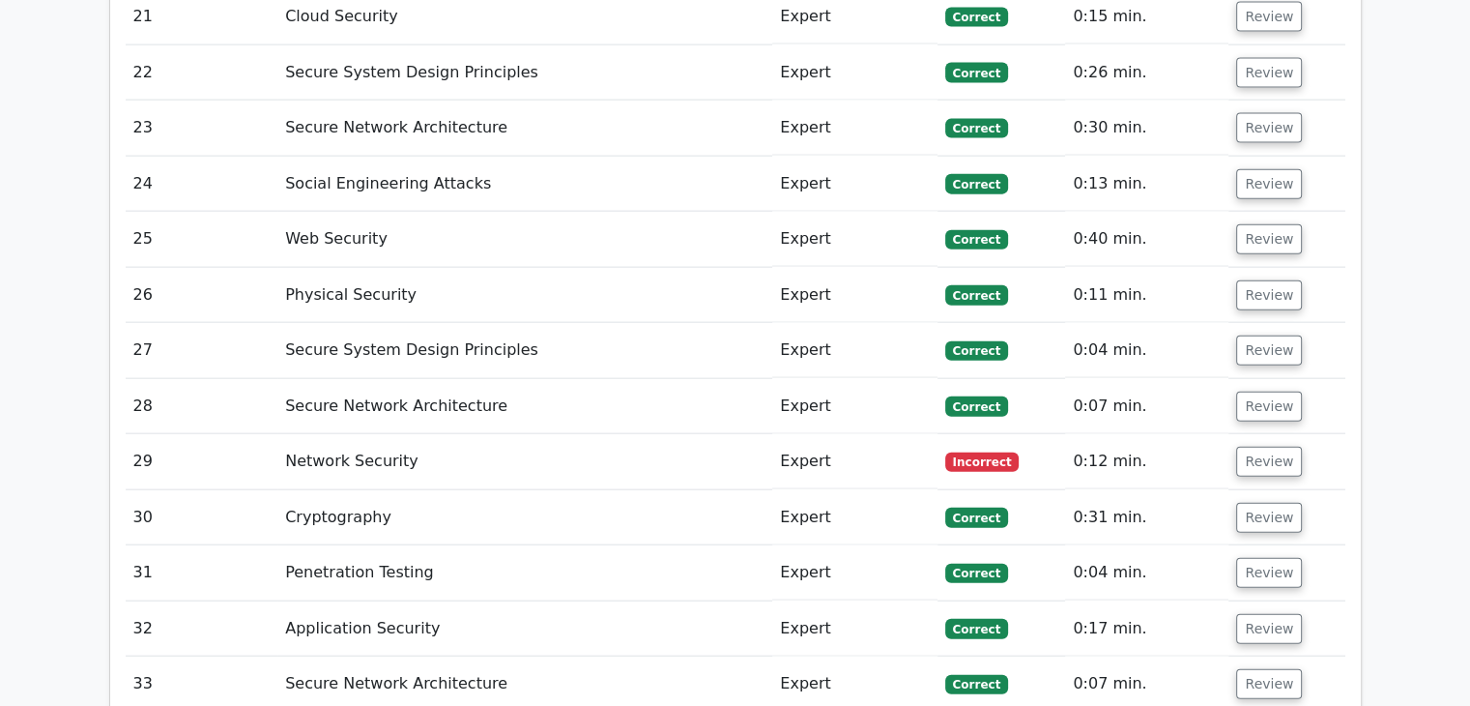
scroll to position [4422, 0]
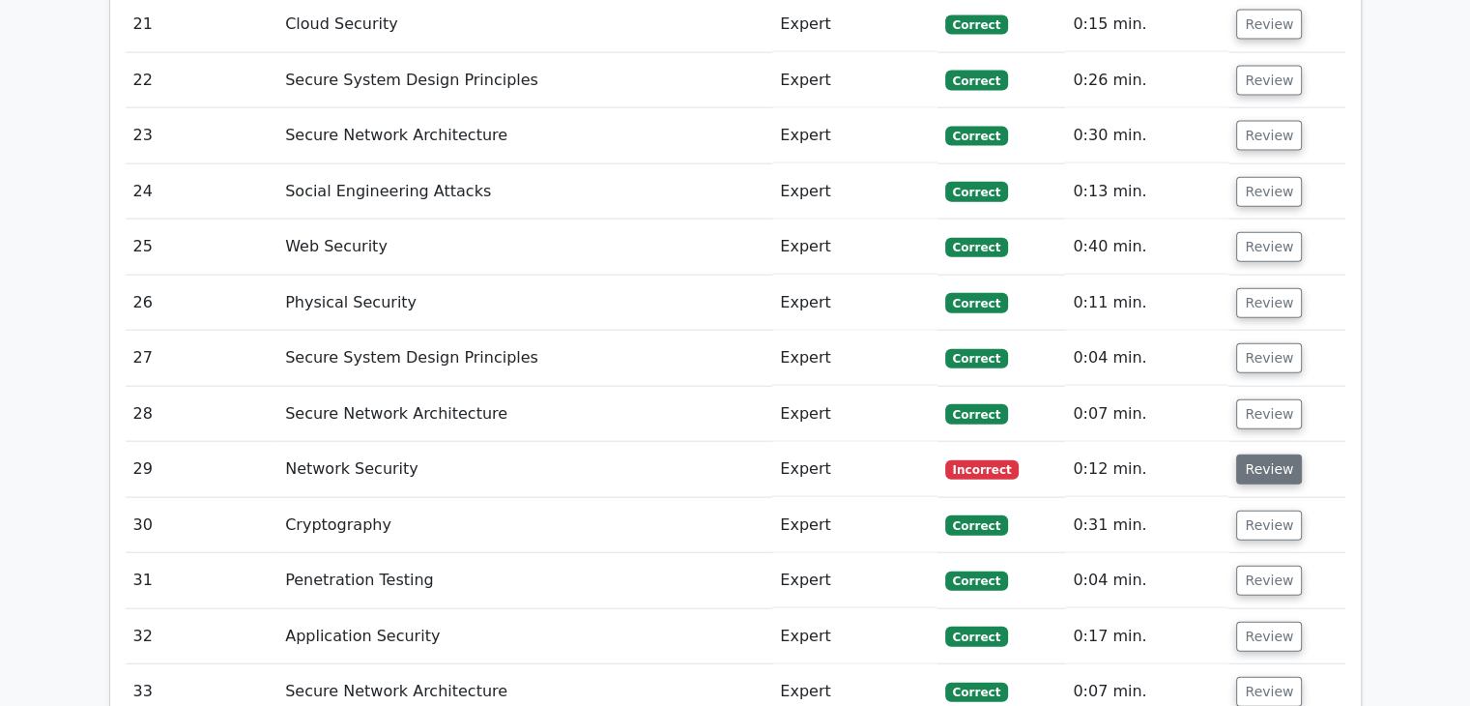
click at [1249, 454] on button "Review" at bounding box center [1269, 469] width 66 height 30
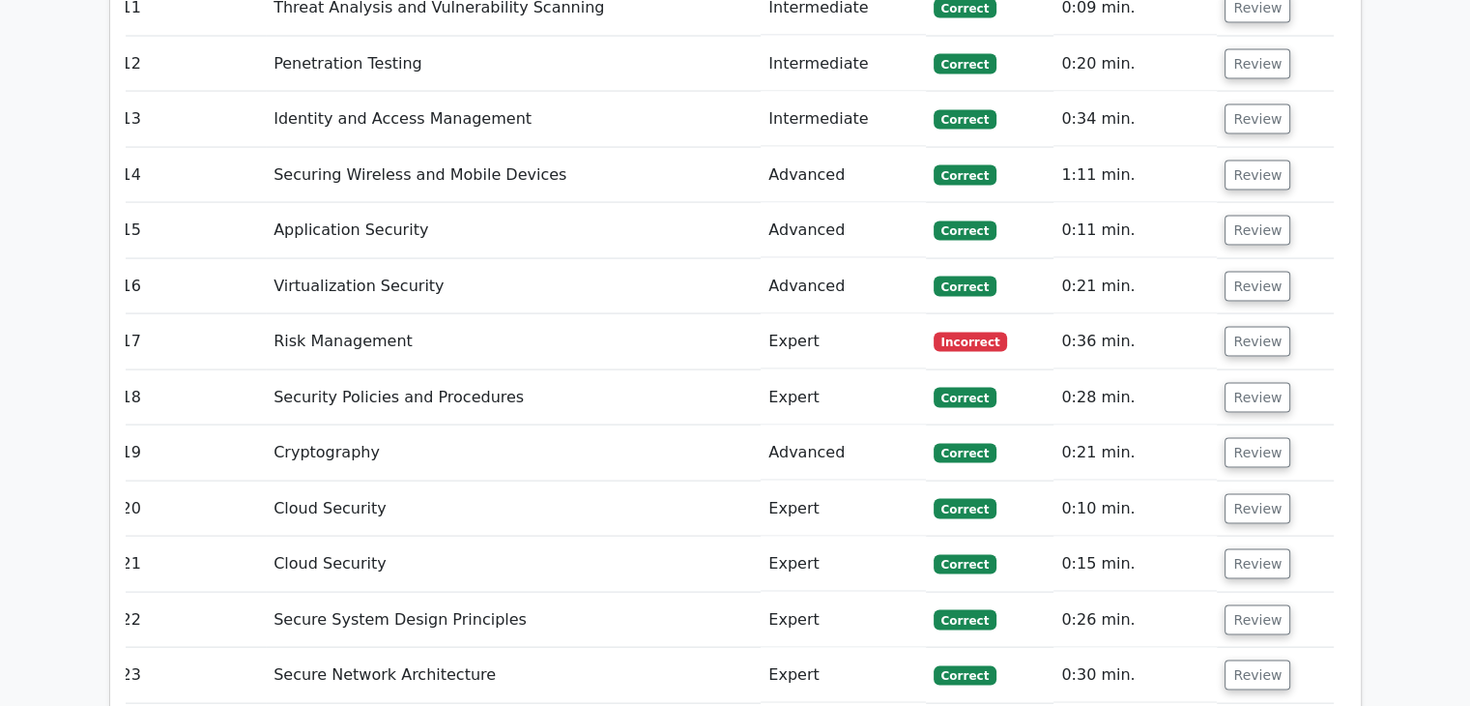
scroll to position [3879, 0]
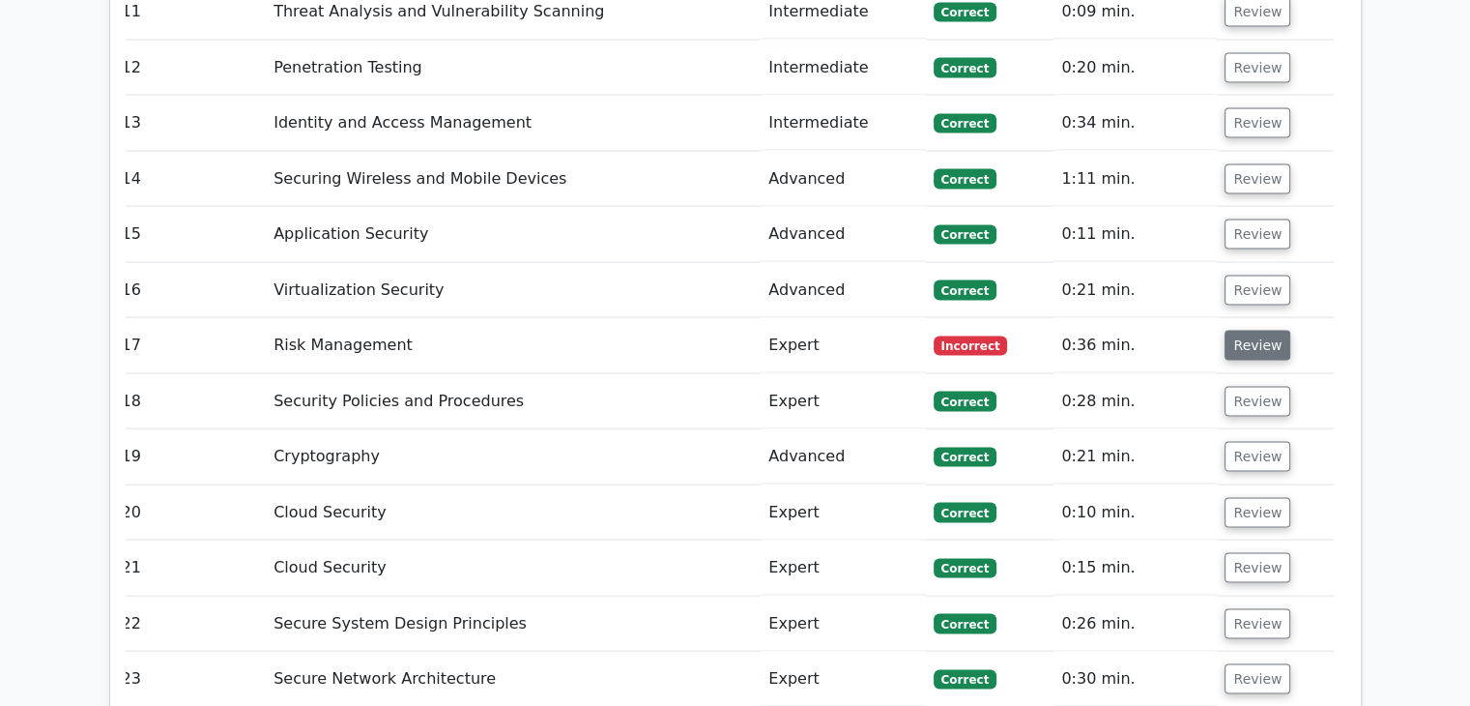
click at [1250, 331] on button "Review" at bounding box center [1258, 346] width 66 height 30
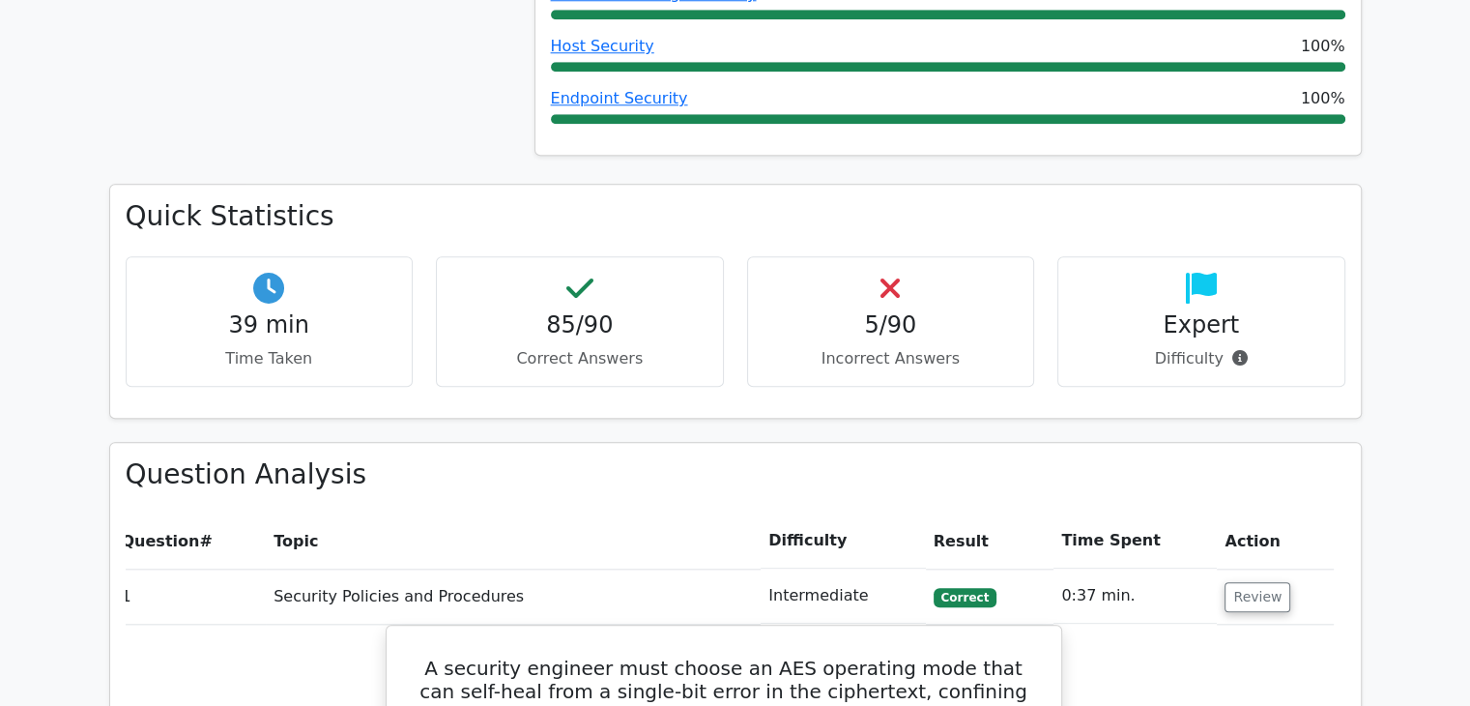
scroll to position [1890, 0]
